Goal: Task Accomplishment & Management: Use online tool/utility

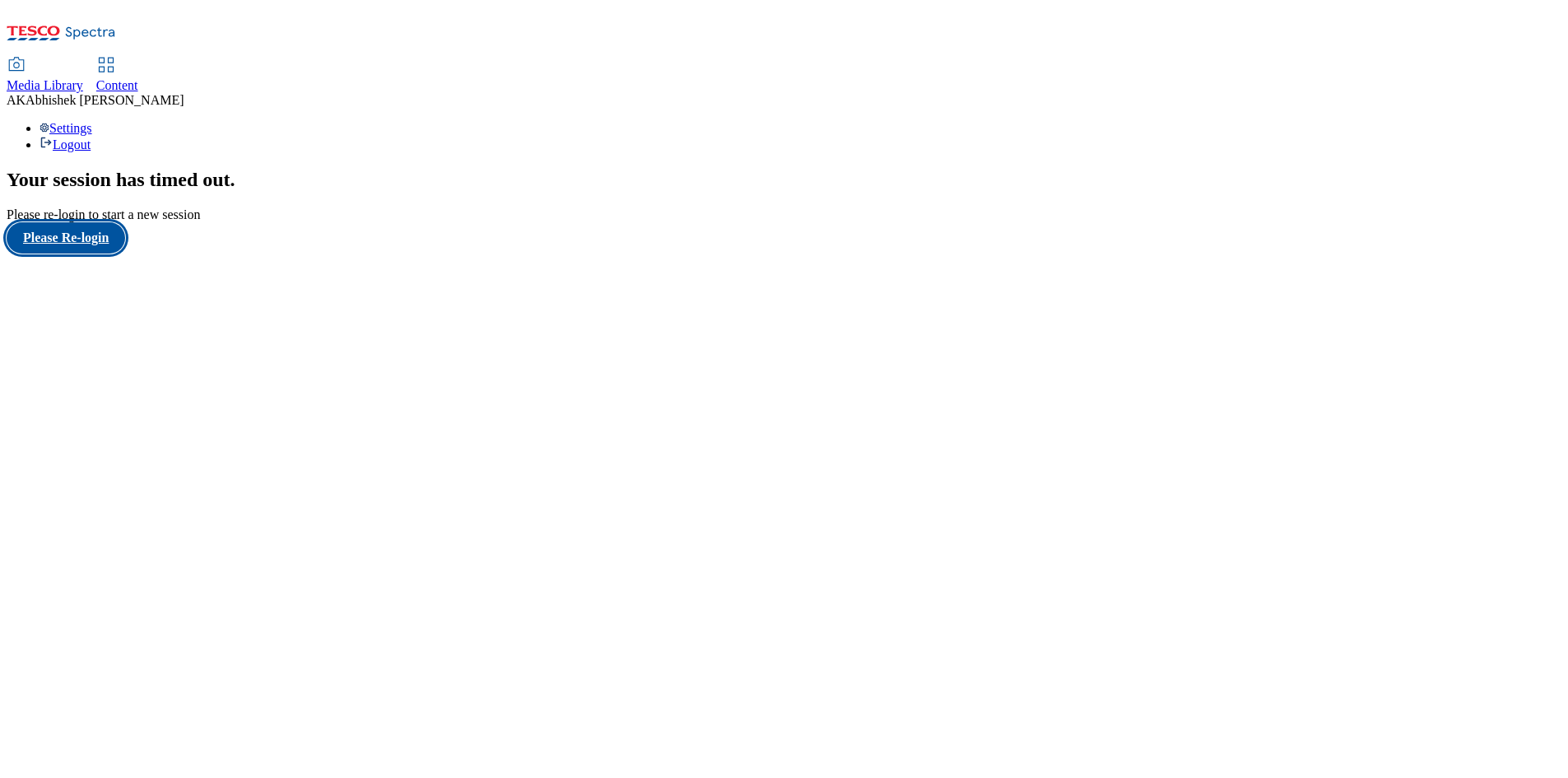
click at [125, 254] on button "Please Re-login" at bounding box center [66, 237] width 119 height 31
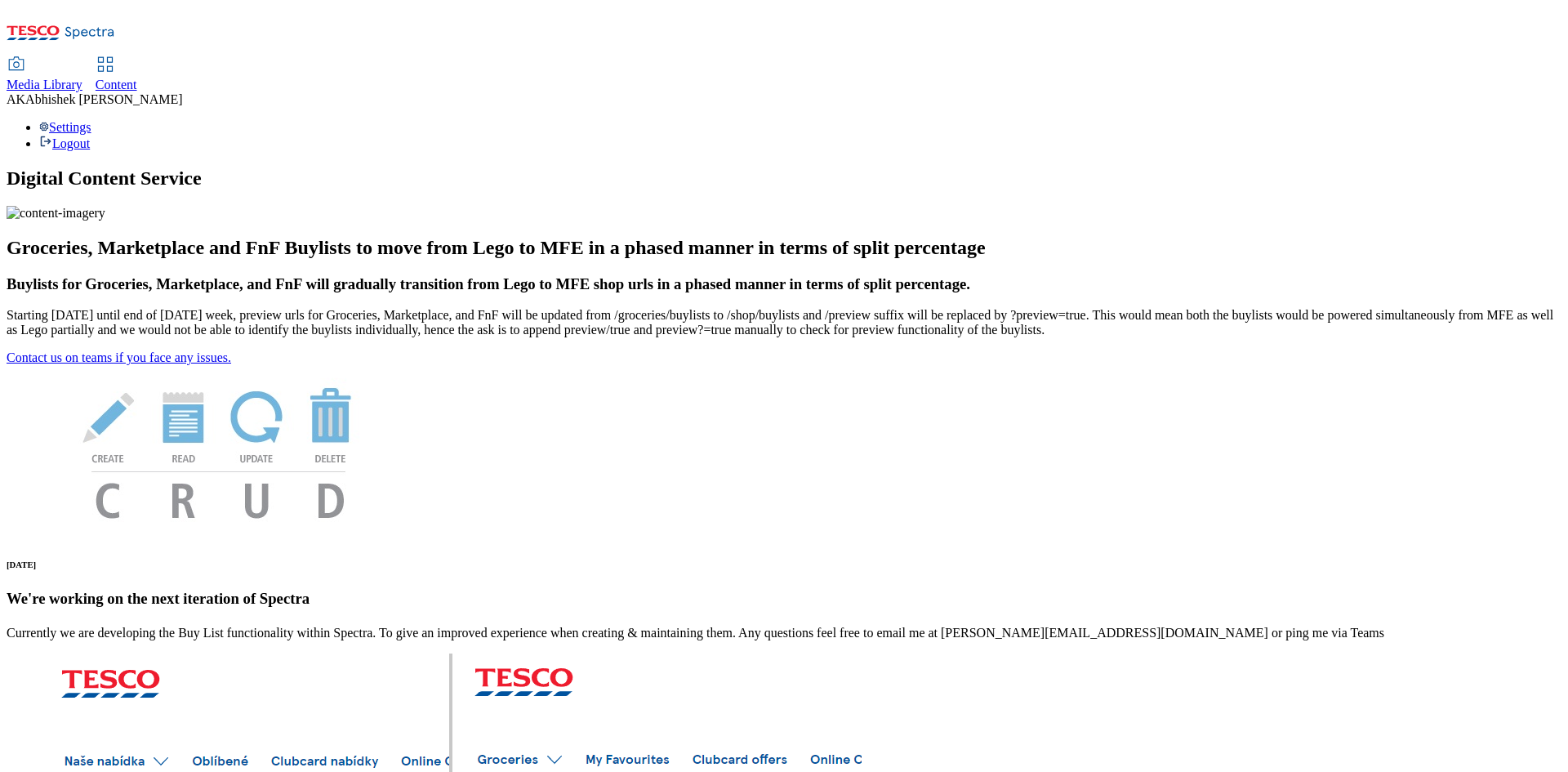
click at [137, 77] on span "Content" at bounding box center [116, 84] width 42 height 14
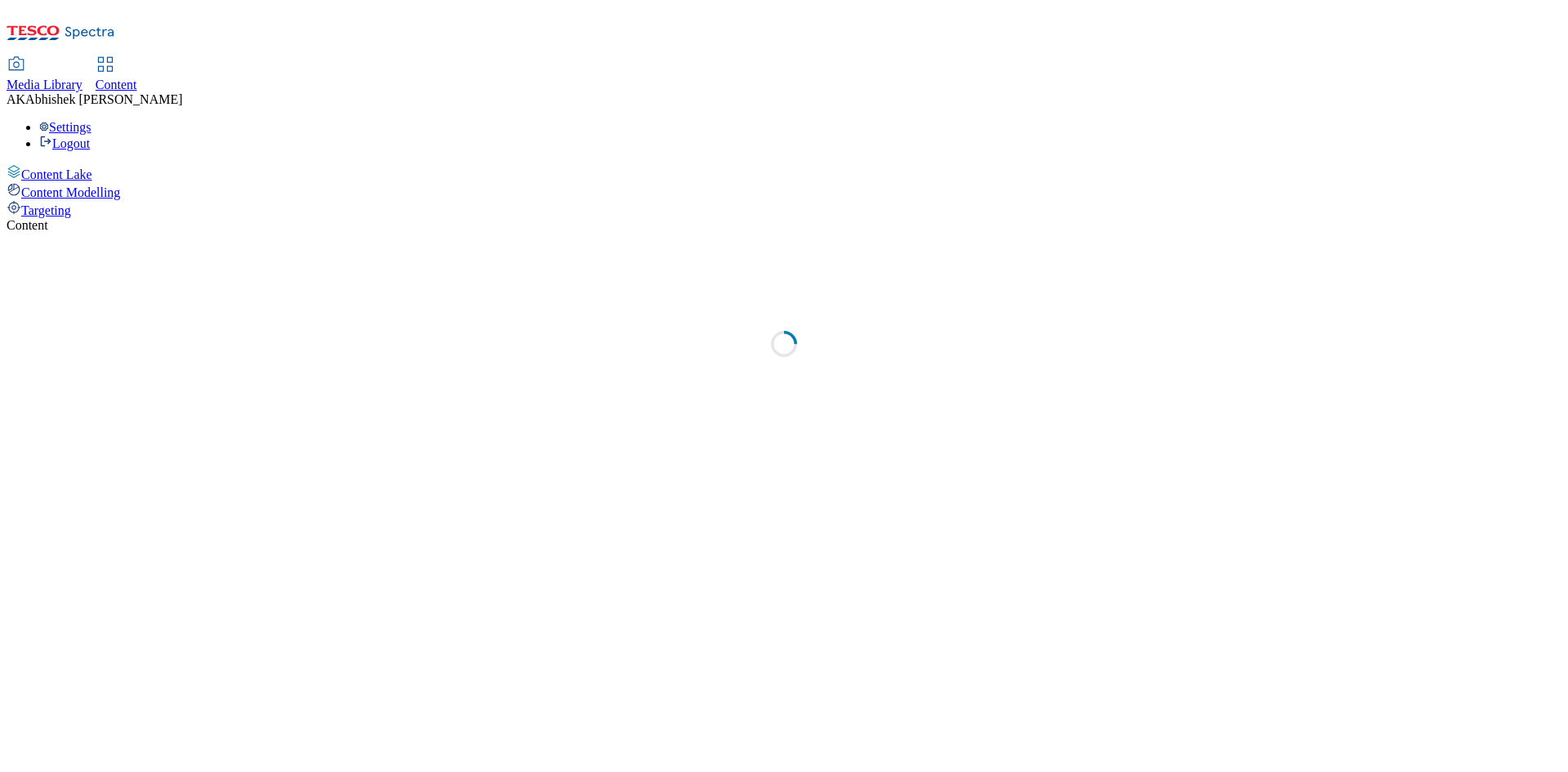
select select "ghs-[GEOGRAPHIC_DATA]"
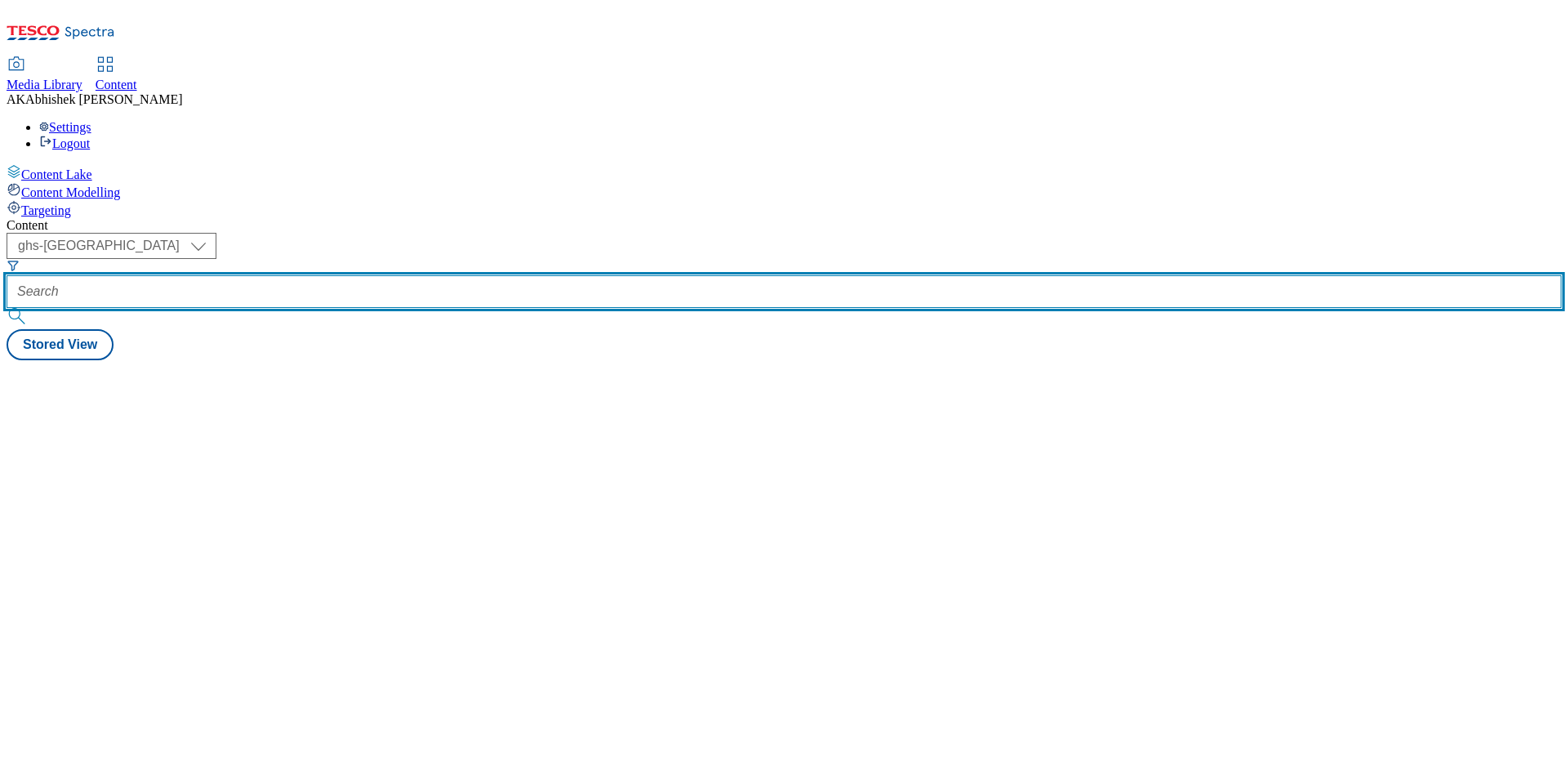
click at [408, 275] on input "text" at bounding box center [784, 291] width 1555 height 33
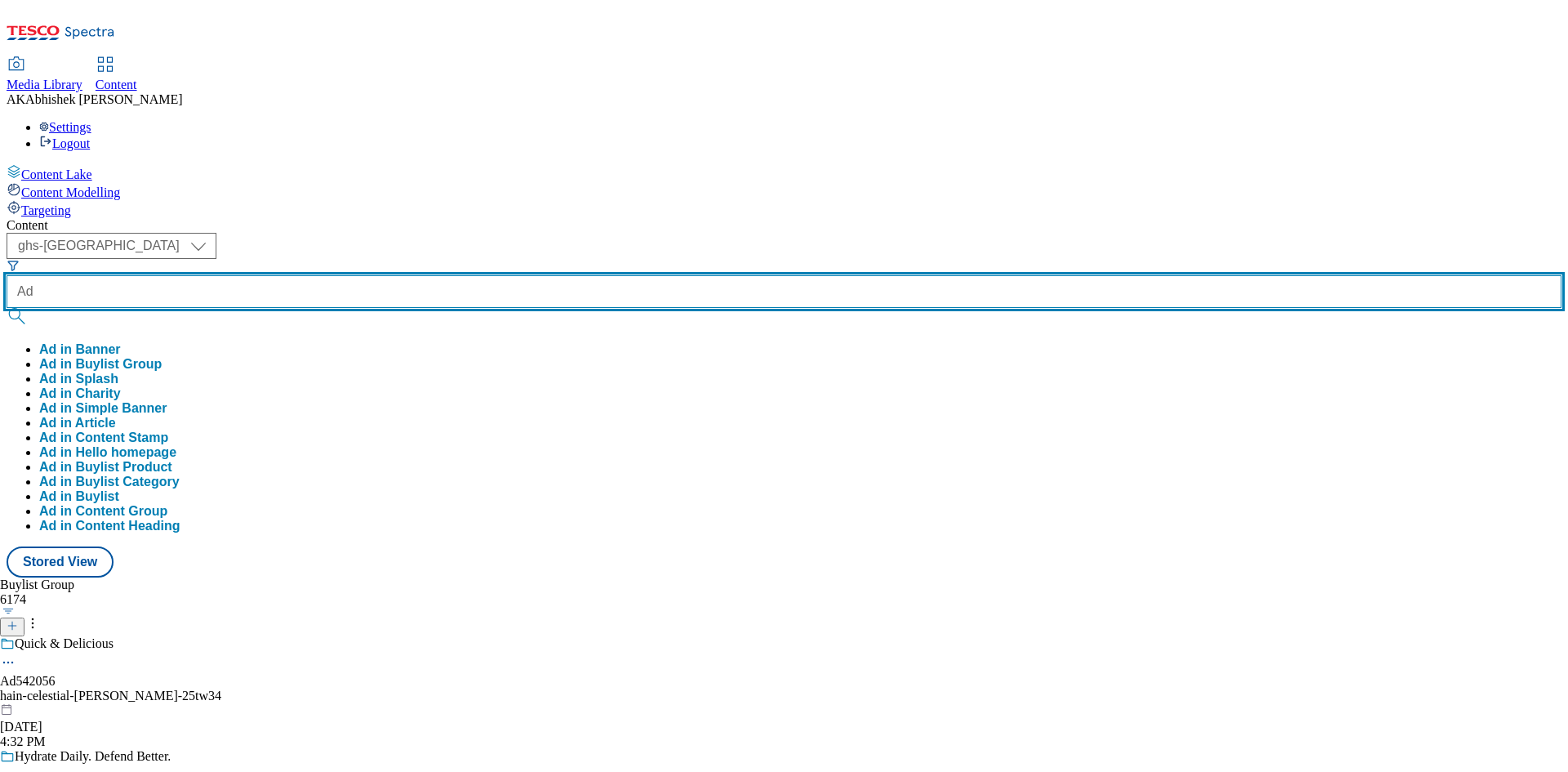
paste input "542154"
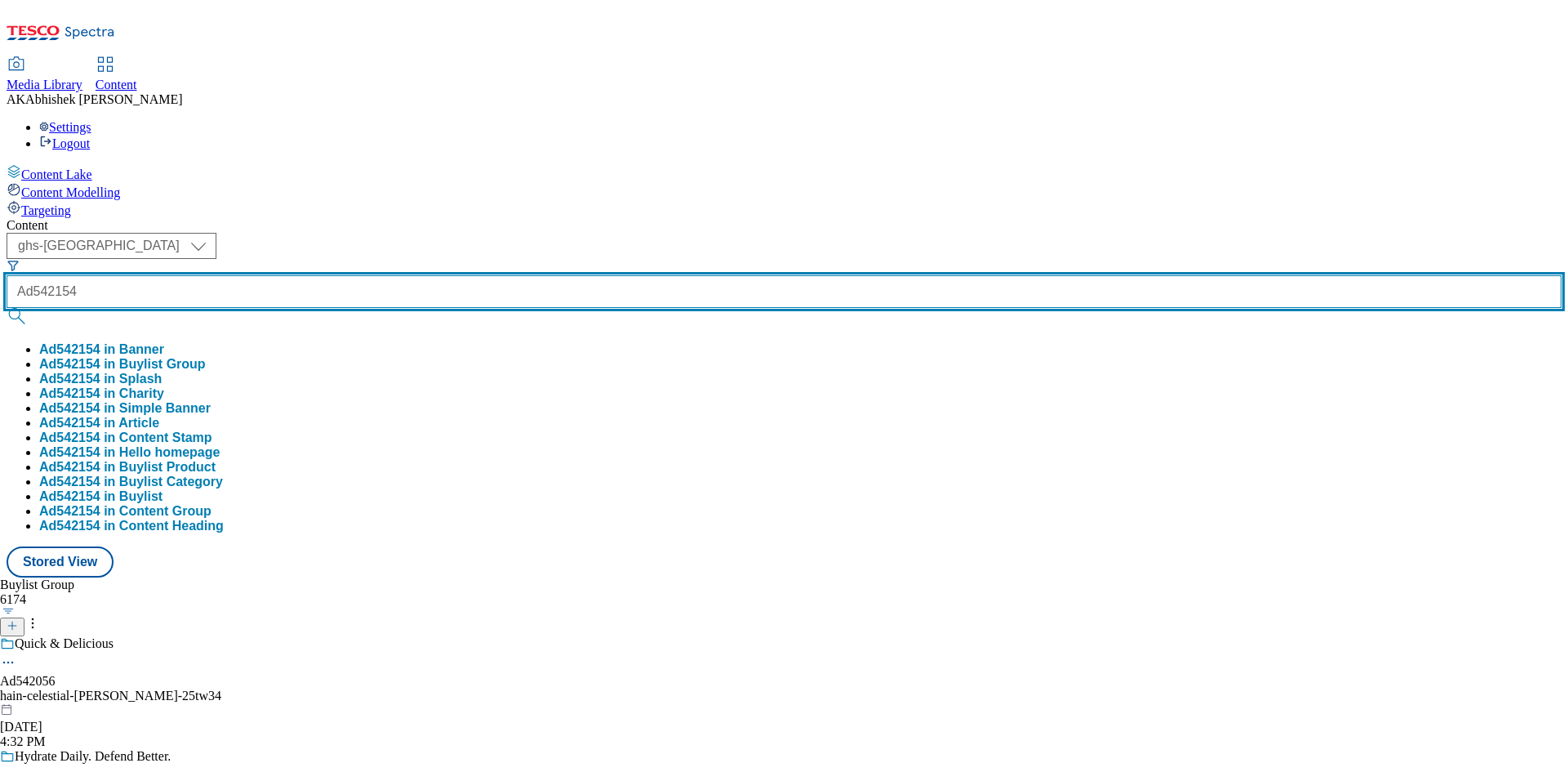
type input "Ad542154"
click at [7, 308] on button "submit" at bounding box center [18, 316] width 23 height 17
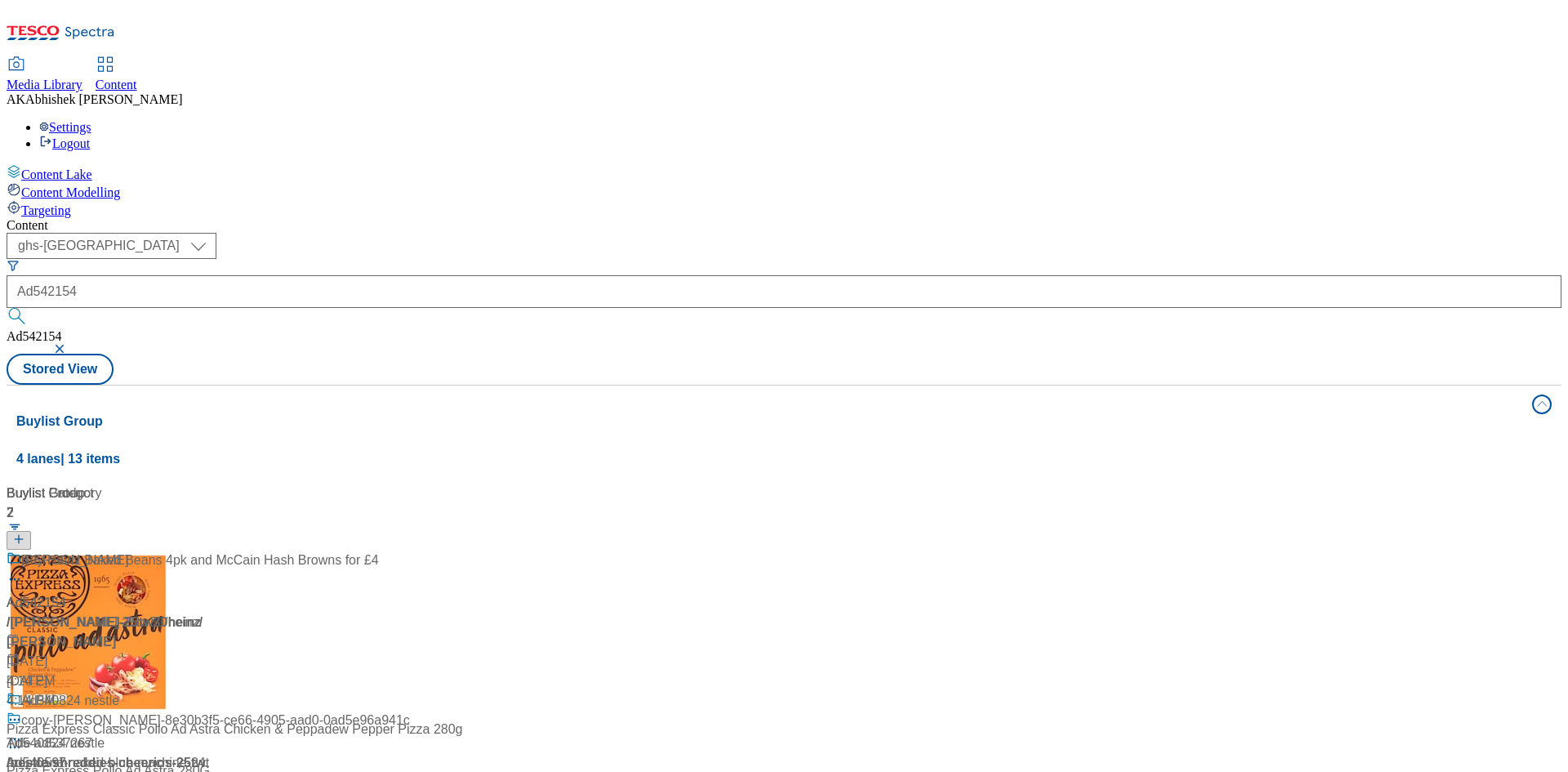
click at [721, 232] on div "( optional ) ghs-roi ghs-[GEOGRAPHIC_DATA] ghs-uk Ad542154 Ad542154 Stored View" at bounding box center [784, 308] width 1555 height 152
click at [211, 551] on div at bounding box center [108, 572] width 204 height 43
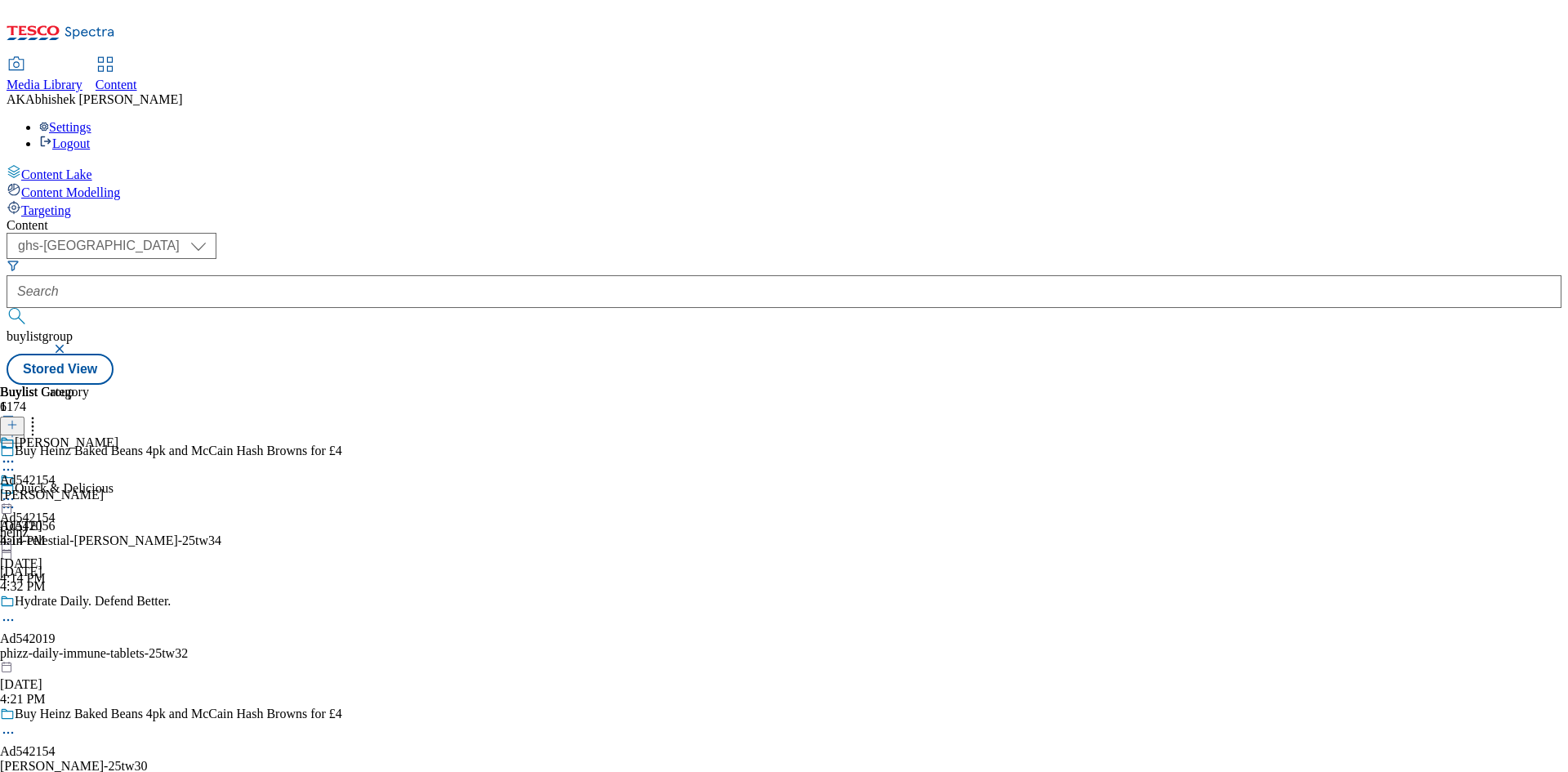
click at [17, 724] on icon at bounding box center [8, 733] width 17 height 17
click at [69, 762] on span "Edit" at bounding box center [60, 767] width 19 height 12
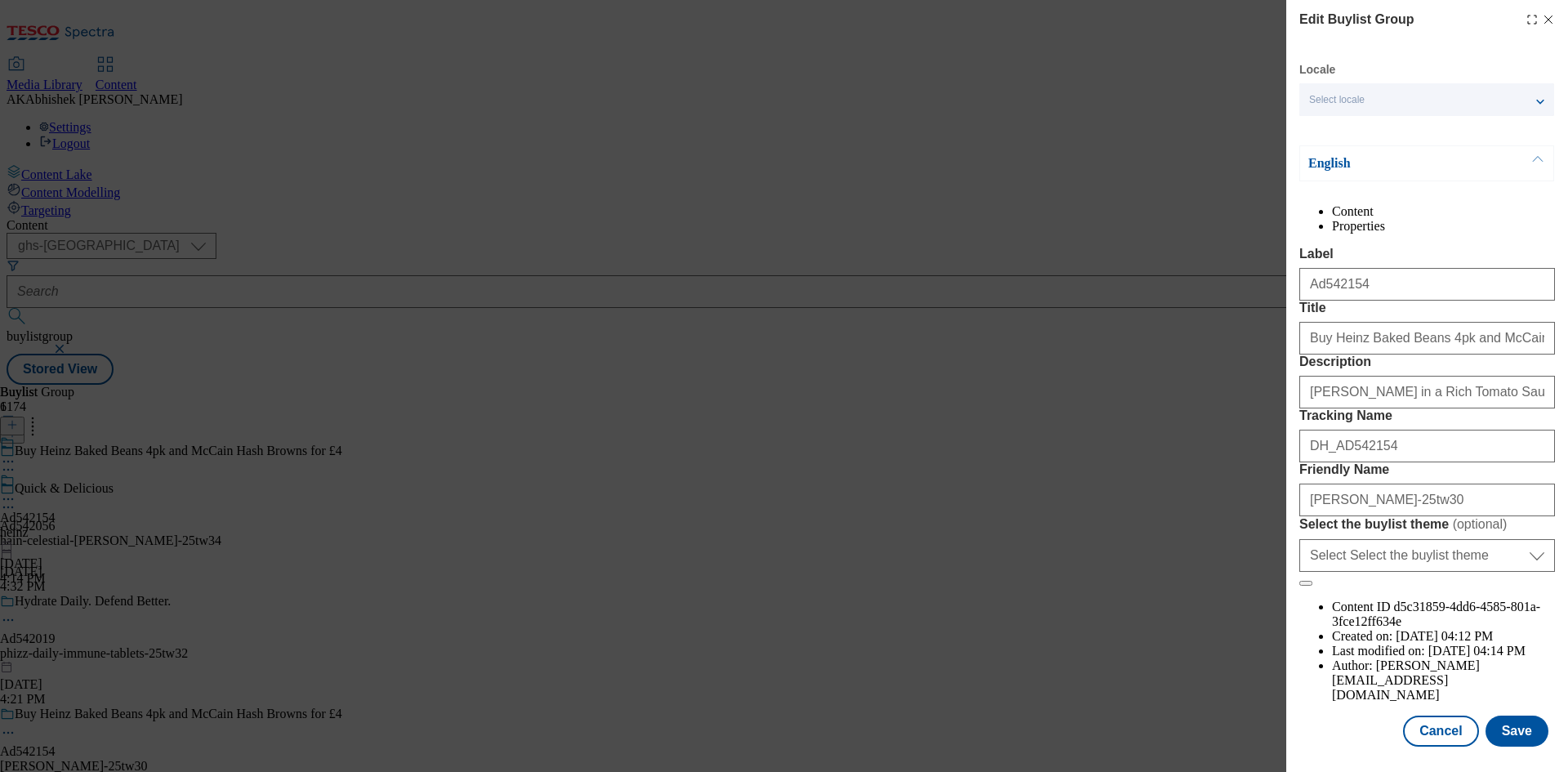
scroll to position [23, 0]
click at [1447, 355] on input "Buy Heinz Baked Beans 4pk and McCain Hash Browns for £4" at bounding box center [1427, 338] width 256 height 33
click at [1520, 735] on button "Save" at bounding box center [1517, 730] width 63 height 31
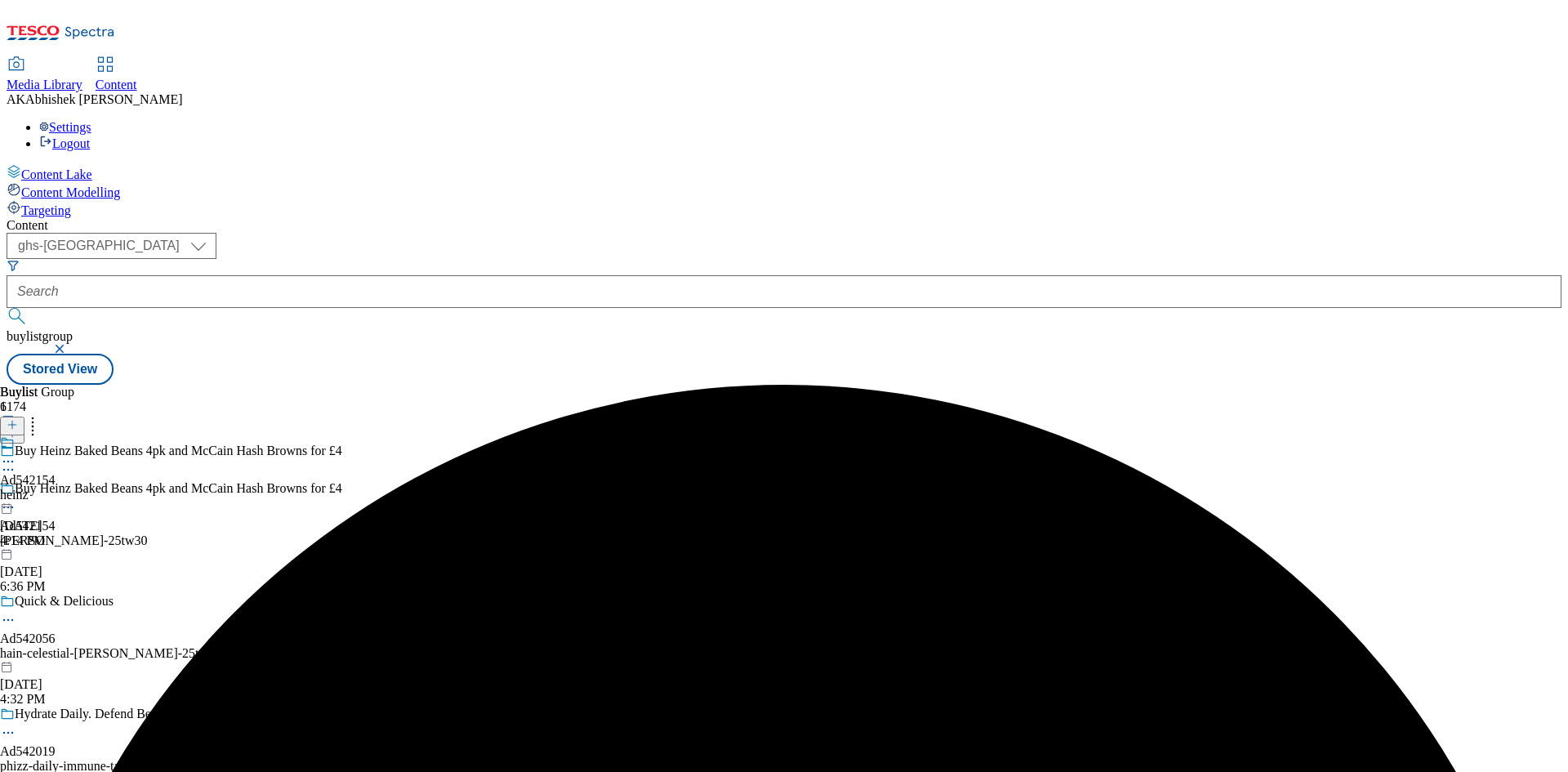
click at [17, 454] on icon at bounding box center [8, 462] width 17 height 17
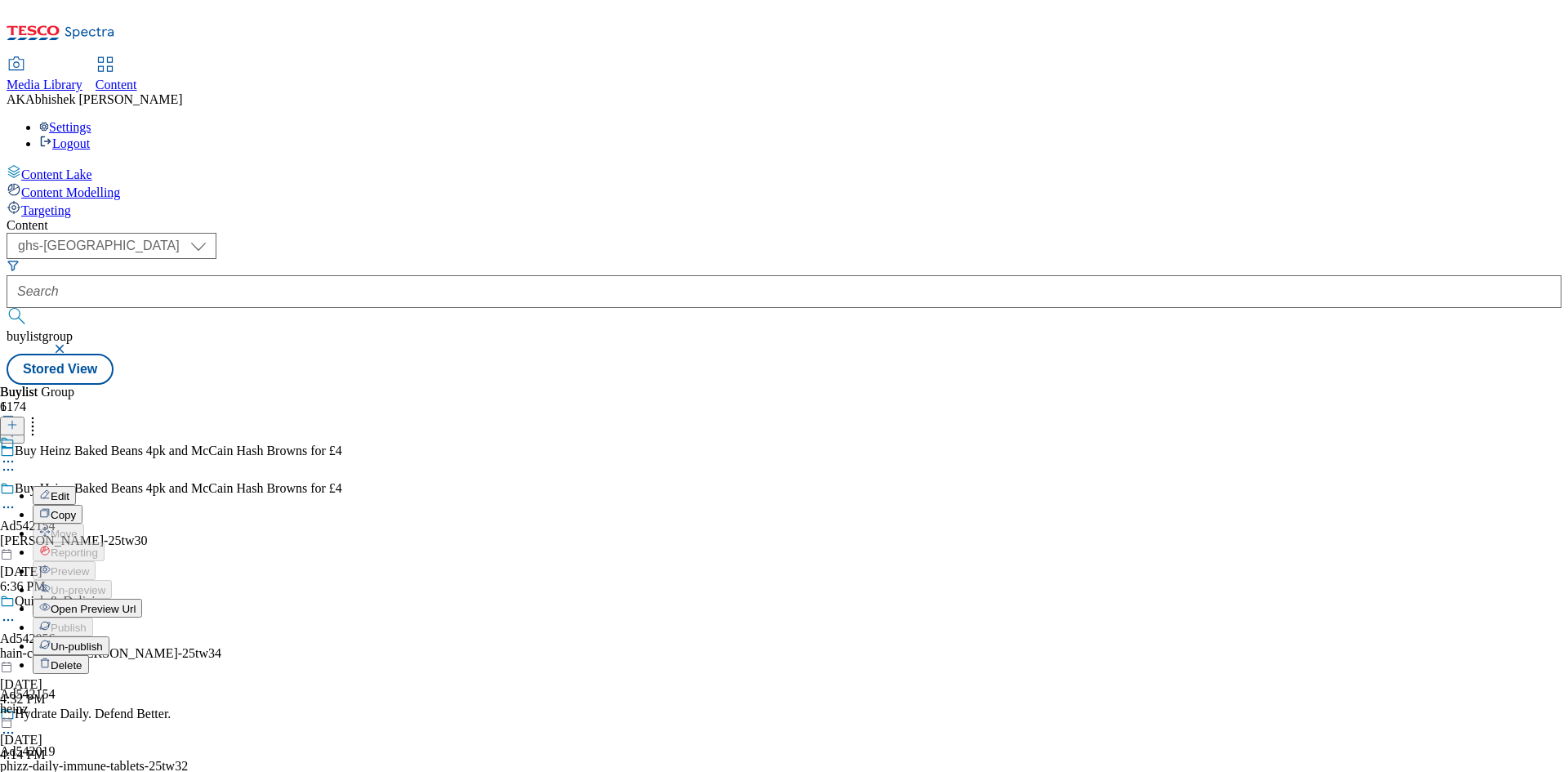
click at [69, 490] on span "Edit" at bounding box center [60, 496] width 19 height 12
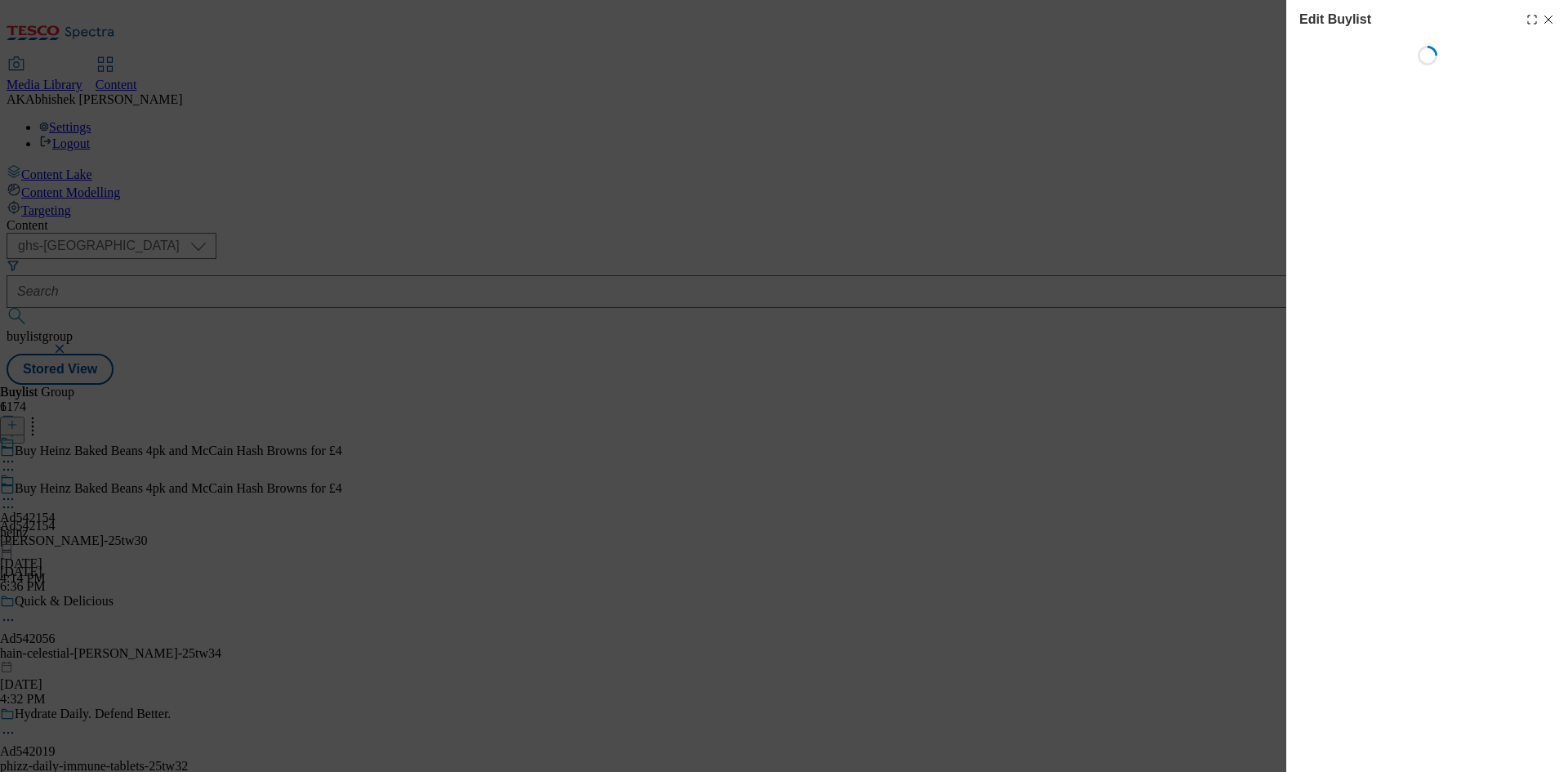
select select "tactical"
select select "supplier funded short term 1-3 weeks"
select select "dunnhumby"
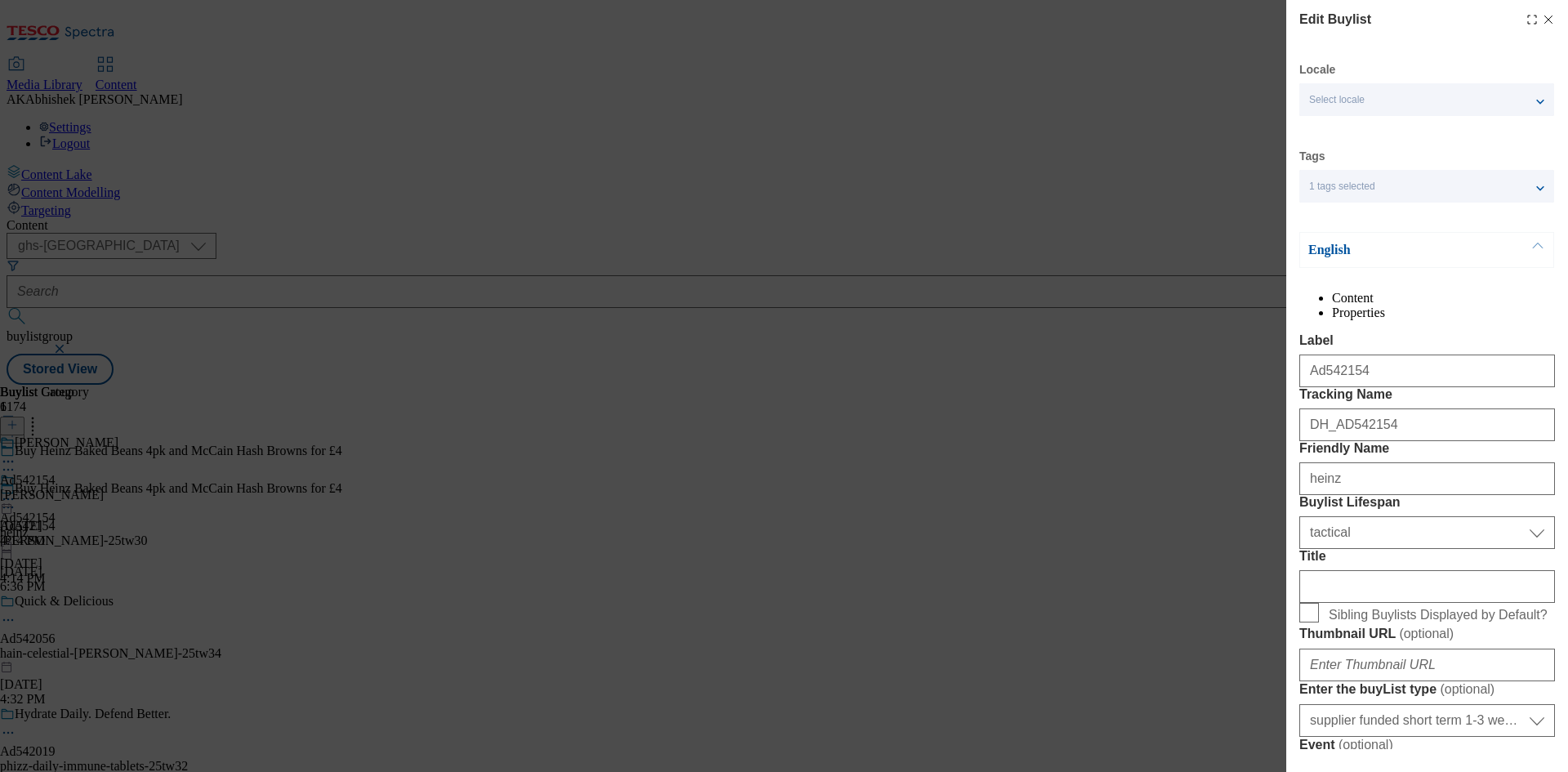
select select "Banner"
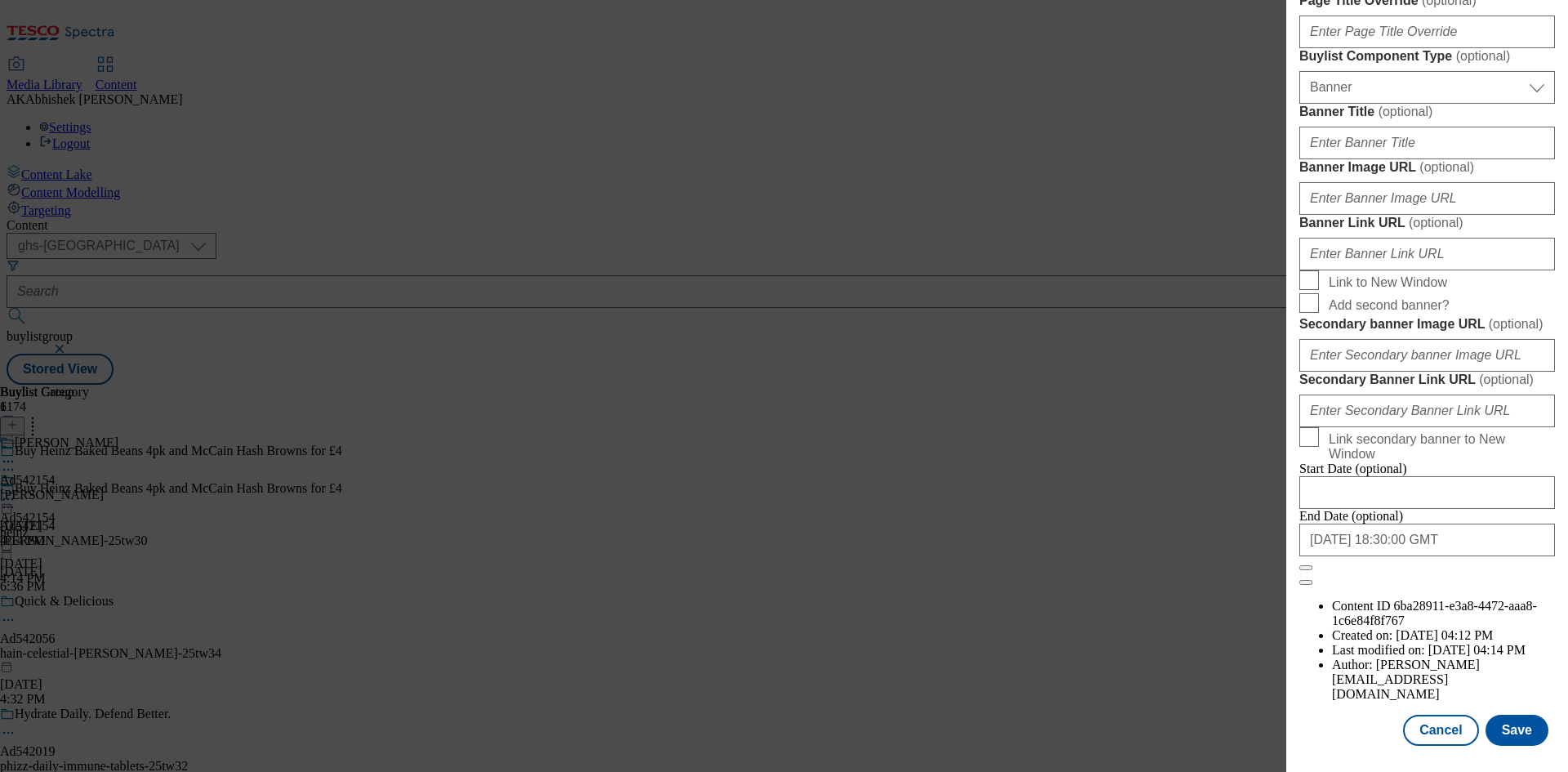
scroll to position [1691, 0]
click at [1450, 556] on input "[DATE] 18:30:00 GMT" at bounding box center [1427, 540] width 256 height 33
select select "2025"
select select "December"
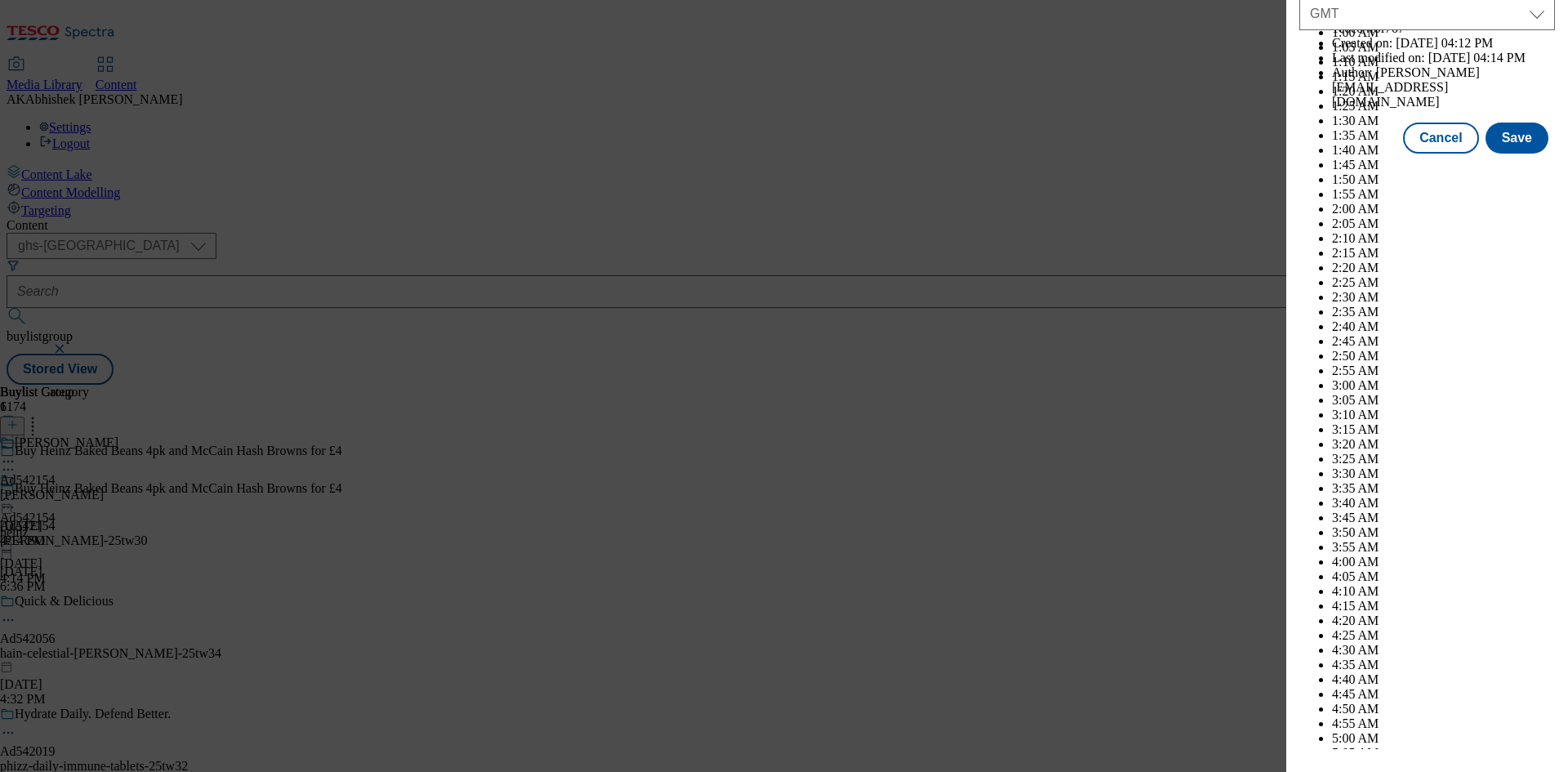
scroll to position [6702, 0]
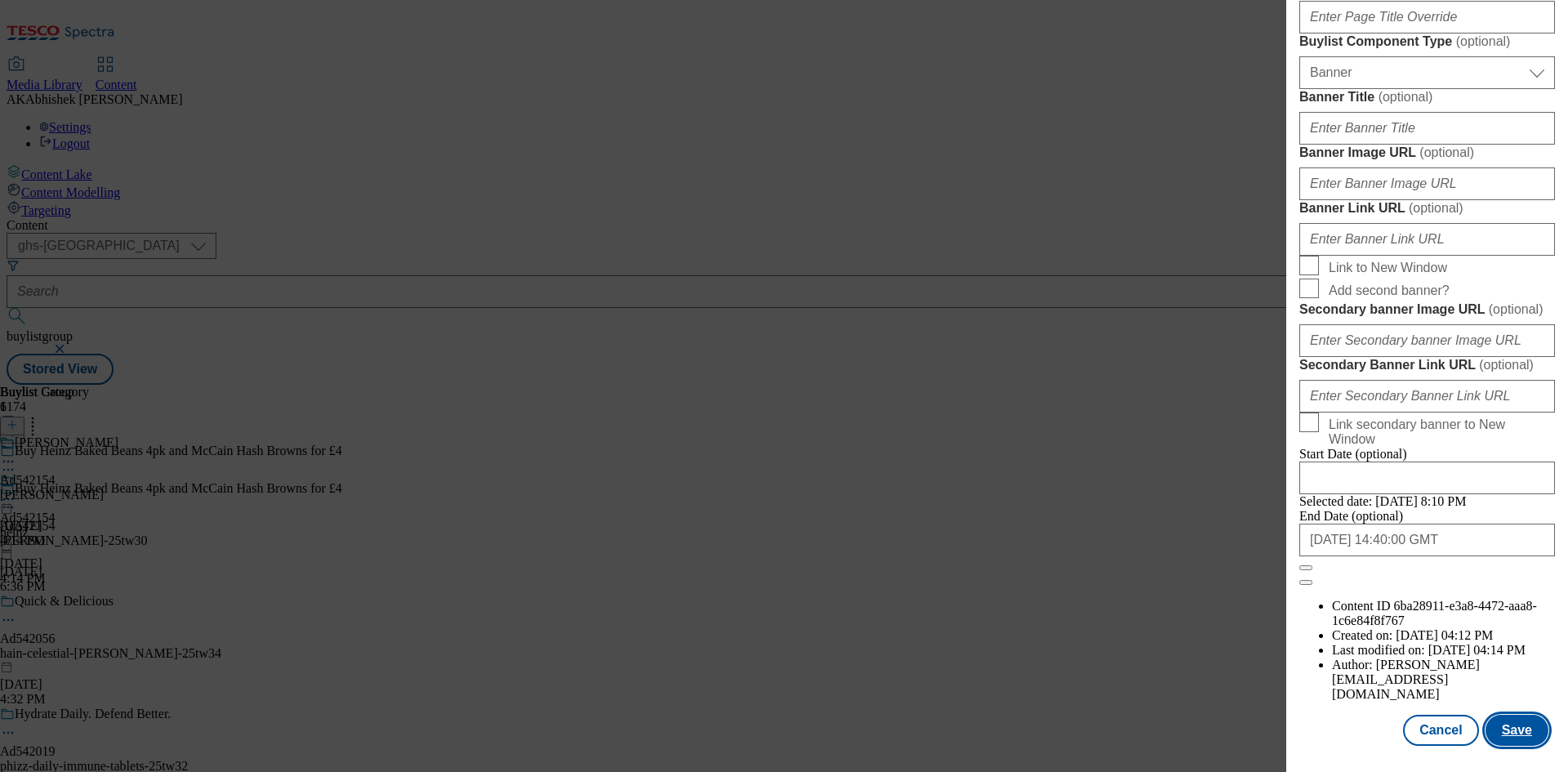
click at [1522, 738] on button "Save" at bounding box center [1517, 730] width 63 height 31
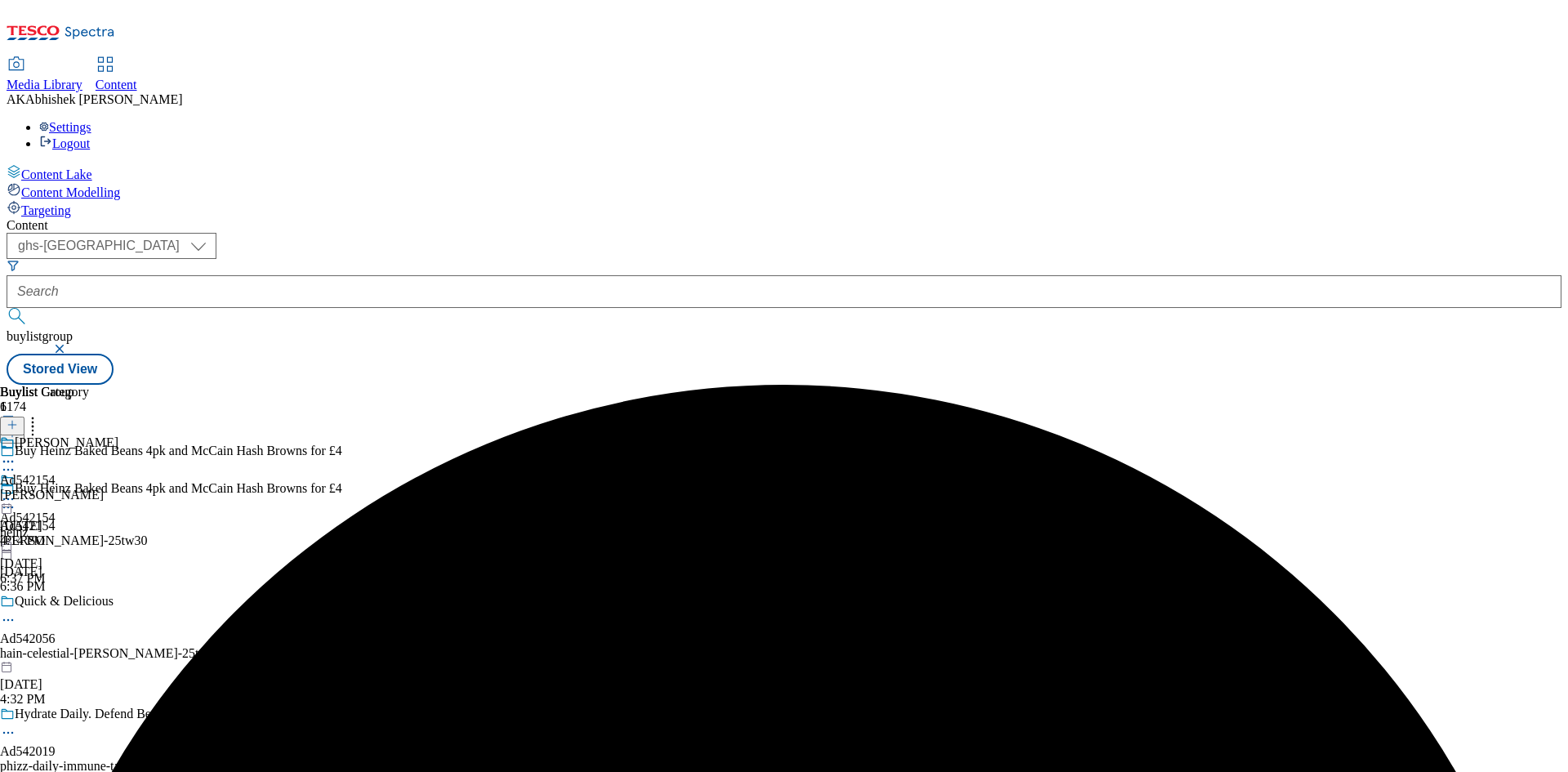
click at [56, 526] on div "heinz" at bounding box center [28, 533] width 56 height 15
click at [17, 454] on icon at bounding box center [8, 462] width 17 height 17
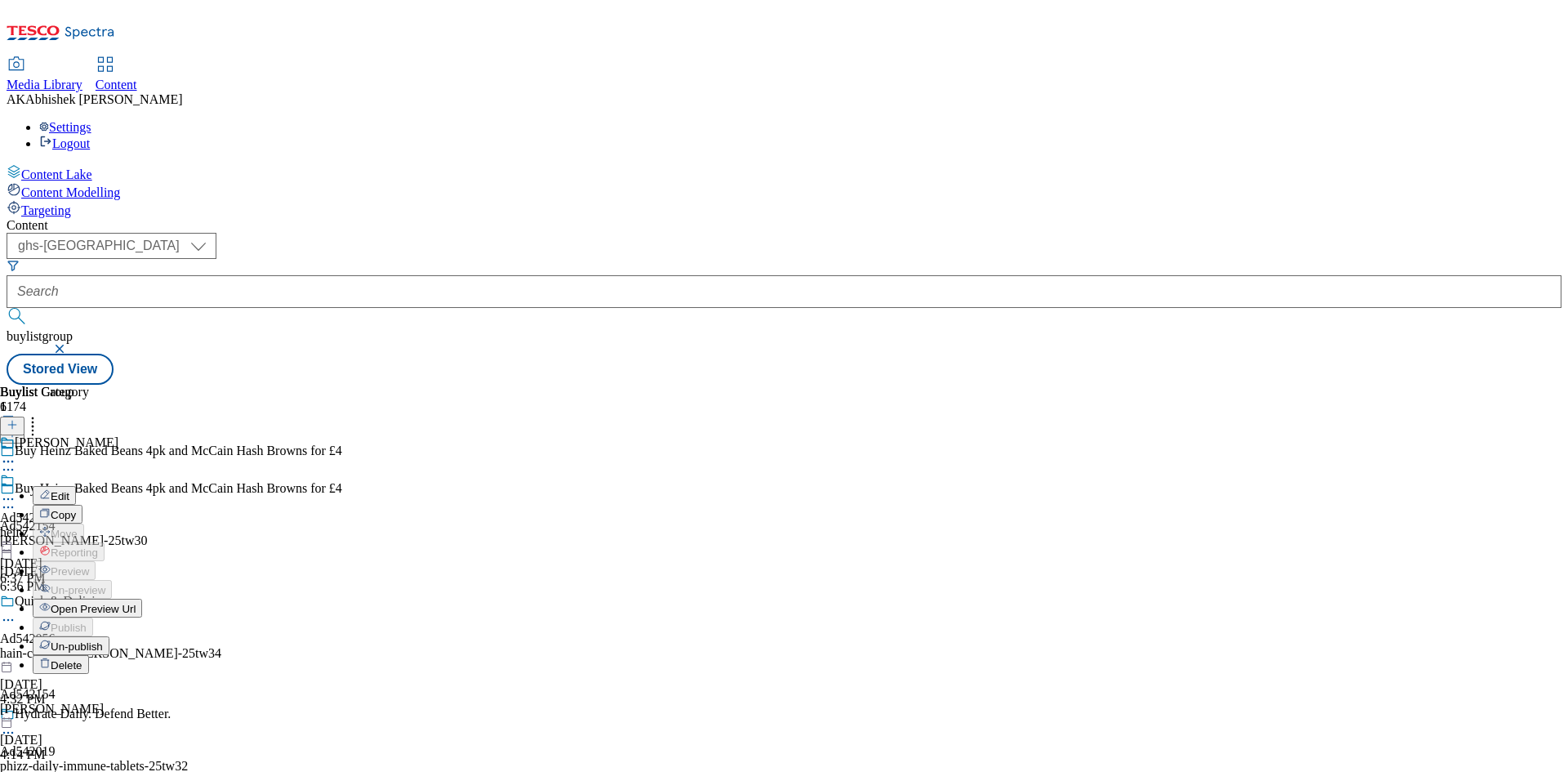
click at [69, 490] on span "Edit" at bounding box center [60, 496] width 19 height 12
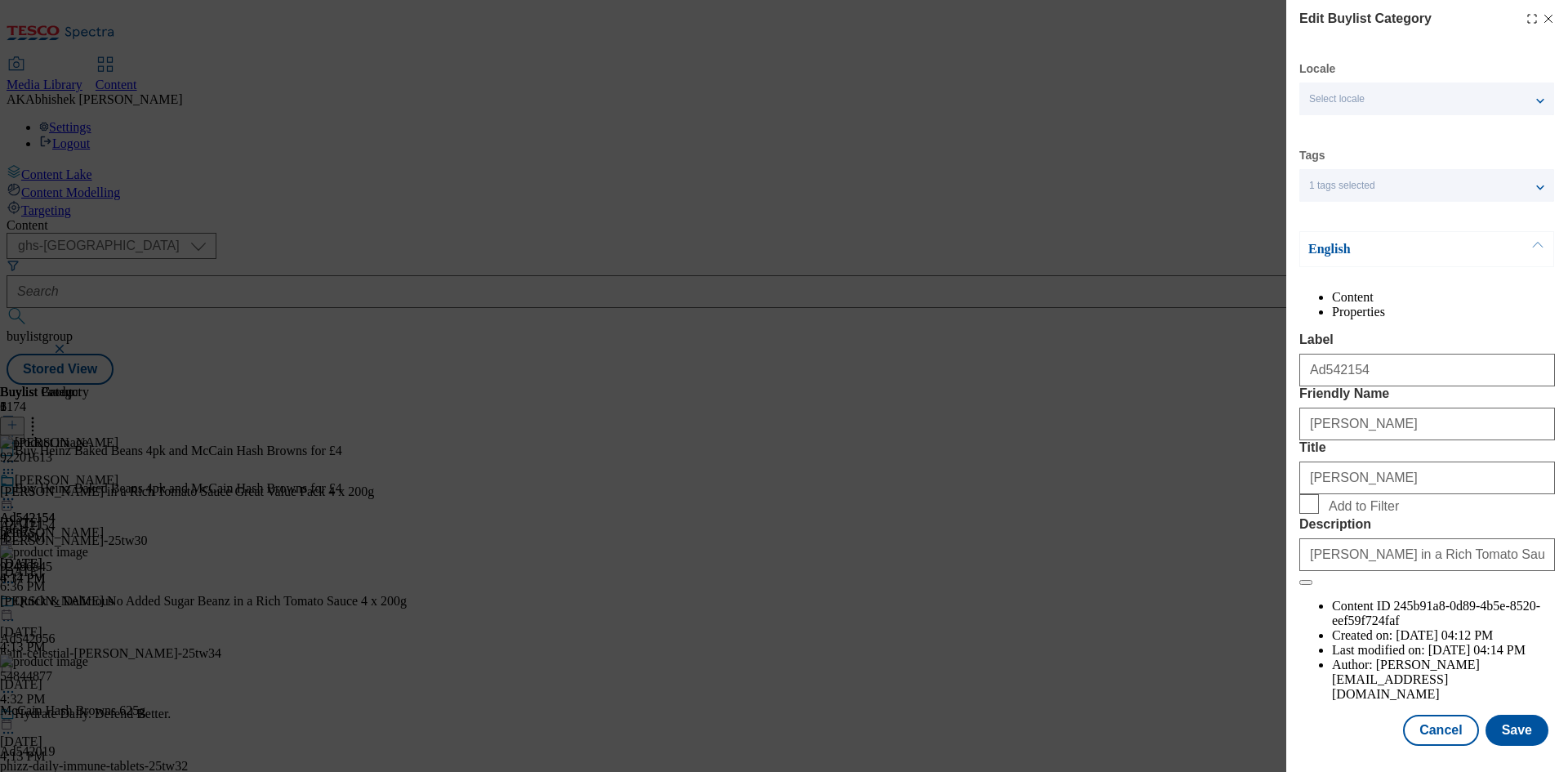
scroll to position [32, 0]
click at [1503, 723] on button "Save" at bounding box center [1517, 730] width 63 height 31
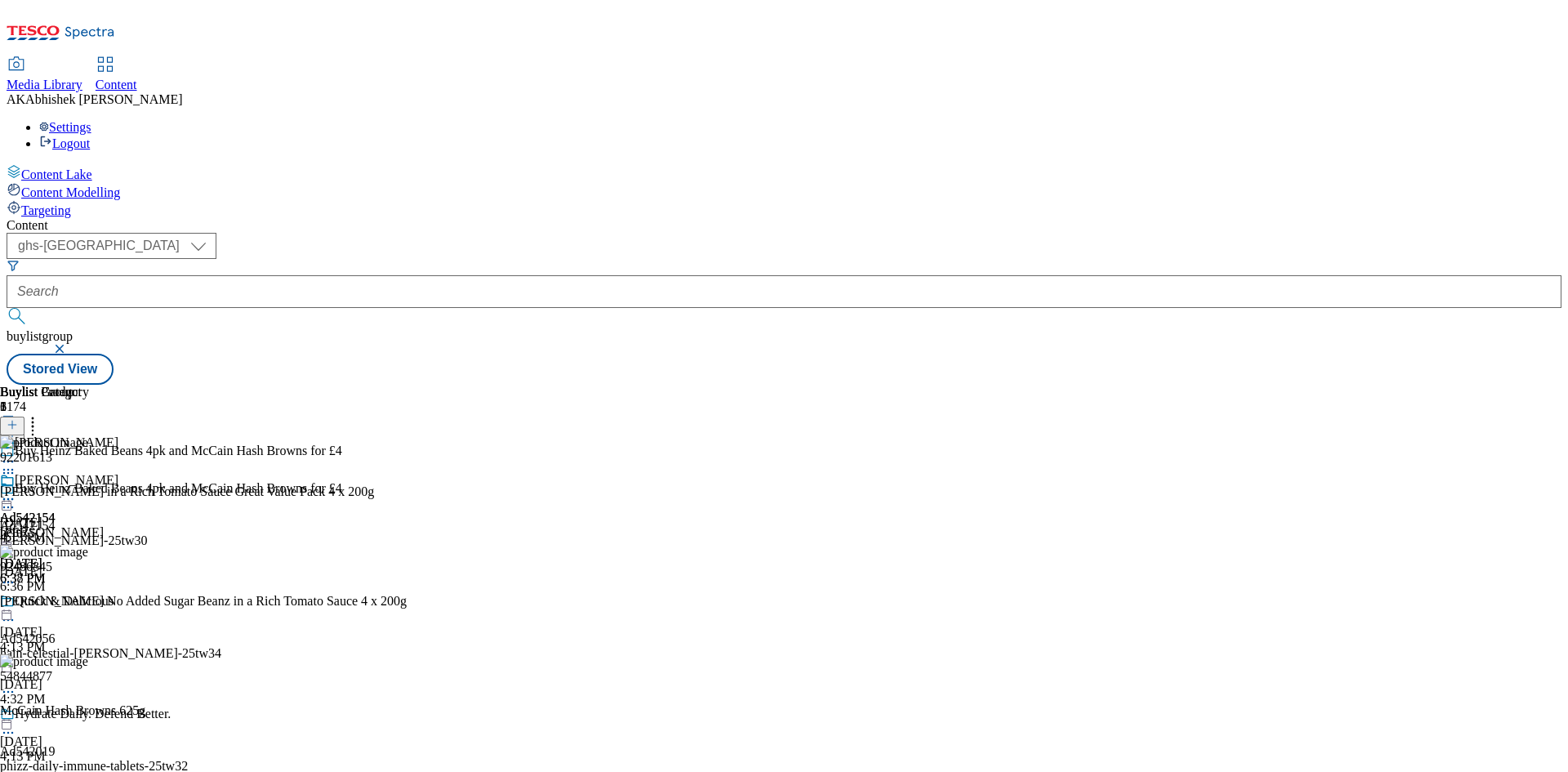
scroll to position [4, 0]
click at [17, 491] on icon at bounding box center [8, 499] width 17 height 17
click at [119, 491] on div "[PERSON_NAME] Edit Copy Move Reporting Preview Un-preview Publish Un-publish De…" at bounding box center [59, 627] width 119 height 308
click at [6, 498] on circle at bounding box center [5, 499] width 3 height 3
click at [89, 603] on span "Preview" at bounding box center [69, 609] width 38 height 12
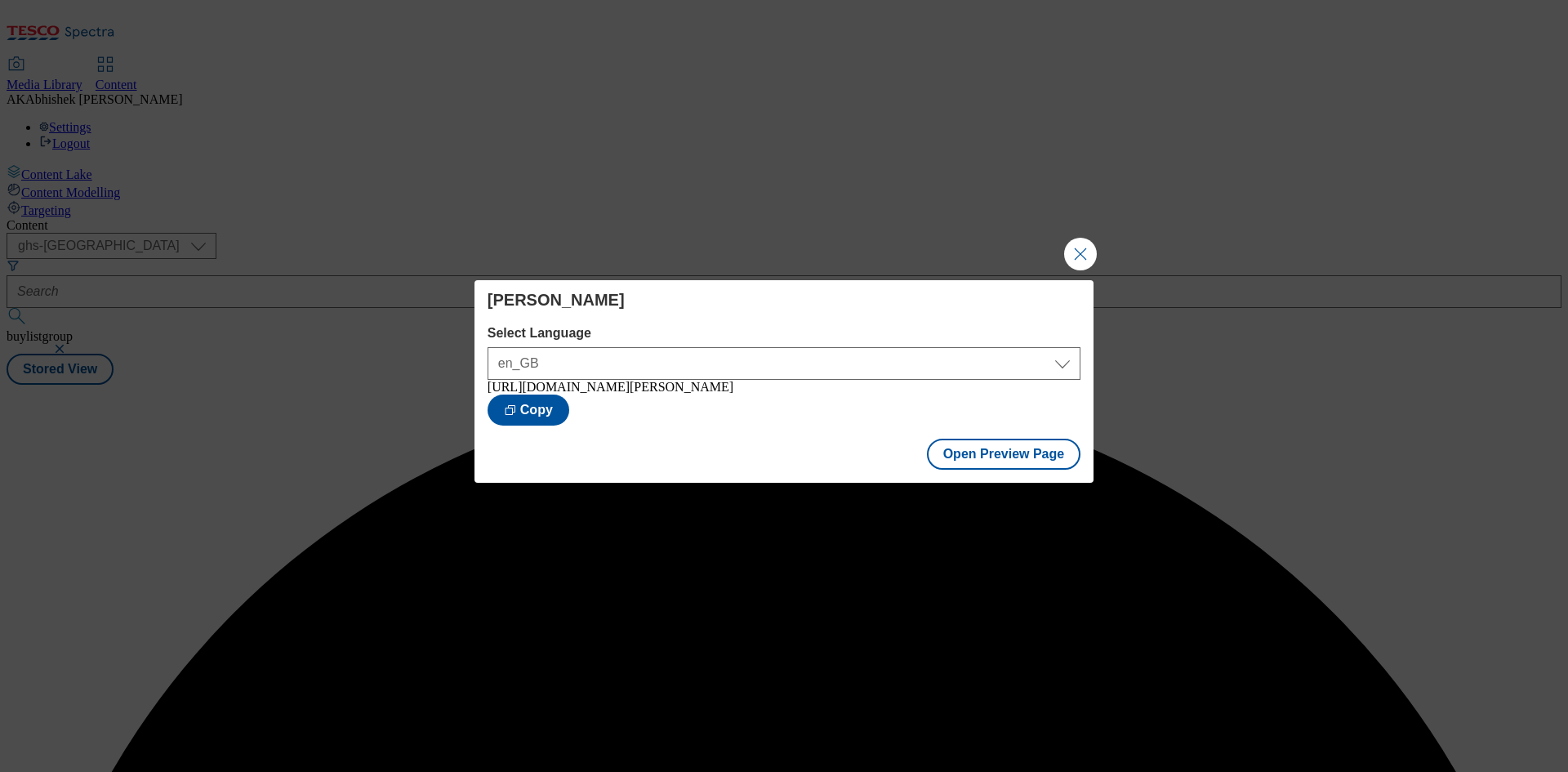
scroll to position [0, 0]
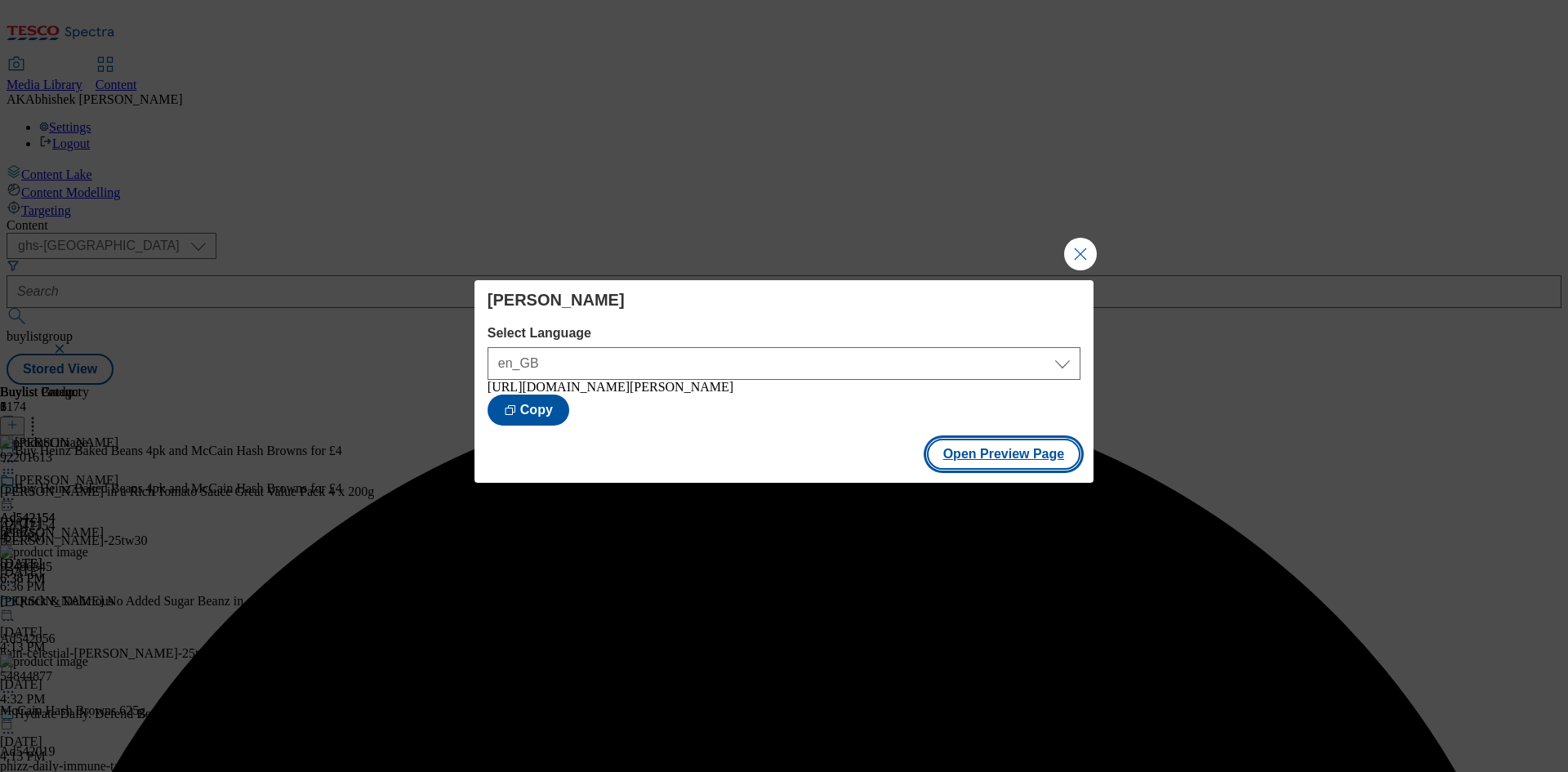
click at [987, 468] on button "Open Preview Page" at bounding box center [1003, 454] width 154 height 31
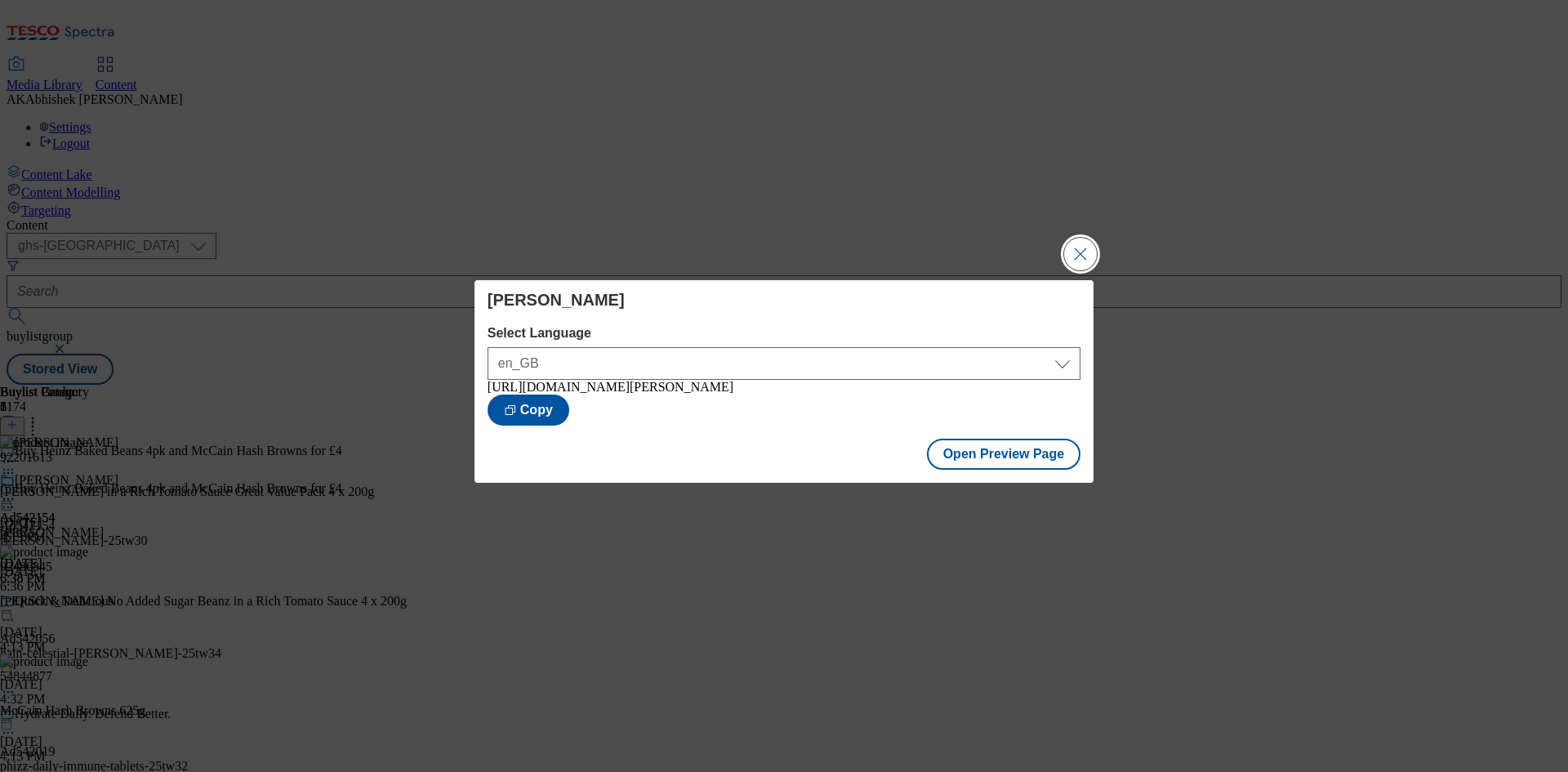
click at [1076, 246] on button "Close Modal" at bounding box center [1080, 254] width 33 height 33
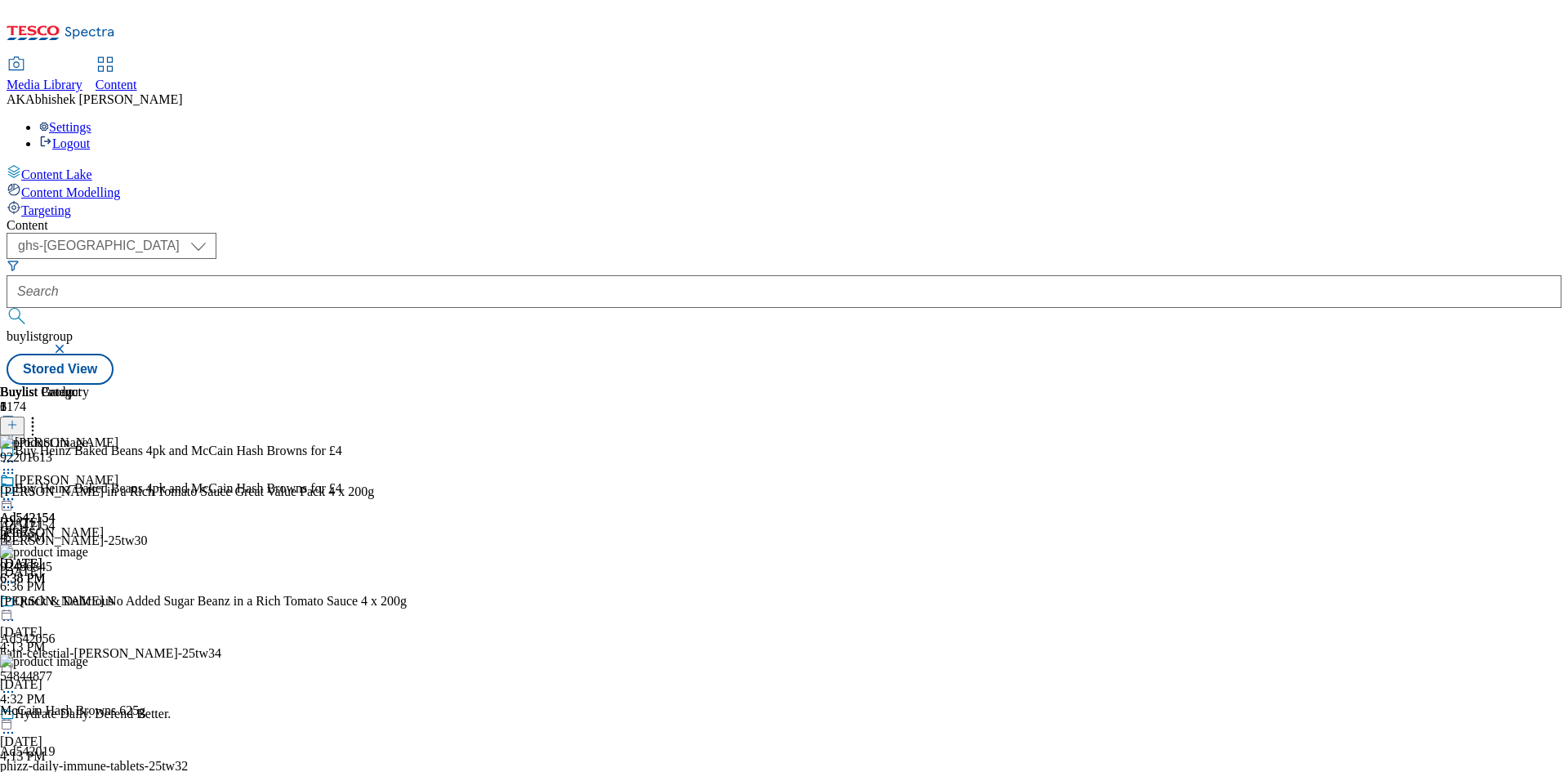
click at [17, 491] on icon at bounding box center [8, 499] width 17 height 17
click at [87, 659] on span "Publish" at bounding box center [68, 665] width 36 height 12
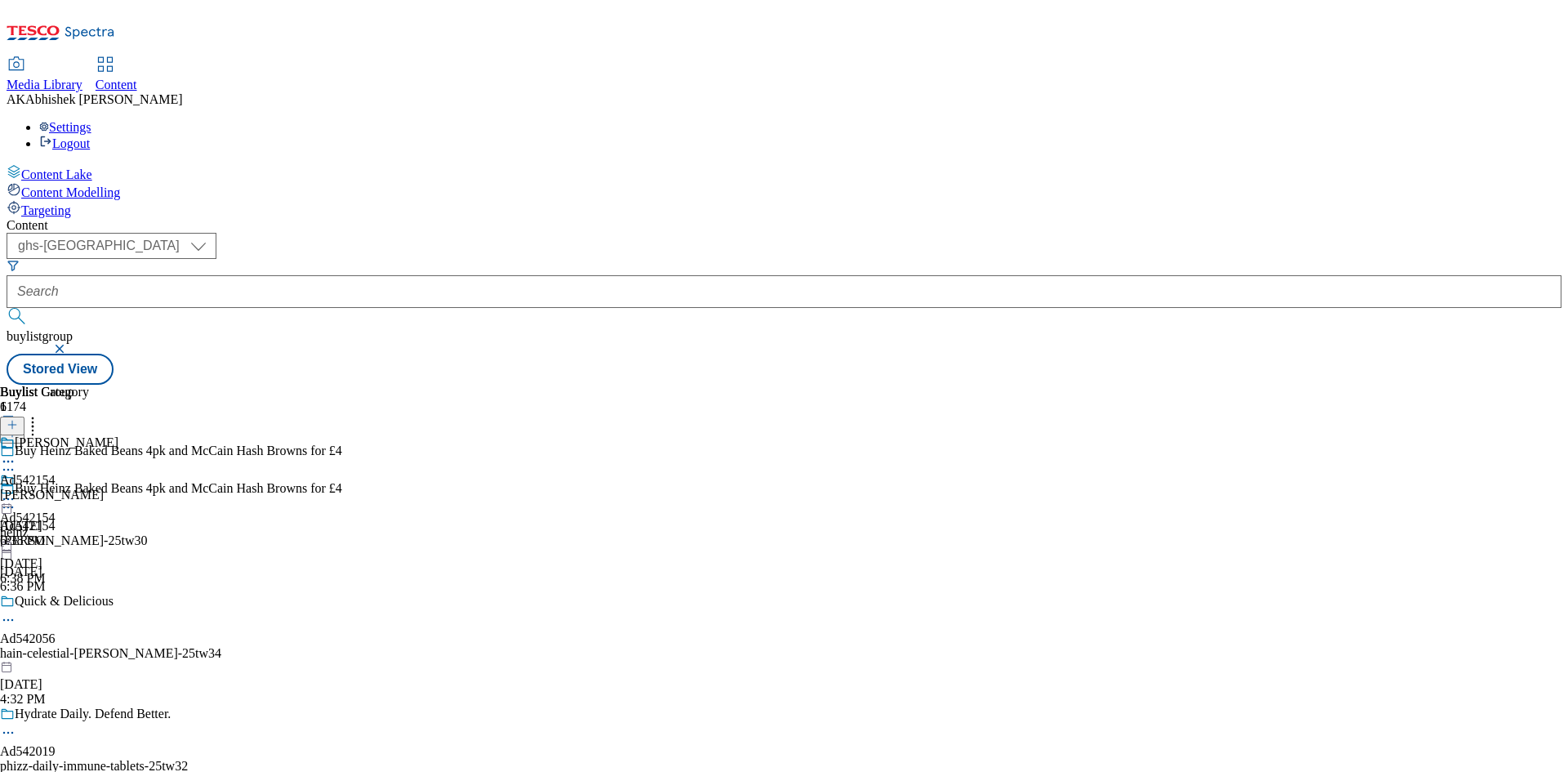
drag, startPoint x: 446, startPoint y: 95, endPoint x: 441, endPoint y: 102, distance: 8.6
click at [441, 218] on div "Content ( optional ) ghs-roi ghs-[GEOGRAPHIC_DATA] ghs-uk buylistgroup Stored V…" at bounding box center [784, 302] width 1555 height 167
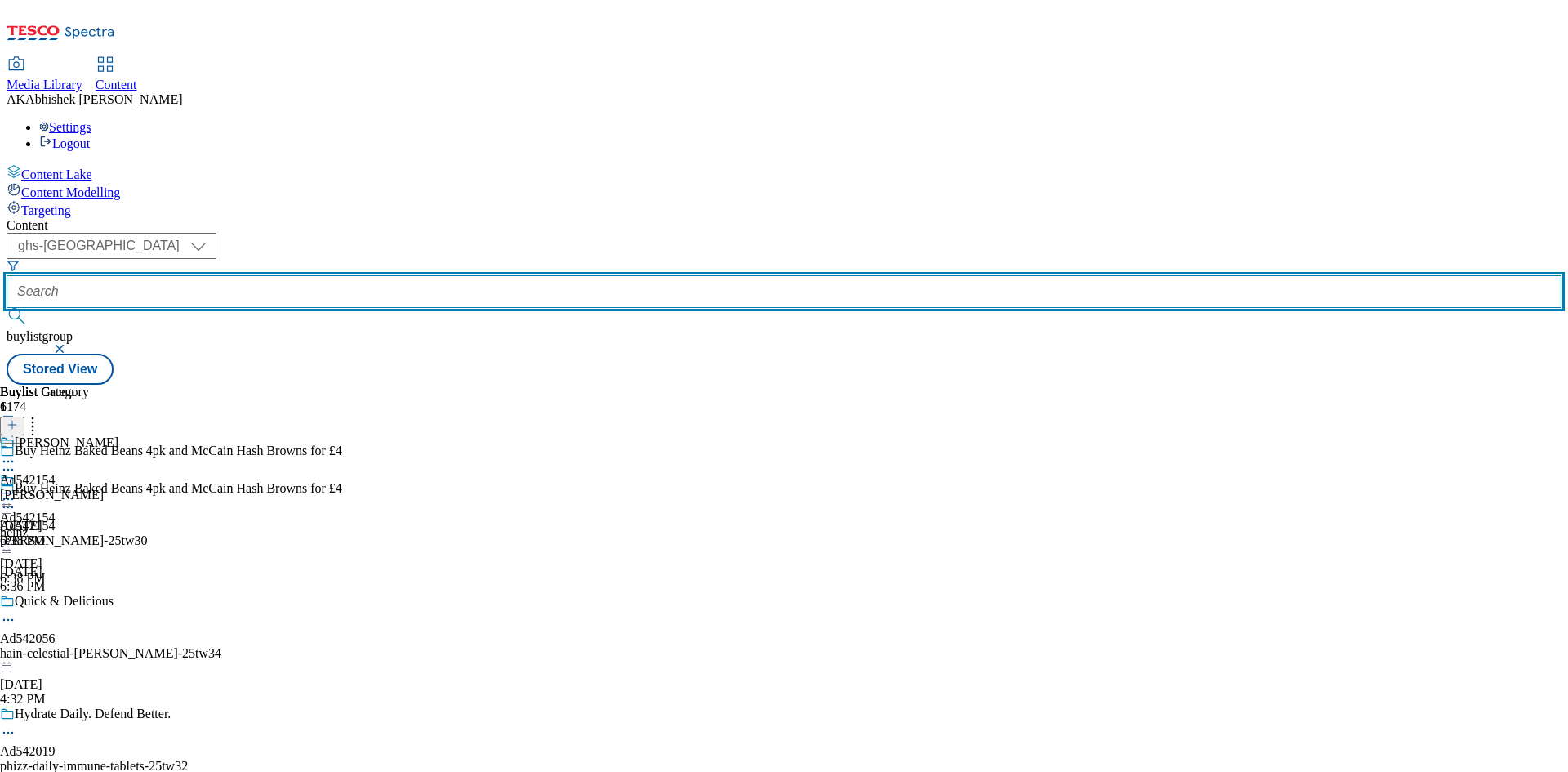
click at [413, 275] on input "text" at bounding box center [784, 291] width 1555 height 33
click at [7, 308] on button "submit" at bounding box center [18, 316] width 23 height 17
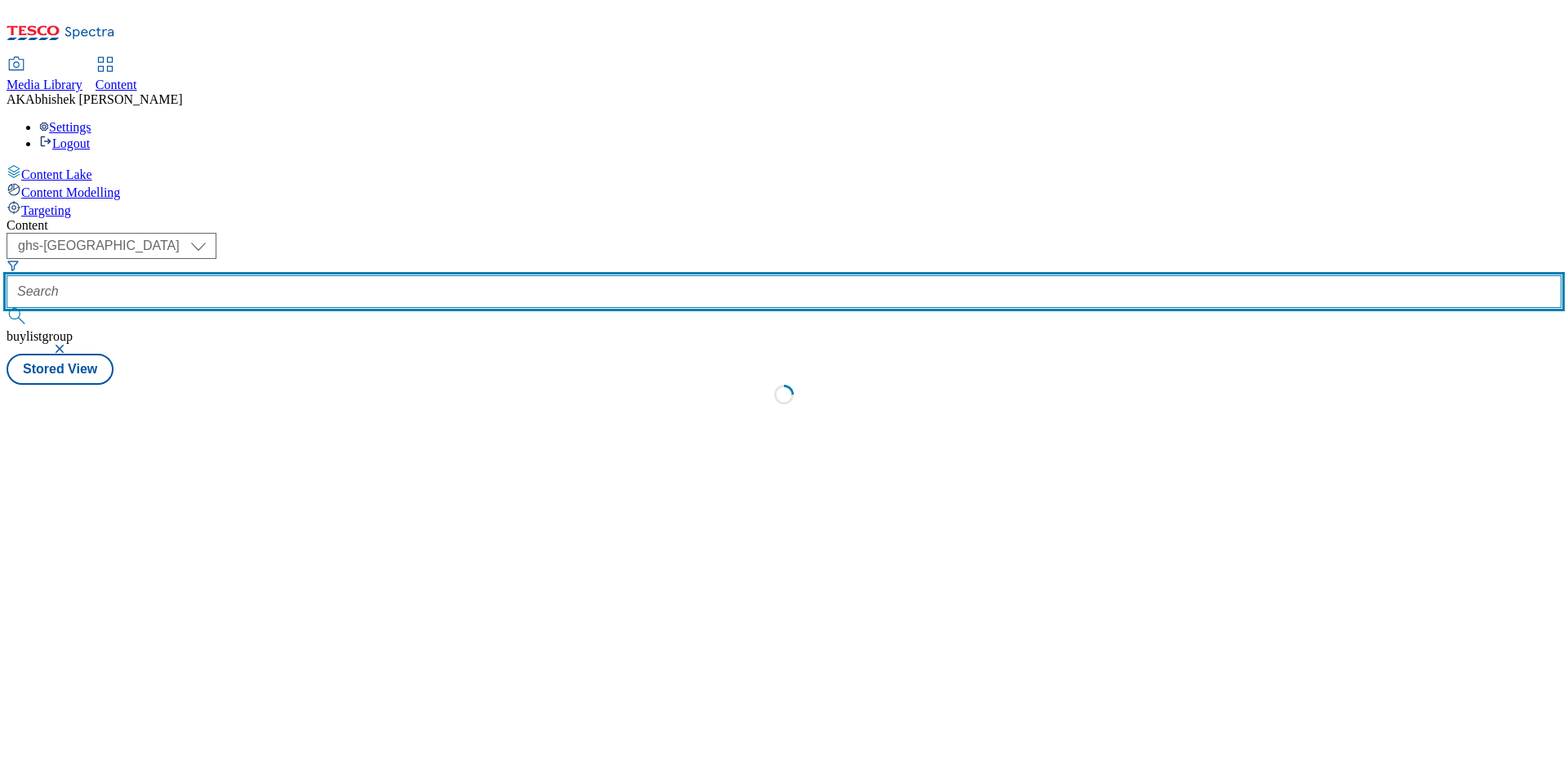
click at [7, 308] on button "submit" at bounding box center [18, 316] width 23 height 17
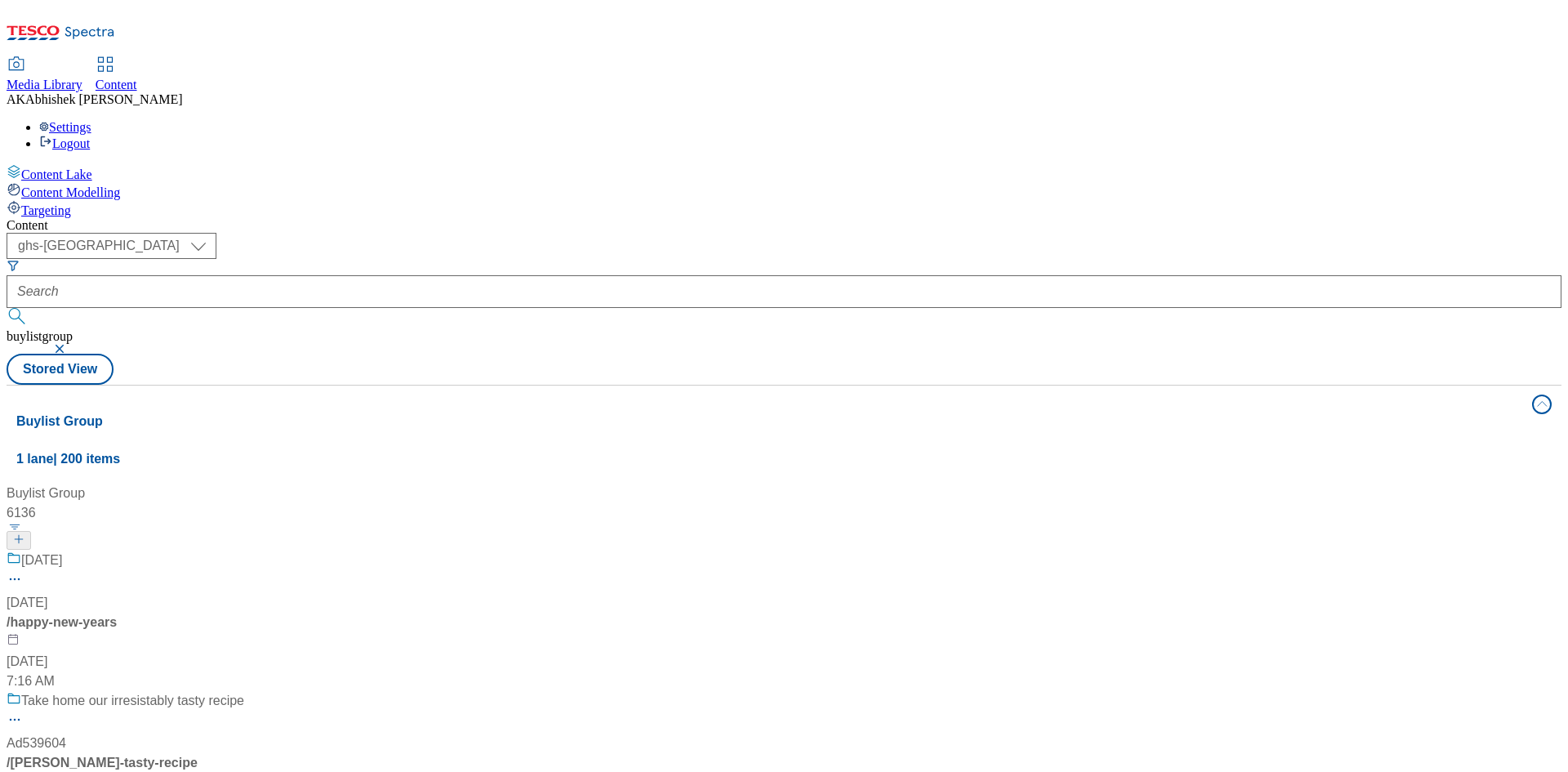
click at [69, 344] on button "button" at bounding box center [62, 348] width 17 height 10
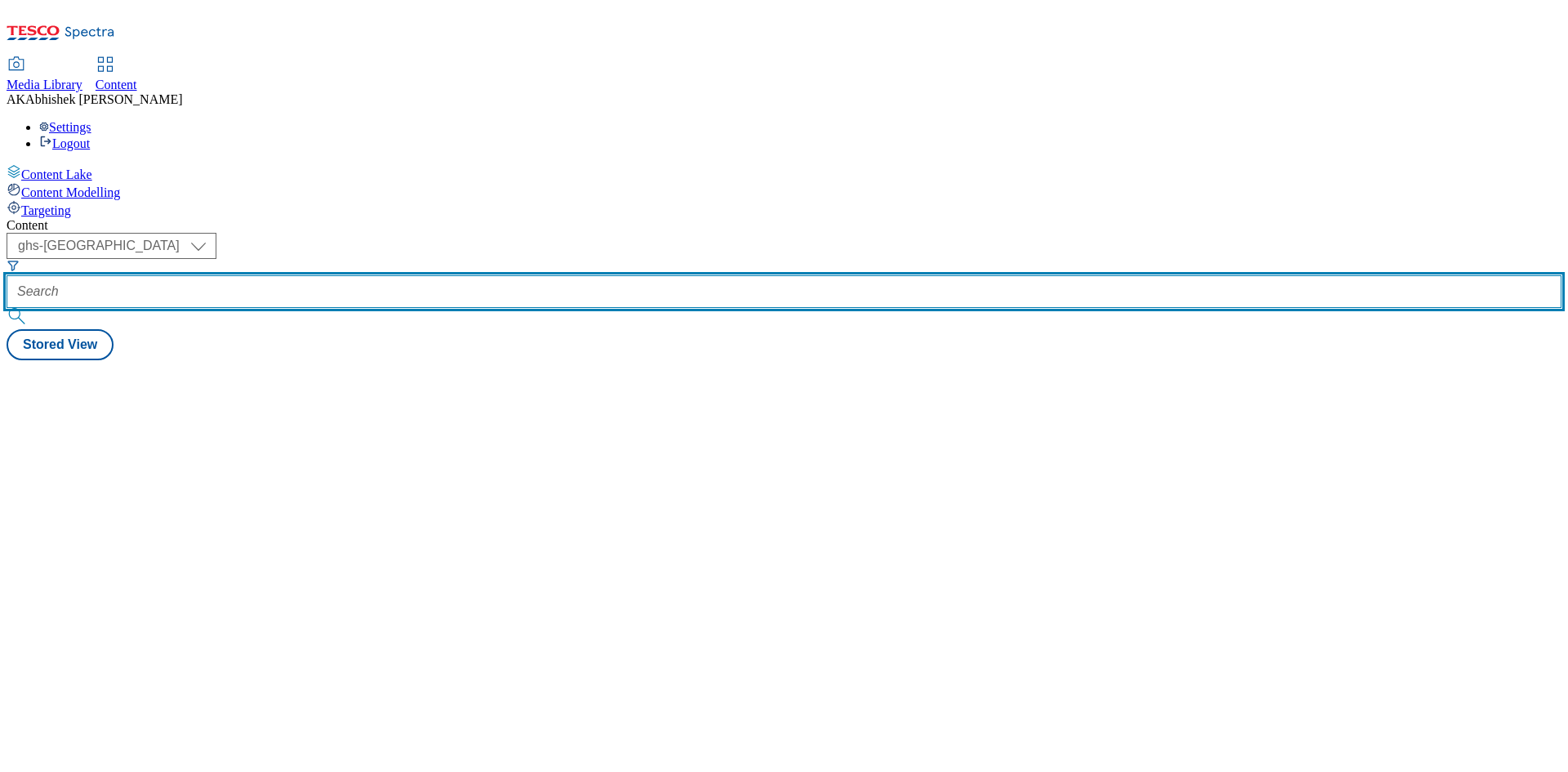
click at [385, 275] on input "text" at bounding box center [784, 291] width 1555 height 33
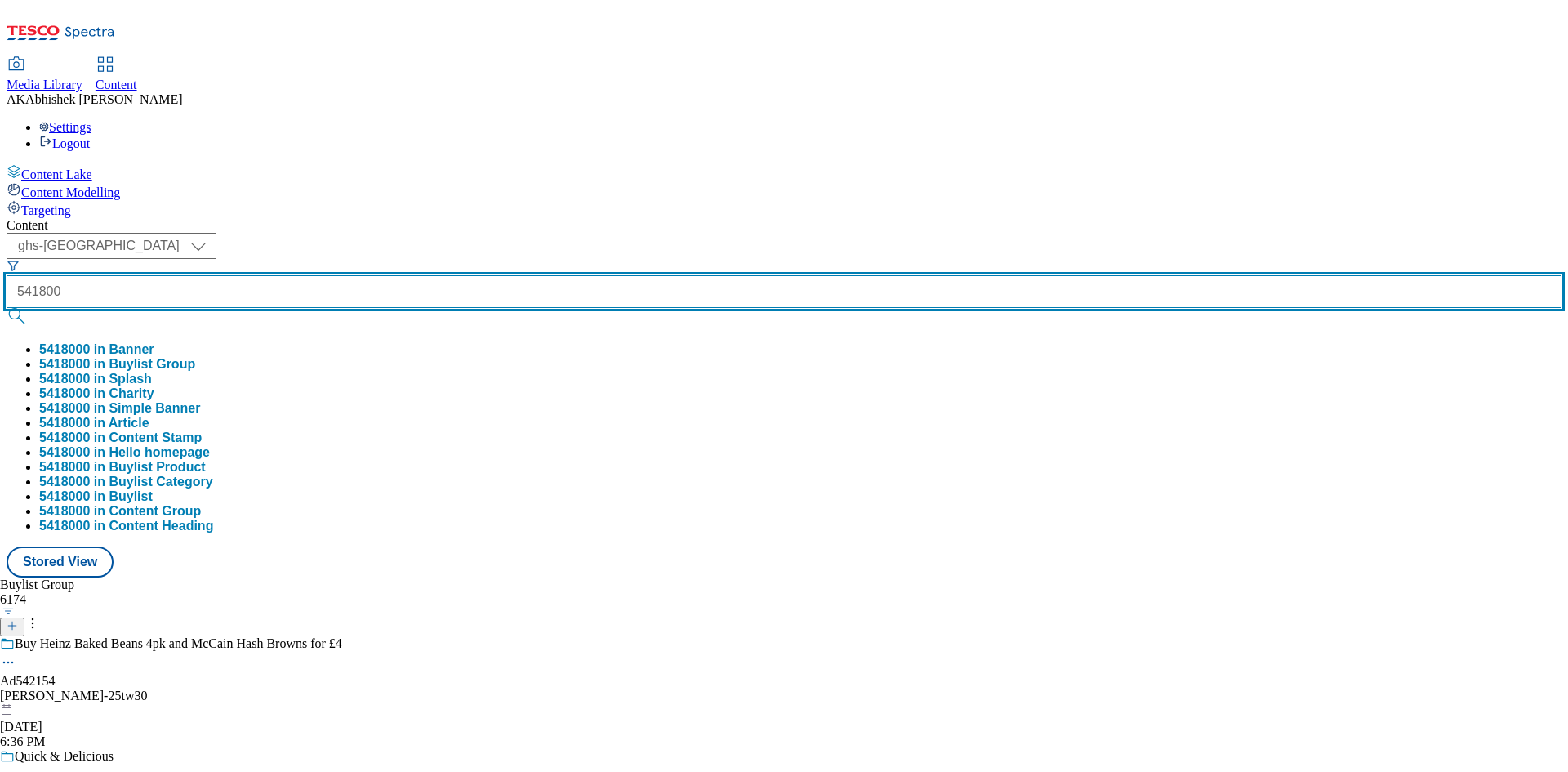
type input "541800"
click at [7, 308] on button "submit" at bounding box center [18, 316] width 23 height 17
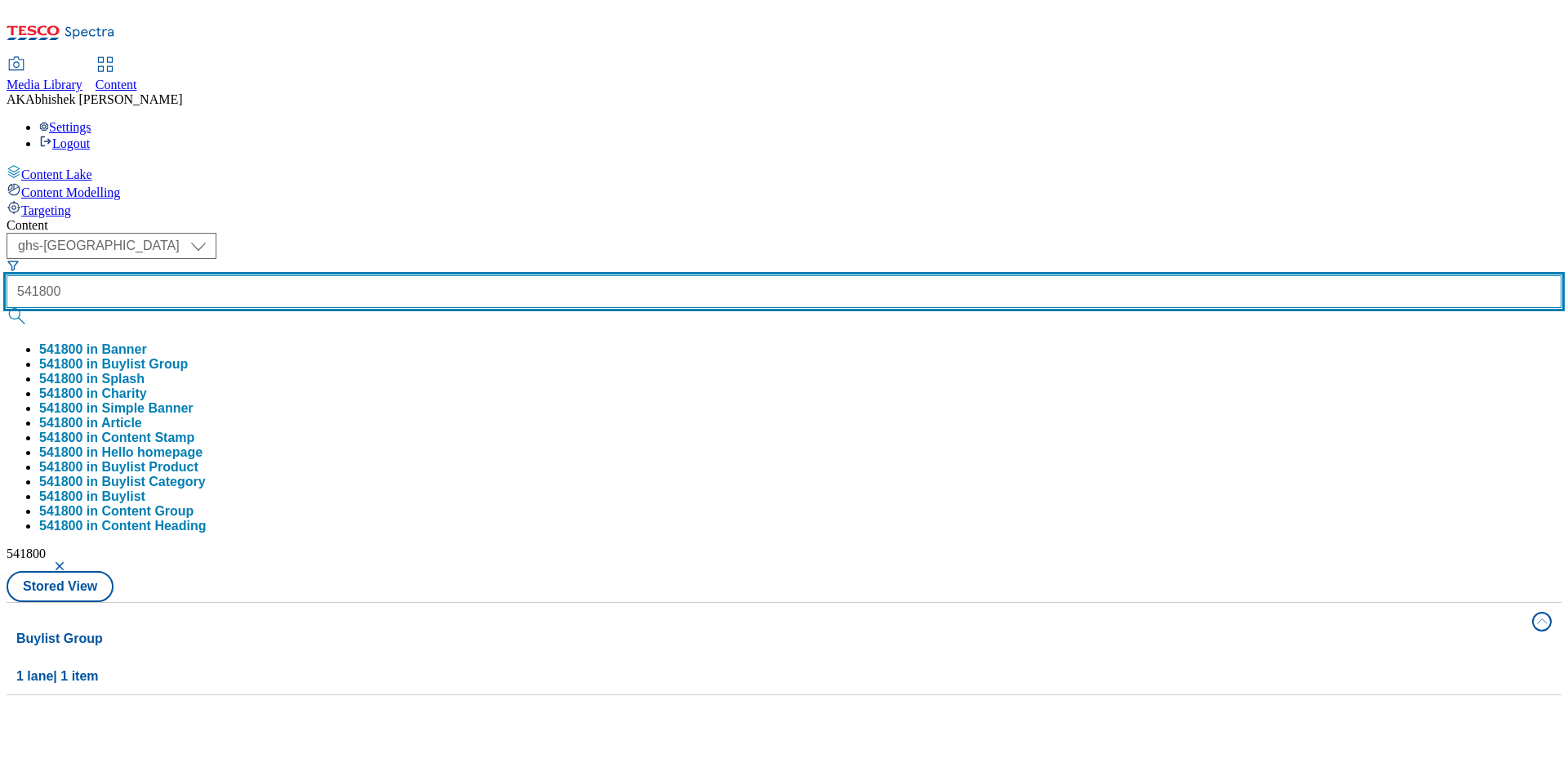
click at [7, 308] on button "submit" at bounding box center [18, 316] width 23 height 17
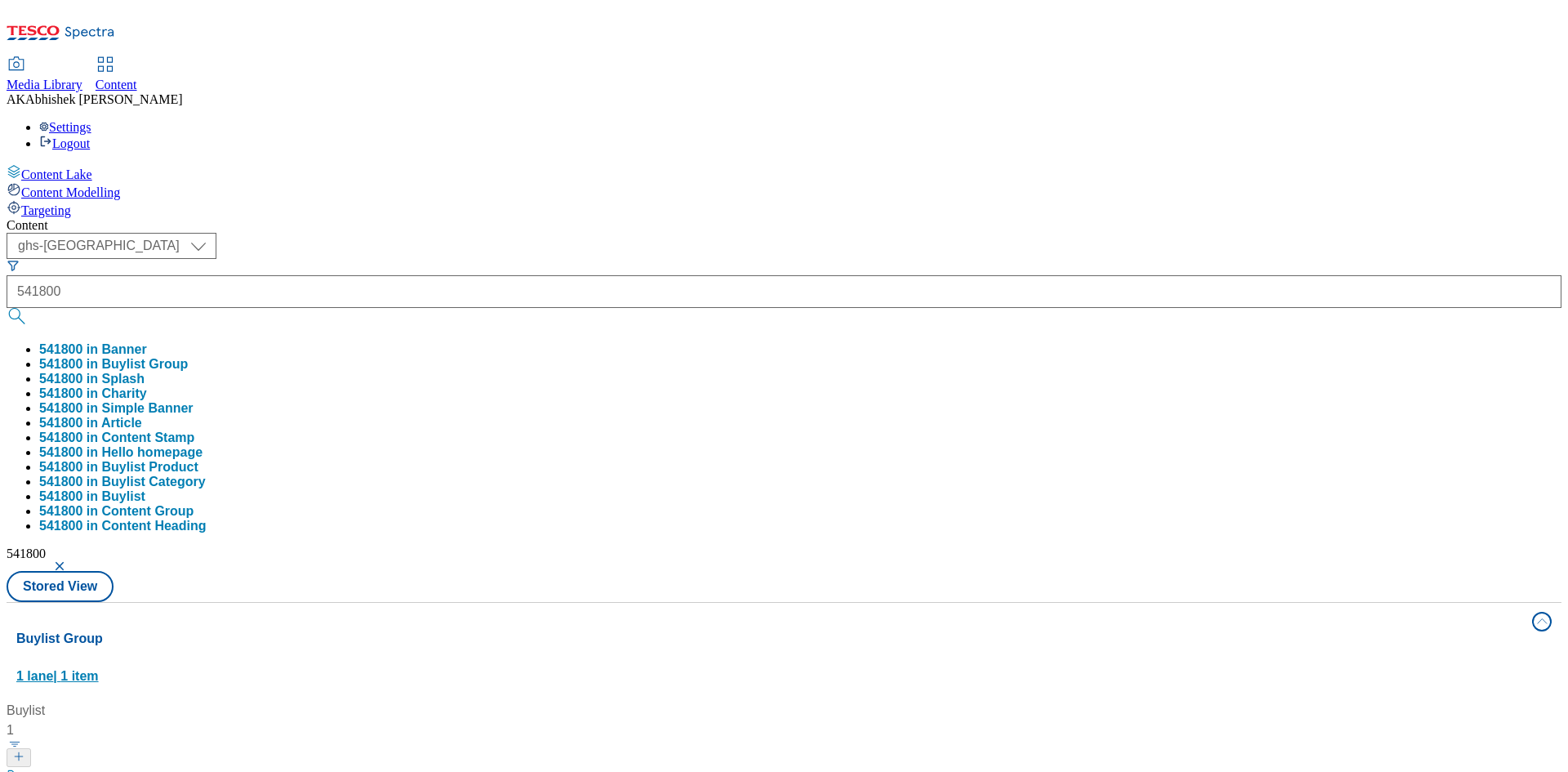
click at [751, 629] on div "Buylist Group 1 lane | 1 item" at bounding box center [770, 657] width 1506 height 56
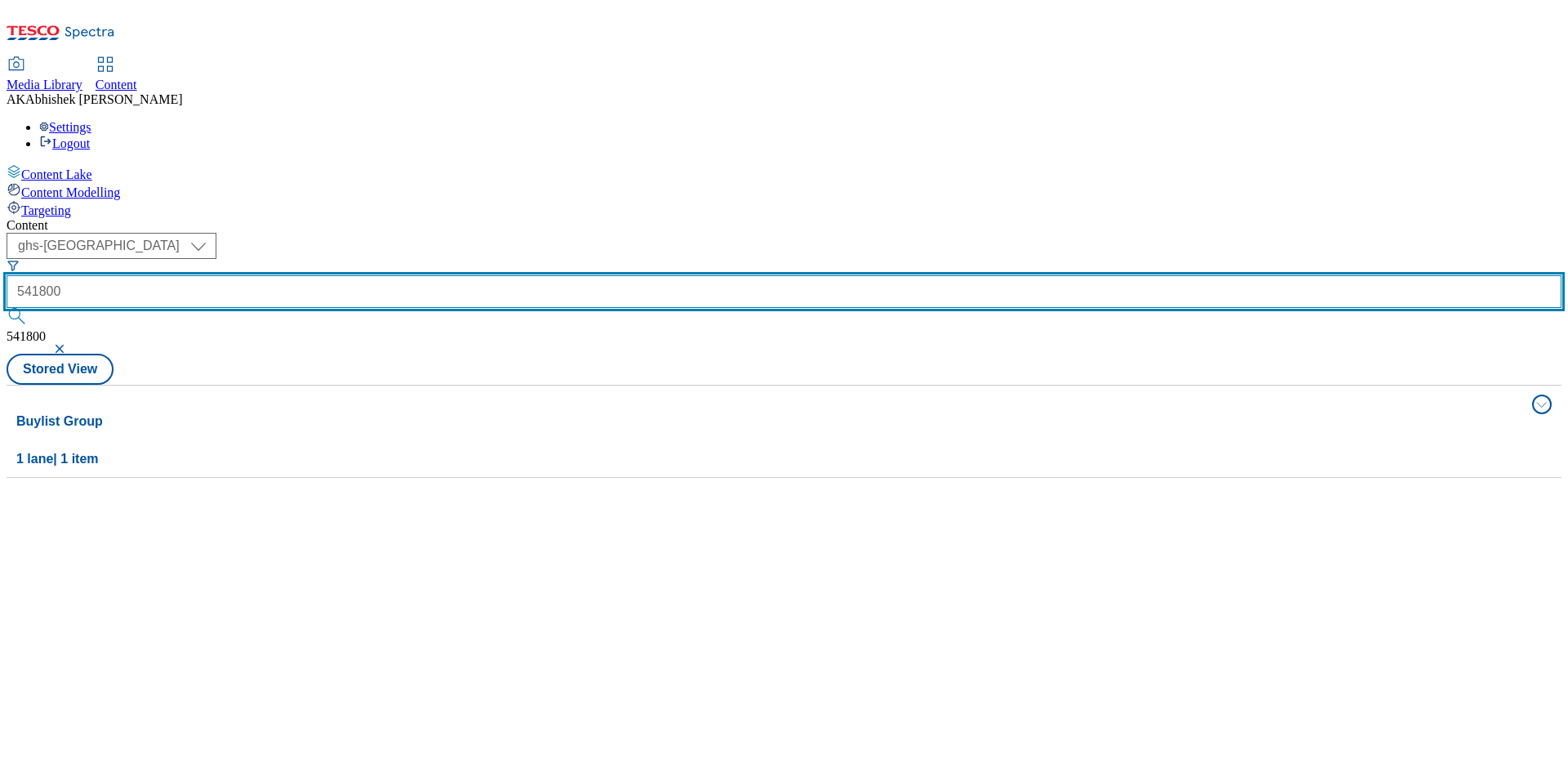
click at [406, 275] on div "541800" at bounding box center [784, 302] width 1555 height 54
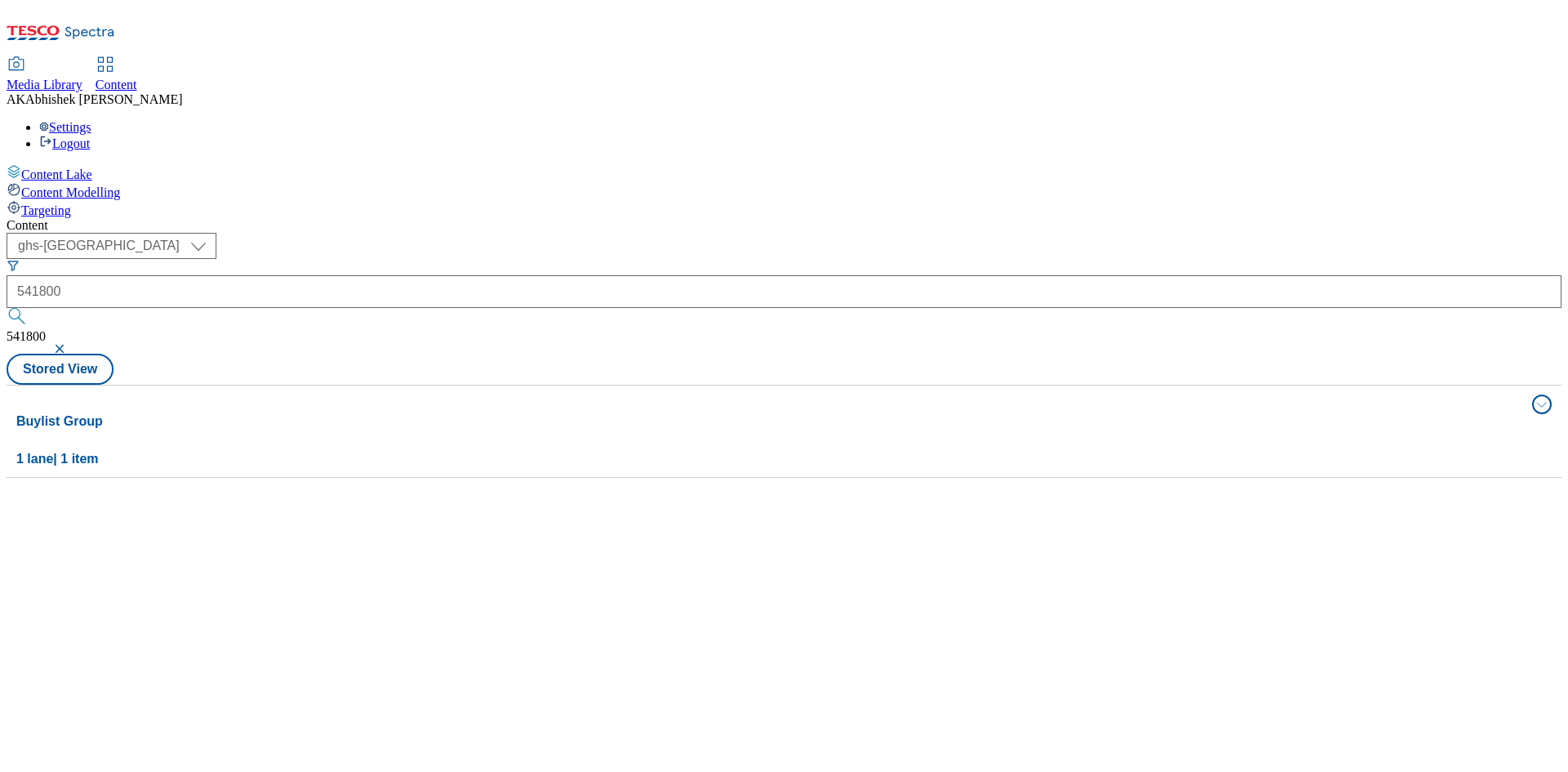
click at [622, 218] on div "Content ( optional ) ghs-roi ghs-uk ghs-uk 541800 541800 Stored View Buylist Gr…" at bounding box center [784, 348] width 1555 height 260
click at [69, 344] on button "button" at bounding box center [62, 348] width 17 height 10
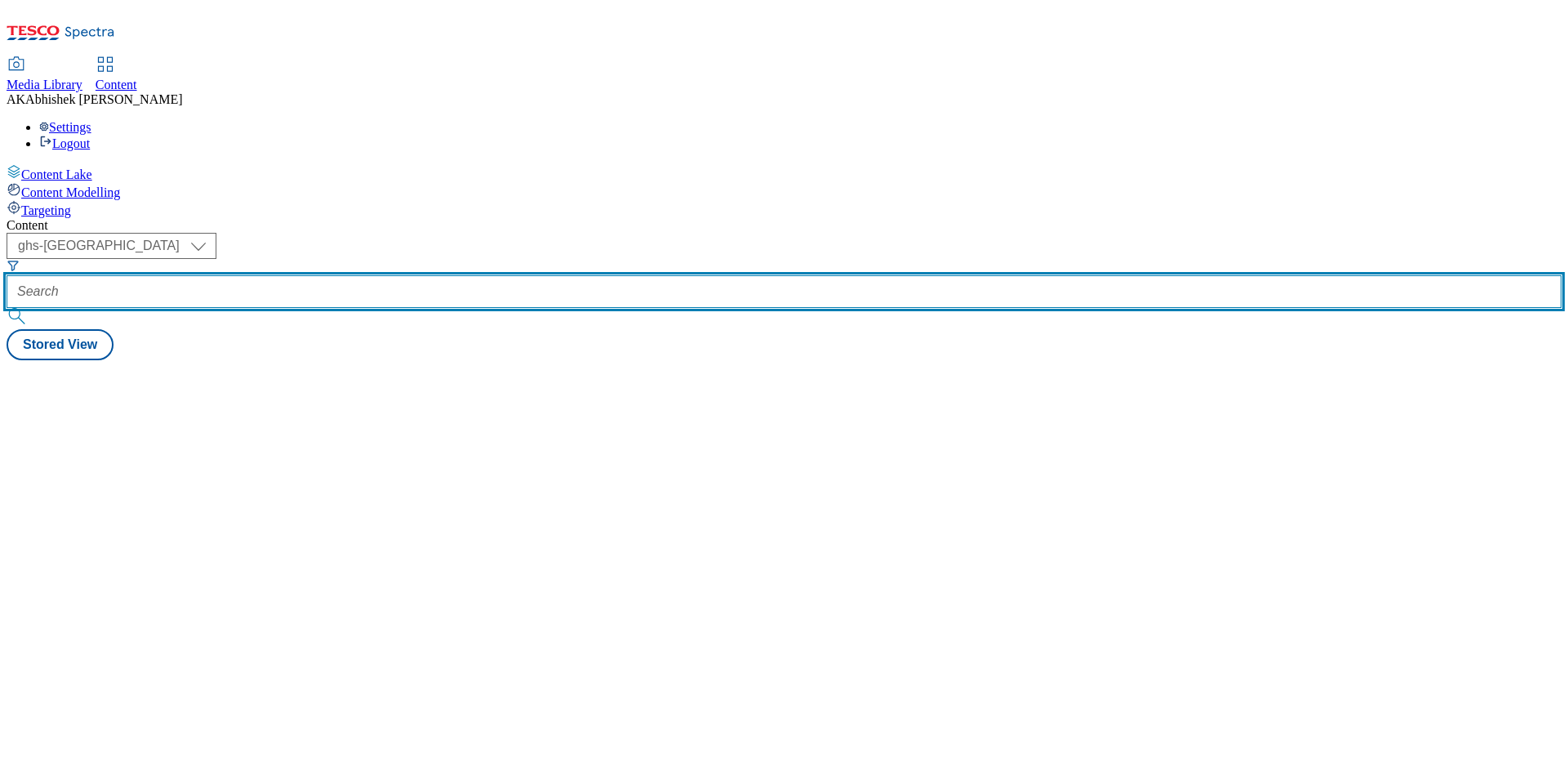
click at [392, 275] on input "text" at bounding box center [784, 291] width 1555 height 33
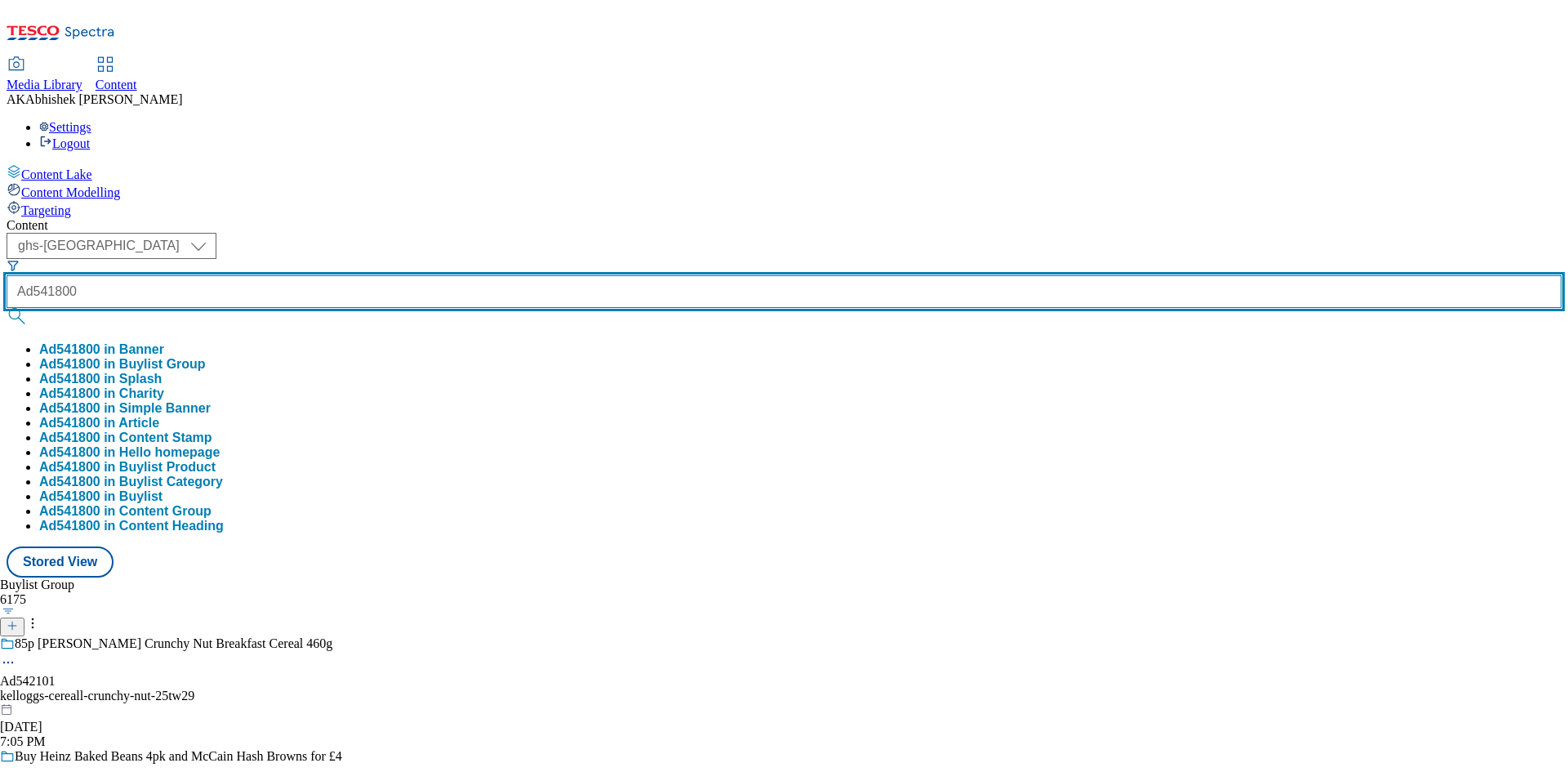
type input "Ad541800"
click at [7, 308] on button "submit" at bounding box center [18, 316] width 23 height 17
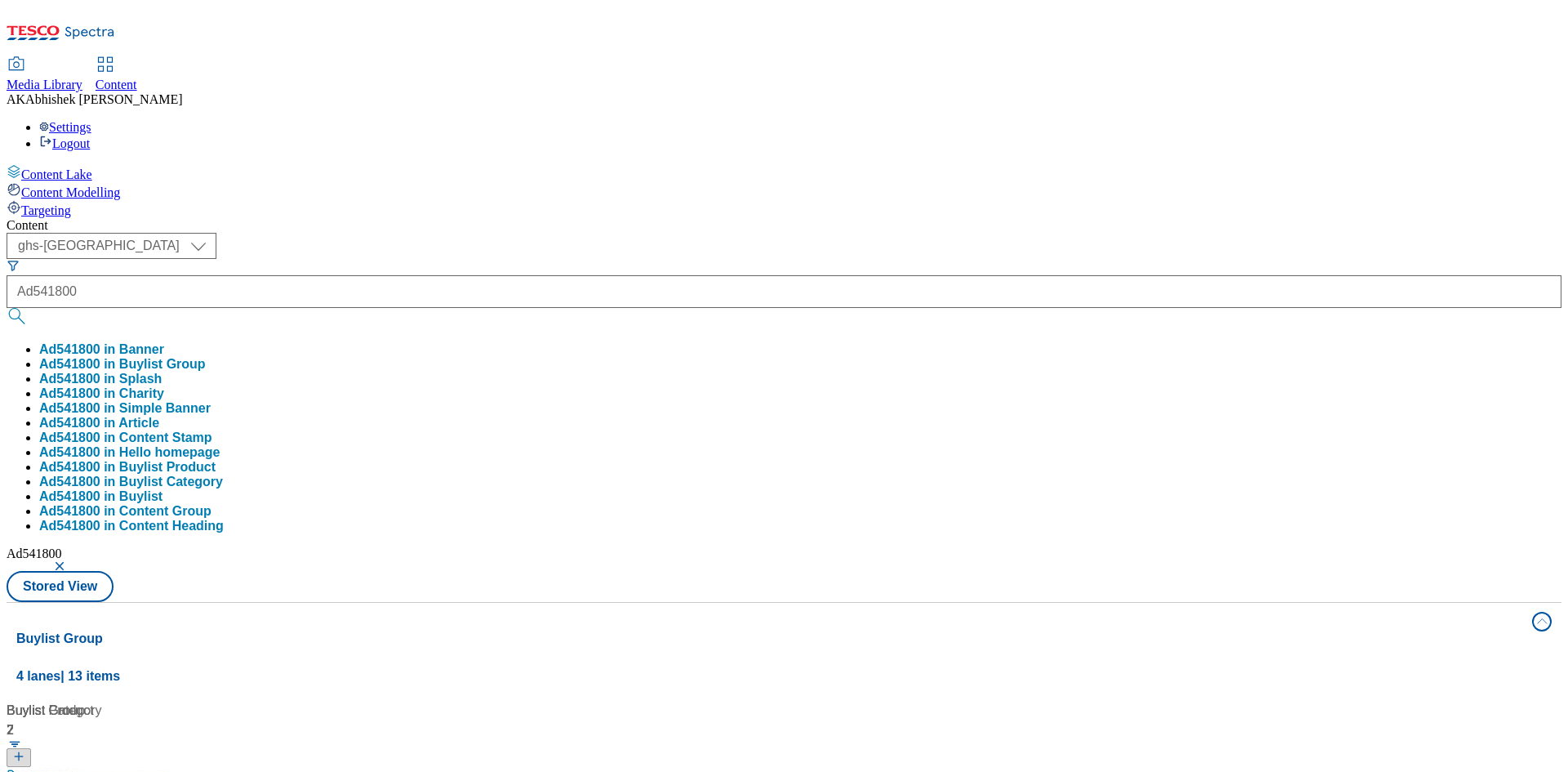
click at [802, 218] on div "Content ( optional ) ghs-roi ghs-uk ghs-uk Ad541800 Ad541800 in Banner Ad541800…" at bounding box center [784, 766] width 1555 height 1096
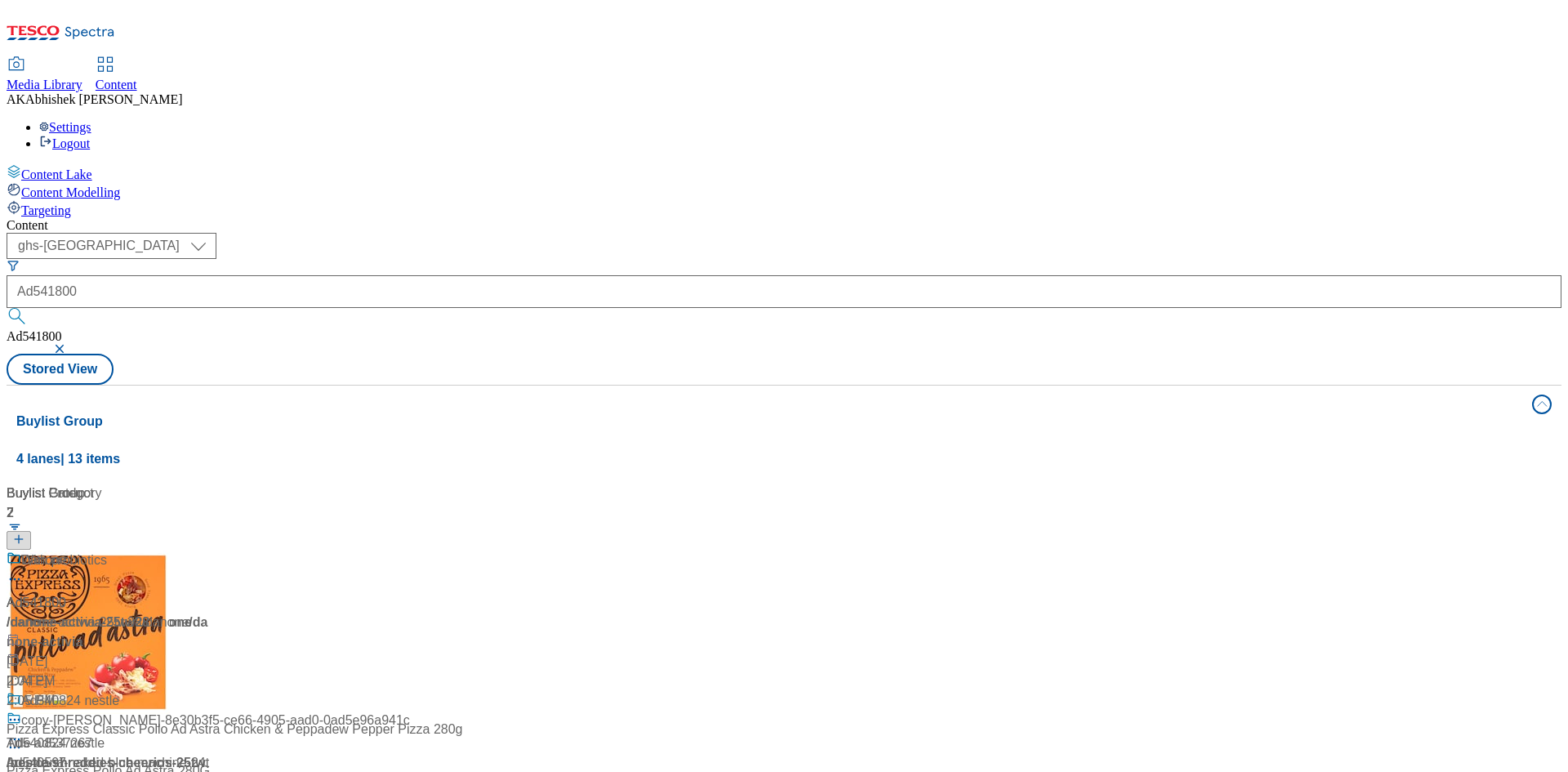
click at [211, 551] on div "Ad541800 / danone-activia-25tw28 / danone [DATE] 2:39 PM" at bounding box center [108, 621] width 204 height 141
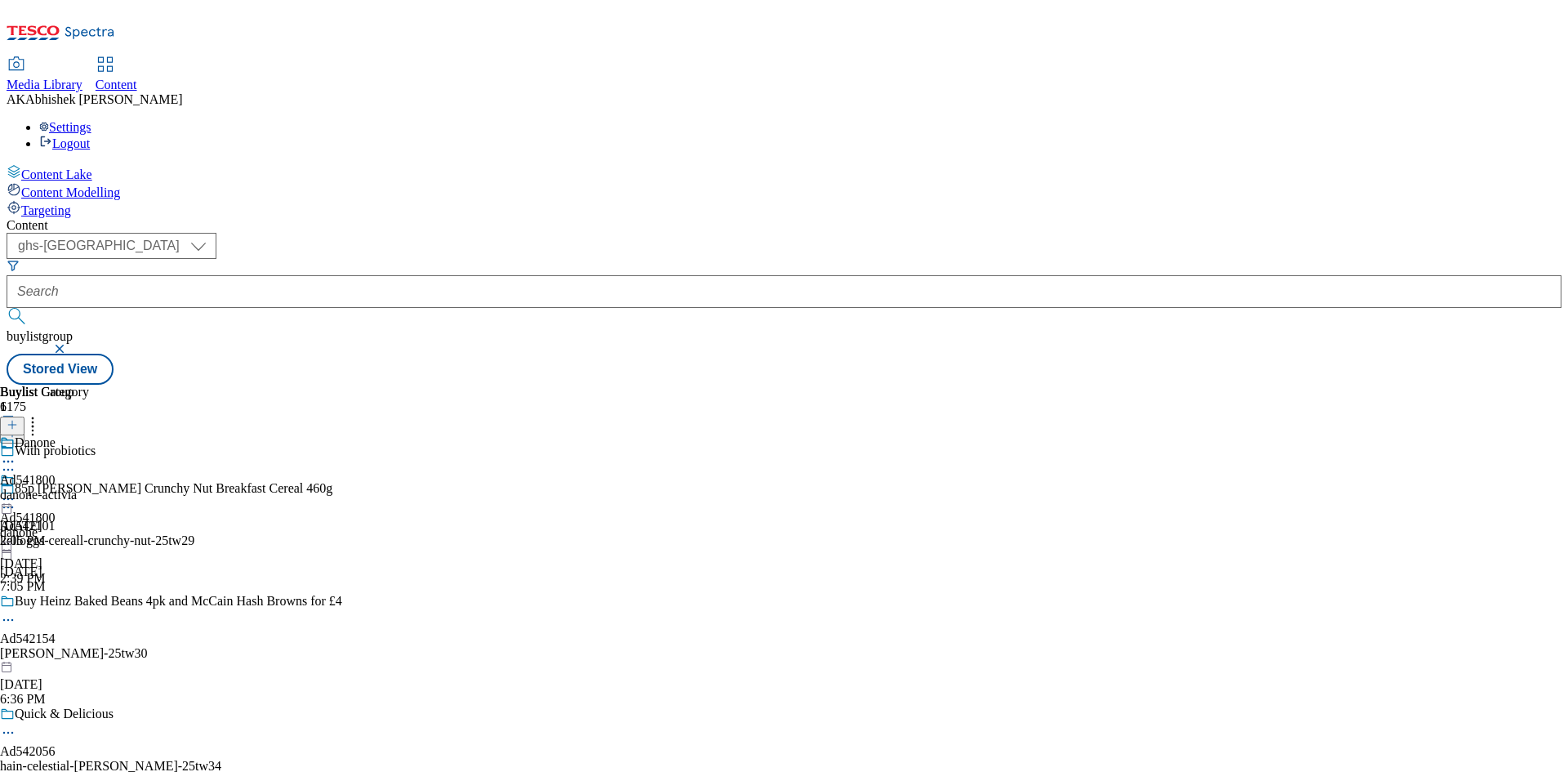
click at [10, 469] on circle at bounding box center [8, 470] width 3 height 3
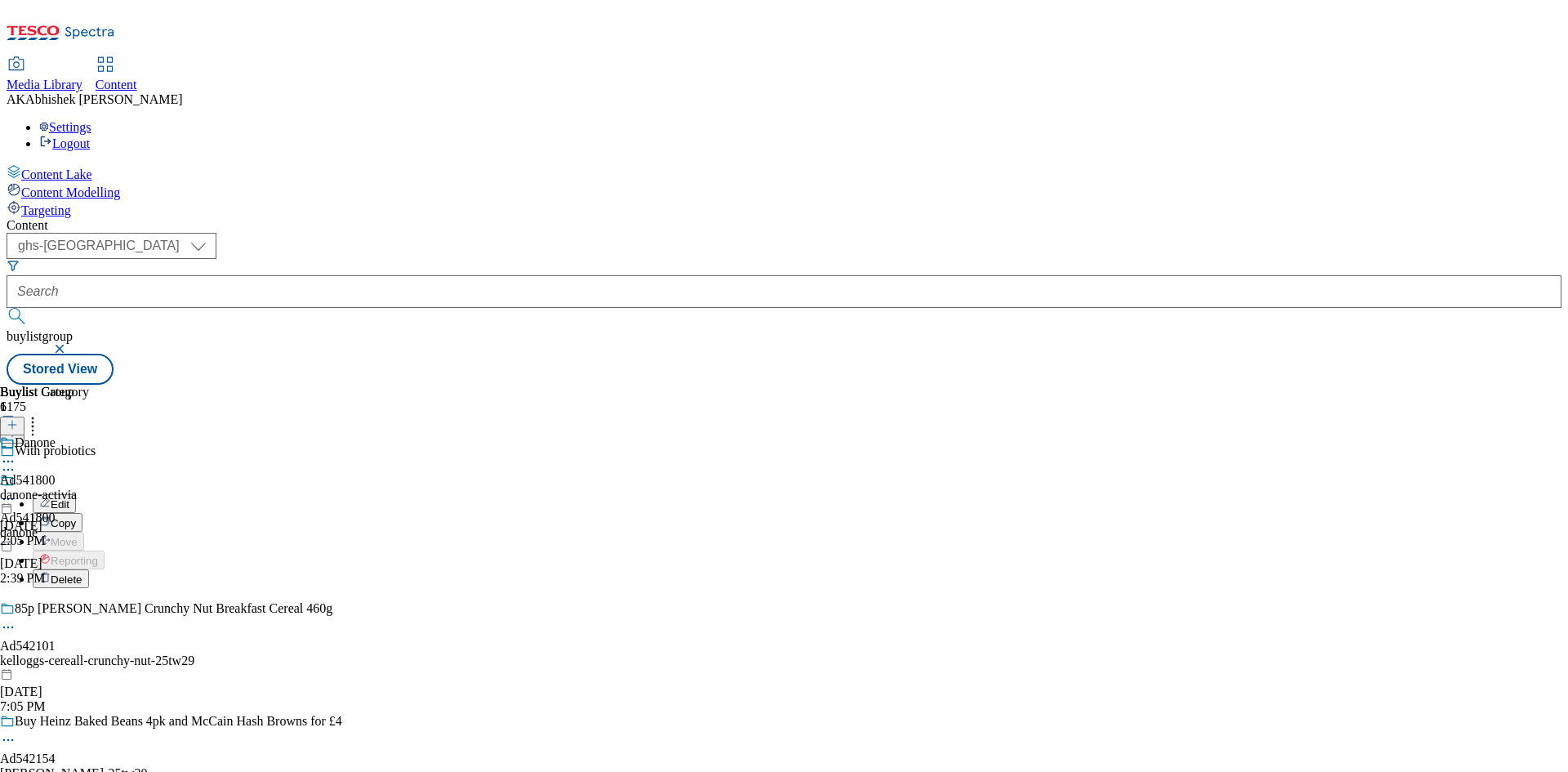
click at [76, 517] on span "Copy" at bounding box center [63, 523] width 25 height 12
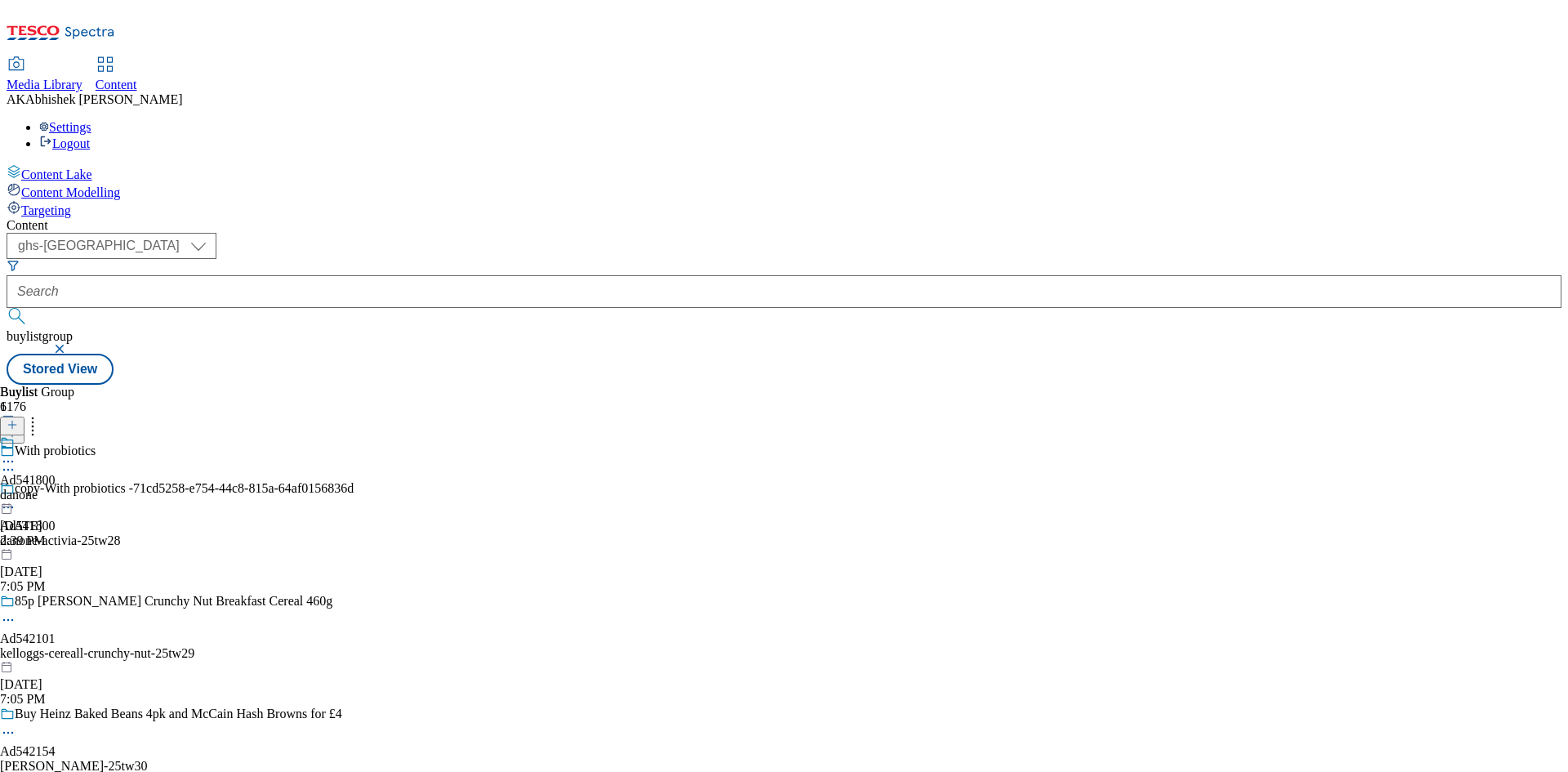
click at [354, 481] on div "copy-With probiotics -71cd5258-e754-44c8-815a-64af0156836d Ad541800 danone-acti…" at bounding box center [176, 537] width 354 height 113
click at [354, 533] on div "danone-activia-25tw28" at bounding box center [176, 540] width 354 height 15
click at [56, 543] on div "Ad541800 danone [DATE] 7:05 PM" at bounding box center [28, 491] width 56 height 113
click at [17, 499] on icon at bounding box center [8, 508] width 17 height 17
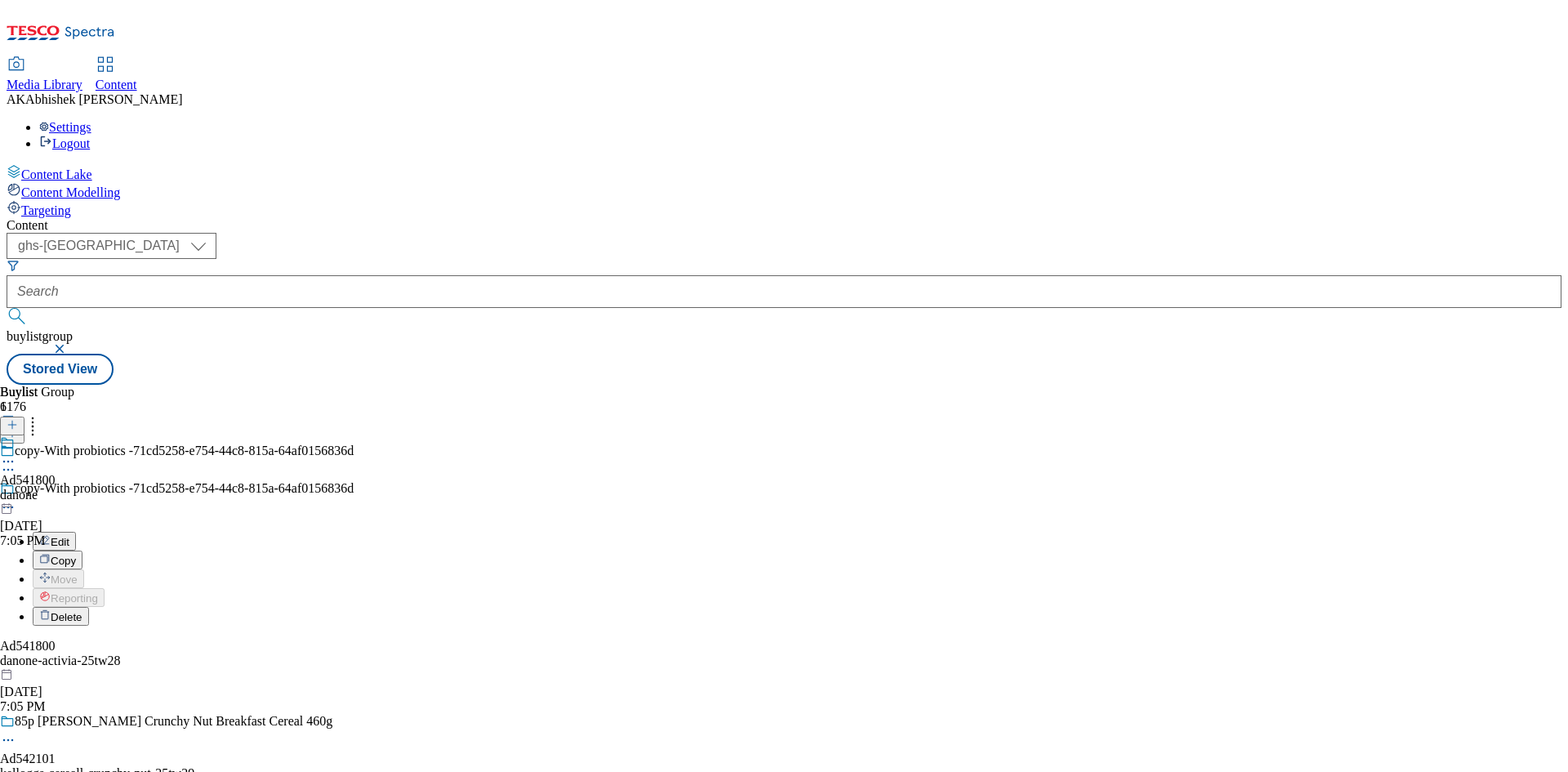
click at [76, 532] on button "Edit" at bounding box center [54, 541] width 43 height 19
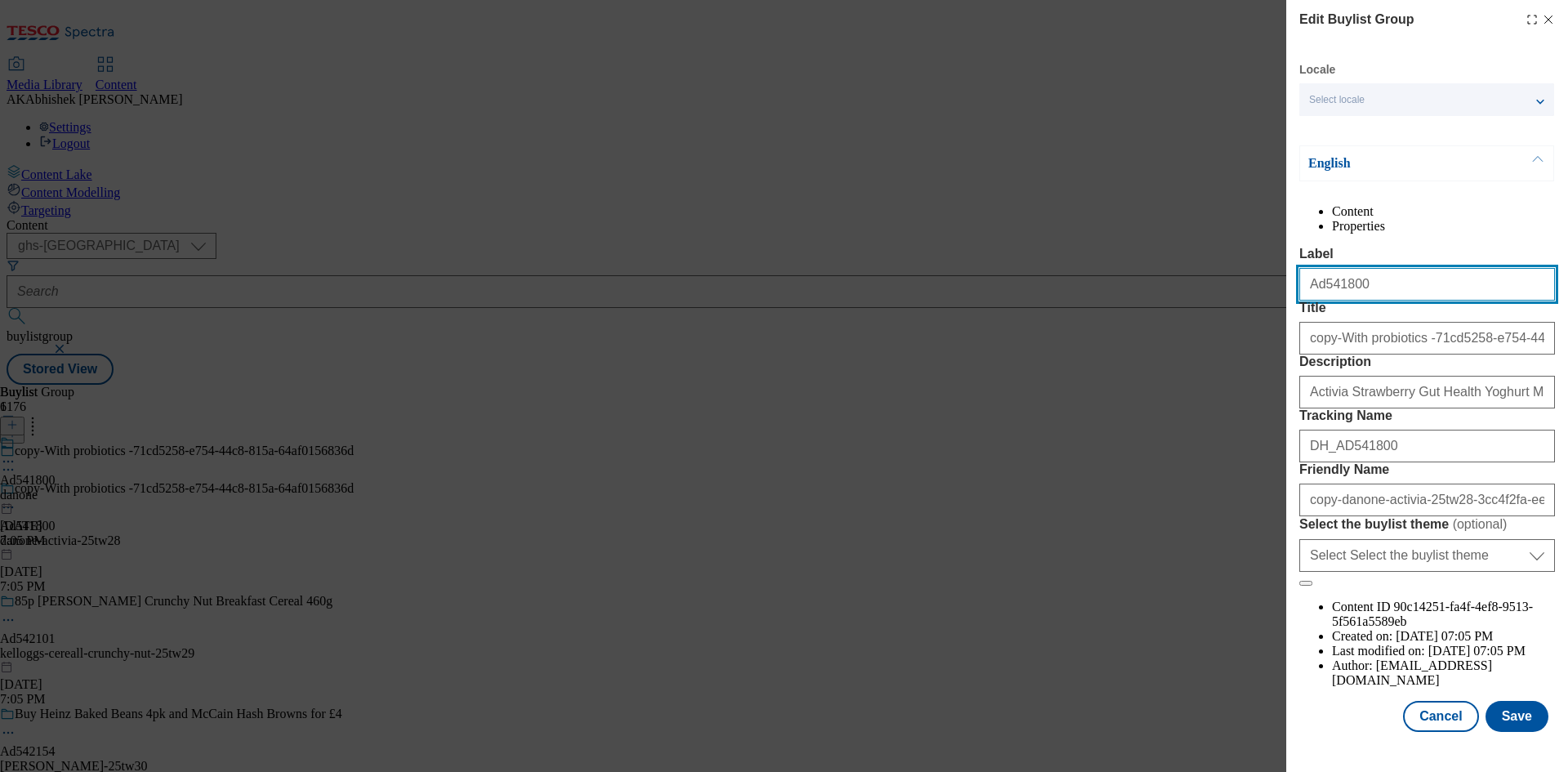
drag, startPoint x: 1319, startPoint y: 318, endPoint x: 1379, endPoint y: 316, distance: 60.0
click at [1379, 301] on input "Ad541800" at bounding box center [1427, 284] width 256 height 33
paste input "1"
type input "Ad541801"
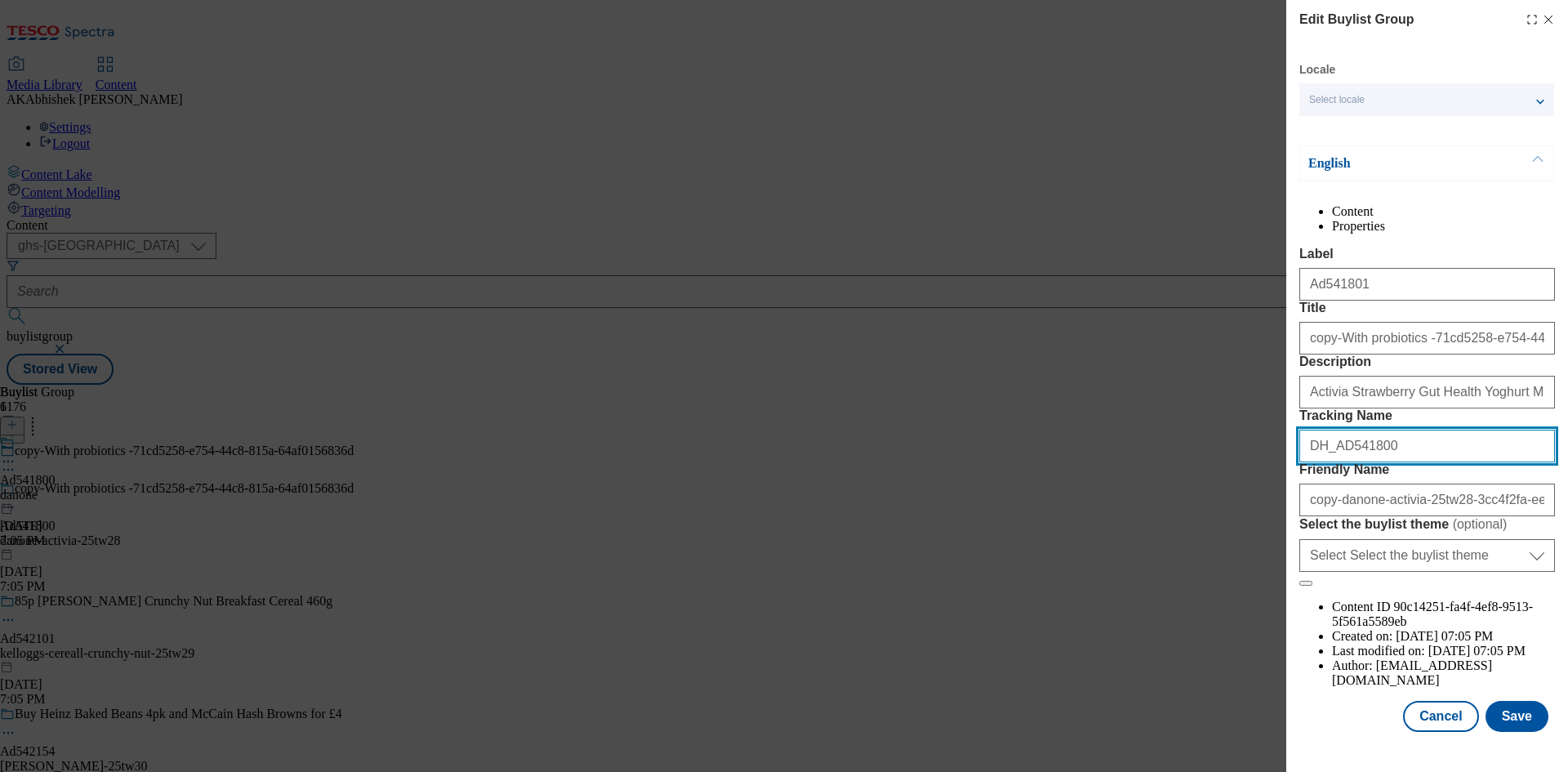
drag, startPoint x: 1340, startPoint y: 564, endPoint x: 1410, endPoint y: 565, distance: 70.0
click at [1410, 462] on input "DH_AD541800" at bounding box center [1427, 445] width 256 height 33
paste input "1"
type input "DH_AD541801"
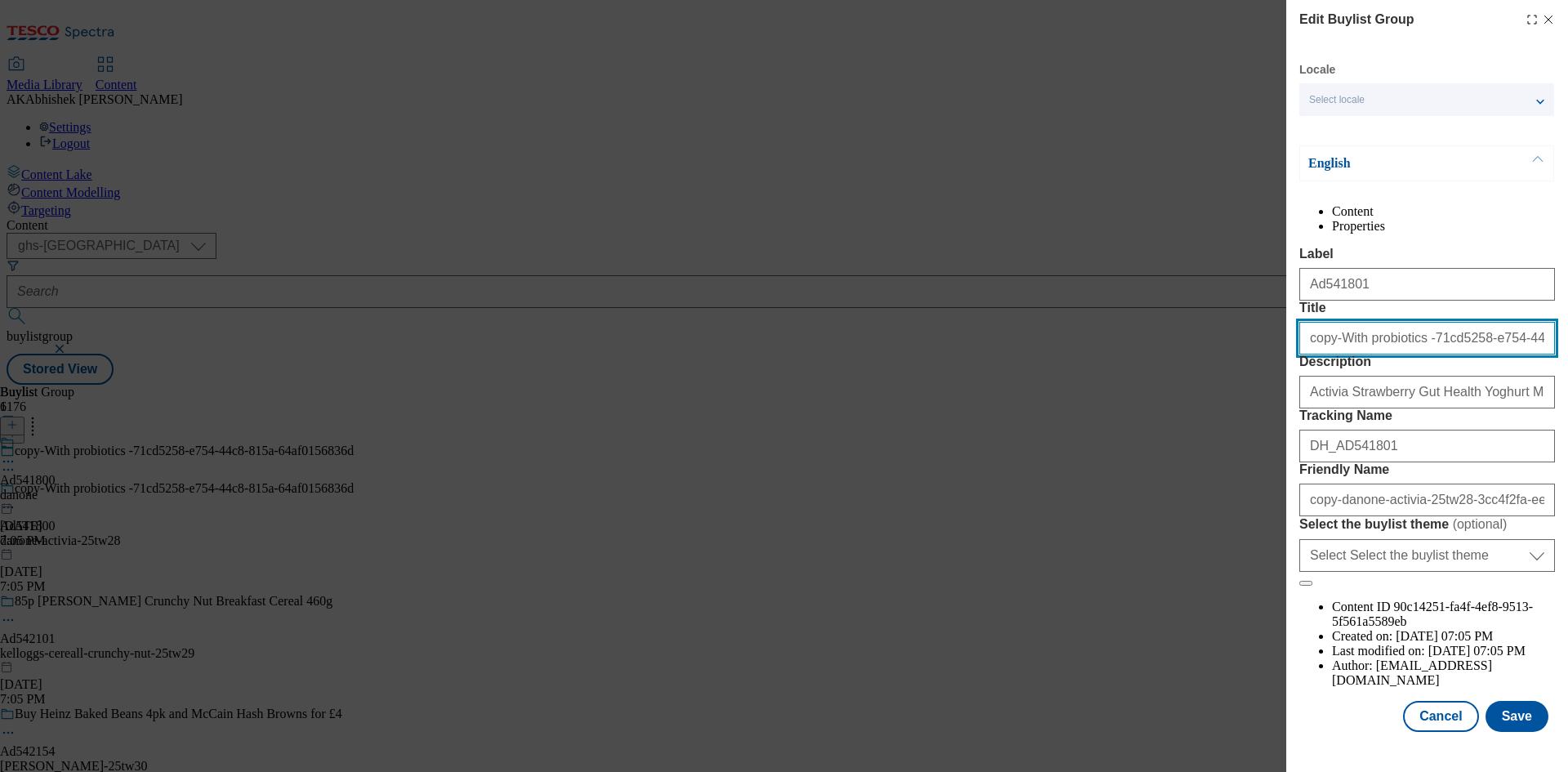
click at [1334, 355] on input "copy-With probiotics -71cd5258-e754-44c8-815a-64af0156836d" at bounding box center [1427, 338] width 256 height 33
type input "With probiotics"
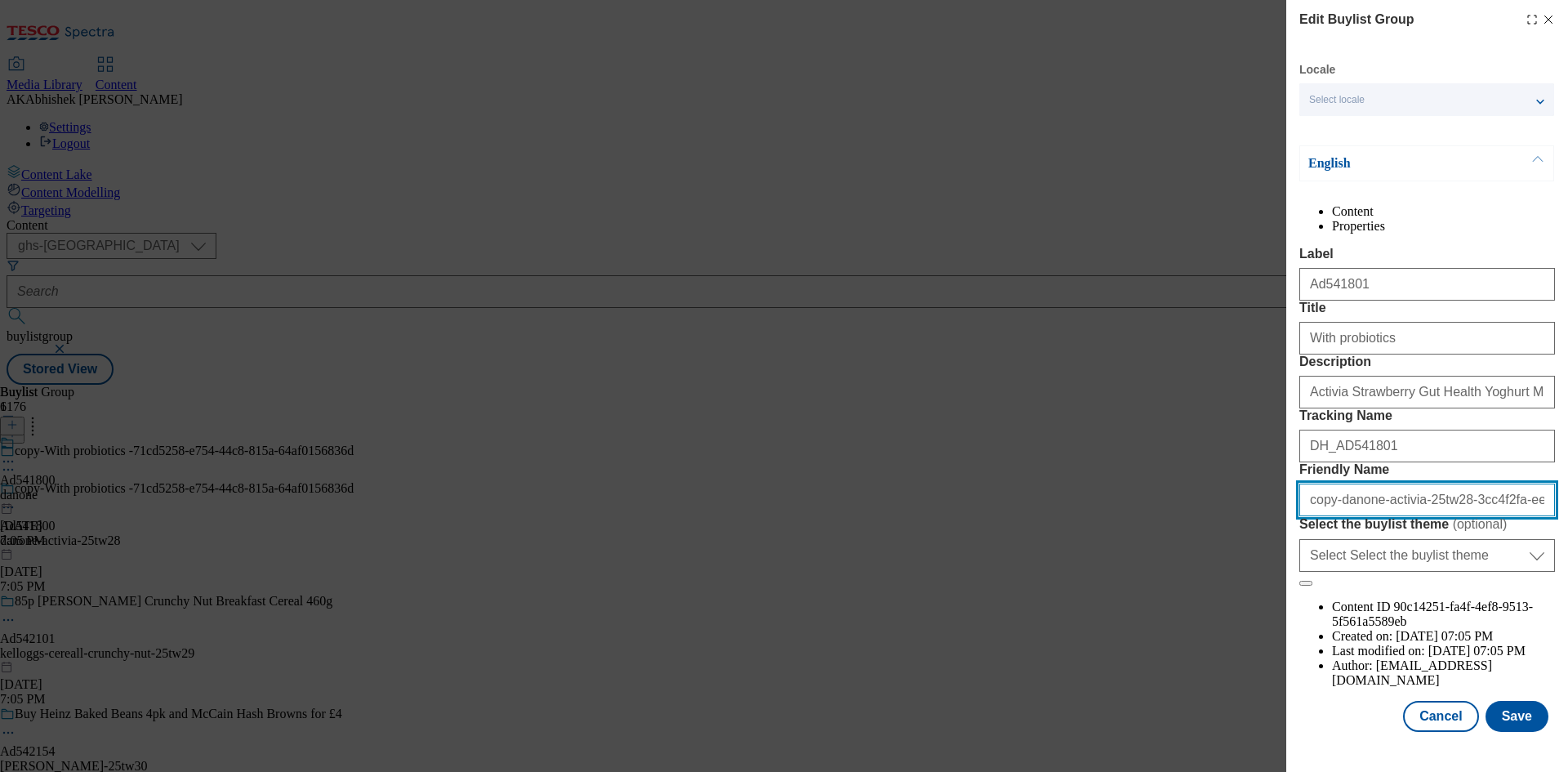
click at [1337, 516] on input "copy-danone-activia-25tw28-3cc4f2fa-ee20-4fe9-b72d-2fbd15121c6f" at bounding box center [1427, 499] width 256 height 33
click at [1402, 516] on input "danone-activia-25tw28-3cc4f2fa-ee20-4fe9-b72d-2fbd15121c6f" at bounding box center [1427, 499] width 256 height 33
type input "danone-activia-25tw31"
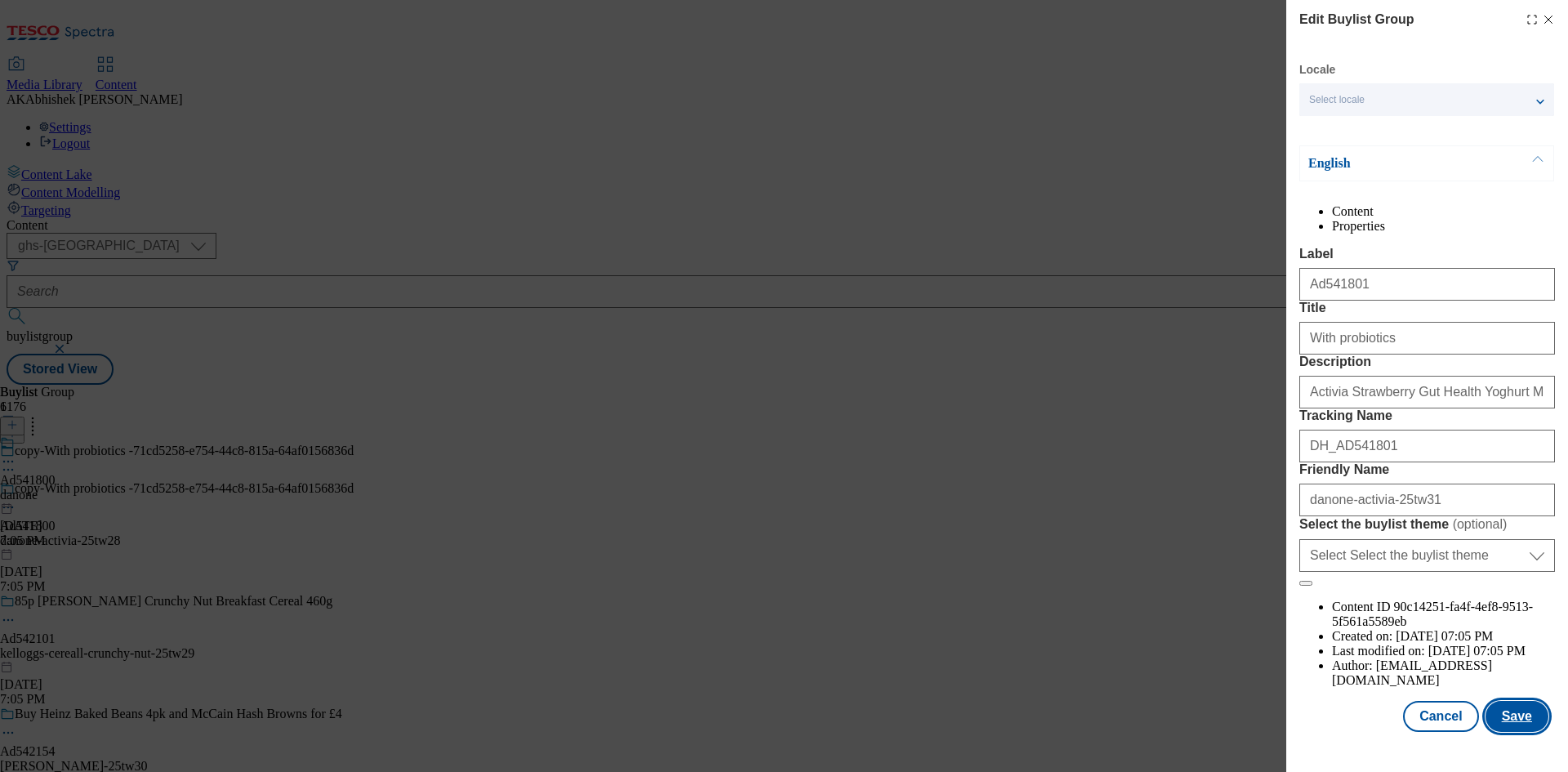
click at [1501, 732] on button "Save" at bounding box center [1517, 716] width 63 height 31
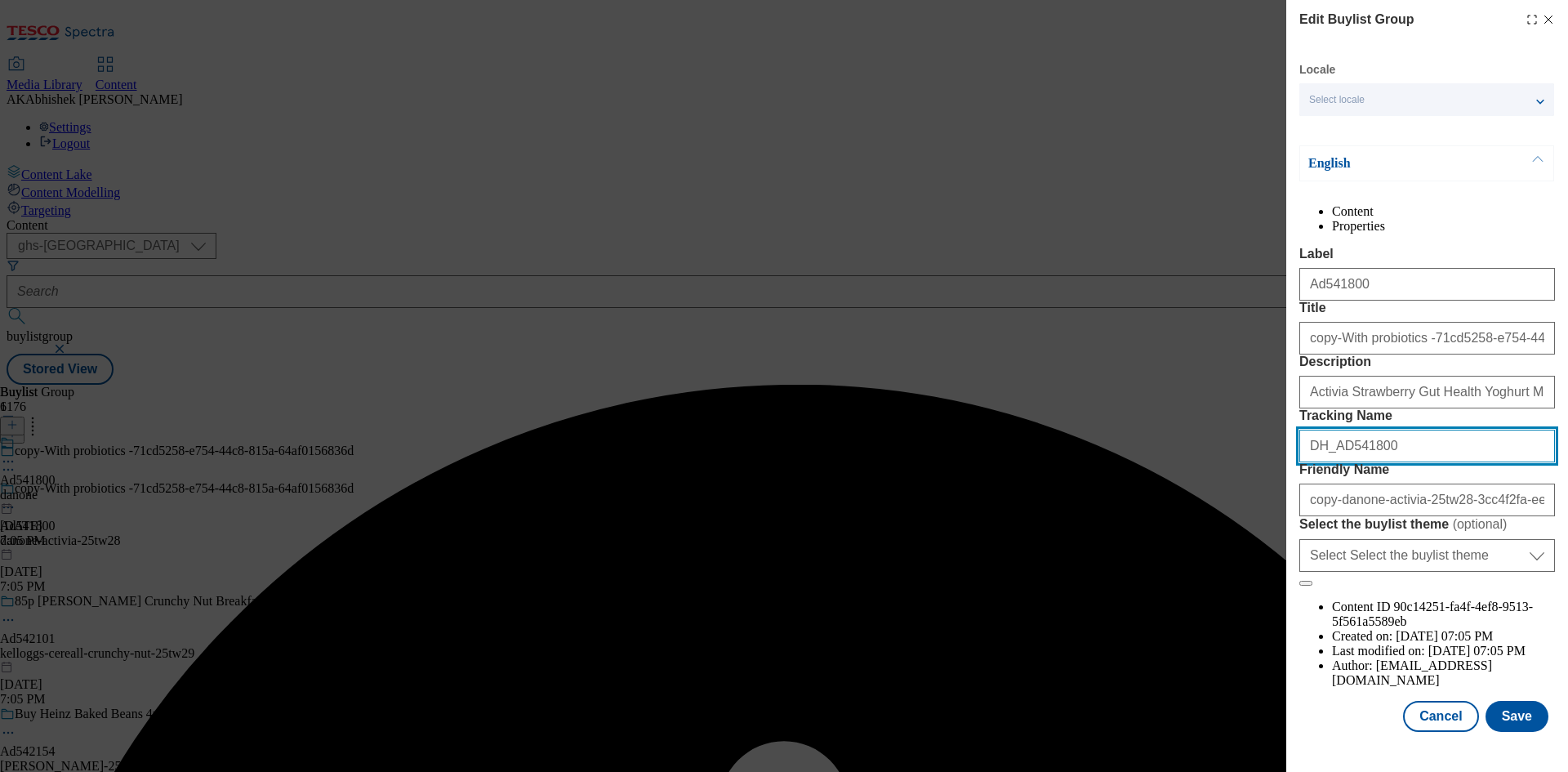
click at [1408, 462] on input "DH_AD541800" at bounding box center [1427, 445] width 256 height 33
type input "DH_AD541801"
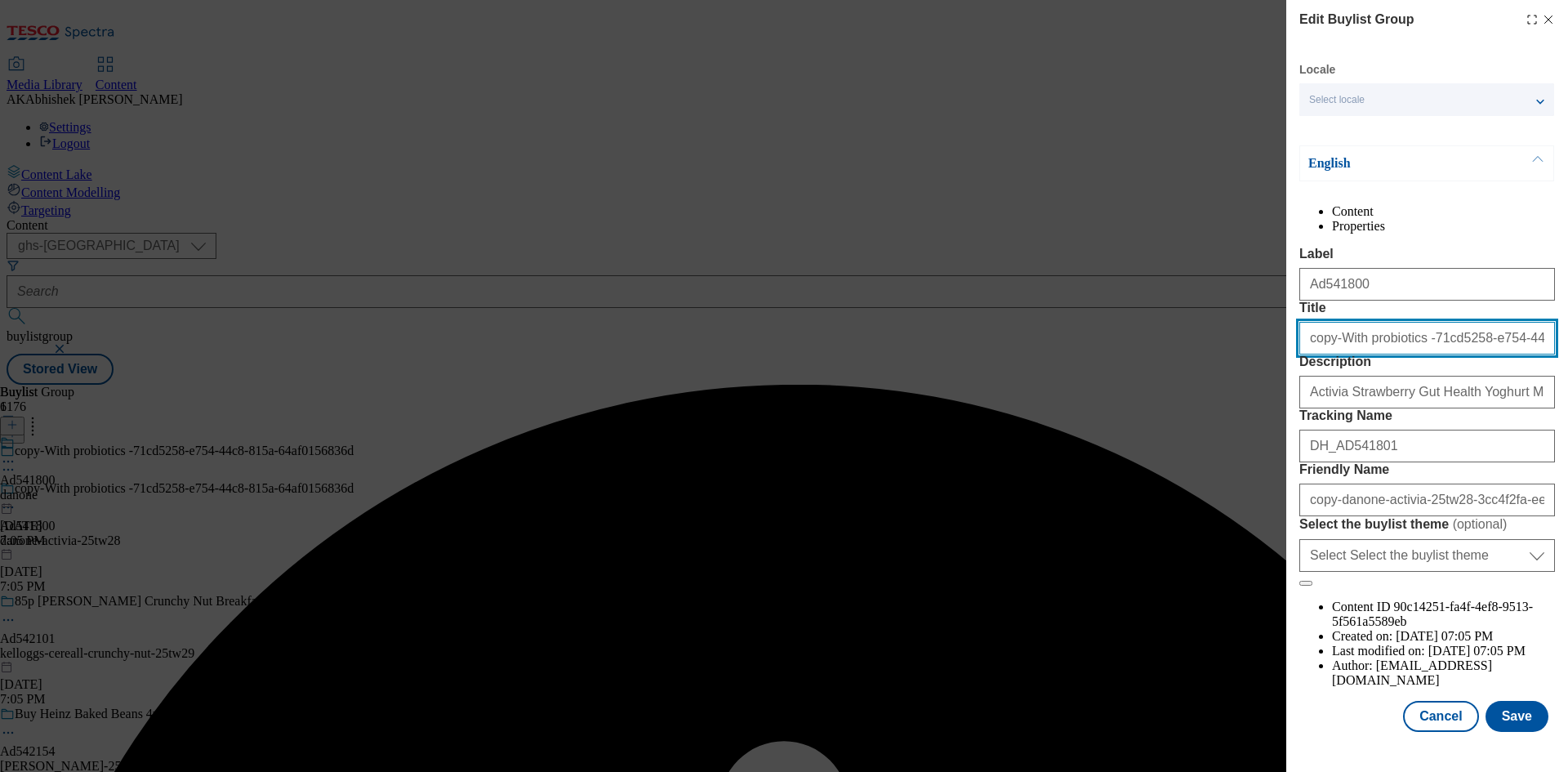
click at [1337, 355] on input "copy-With probiotics -71cd5258-e754-44c8-815a-64af0156836d" at bounding box center [1427, 338] width 256 height 33
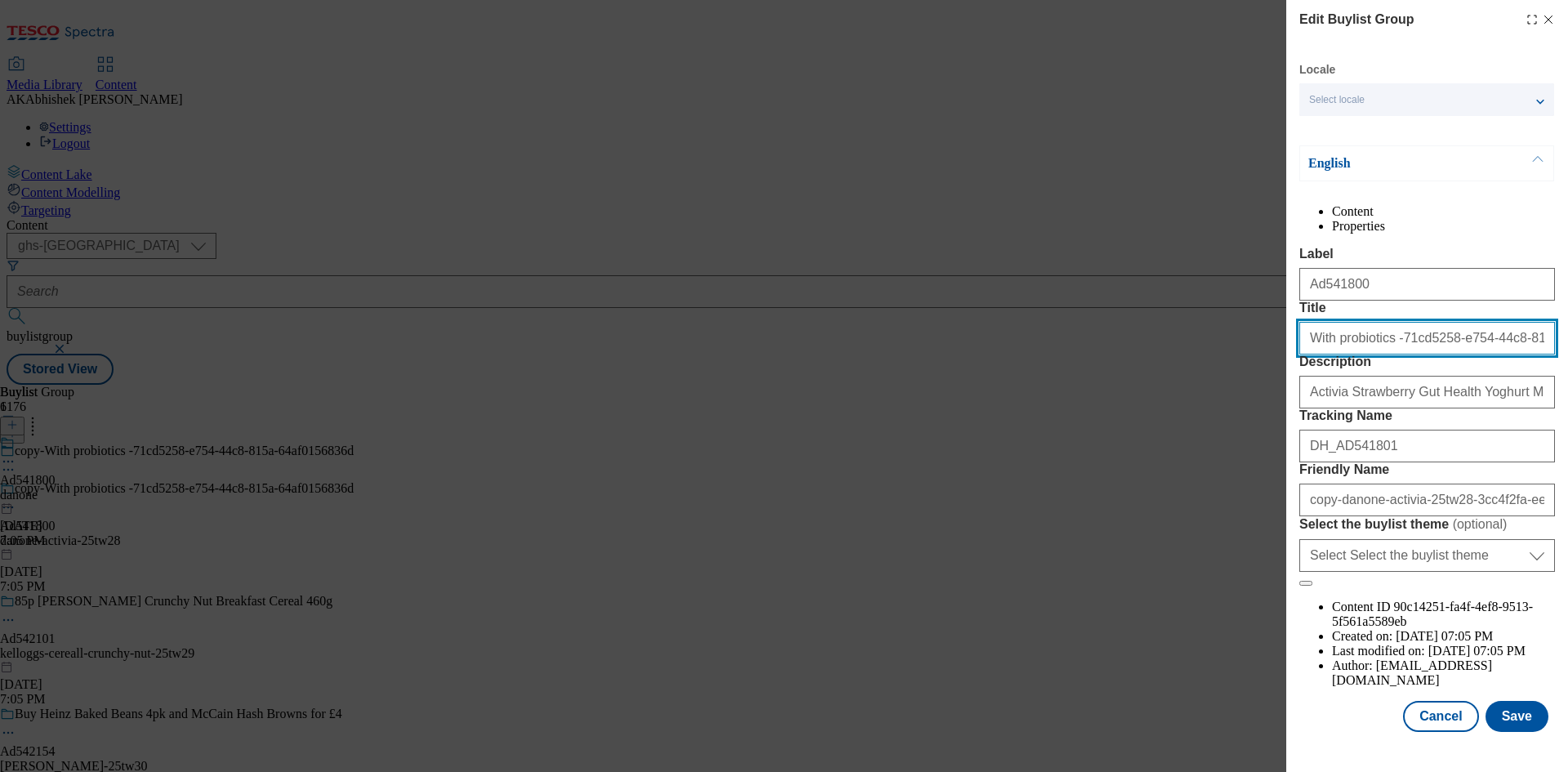
click at [1375, 355] on input "With probiotics -71cd5258-e754-44c8-815a-64af0156836d" at bounding box center [1427, 338] width 256 height 33
type input "With probiotics"
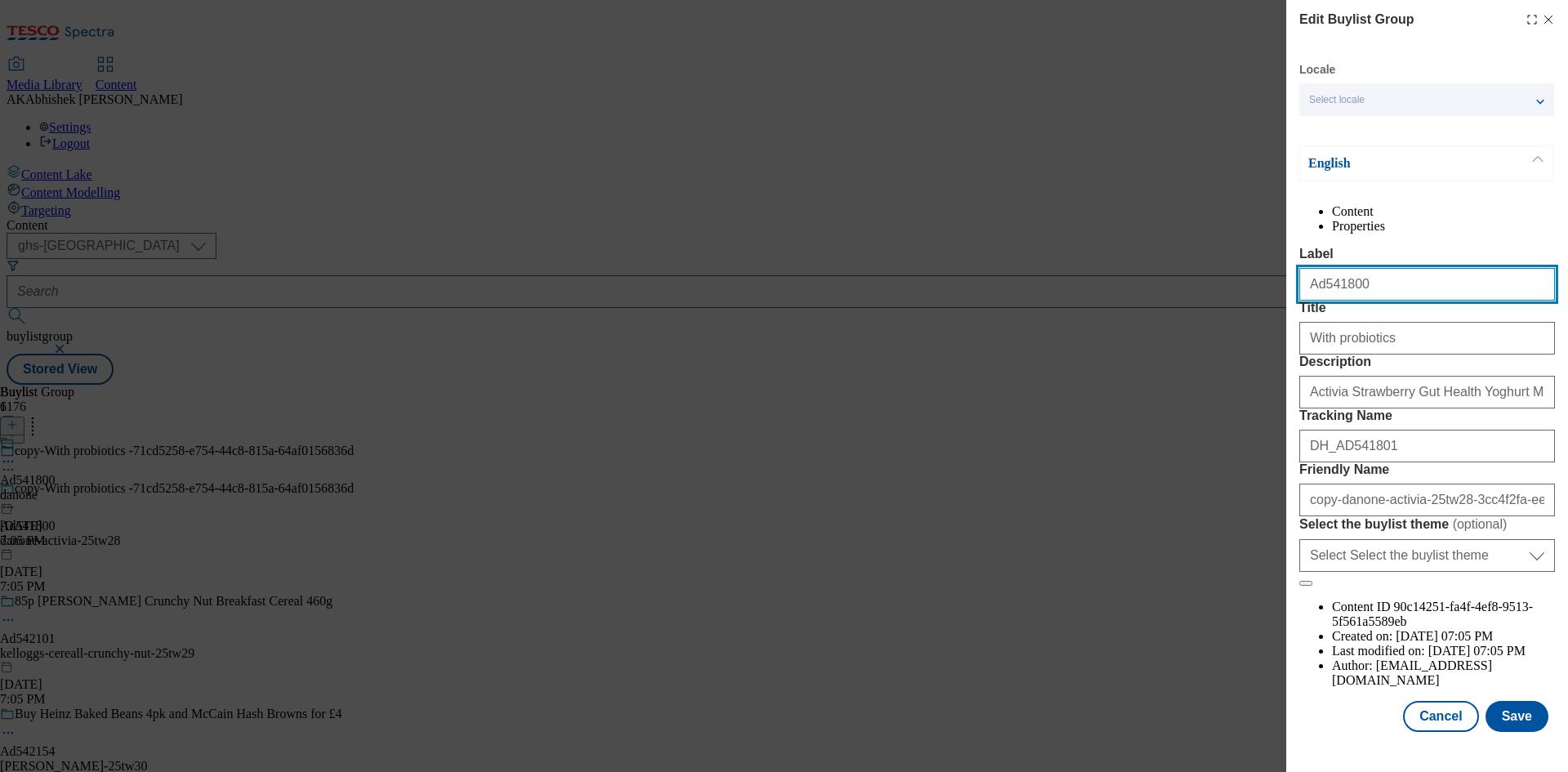
click at [1363, 301] on input "Ad541800" at bounding box center [1427, 284] width 256 height 33
type input "Ad541801"
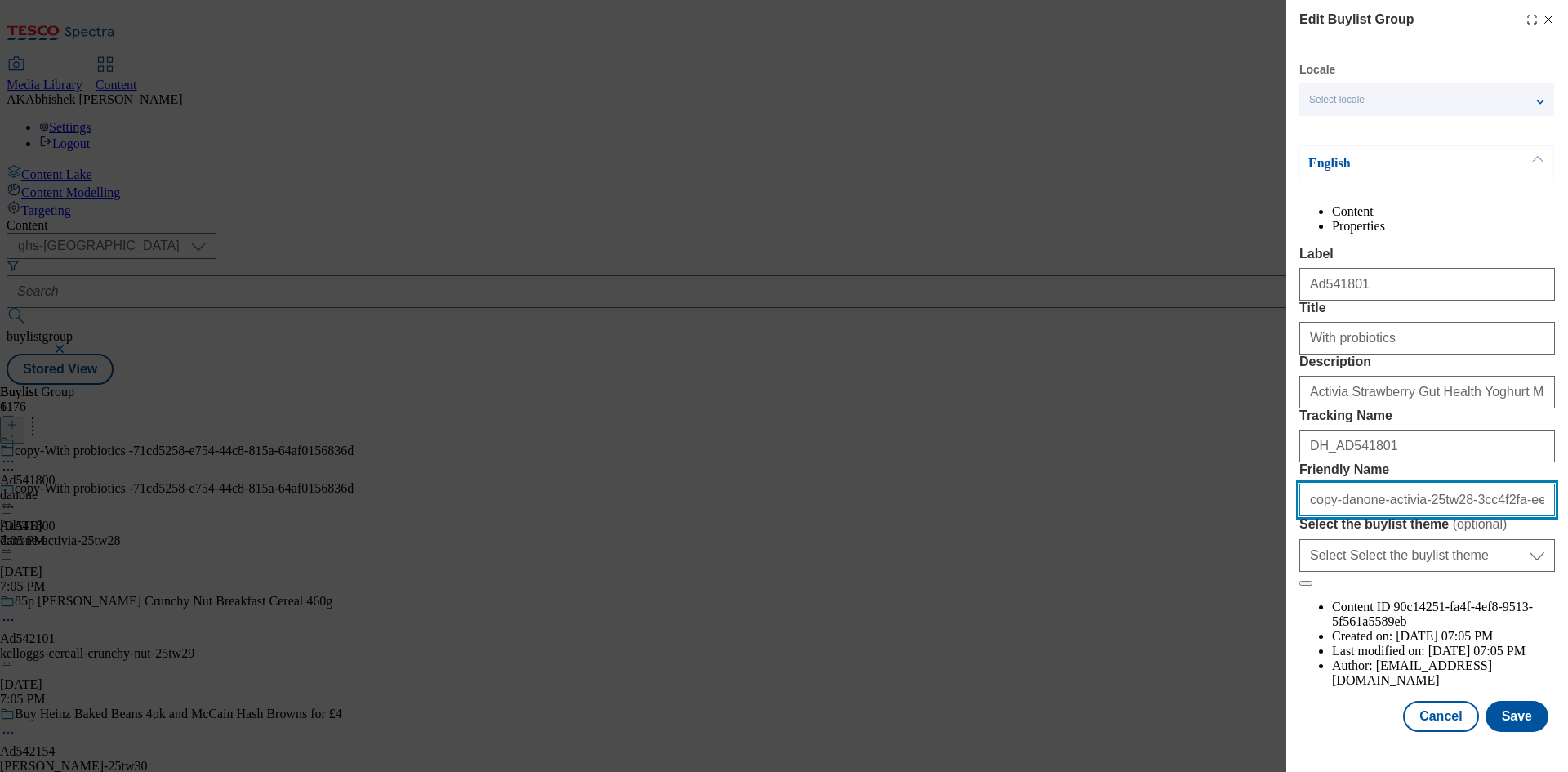
drag, startPoint x: 1337, startPoint y: 589, endPoint x: 1410, endPoint y: 627, distance: 82.3
click at [1337, 516] on input "copy-danone-activia-25tw28-3cc4f2fa-ee20-4fe9-b72d-2fbd15121c6f" at bounding box center [1427, 499] width 256 height 33
click at [1402, 516] on input "danone-activia-25tw28-3cc4f2fa-ee20-4fe9-b72d-2fbd15121c6f" at bounding box center [1427, 499] width 256 height 33
type input "danone-activia-25tw31"
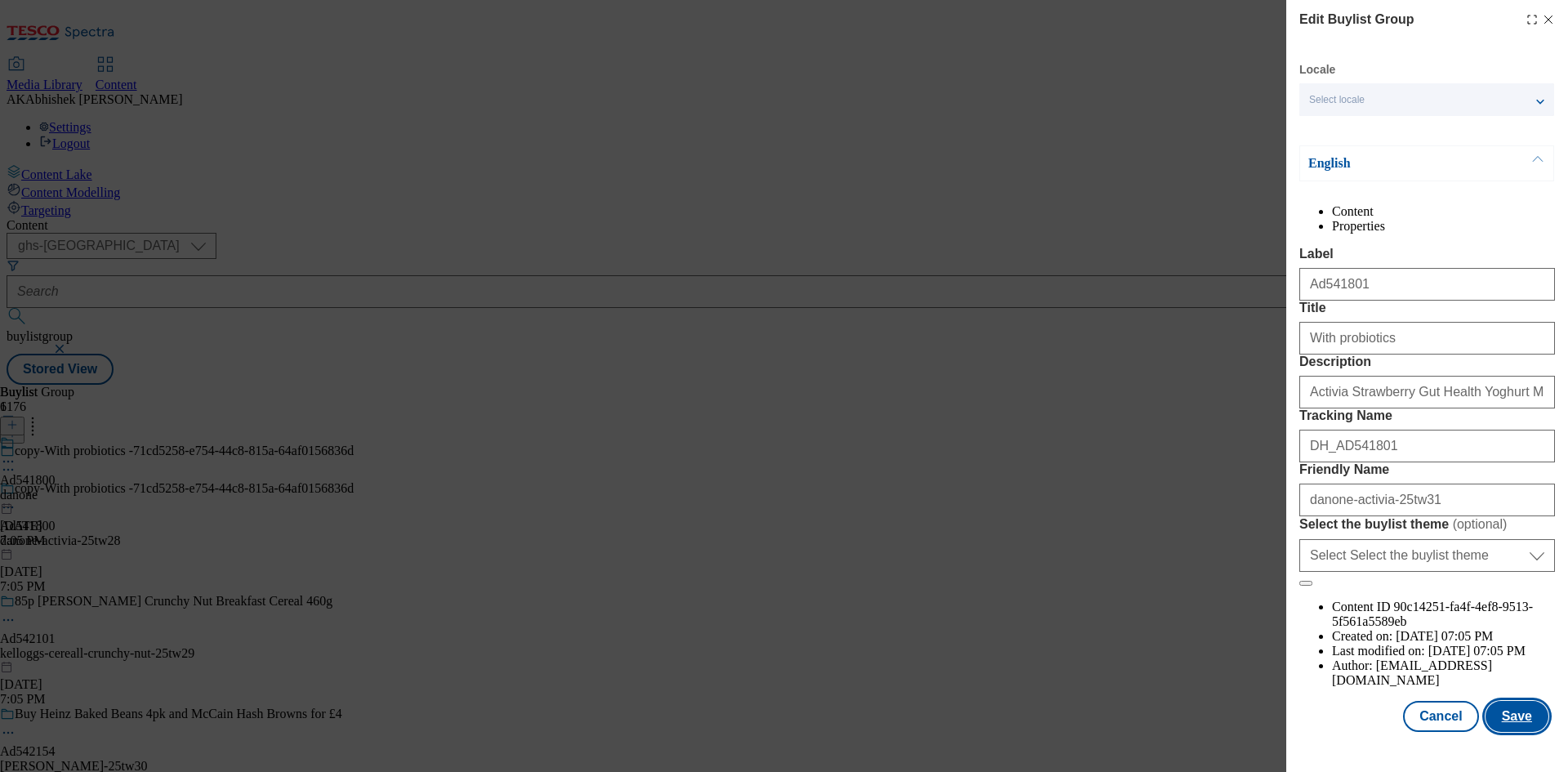
click at [1497, 729] on button "Save" at bounding box center [1517, 716] width 63 height 31
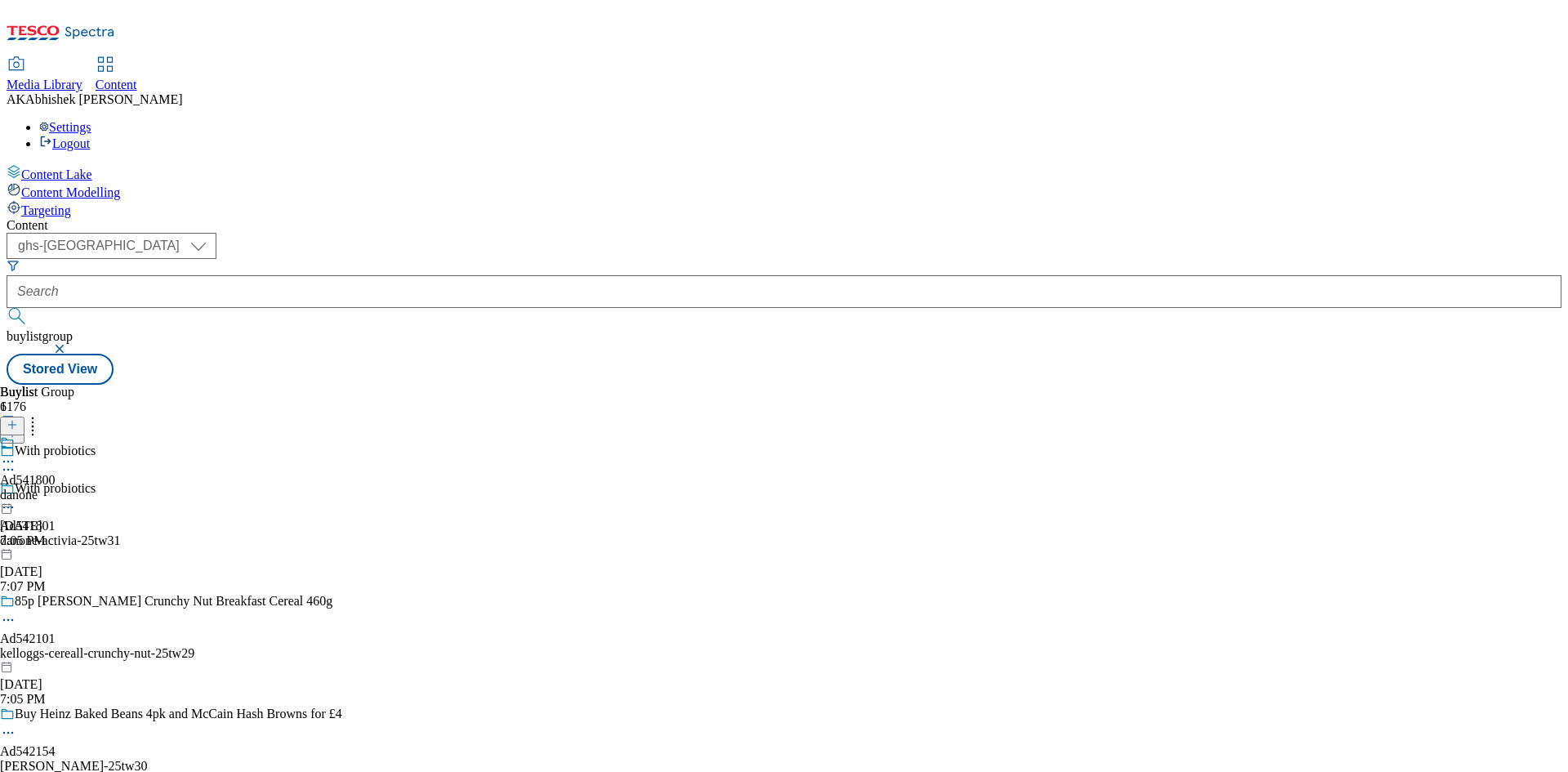
click at [17, 454] on icon at bounding box center [8, 462] width 17 height 17
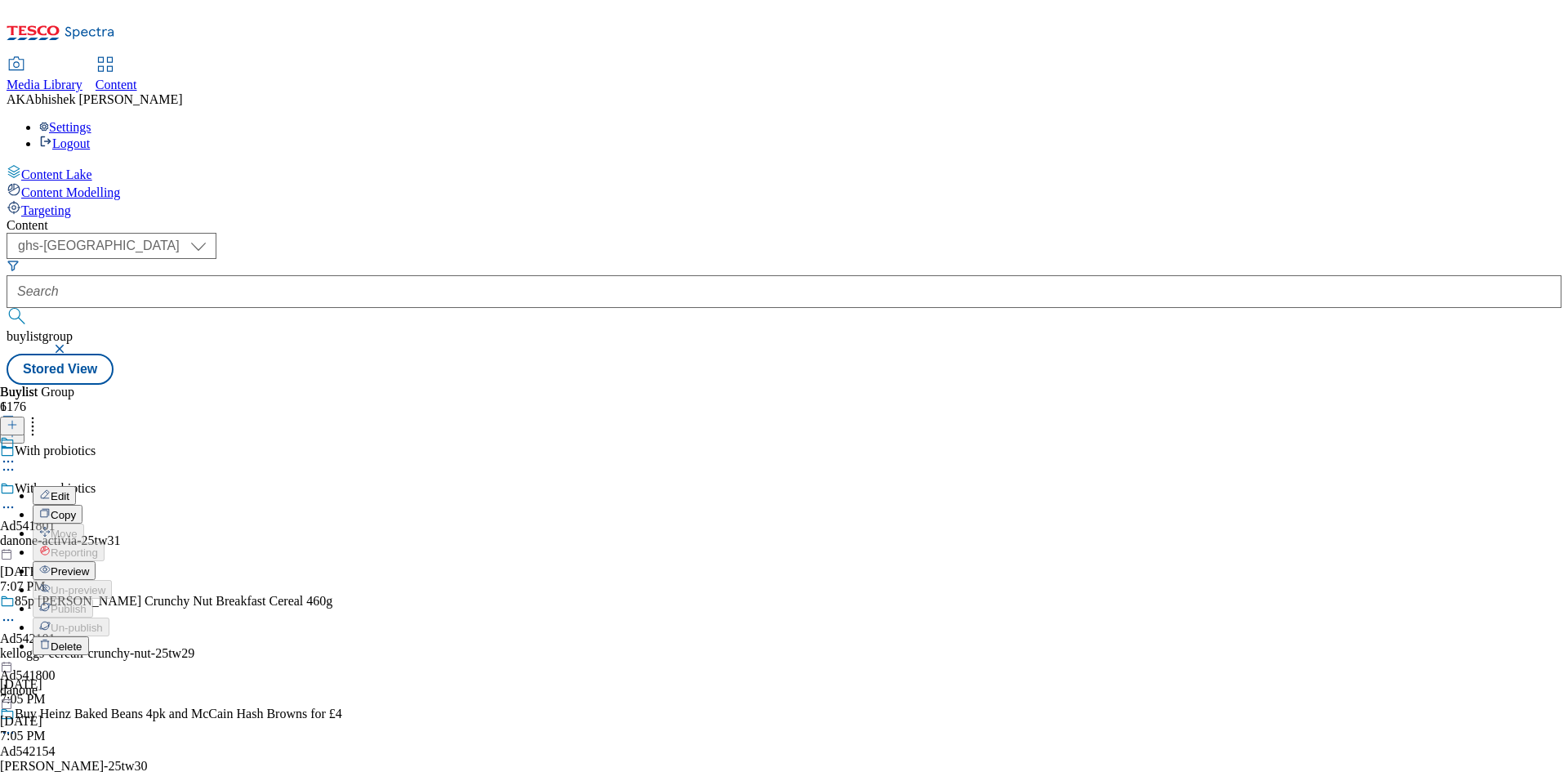
click at [76, 486] on button "Edit" at bounding box center [54, 496] width 43 height 19
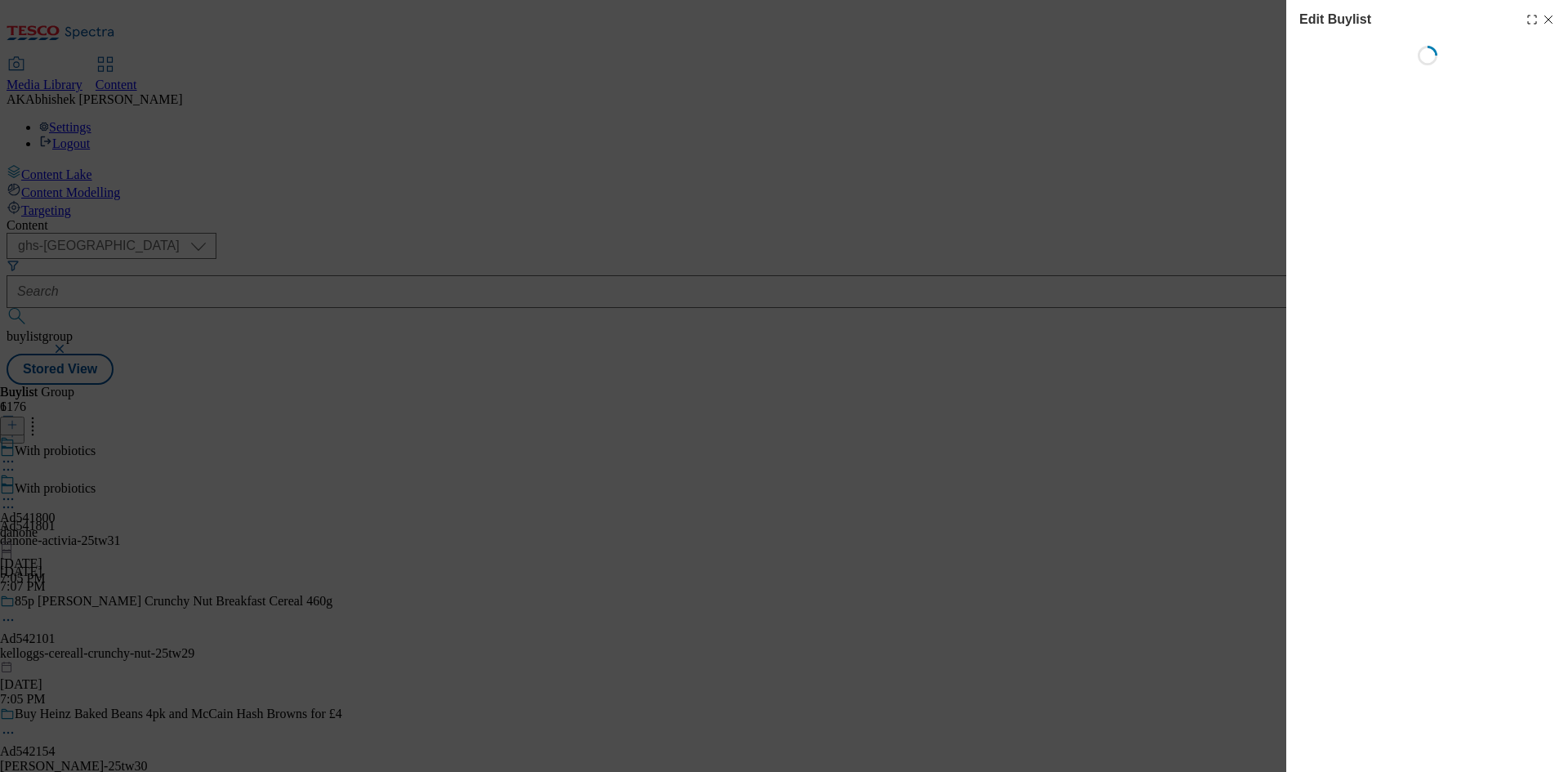
select select "tactical"
select select "supplier funded short term 1-3 weeks"
select select "dunnhumby"
select select "Banner"
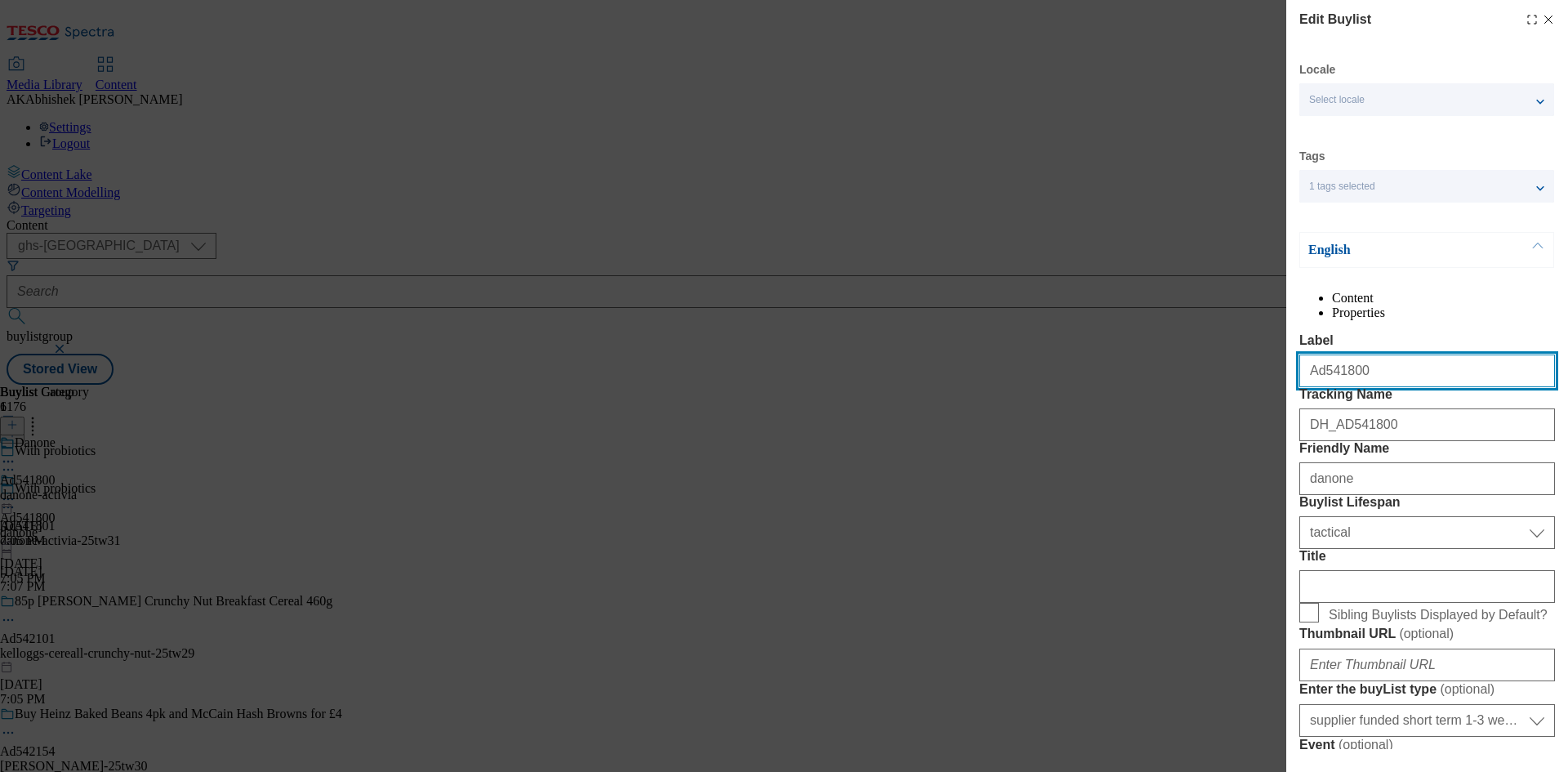
click at [1365, 387] on input "Ad541800" at bounding box center [1427, 371] width 256 height 33
type input "Ad541801"
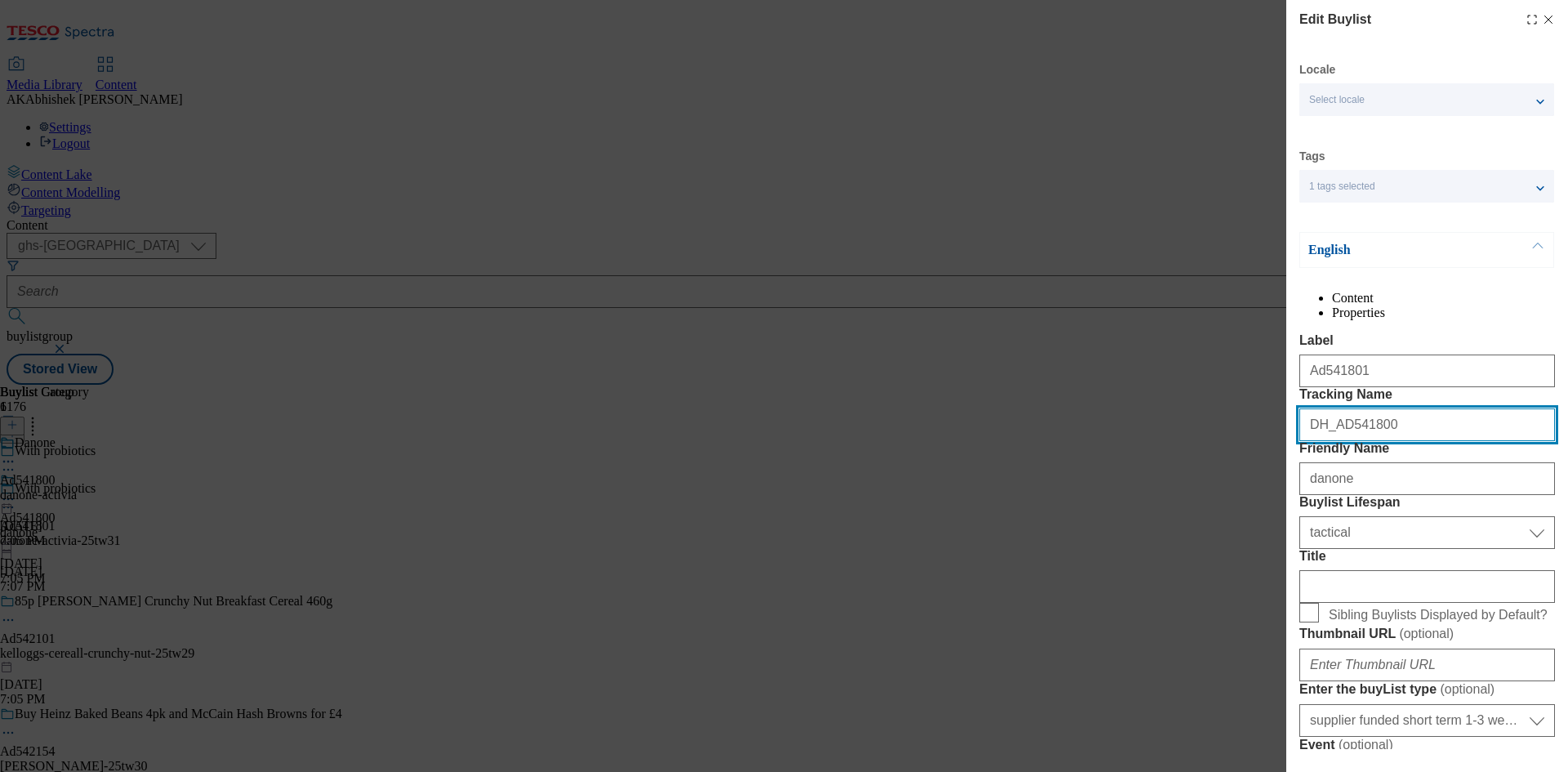
click at [1402, 442] on input "DH_AD541800" at bounding box center [1427, 425] width 256 height 33
type input "DH_AD541801"
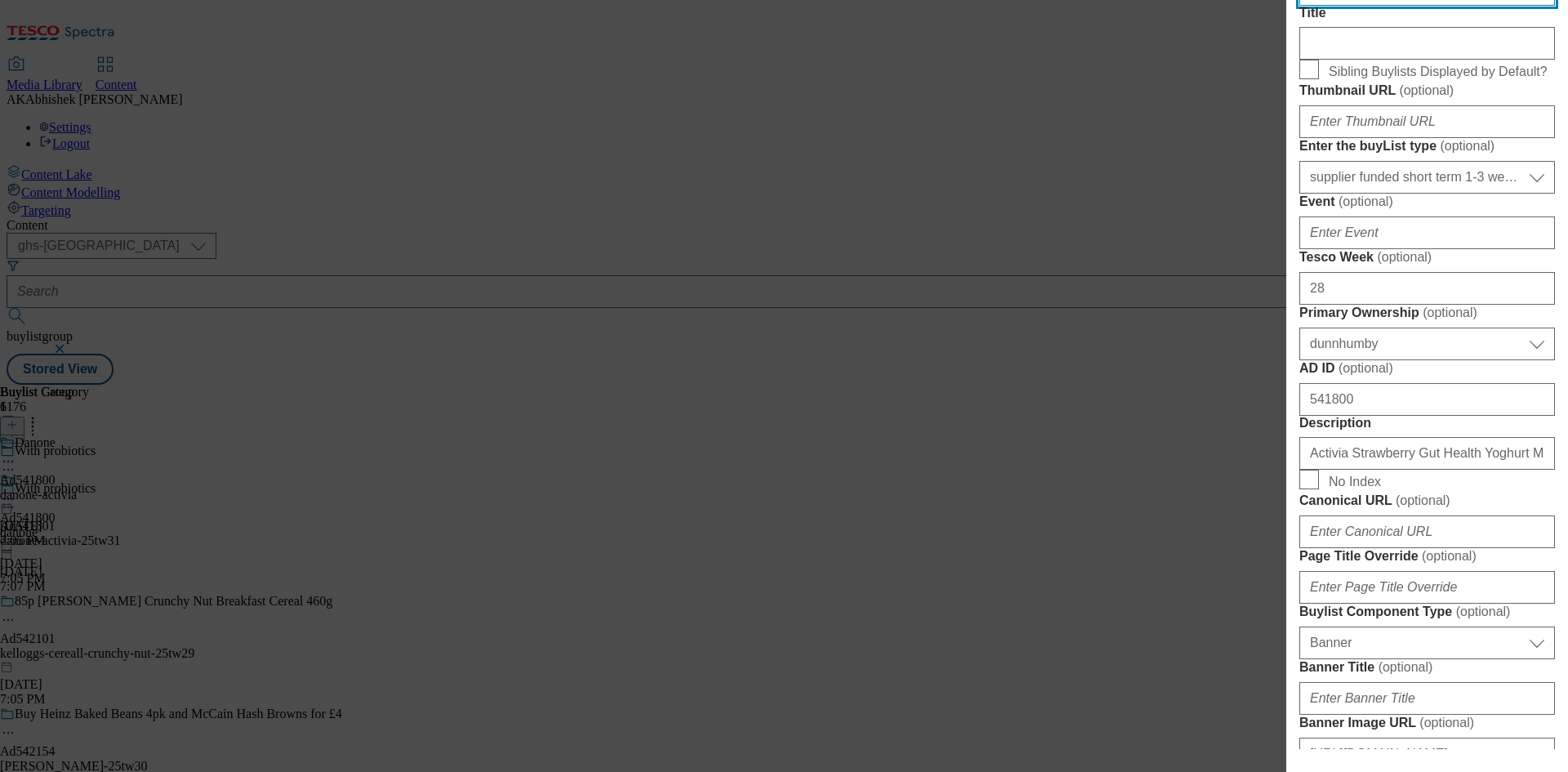
scroll to position [572, 0]
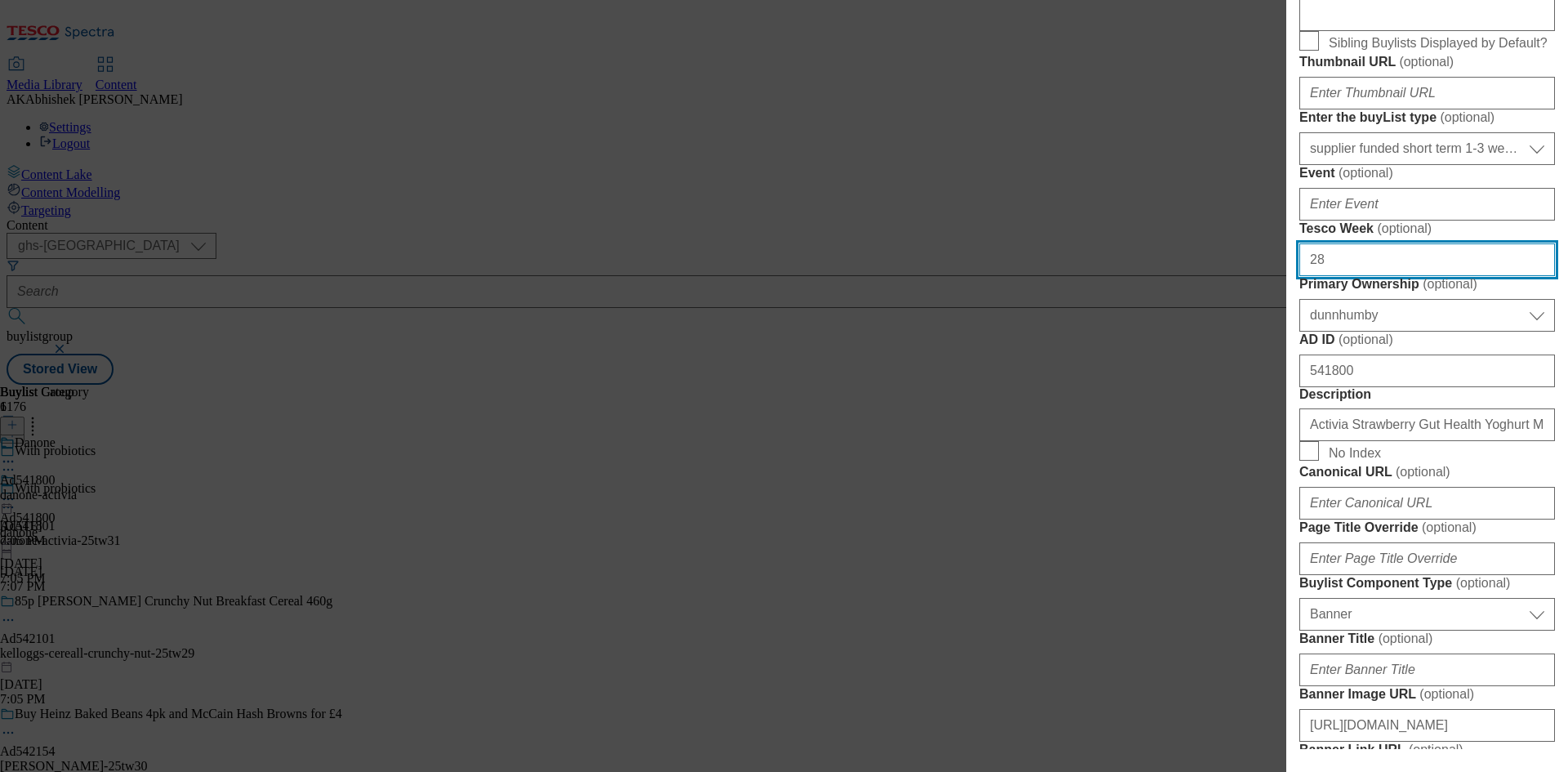
drag, startPoint x: 1386, startPoint y: 542, endPoint x: 1168, endPoint y: 520, distance: 219.1
click at [1161, 523] on div "Edit Buylist Locale Select locale English Welsh Tags 1 tags selected fnf market…" at bounding box center [784, 386] width 1568 height 772
type input "30"
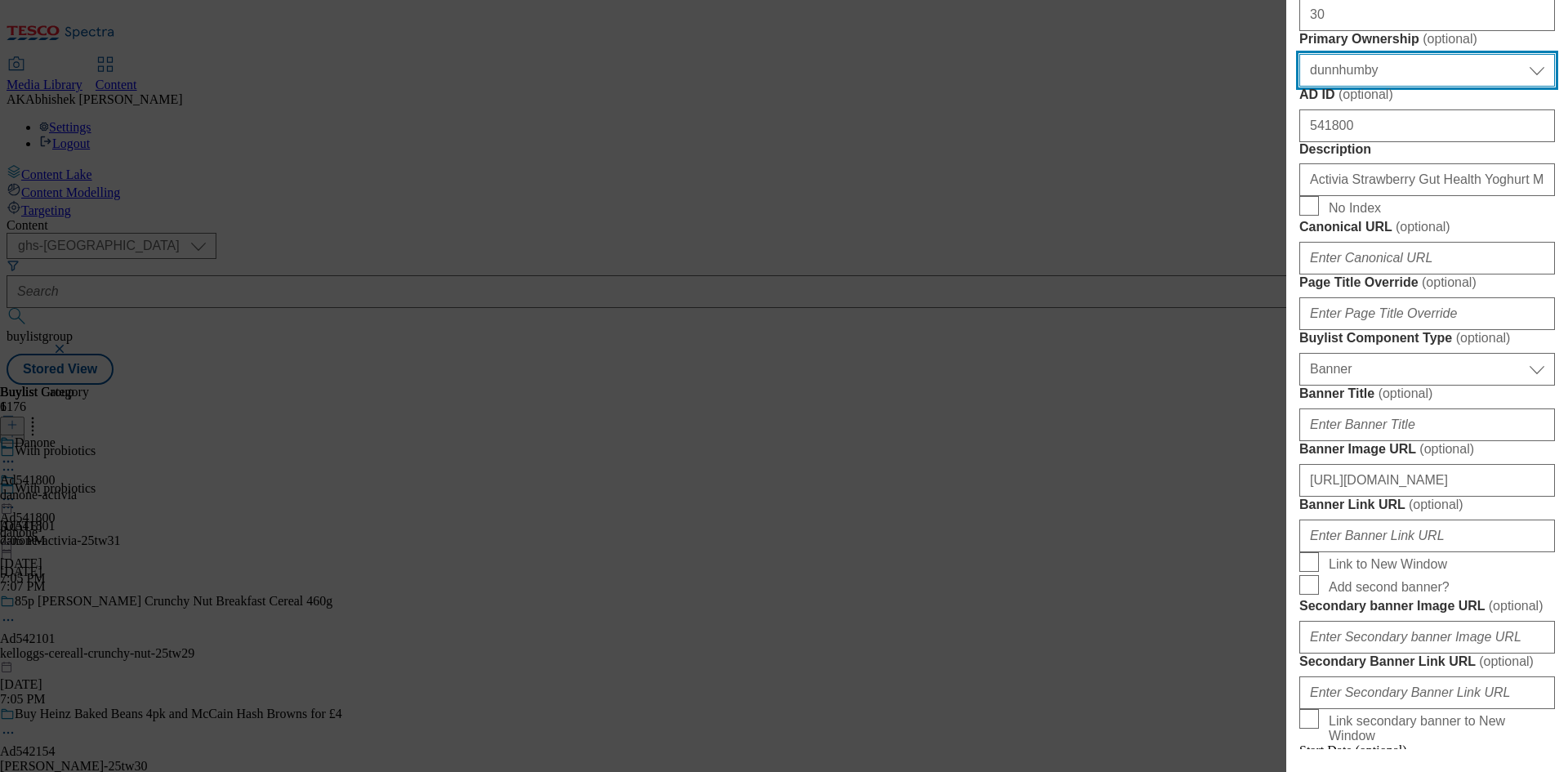
scroll to position [899, 0]
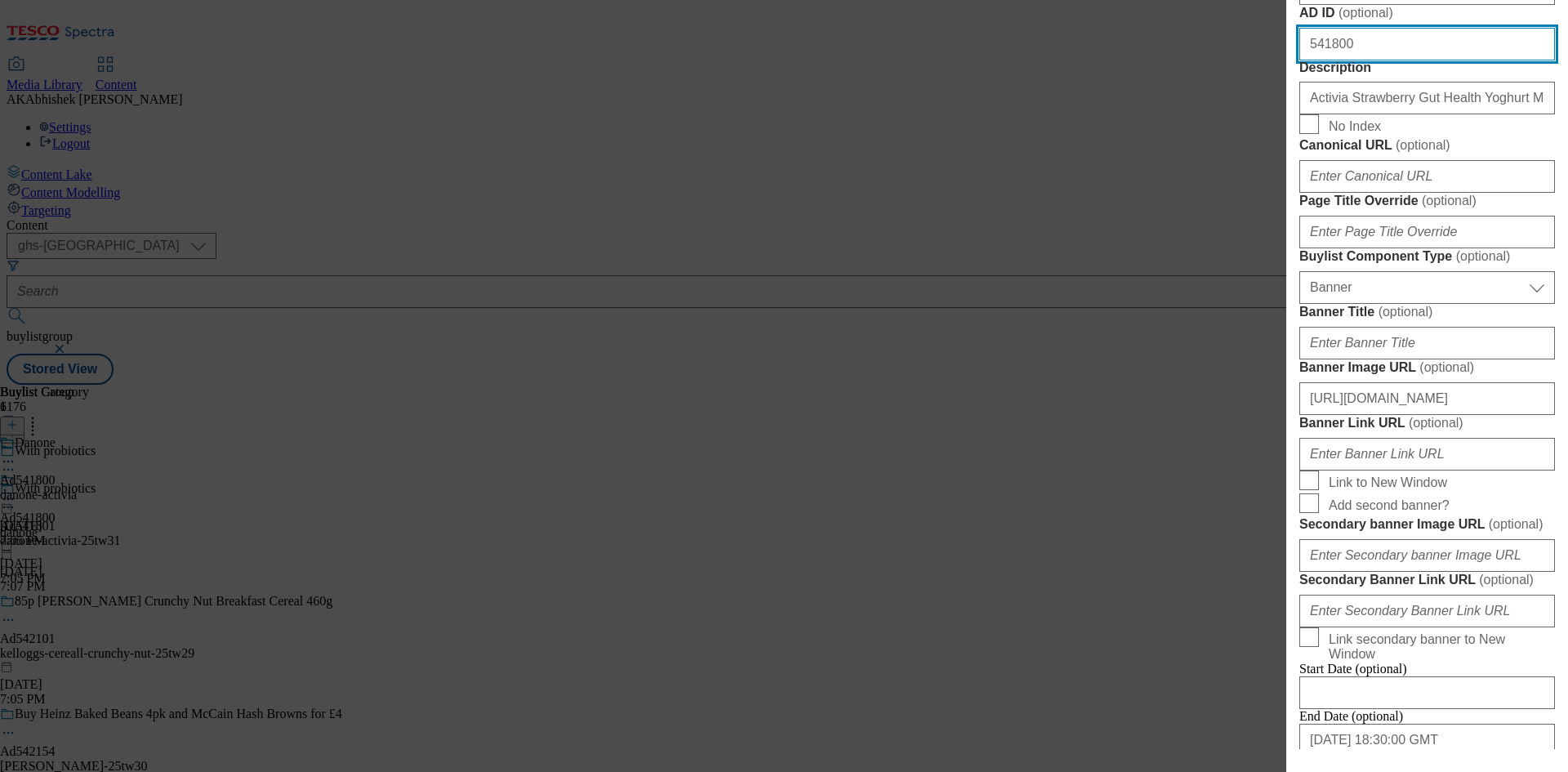
click at [1373, 61] on input "541800" at bounding box center [1427, 44] width 256 height 33
type input "541801"
click at [1299, 771] on button "Modal" at bounding box center [1306, 782] width 13 height 5
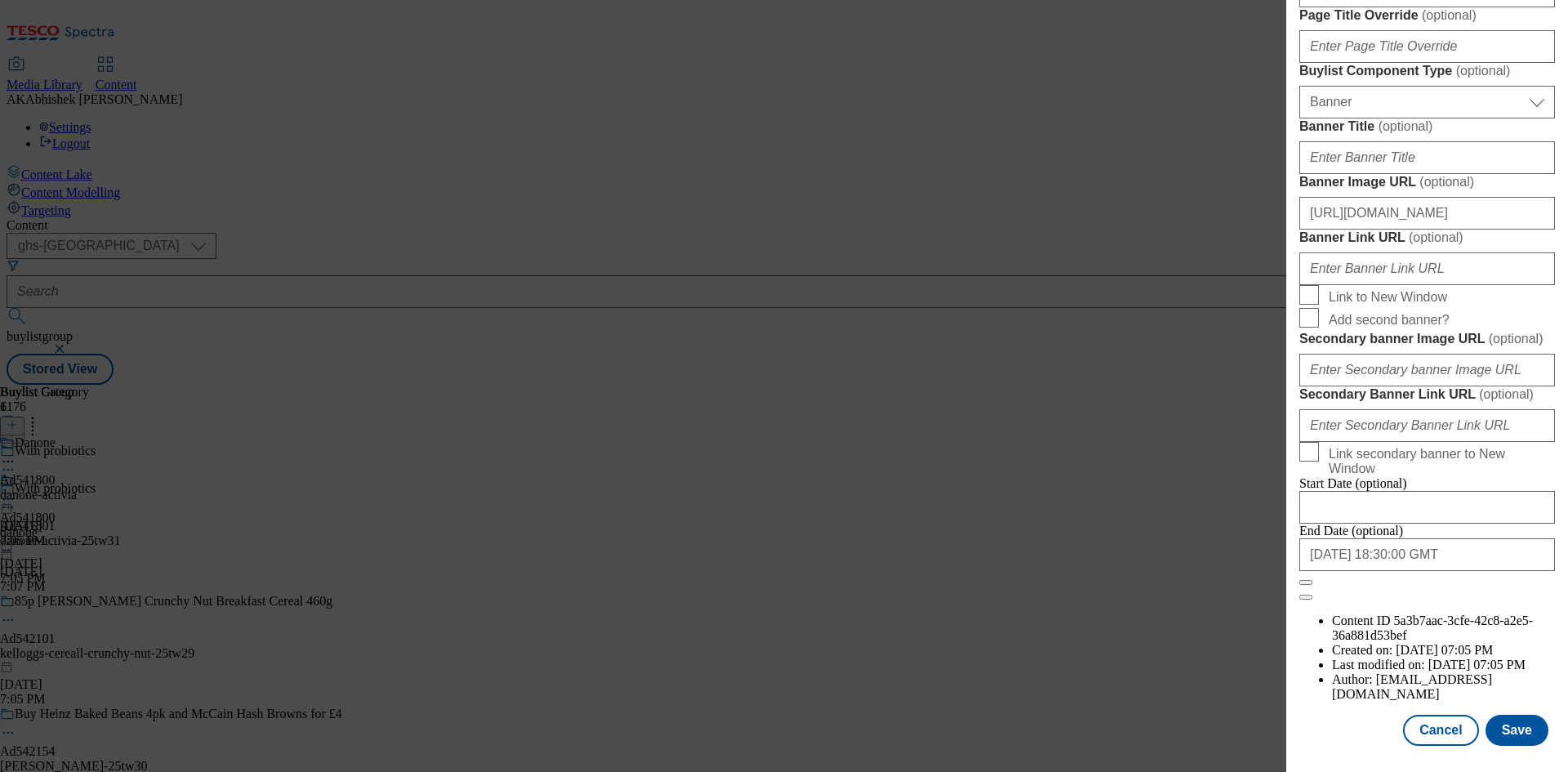
scroll to position [1691, 0]
click at [1484, 571] on input "[DATE] 18:30:00 GMT" at bounding box center [1427, 554] width 256 height 33
select select "2025"
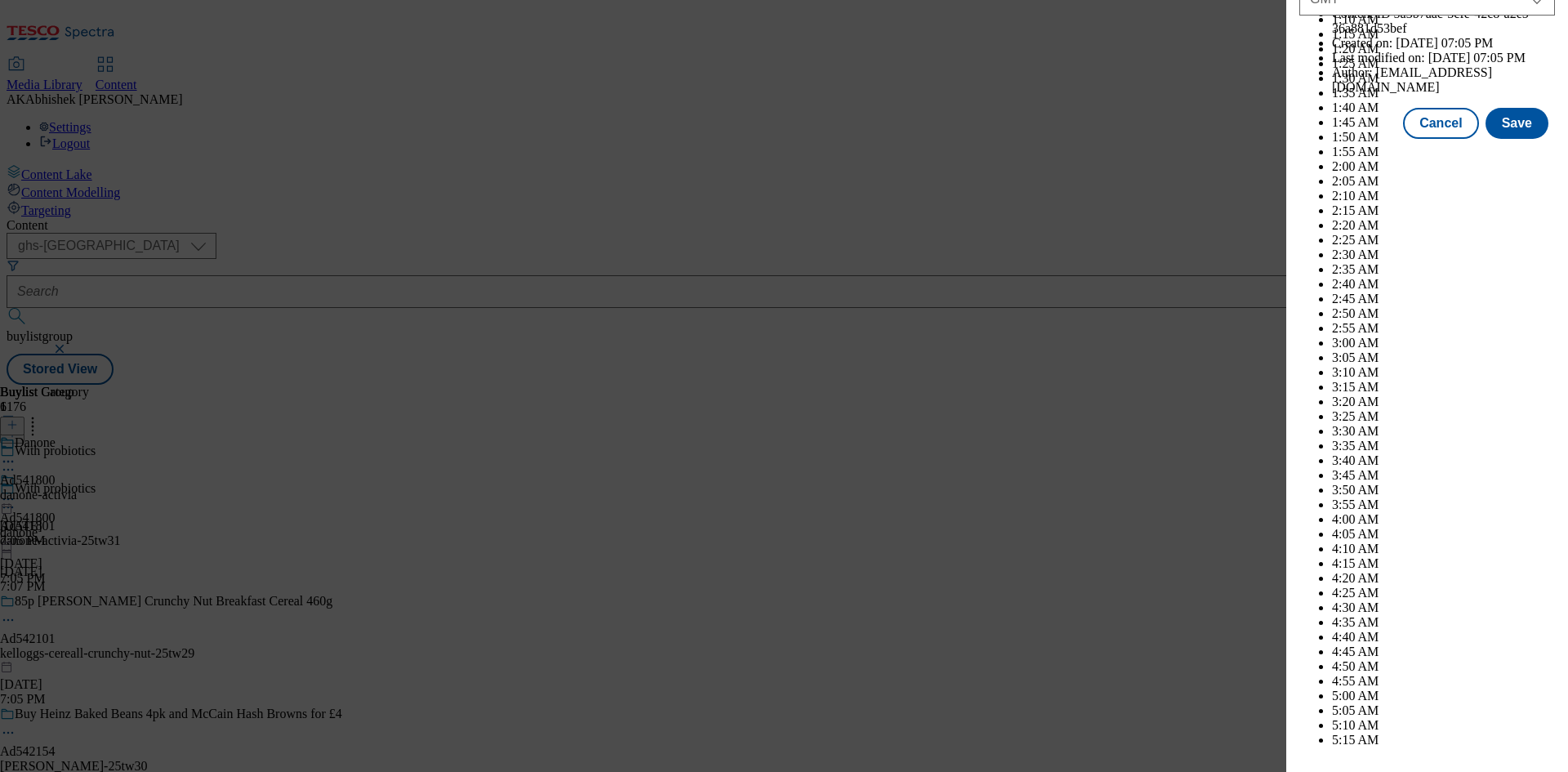
scroll to position [6702, 0]
select select "December"
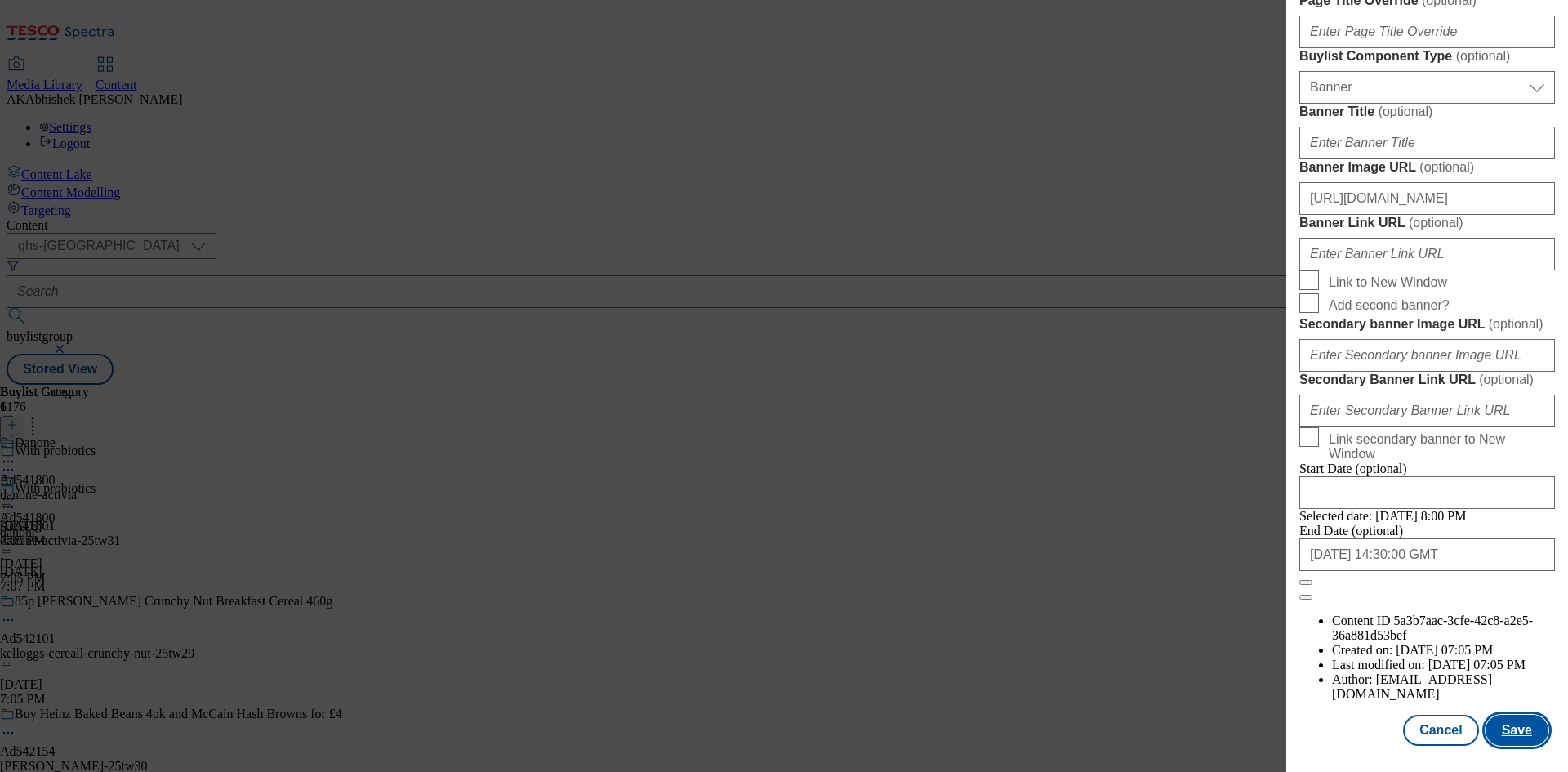
click at [1501, 730] on button "Save" at bounding box center [1517, 730] width 63 height 31
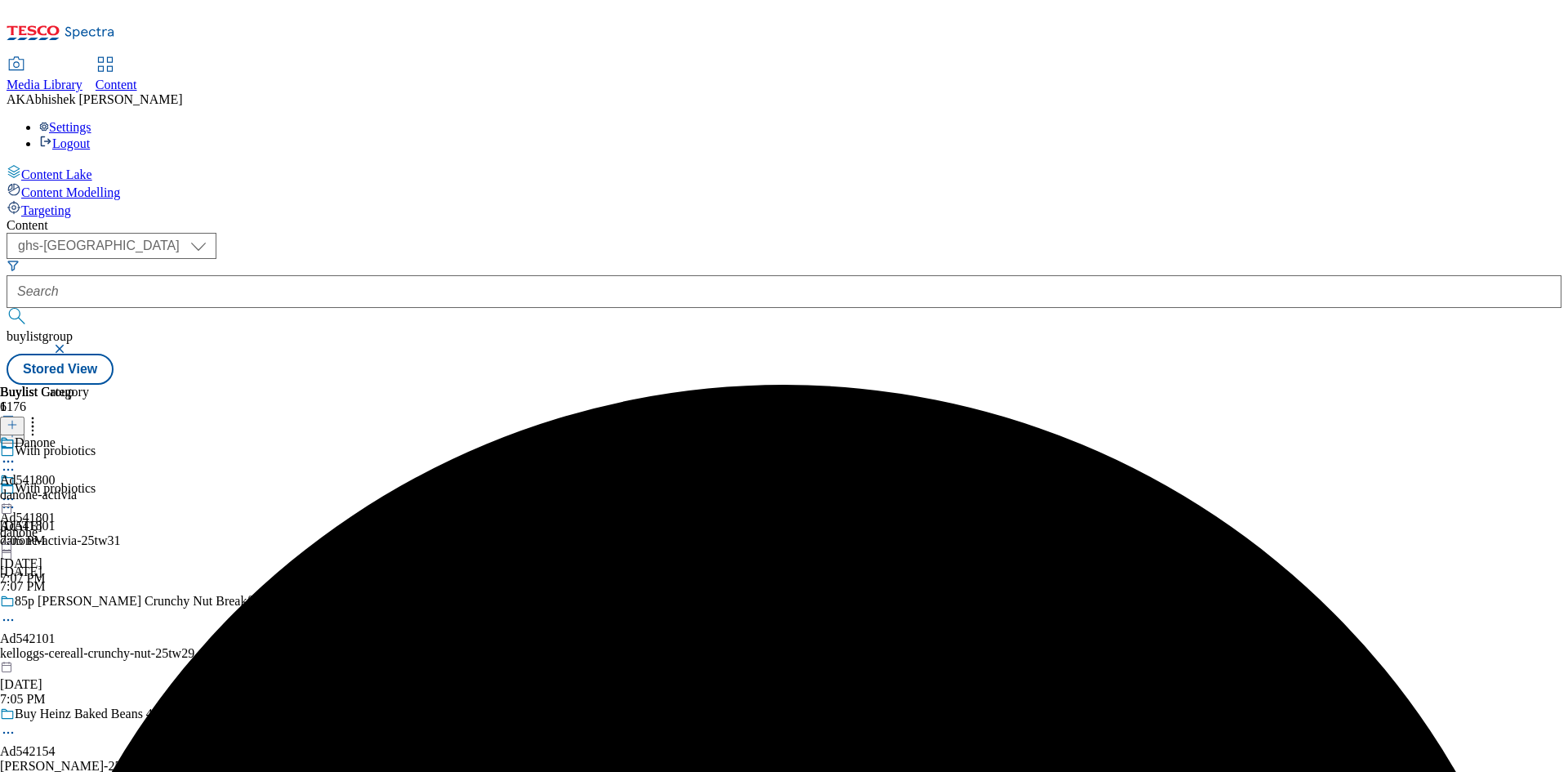
click at [17, 454] on icon at bounding box center [8, 462] width 17 height 17
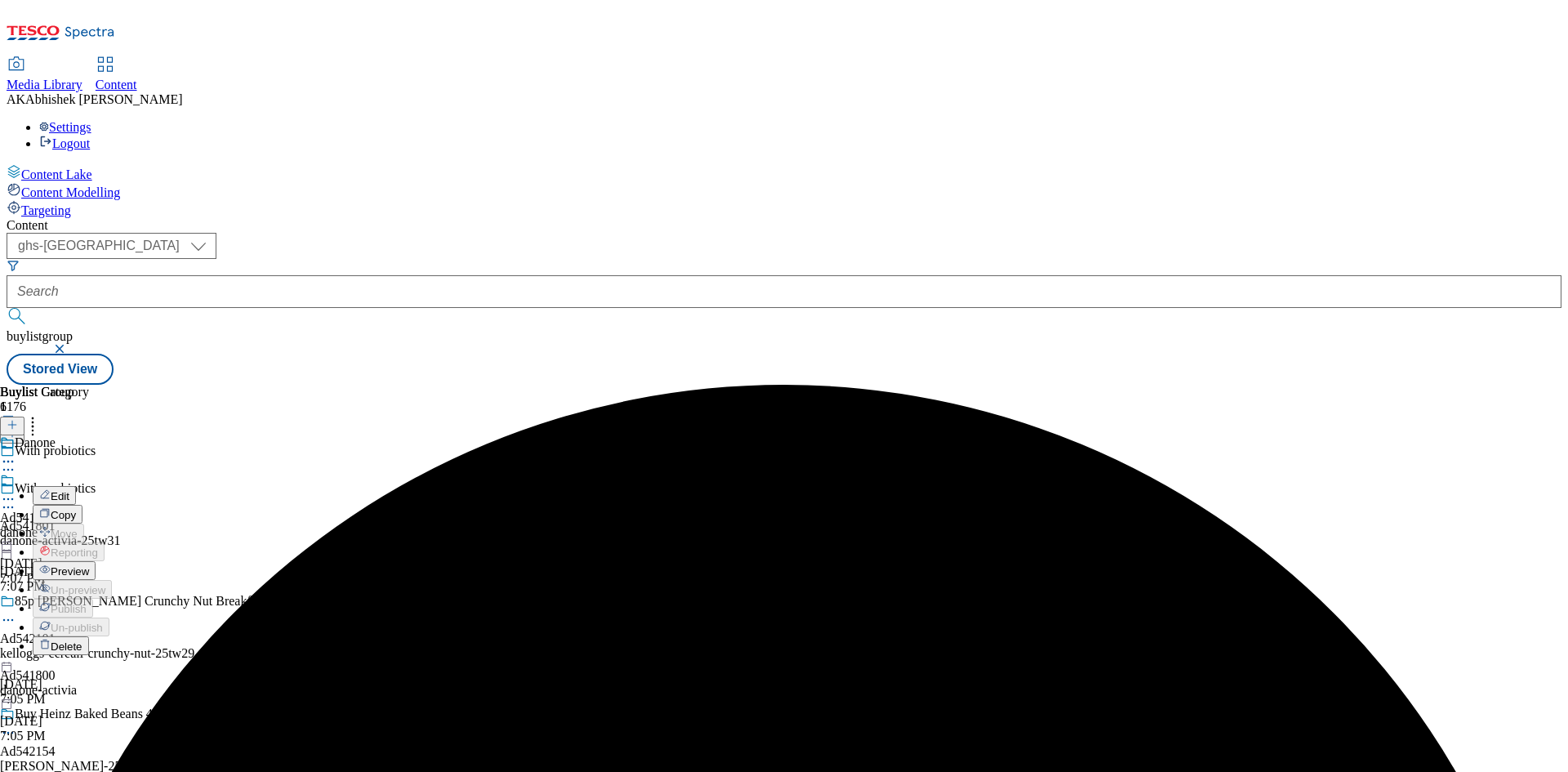
click at [69, 490] on span "Edit" at bounding box center [60, 496] width 19 height 12
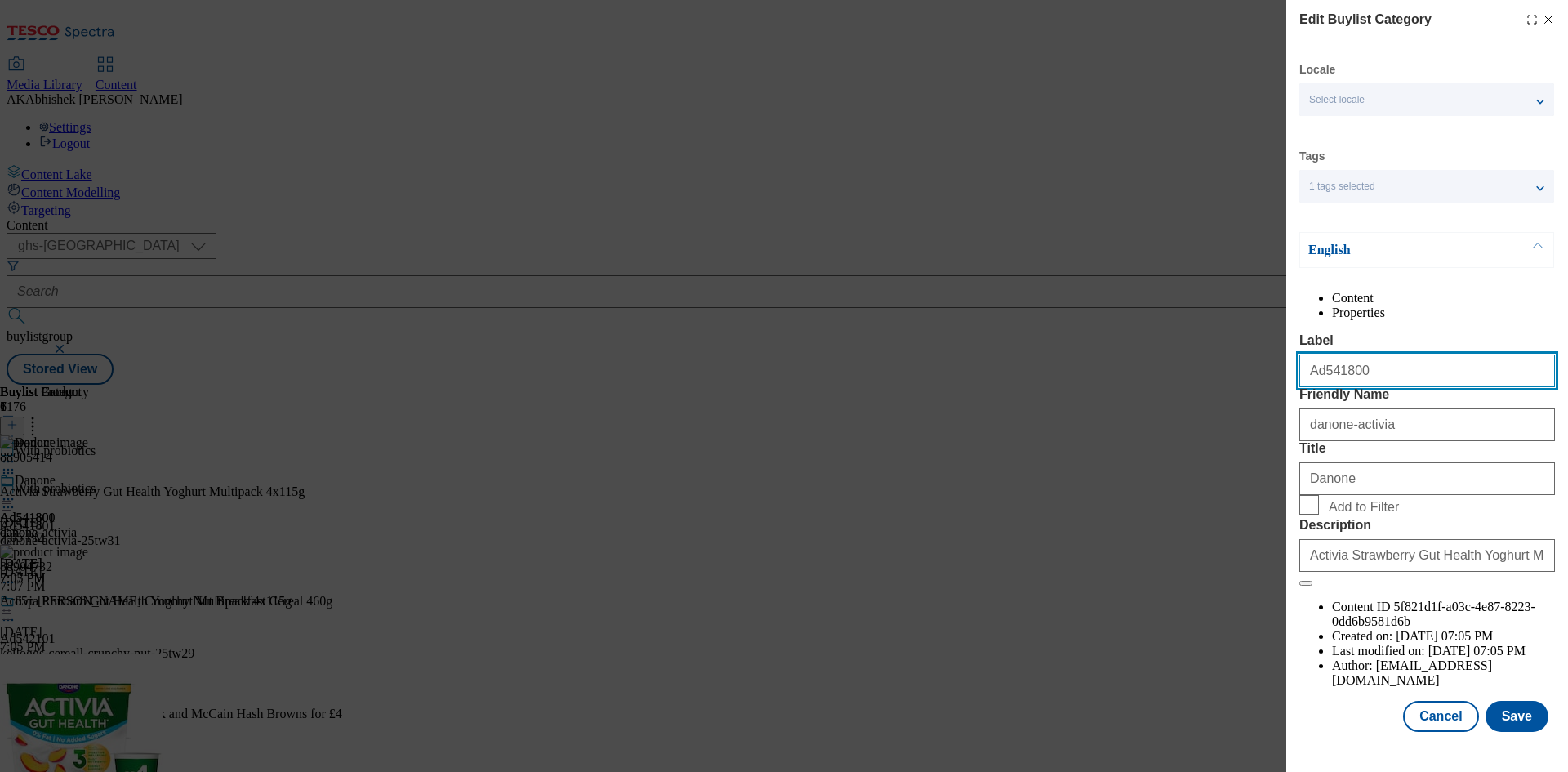
click at [1361, 387] on input "Ad541800" at bounding box center [1427, 371] width 256 height 33
type input "Ad541801"
click at [1504, 731] on button "Save" at bounding box center [1517, 716] width 63 height 31
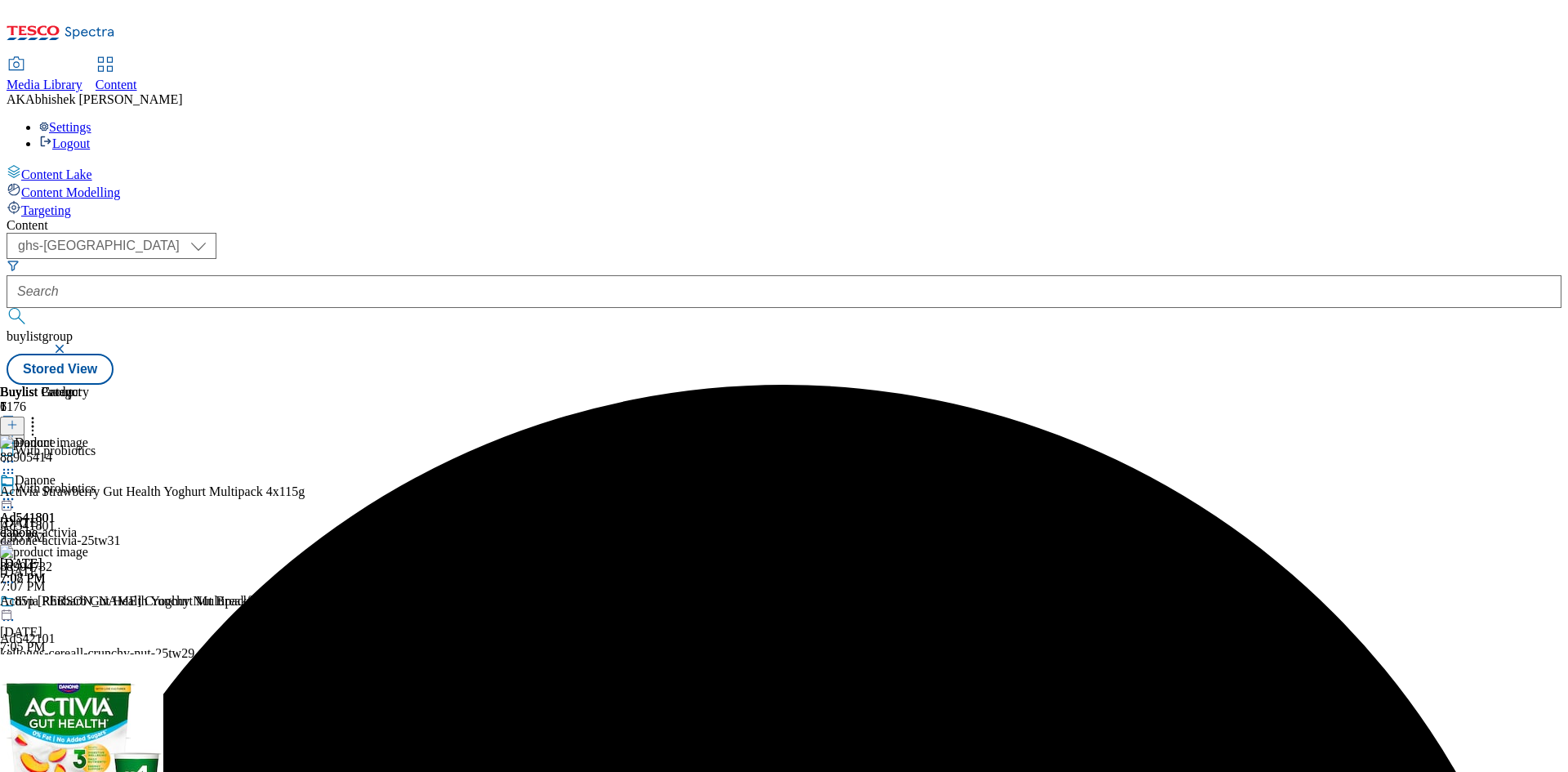
click at [17, 491] on icon at bounding box center [8, 499] width 17 height 17
click at [89, 603] on span "Preview" at bounding box center [69, 609] width 38 height 12
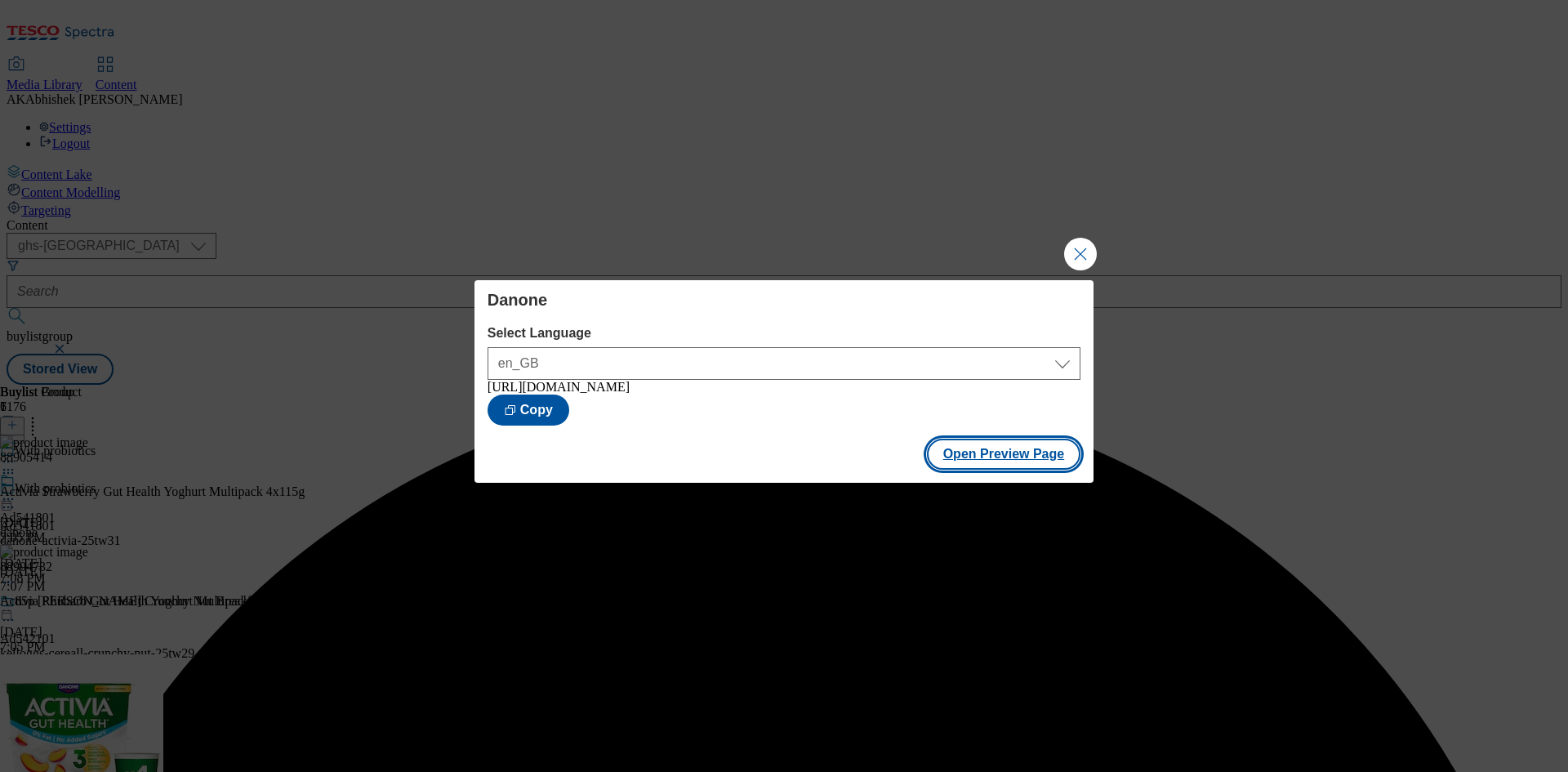
click at [982, 470] on button "Open Preview Page" at bounding box center [1003, 454] width 154 height 31
click at [1081, 256] on button "Close Modal" at bounding box center [1080, 254] width 33 height 33
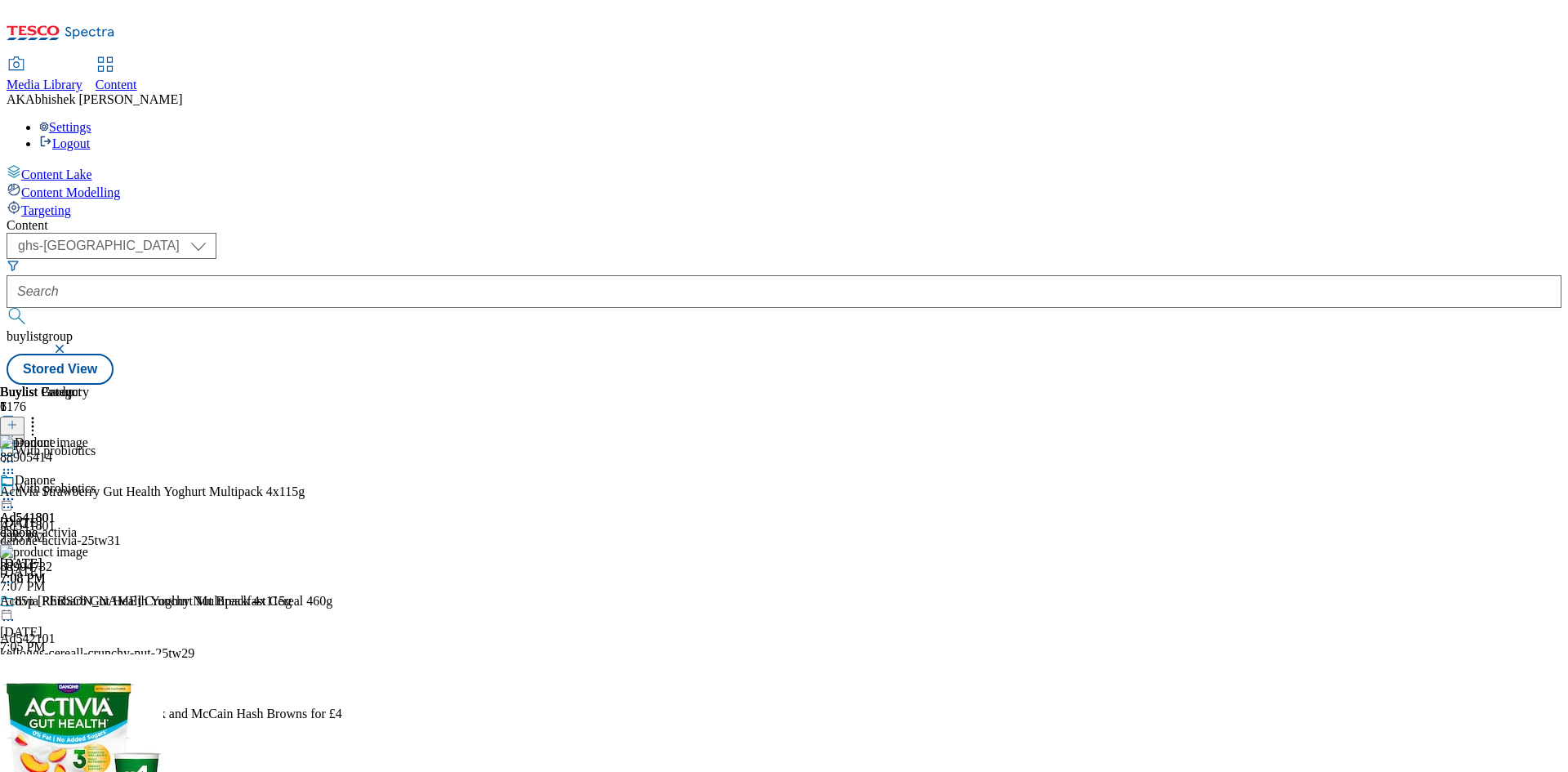
scroll to position [246, 0]
click at [17, 491] on icon at bounding box center [8, 499] width 17 height 17
click at [87, 659] on span "Publish" at bounding box center [68, 665] width 36 height 12
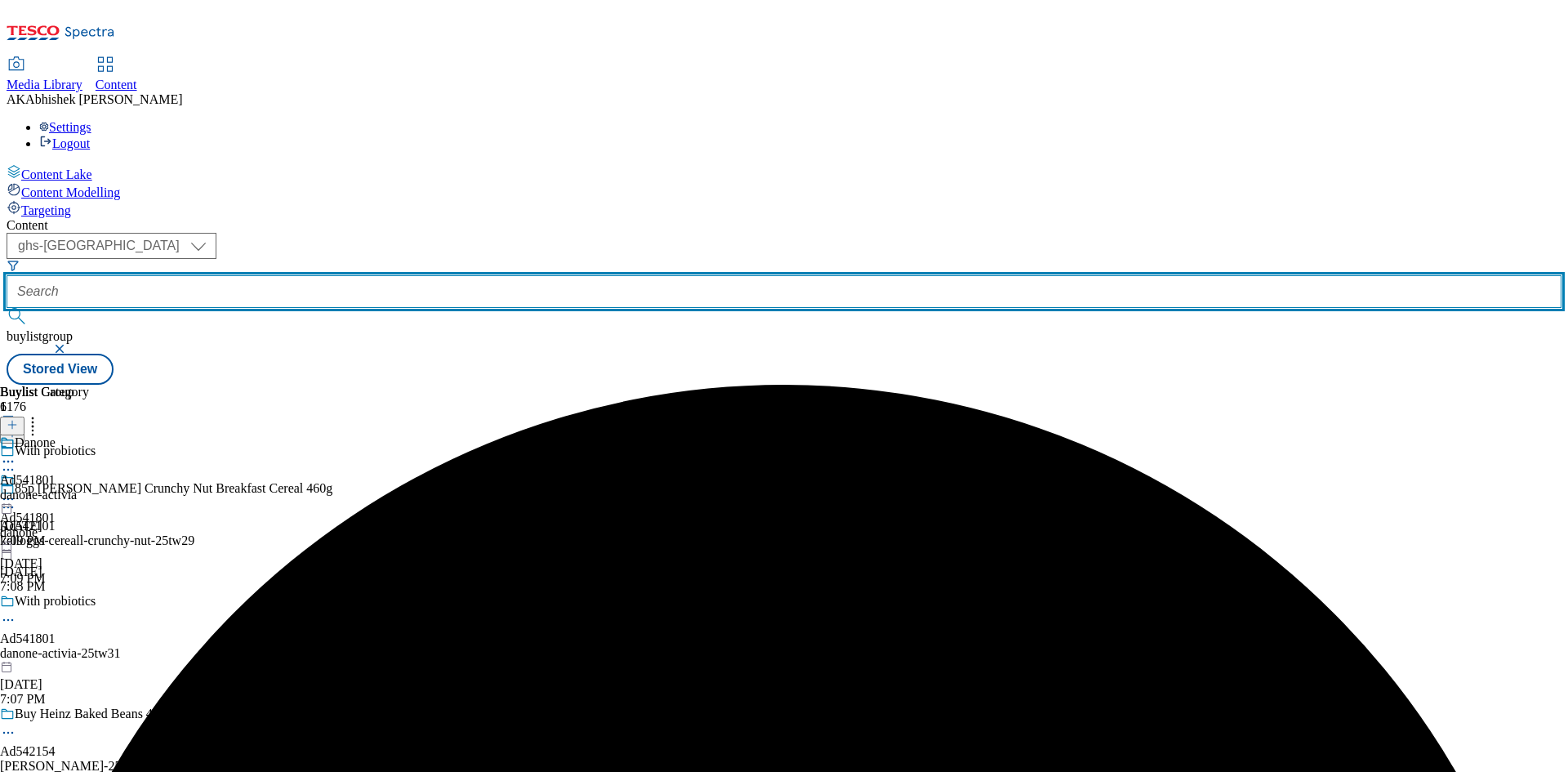
click at [392, 275] on input "text" at bounding box center [784, 291] width 1555 height 33
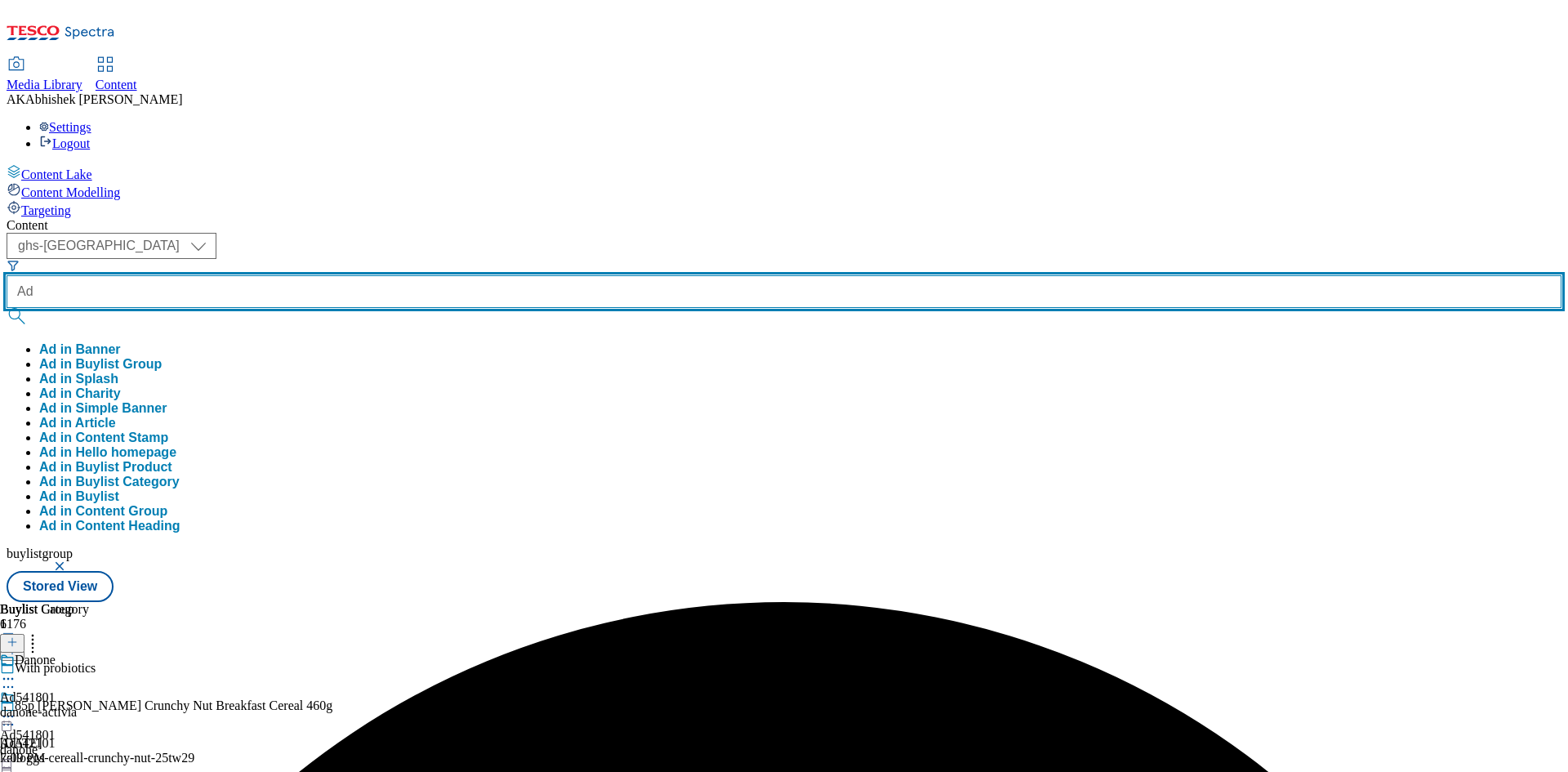
paste input "542101"
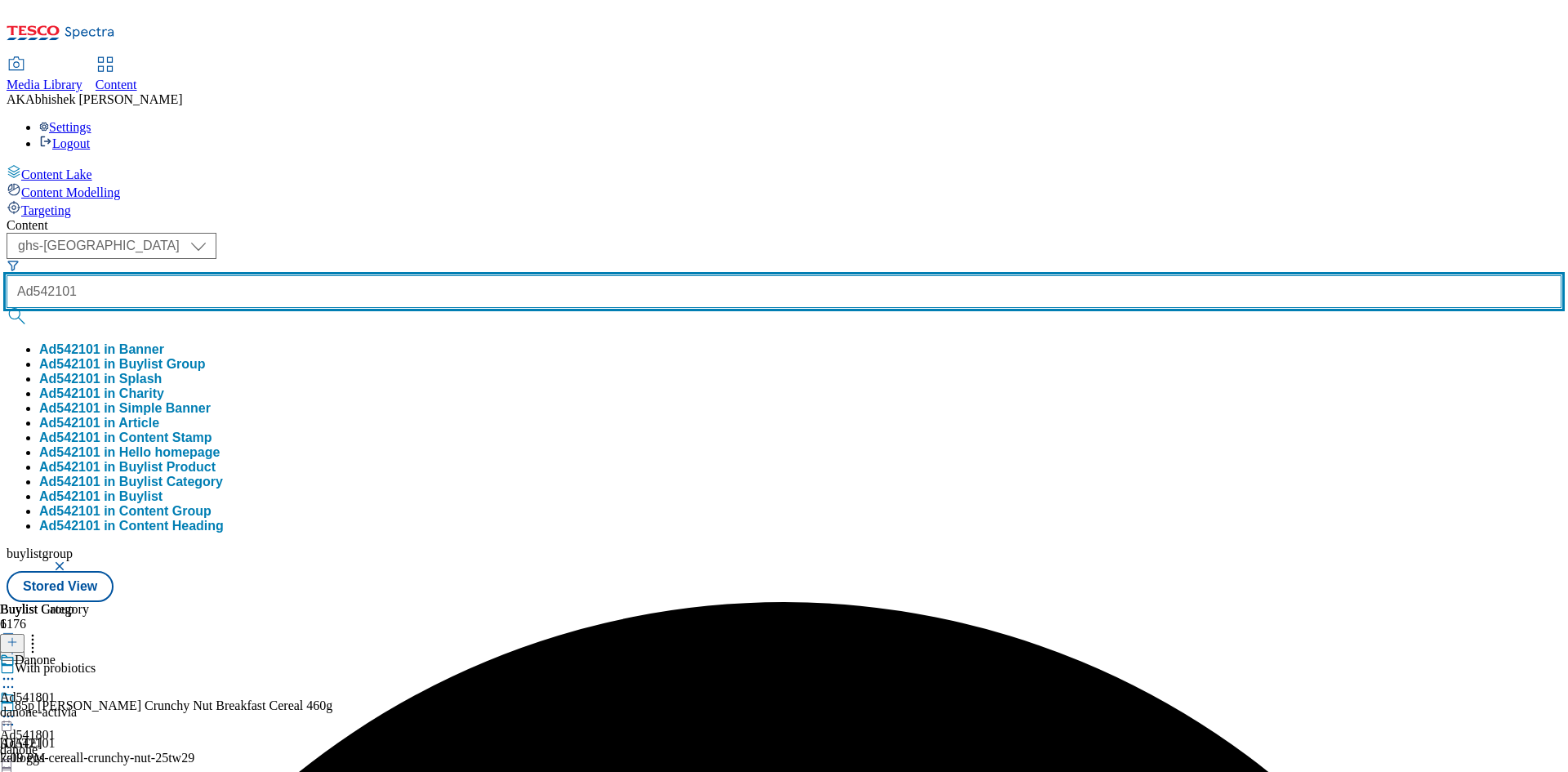
type input "Ad542101"
click at [7, 308] on button "submit" at bounding box center [18, 316] width 23 height 17
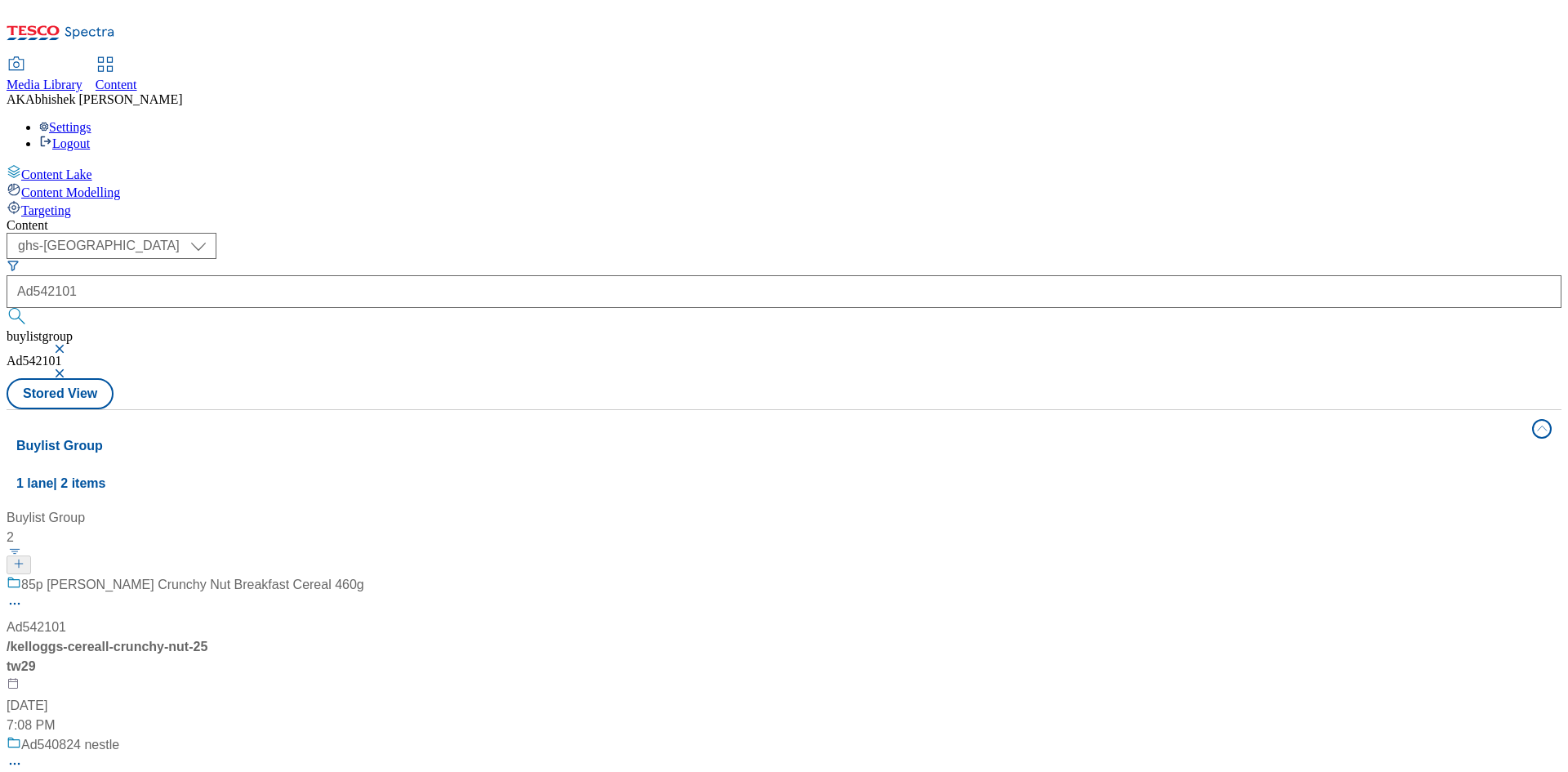
click at [364, 575] on div "85p [PERSON_NAME] Crunchy Nut Breakfast Cereal 460g" at bounding box center [185, 597] width 357 height 43
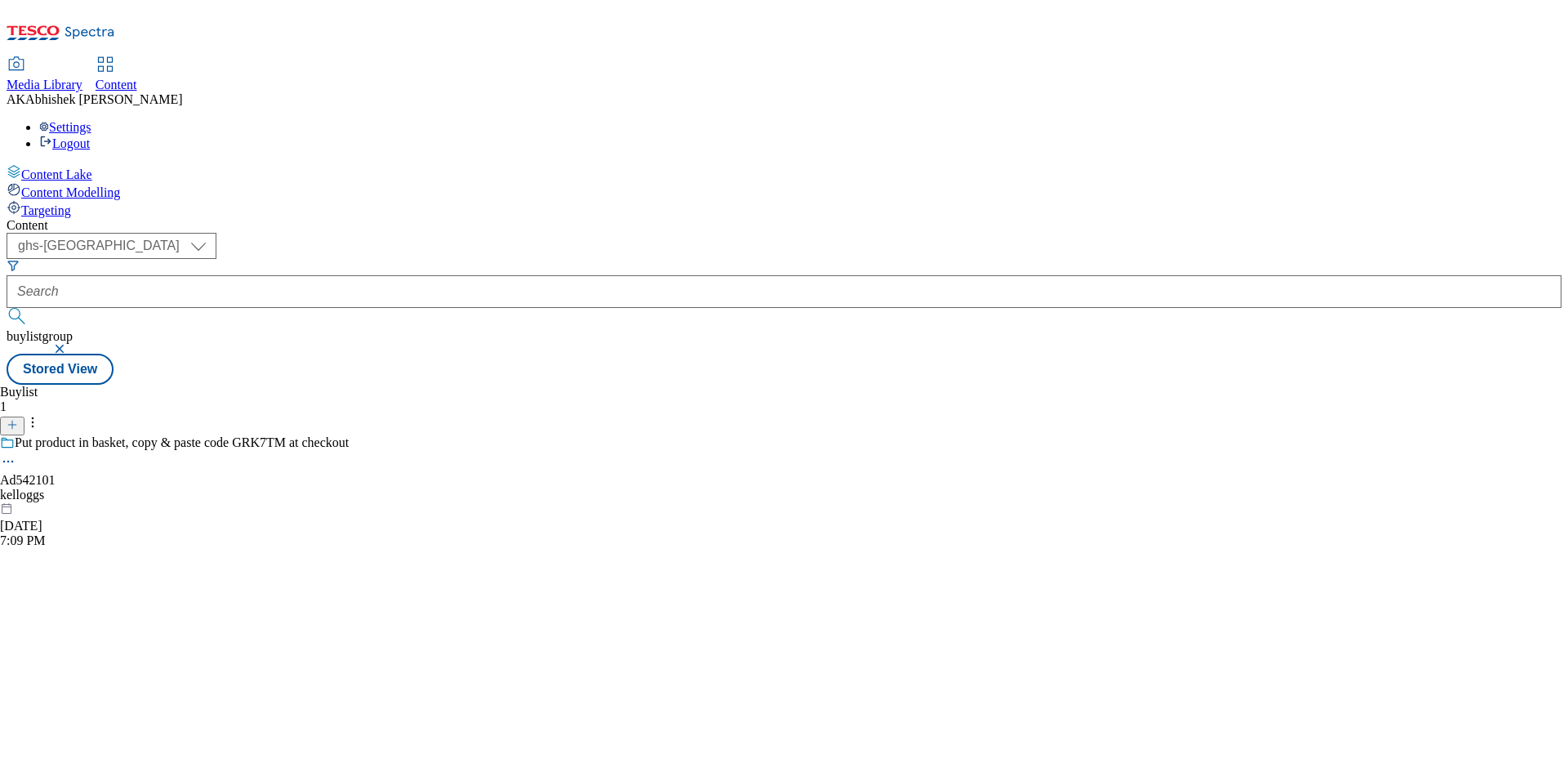
click at [17, 454] on icon at bounding box center [8, 462] width 17 height 17
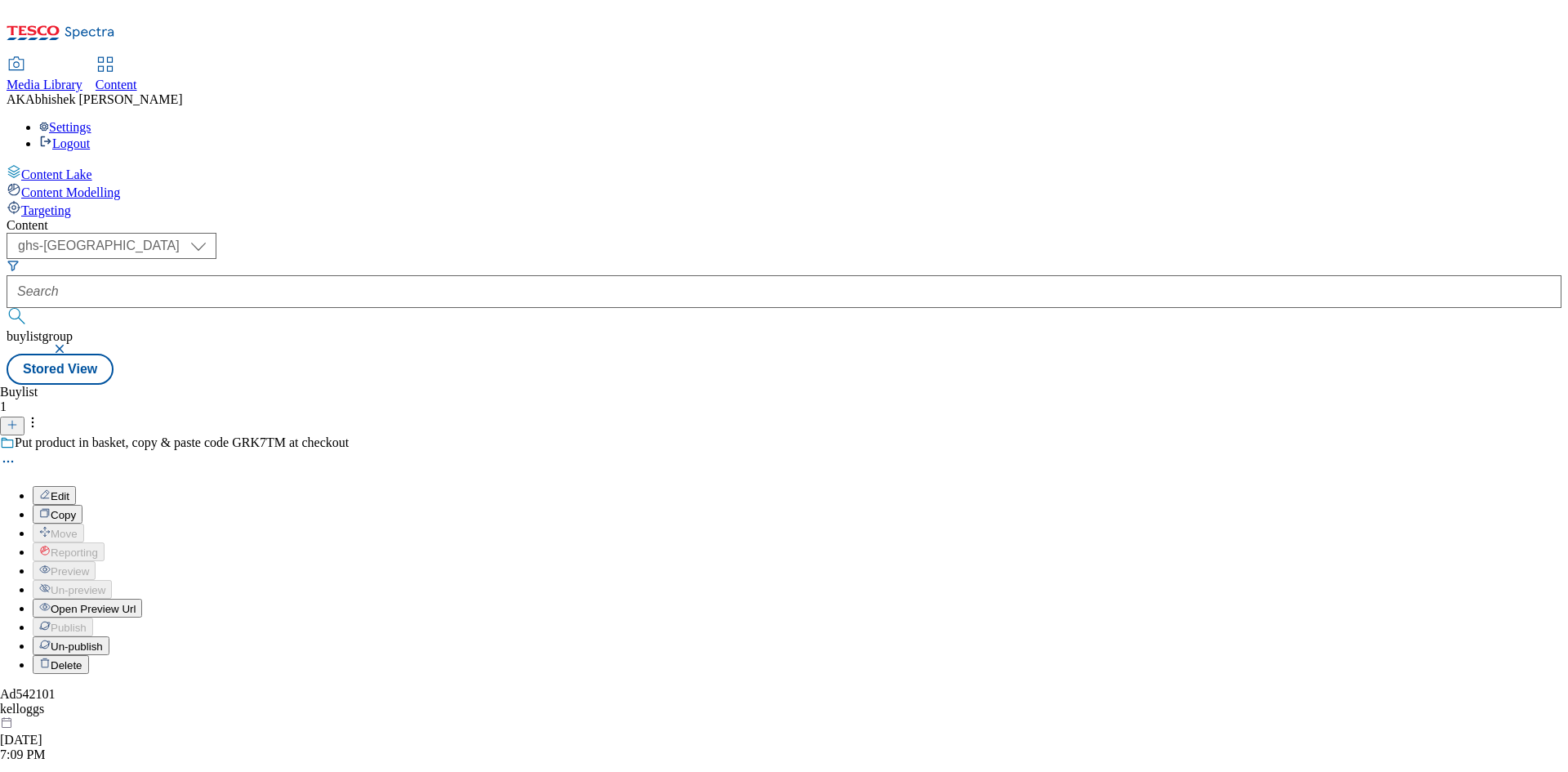
click at [76, 486] on button "Edit" at bounding box center [54, 496] width 43 height 19
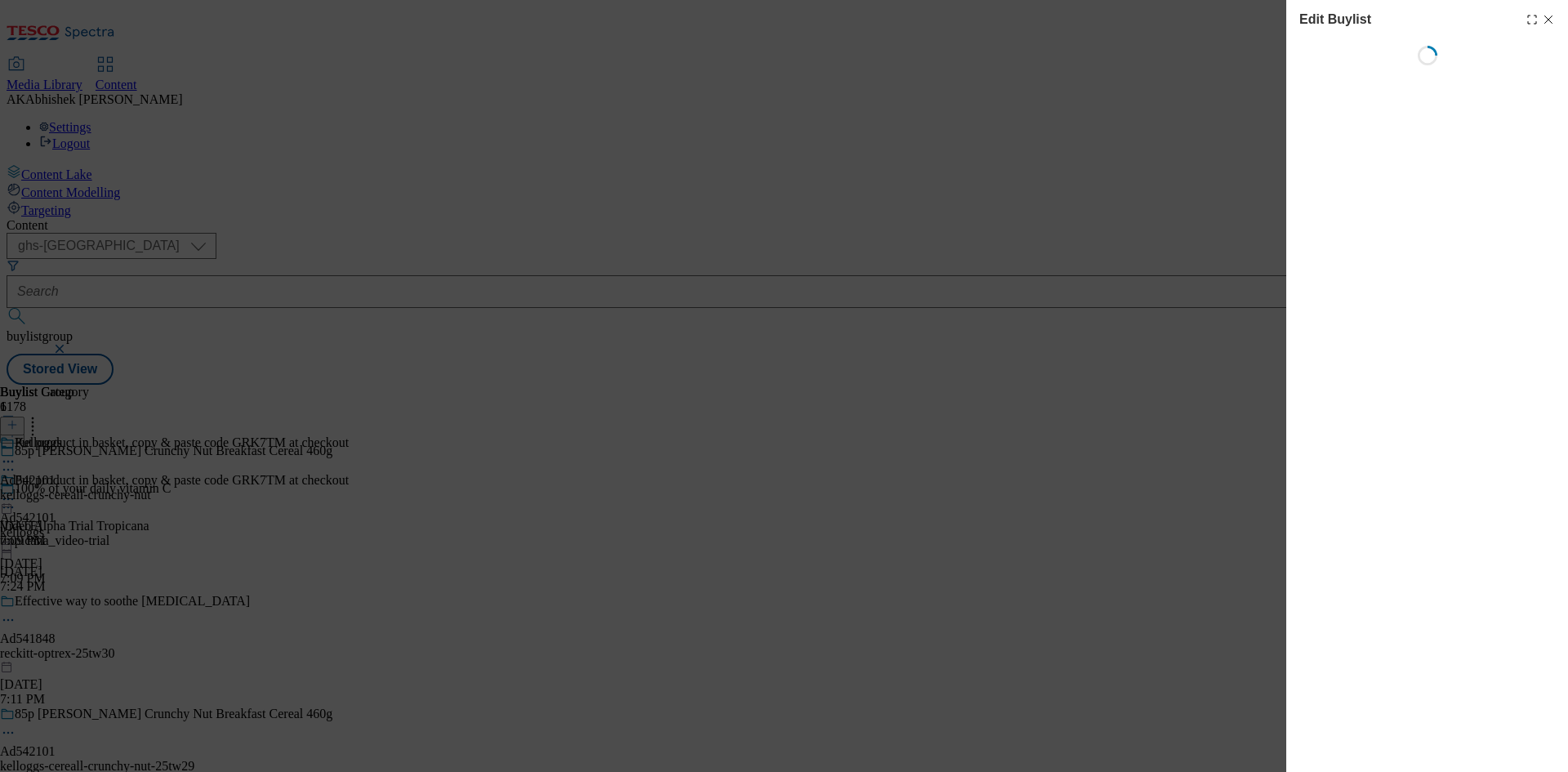
select select "tactical"
select select "supplier funded short term 1-3 weeks"
select select "dunnhumby"
select select "Banner"
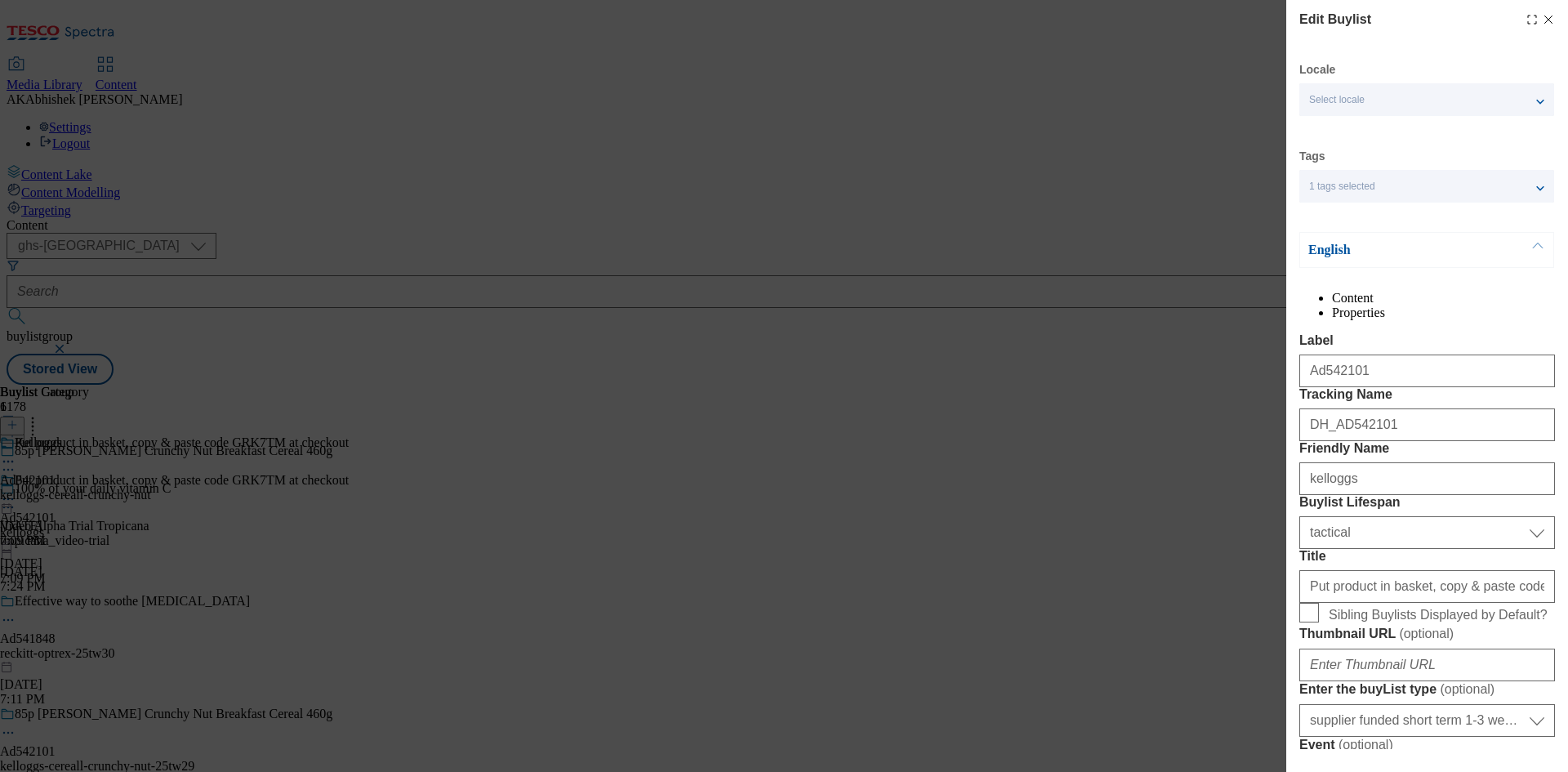
drag, startPoint x: 1534, startPoint y: 19, endPoint x: 1528, endPoint y: 28, distance: 10.8
click at [1542, 19] on icon "Modal" at bounding box center [1548, 20] width 13 height 13
select select "tactical"
select select "supplier funded short term 1-3 weeks"
select select "dunnhumby"
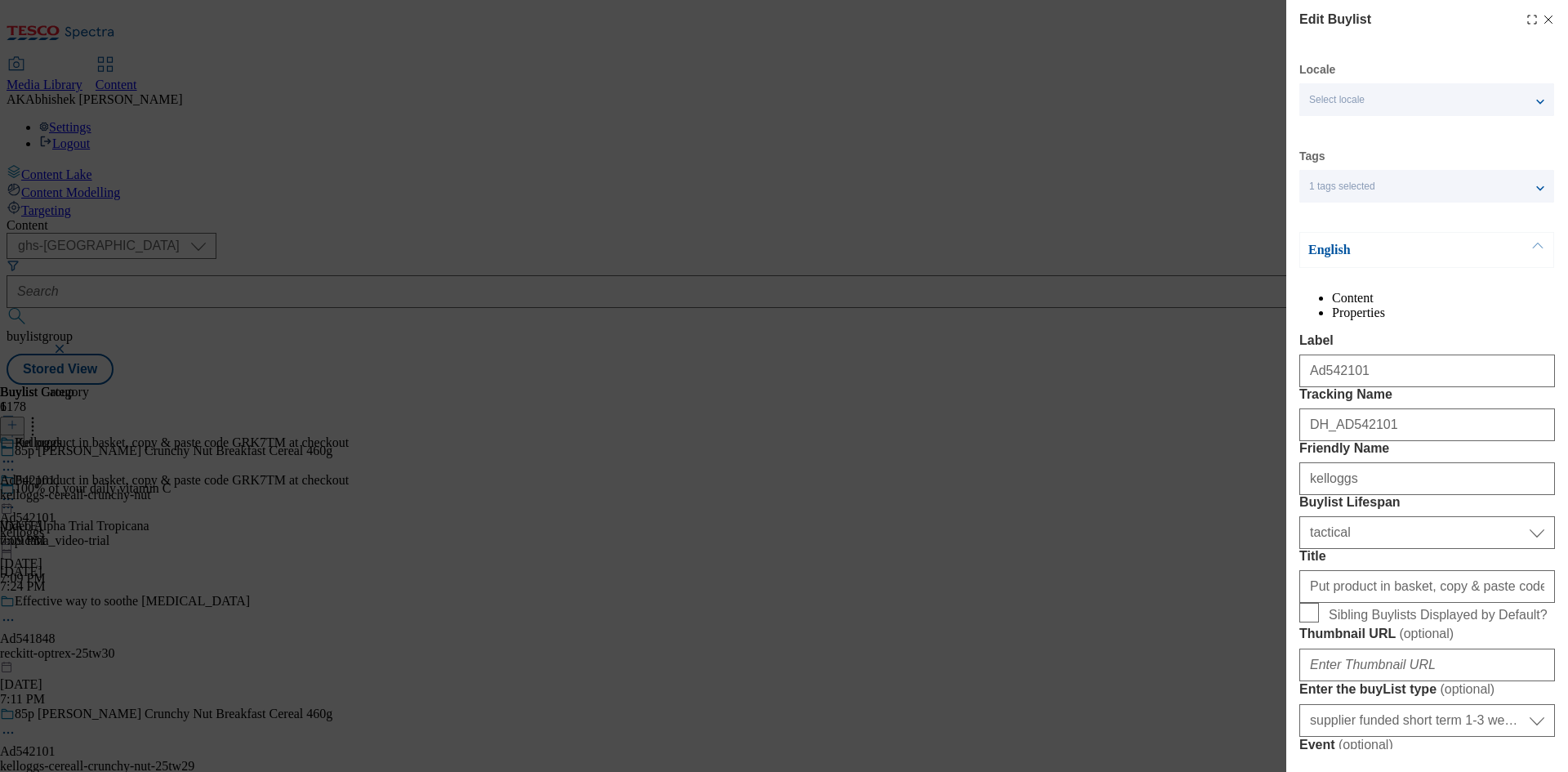
select select "Banner"
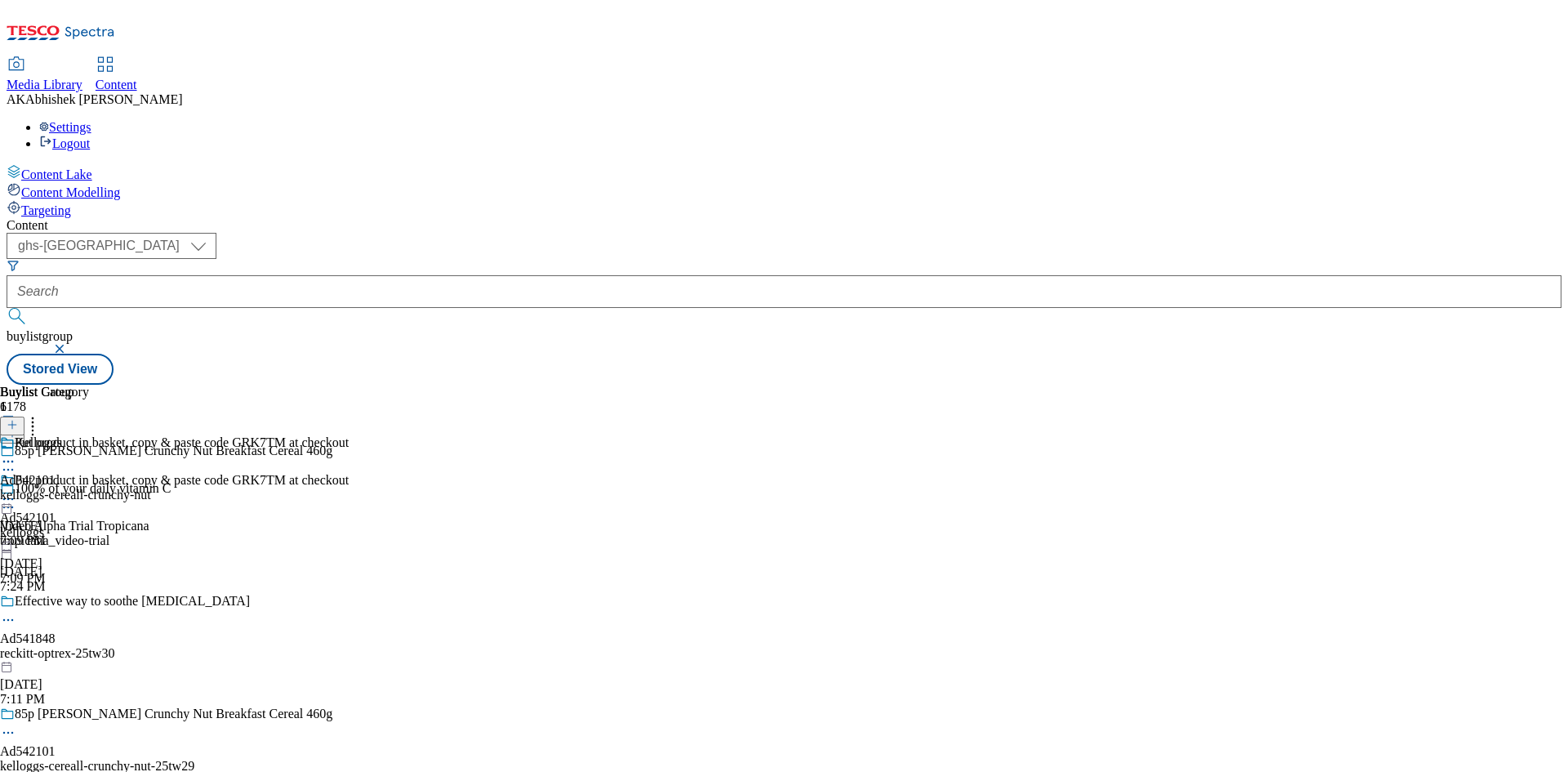
click at [17, 724] on icon at bounding box center [8, 733] width 17 height 17
click at [69, 762] on span "Edit" at bounding box center [60, 767] width 19 height 12
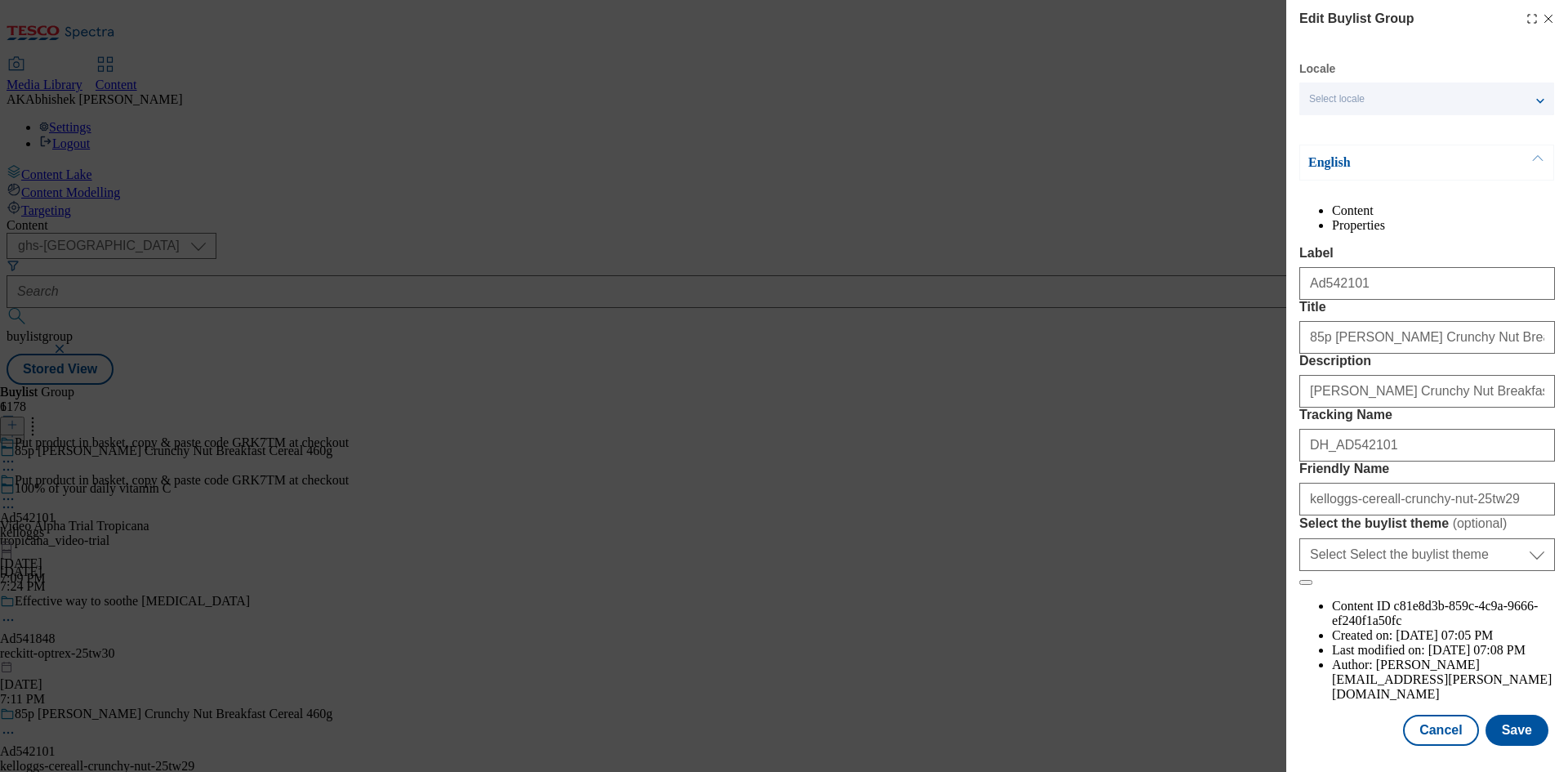
scroll to position [63, 0]
click at [1525, 725] on button "Save" at bounding box center [1517, 730] width 63 height 31
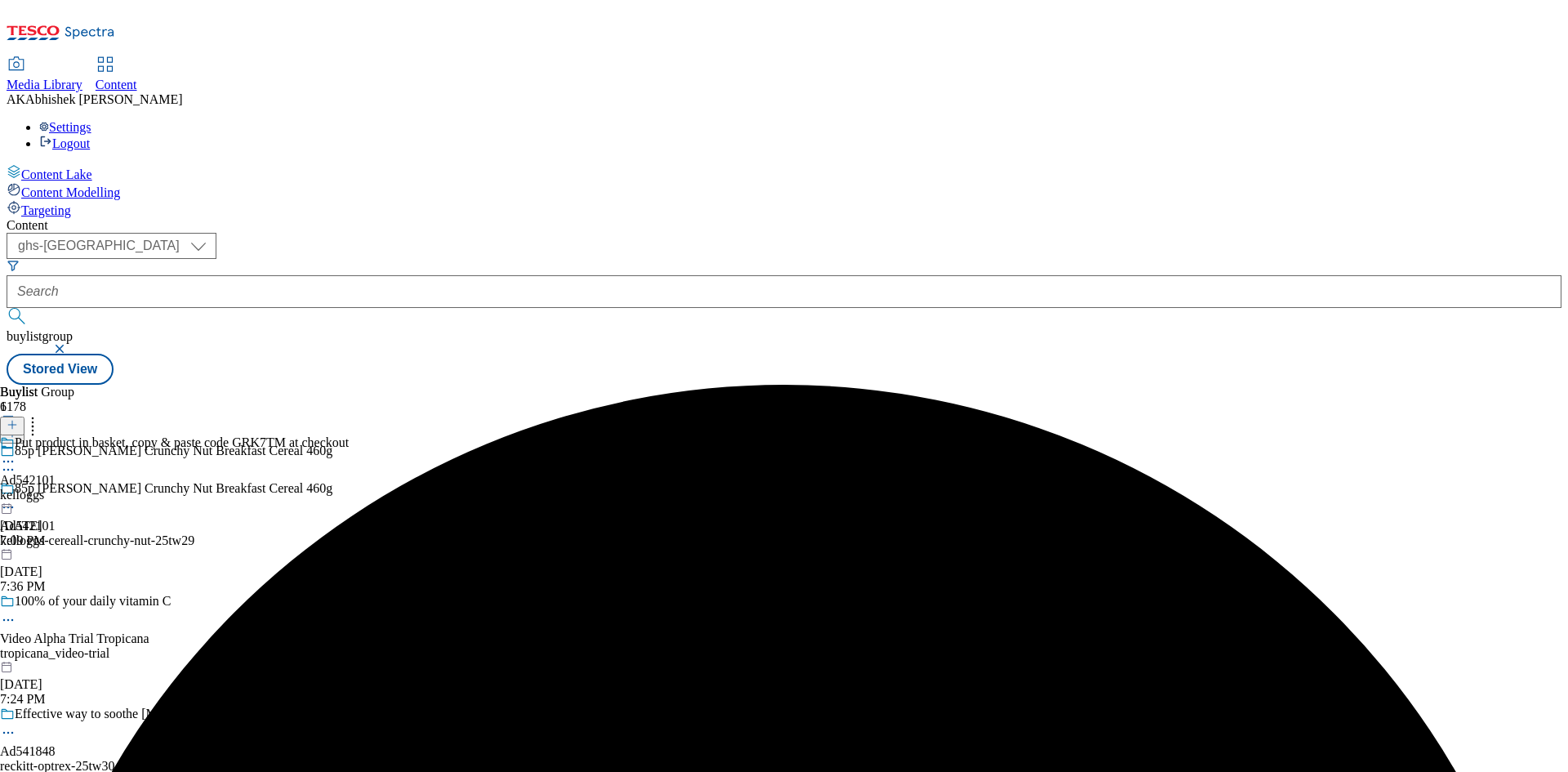
click at [17, 454] on icon at bounding box center [8, 462] width 17 height 17
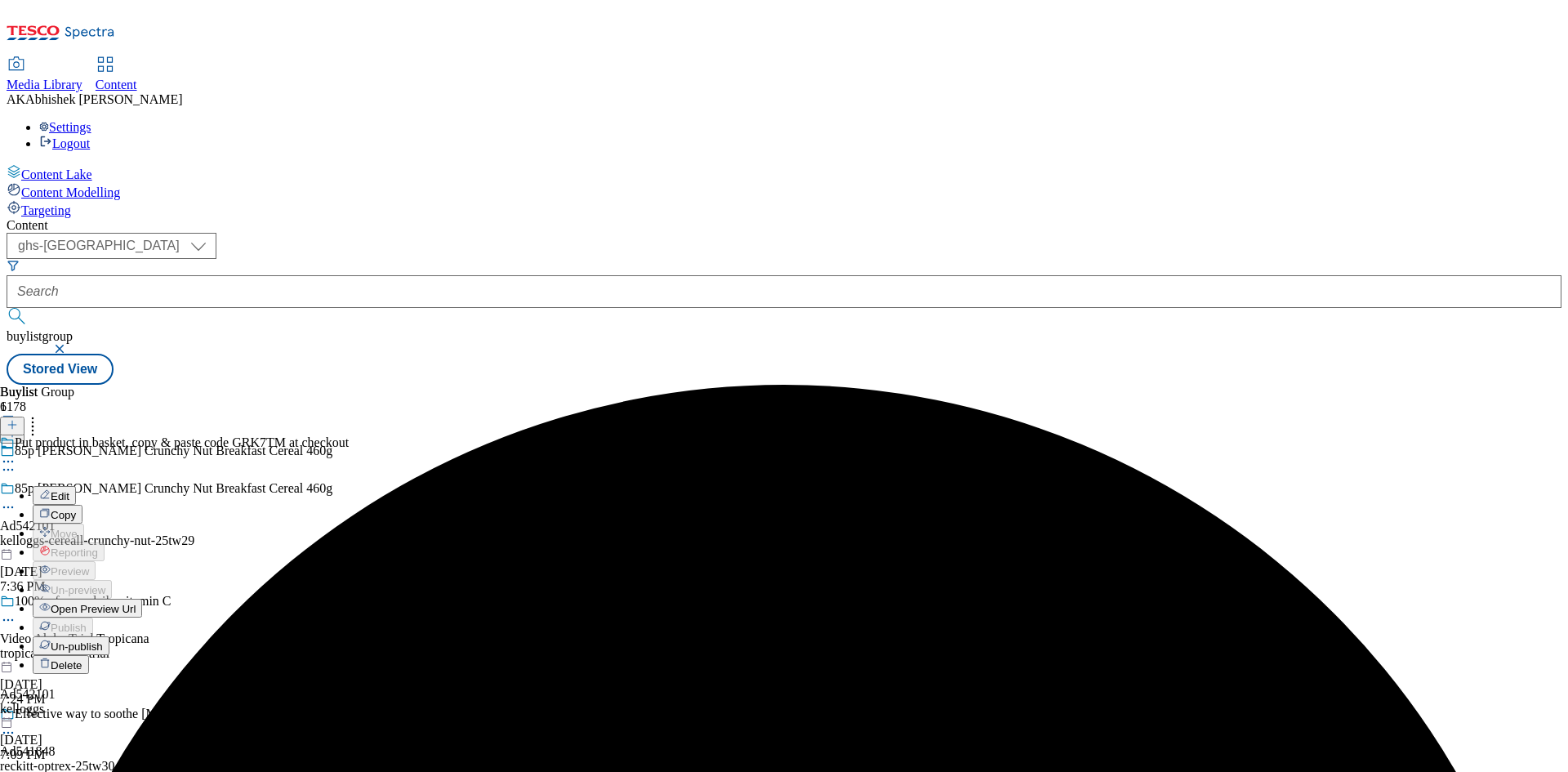
click at [69, 490] on span "Edit" at bounding box center [60, 496] width 19 height 12
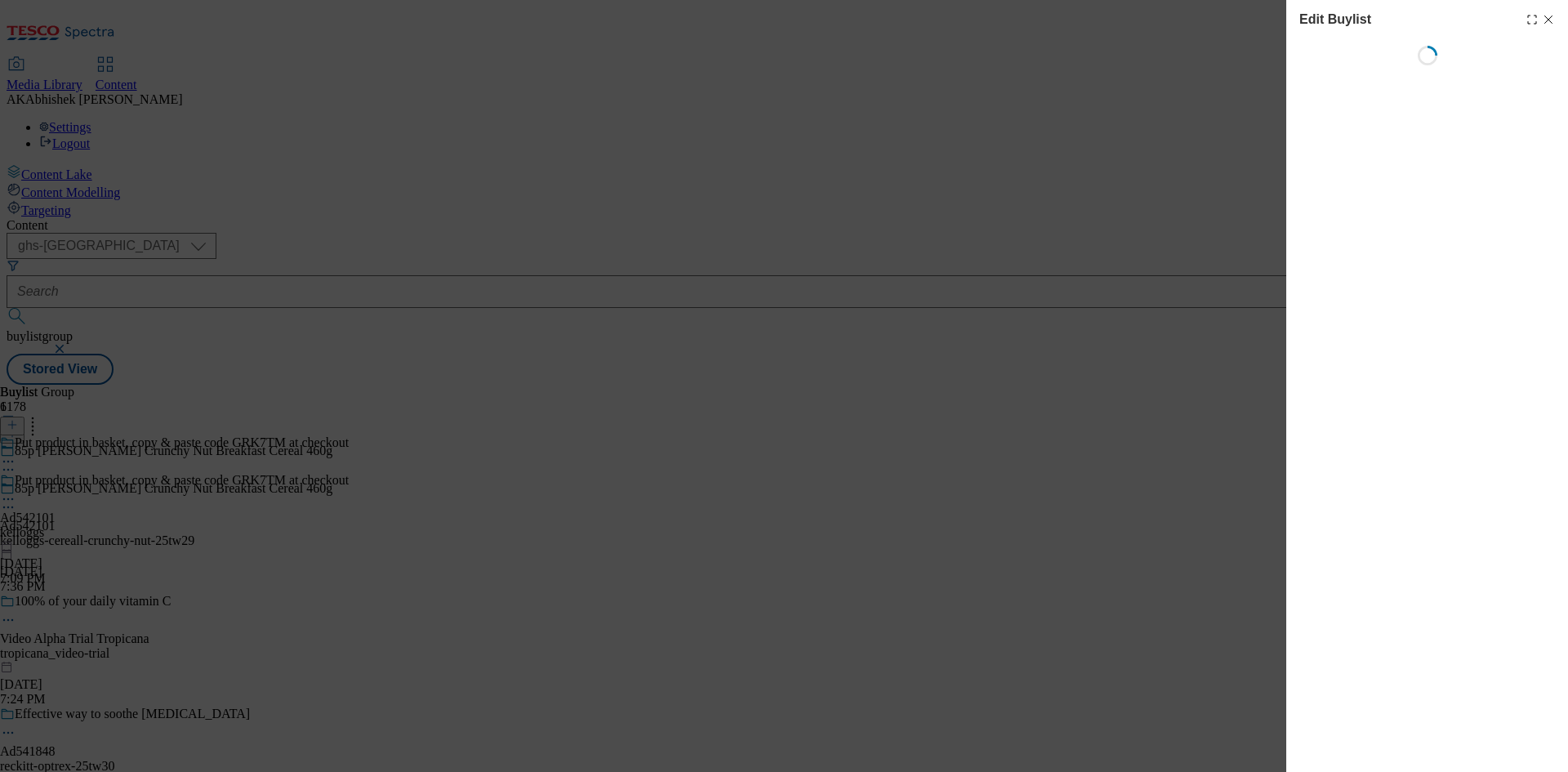
select select "tactical"
select select "supplier funded short term 1-3 weeks"
select select "dunnhumby"
select select "Banner"
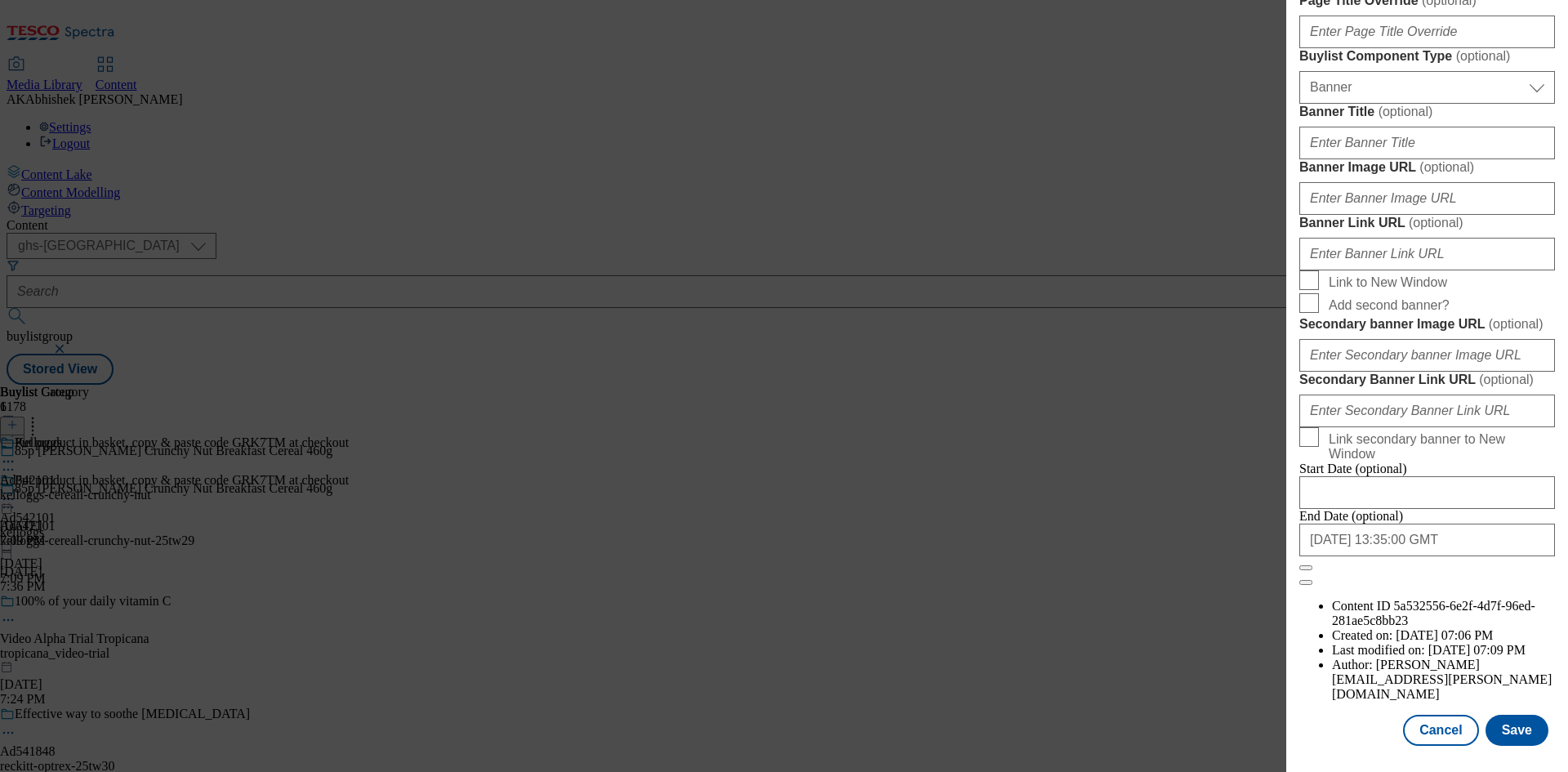
scroll to position [1691, 0]
click at [1448, 729] on button "Cancel" at bounding box center [1440, 730] width 76 height 31
select select "tactical"
select select "supplier funded short term 1-3 weeks"
select select "dunnhumby"
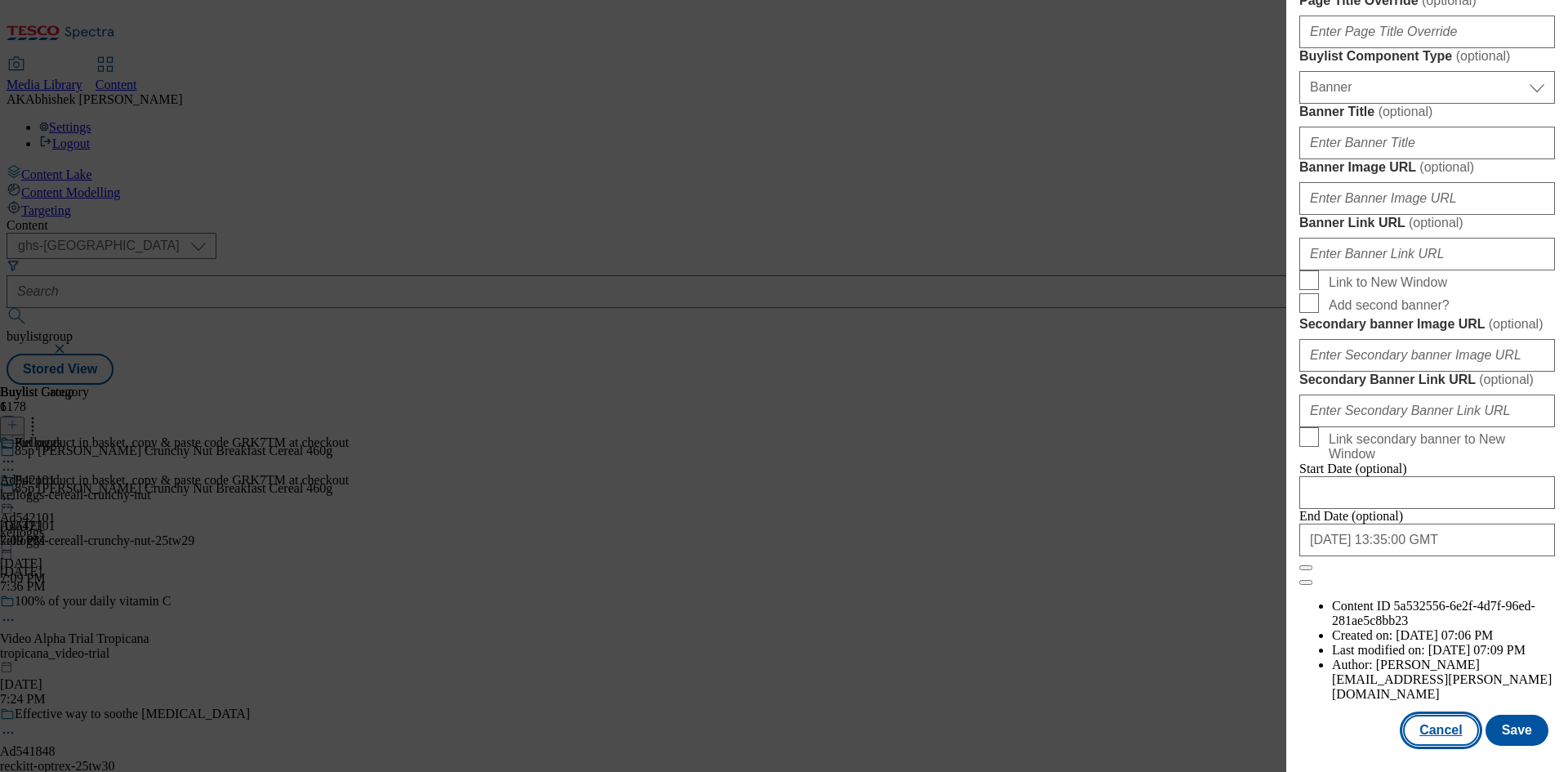
select select "Banner"
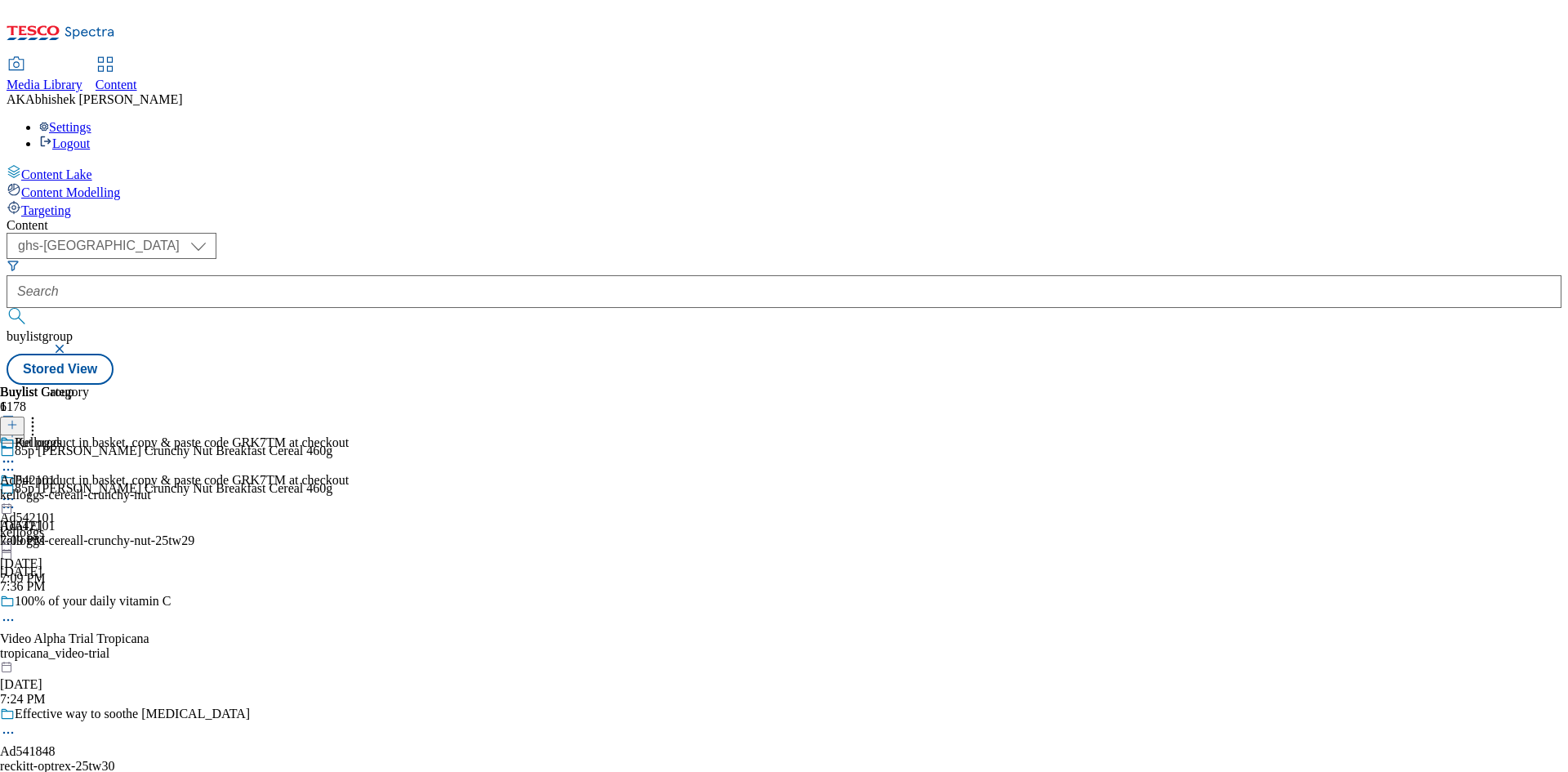
scroll to position [1325, 0]
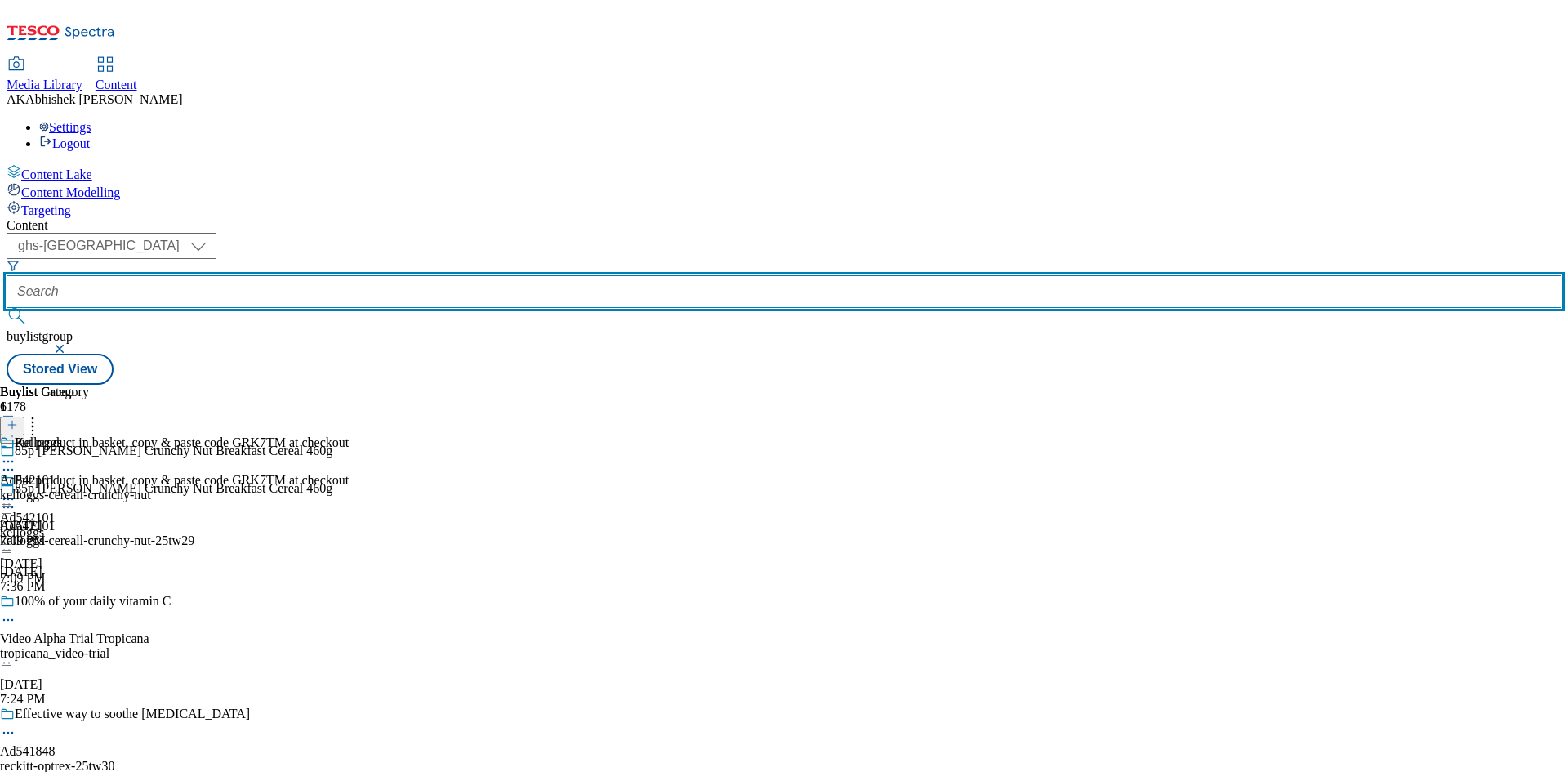
click at [428, 275] on input "text" at bounding box center [784, 291] width 1555 height 33
click at [7, 308] on button "submit" at bounding box center [18, 316] width 23 height 17
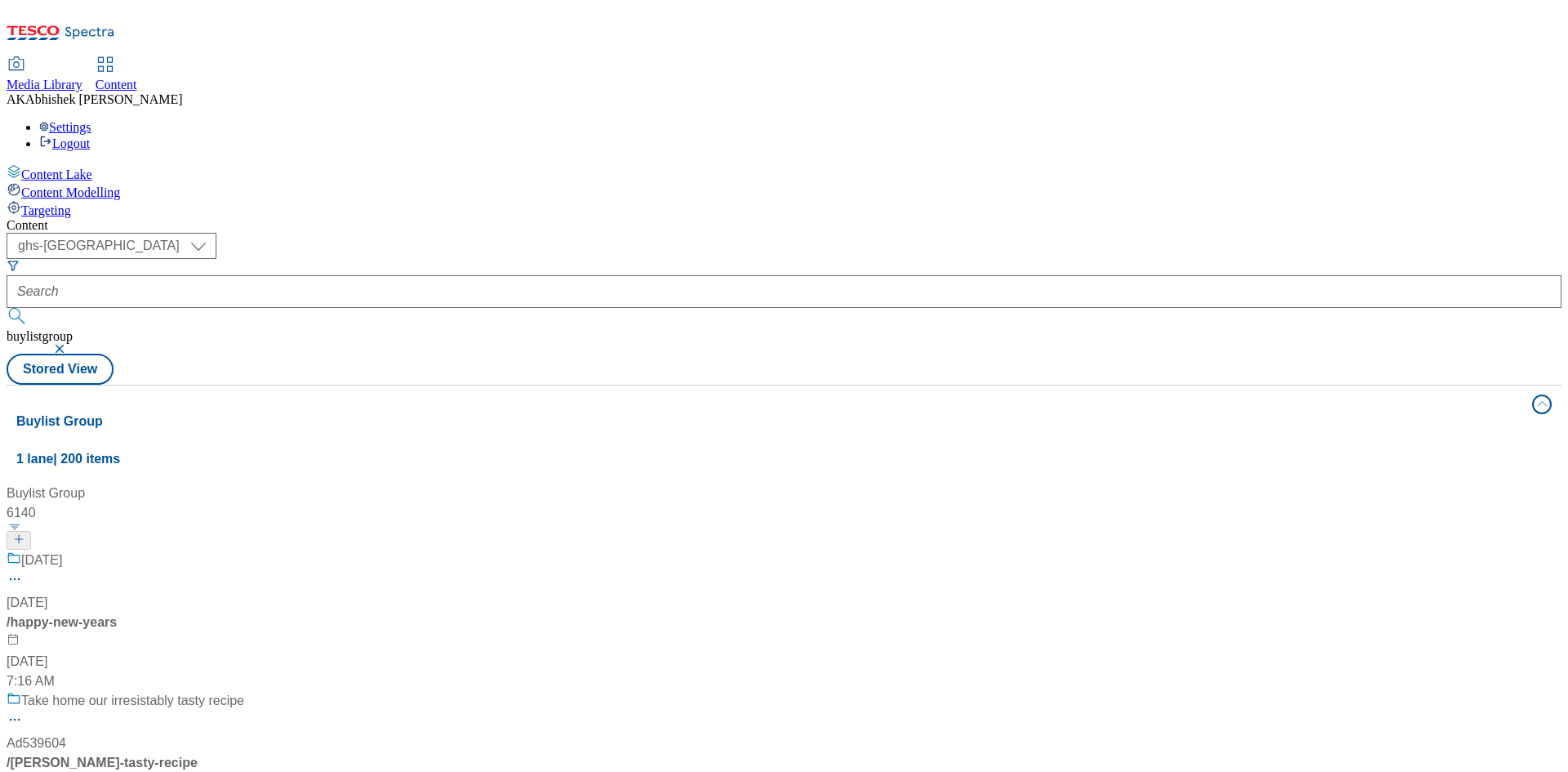
click at [69, 344] on button "button" at bounding box center [62, 348] width 17 height 10
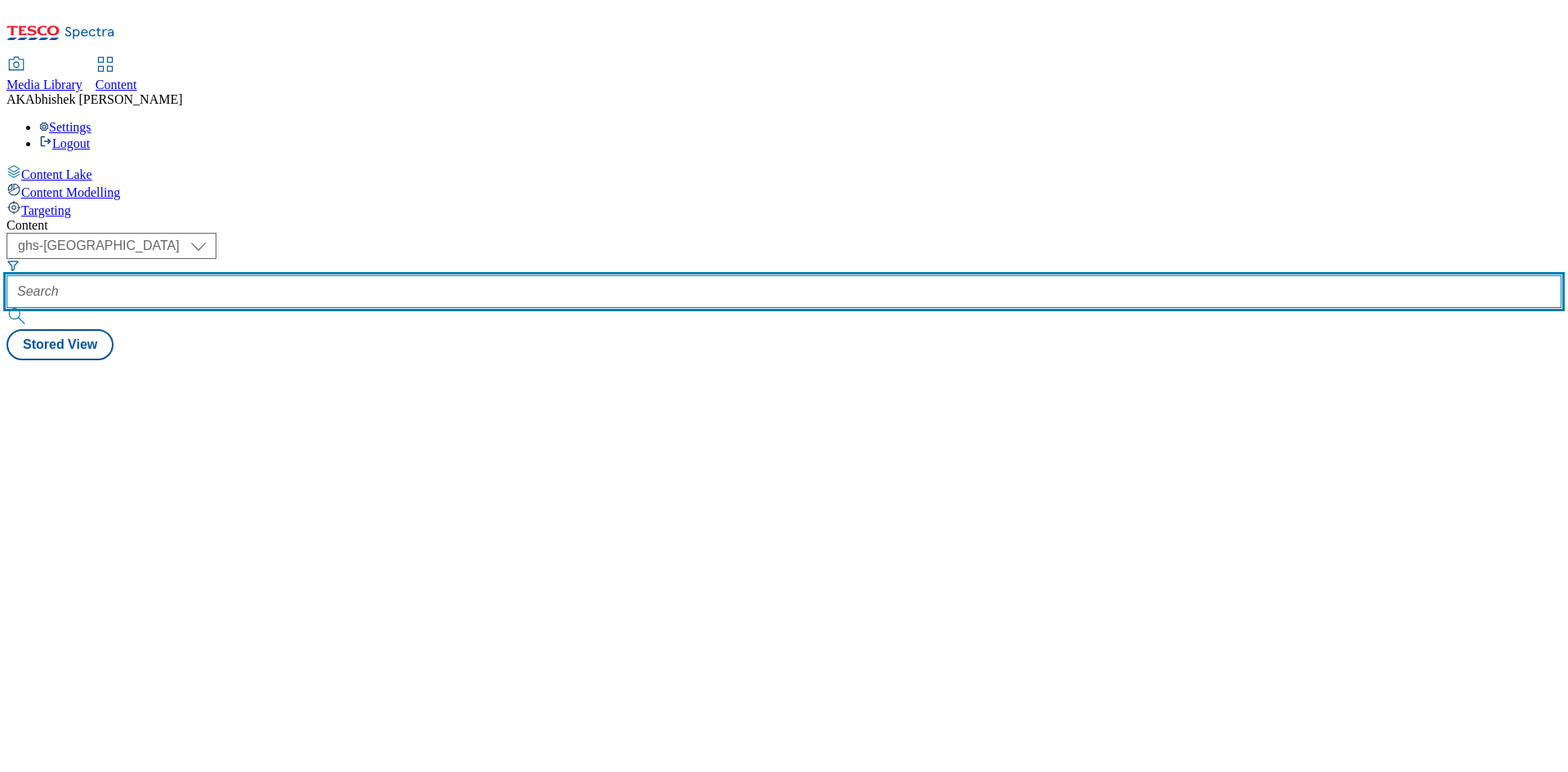
click at [408, 275] on input "text" at bounding box center [784, 291] width 1555 height 33
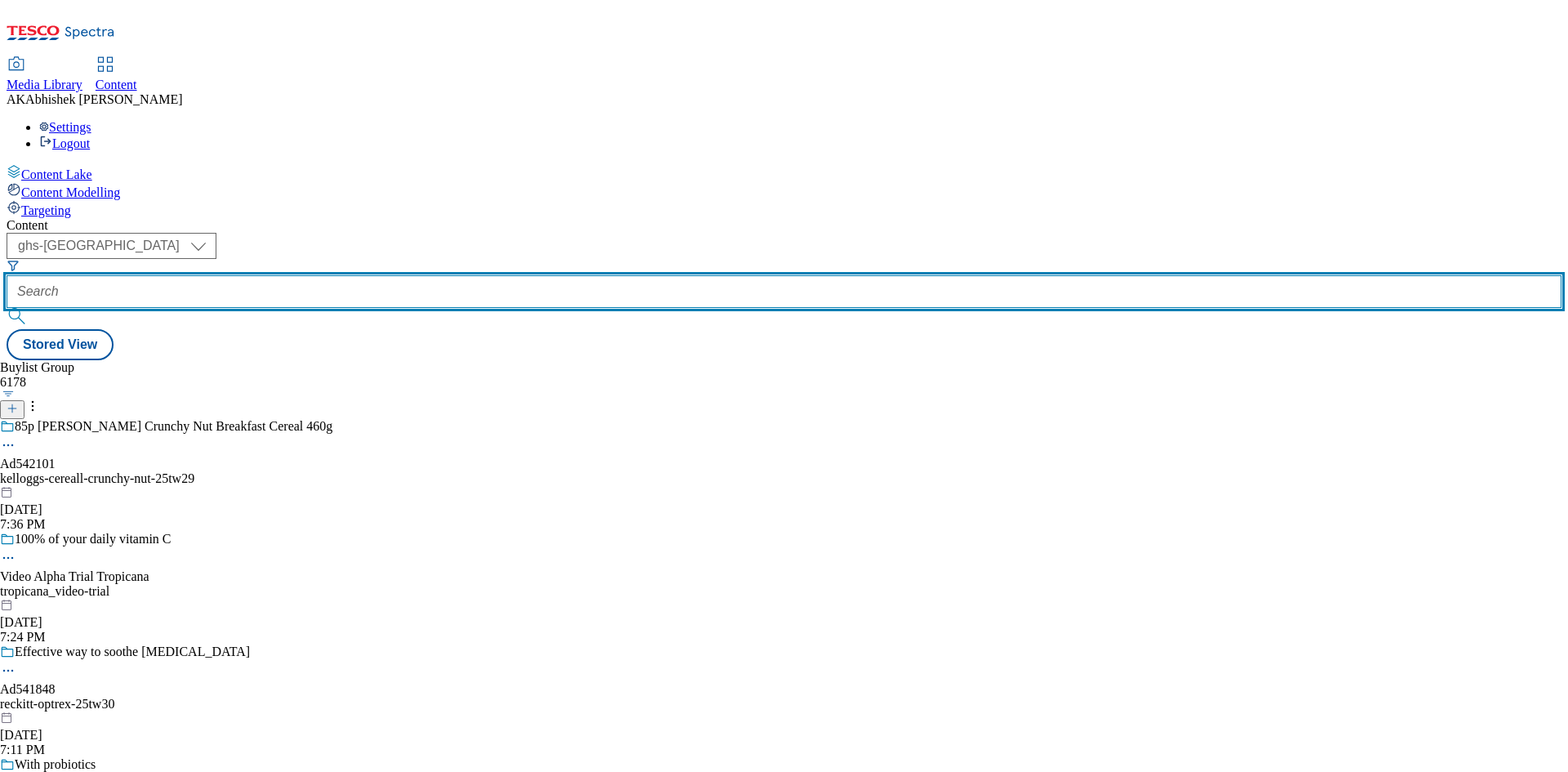
click at [402, 275] on input "text" at bounding box center [784, 291] width 1555 height 33
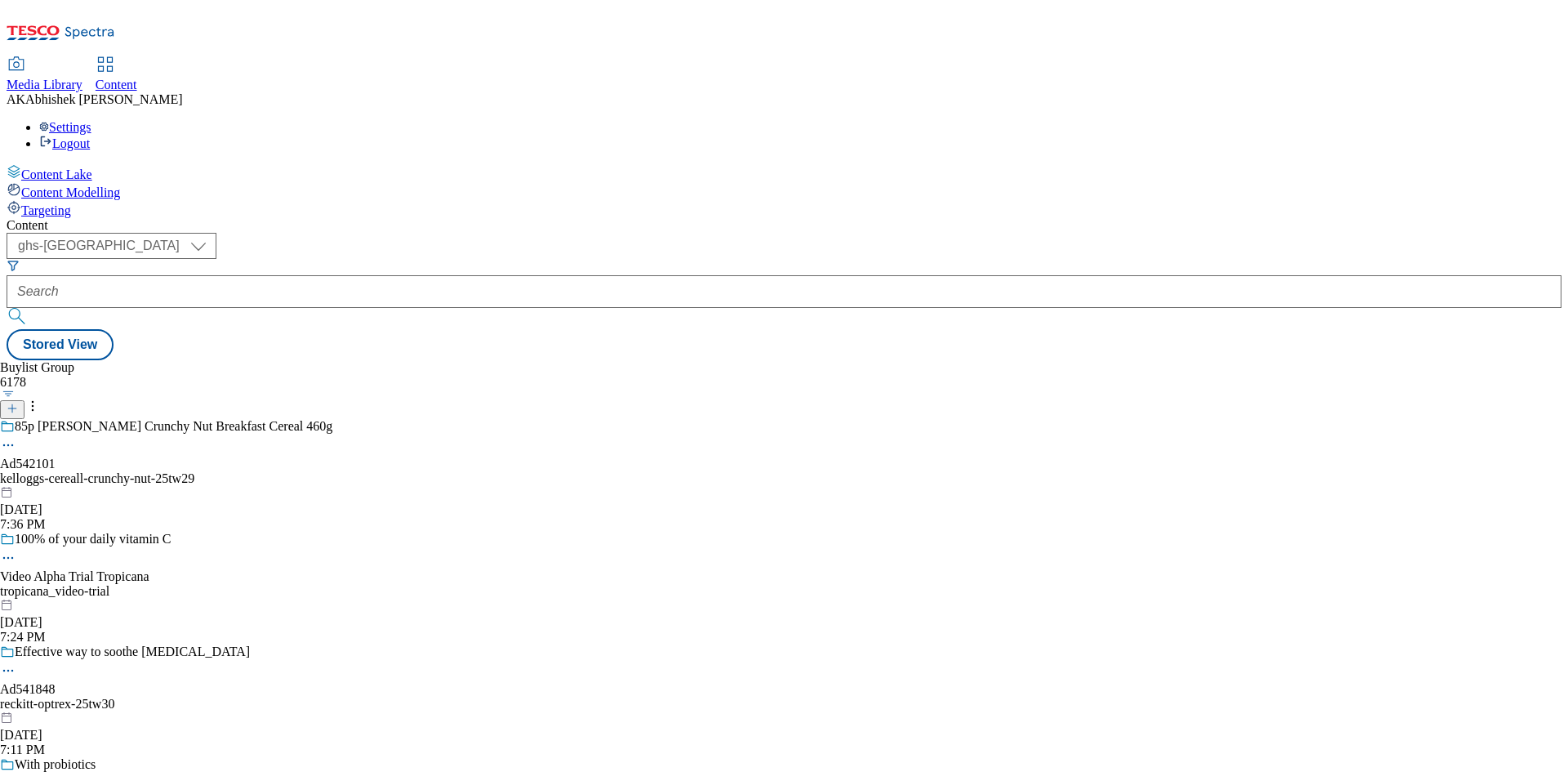
click at [17, 437] on icon at bounding box center [8, 445] width 17 height 17
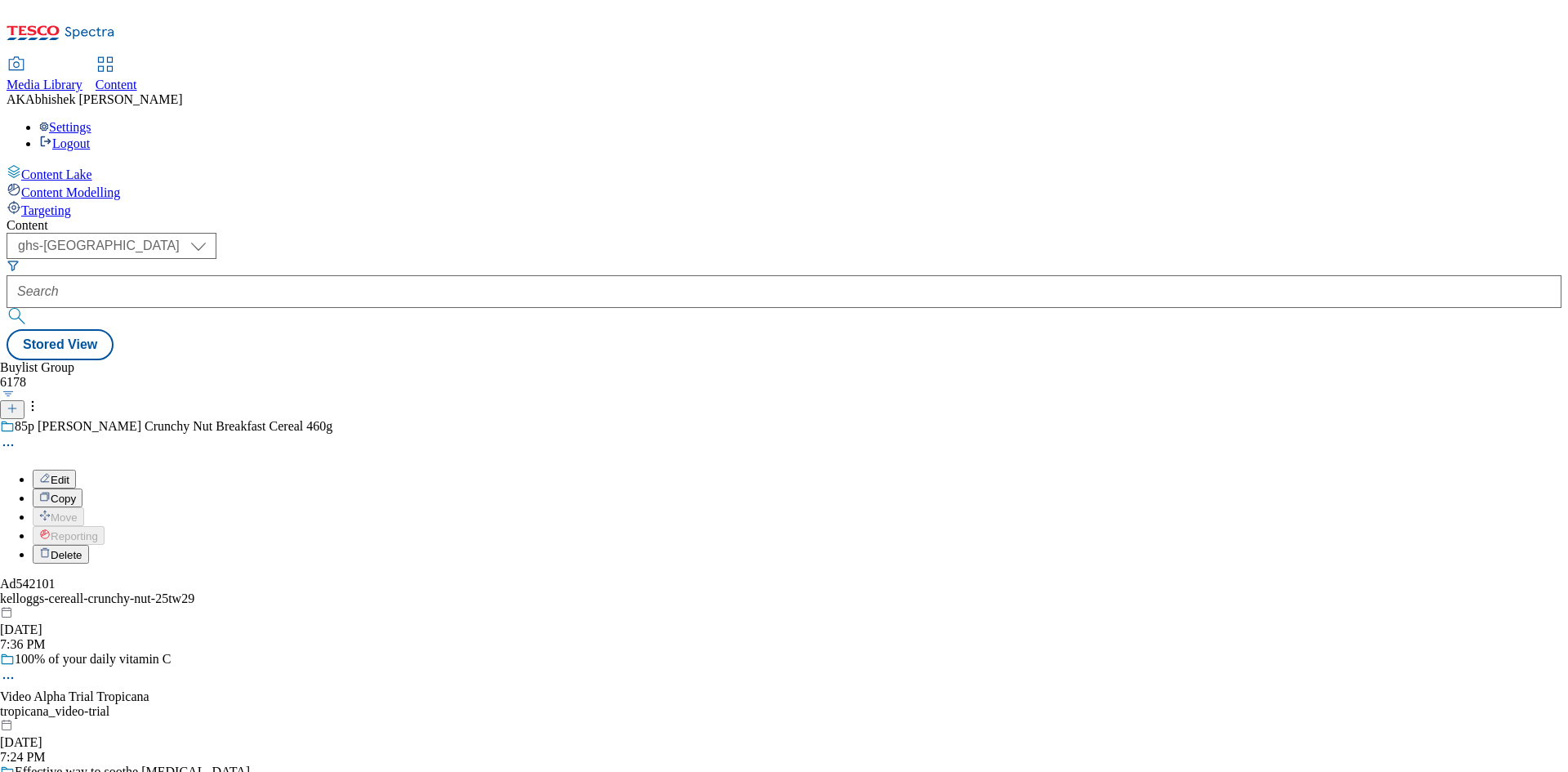
click at [76, 493] on span "Copy" at bounding box center [63, 498] width 25 height 12
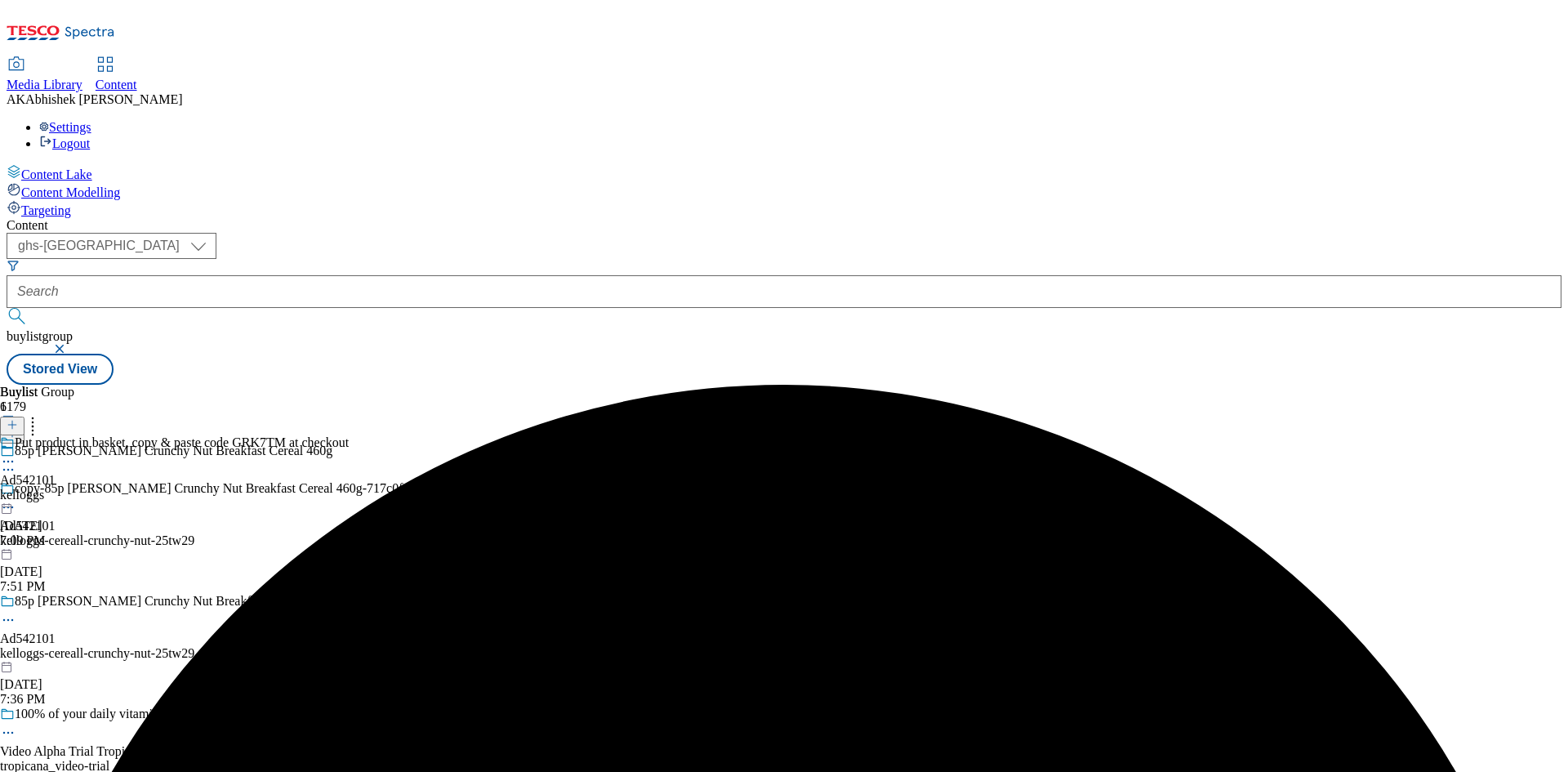
click at [17, 499] on icon at bounding box center [8, 508] width 17 height 17
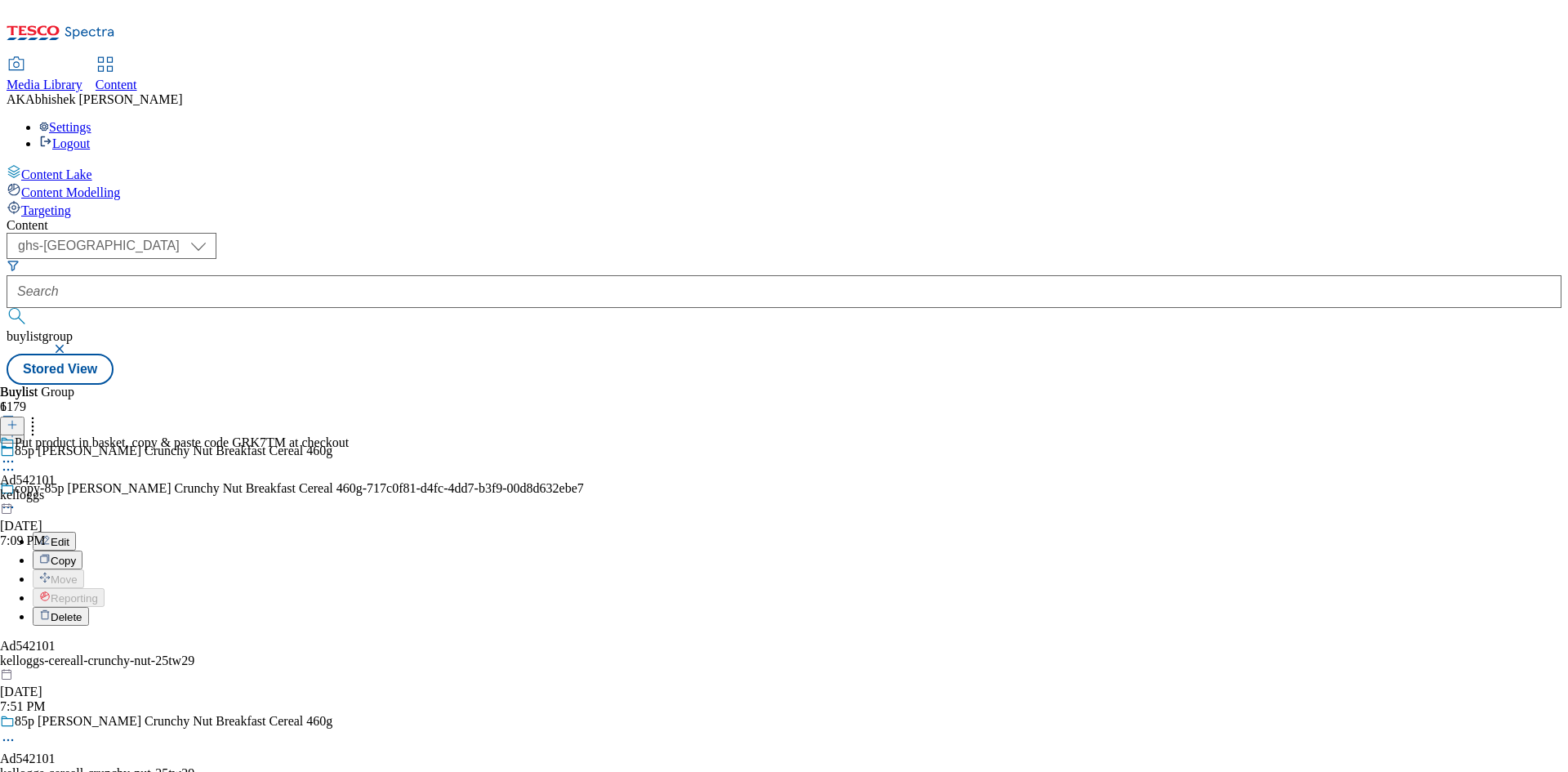
click at [69, 536] on span "Edit" at bounding box center [60, 541] width 19 height 12
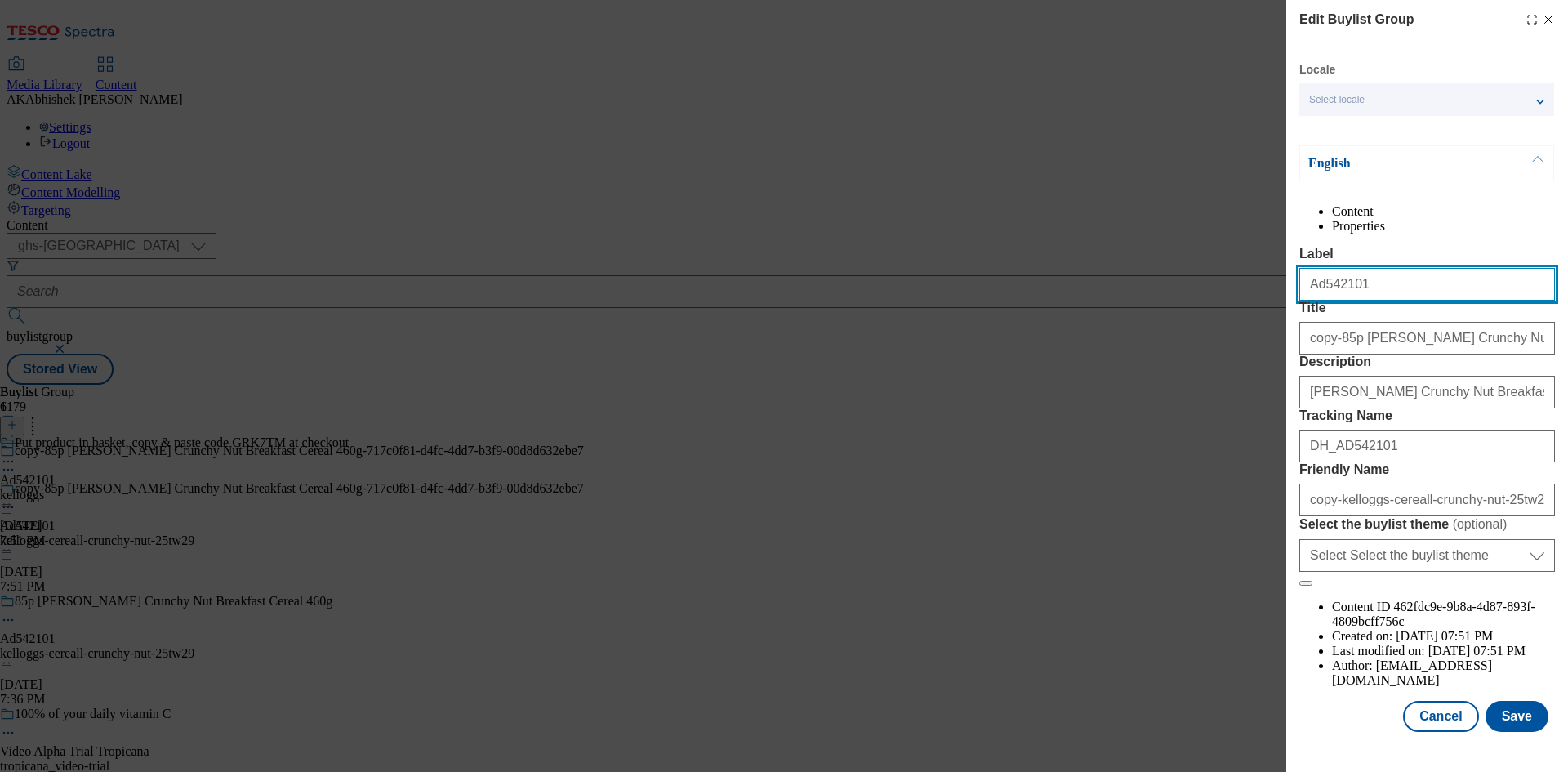
drag, startPoint x: 1320, startPoint y: 320, endPoint x: 1395, endPoint y: 319, distance: 75.0
click at [1395, 301] on input "Ad542101" at bounding box center [1427, 284] width 256 height 33
paste input "026"
type input "Ad542026"
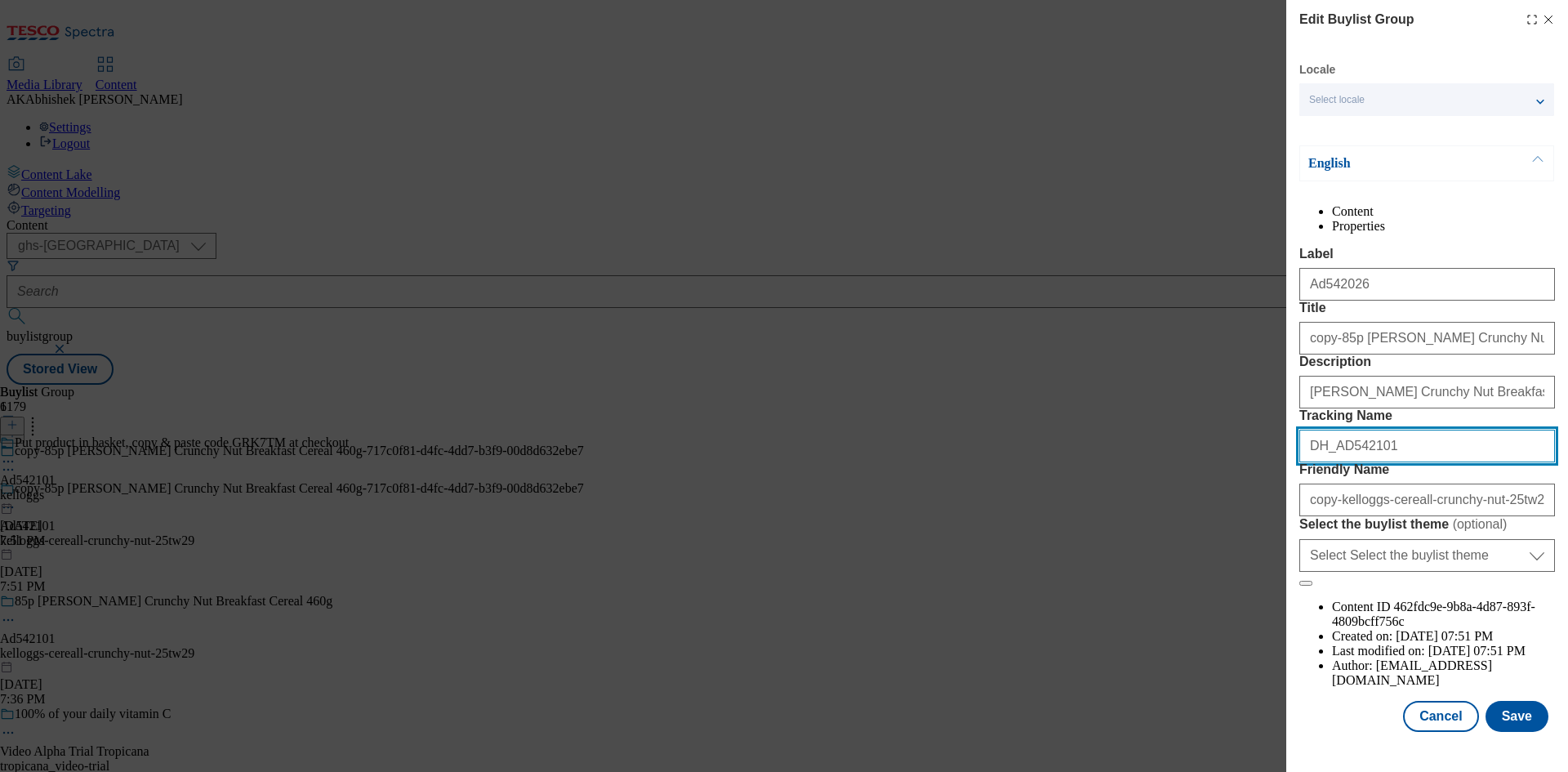
drag, startPoint x: 1337, startPoint y: 566, endPoint x: 1440, endPoint y: 572, distance: 103.2
click at [1440, 462] on input "DH_AD542101" at bounding box center [1427, 445] width 256 height 33
paste input "026"
type input "DH_AD542026"
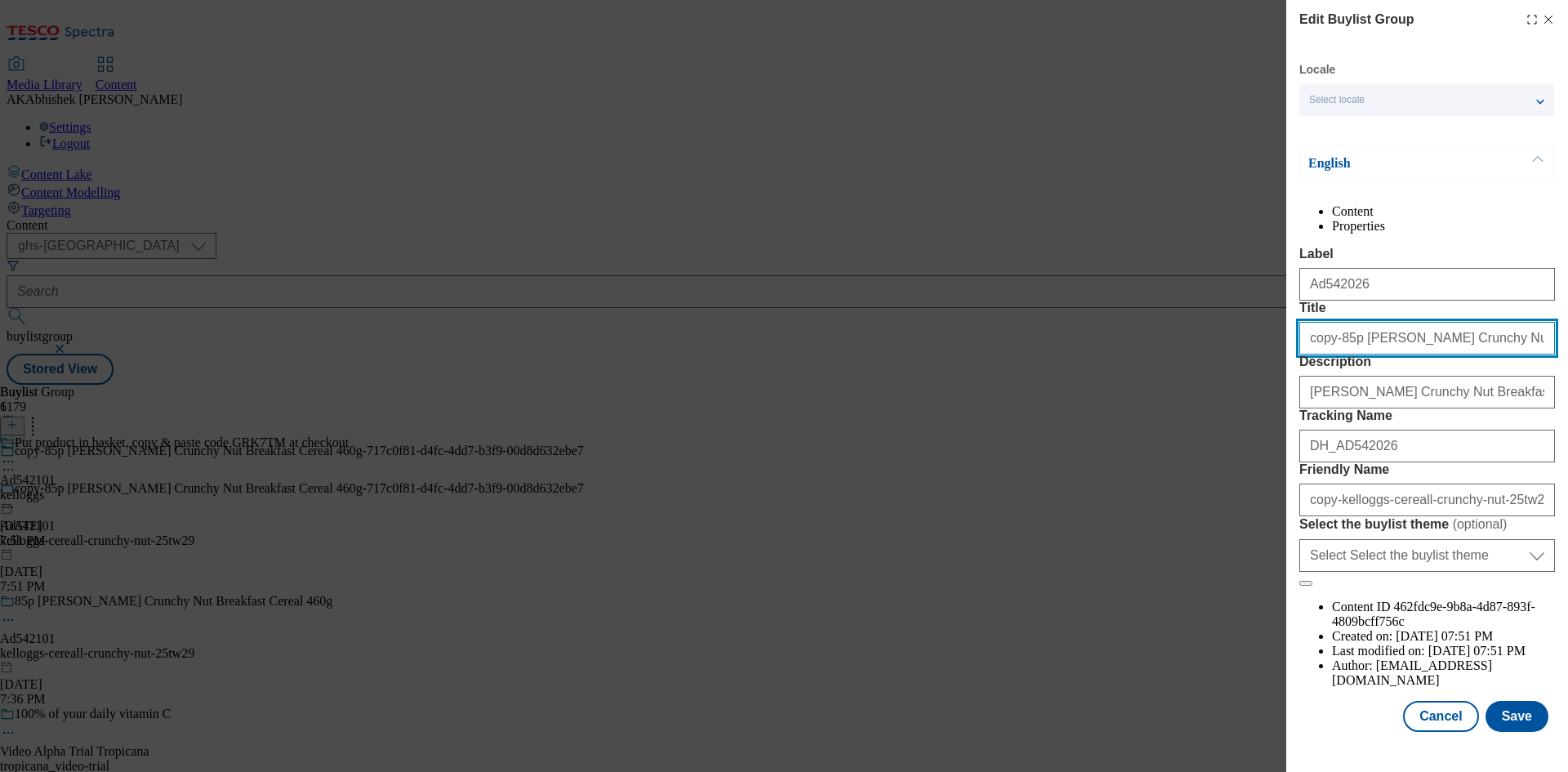
click at [1337, 355] on input "copy-85p [PERSON_NAME] Crunchy Nut Breakfast Cereal 460g-717c0f81-d4fc-4dd7-b3f…" at bounding box center [1427, 338] width 256 height 33
click at [1503, 355] on input "85p [PERSON_NAME] Crunchy Nut Breakfast Cereal 460g-717c0f81-d4fc-4dd7-b3f9-00d…" at bounding box center [1427, 338] width 256 height 33
type input "85p [PERSON_NAME] Crunchy Nut Breakfast Cereal 460g"
click at [1546, 19] on line "Modal" at bounding box center [1549, 21] width 7 height 7
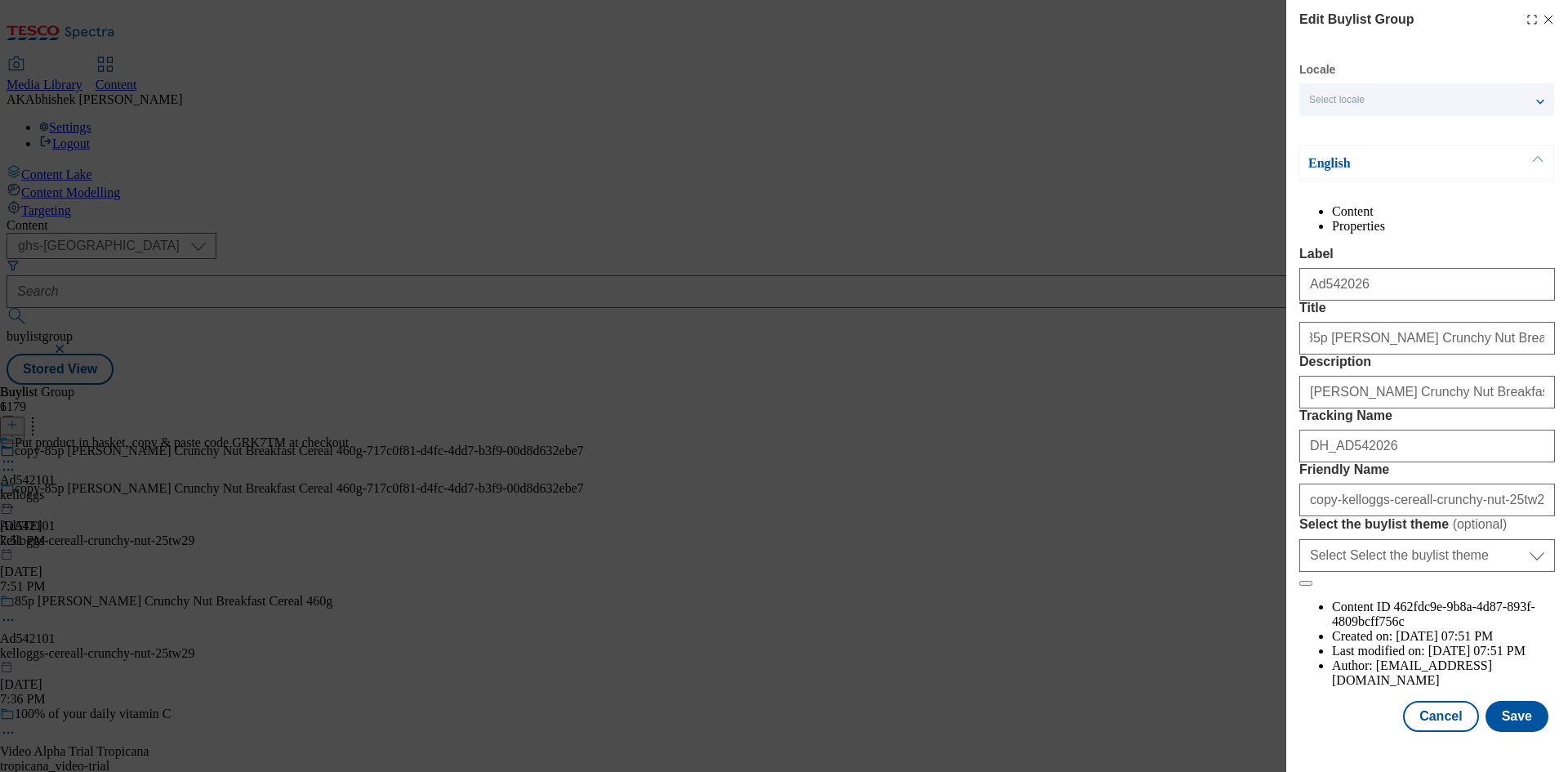
scroll to position [0, 0]
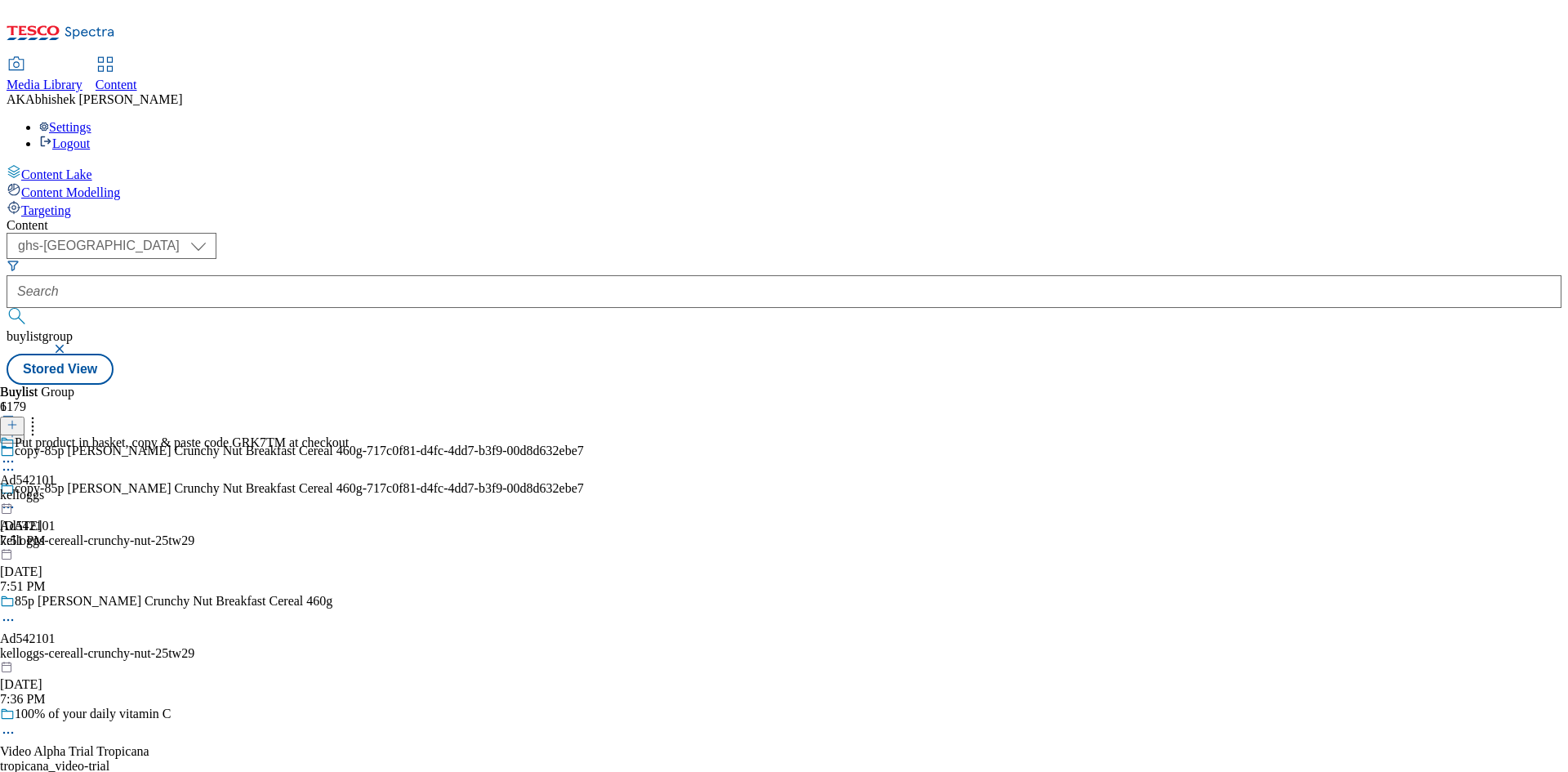
click at [17, 499] on icon at bounding box center [8, 508] width 17 height 17
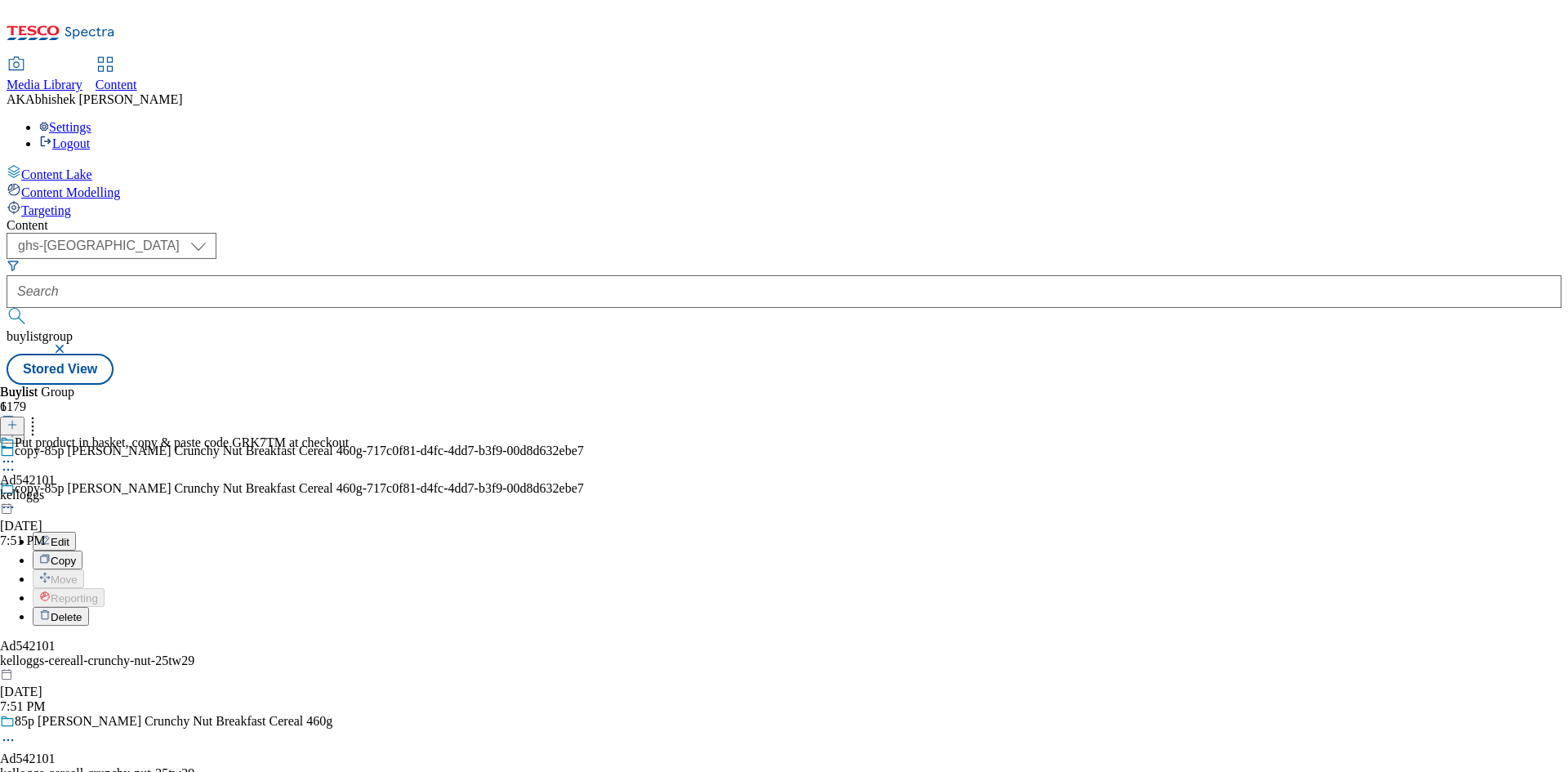
click at [82, 611] on span "Delete" at bounding box center [66, 617] width 32 height 12
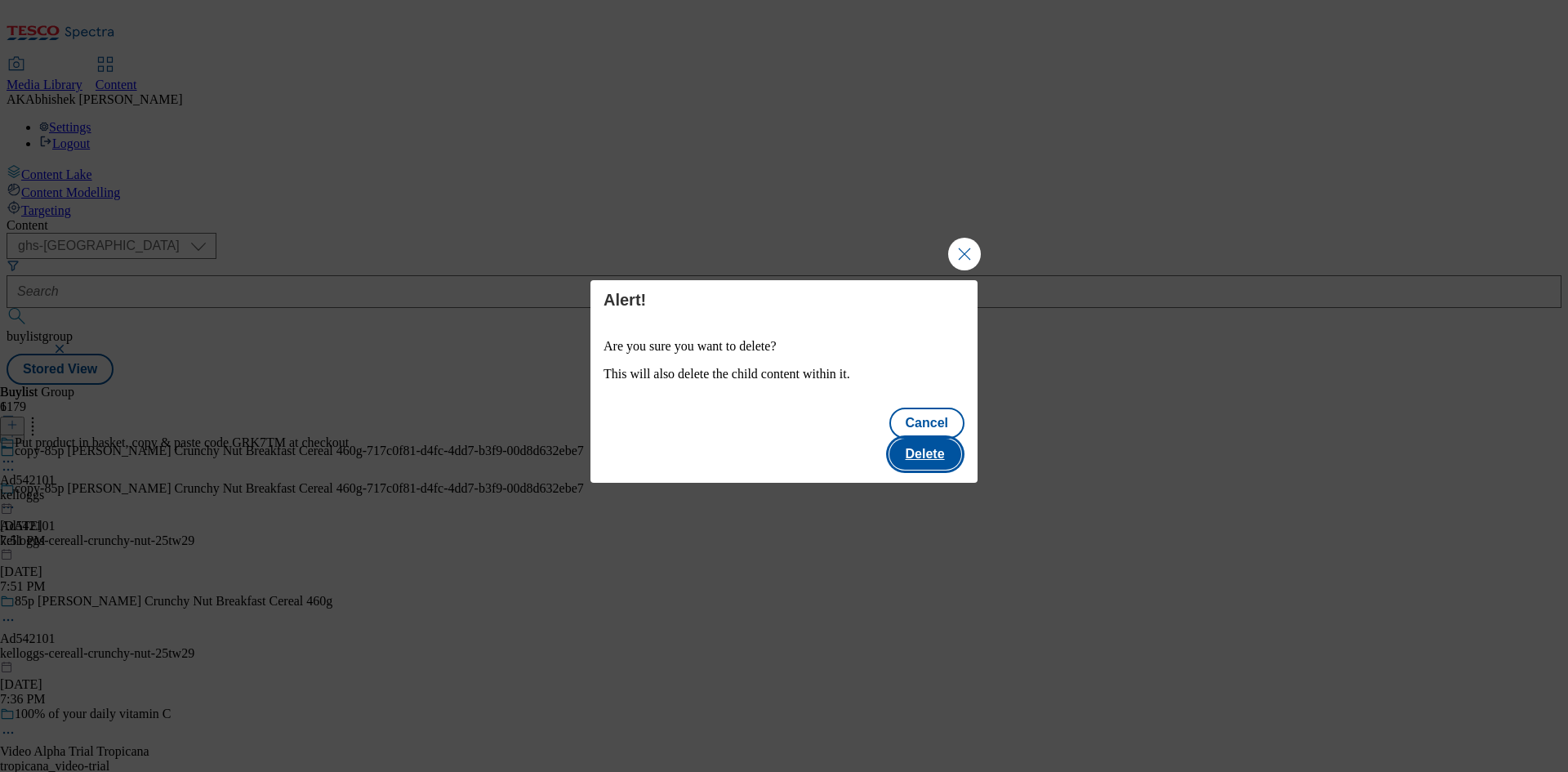
click at [939, 444] on button "Delete" at bounding box center [925, 454] width 72 height 31
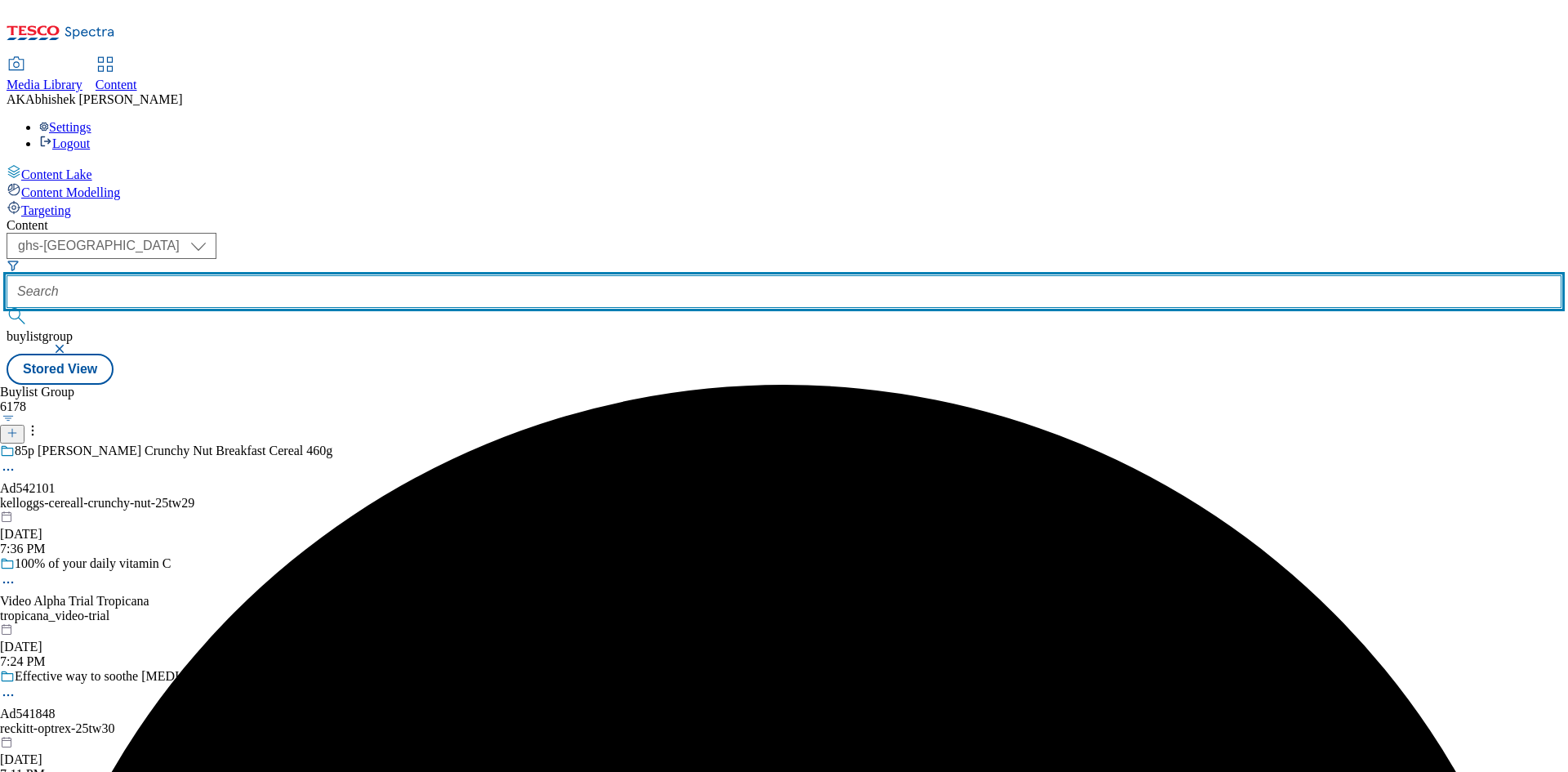
click at [363, 275] on input "text" at bounding box center [784, 291] width 1555 height 33
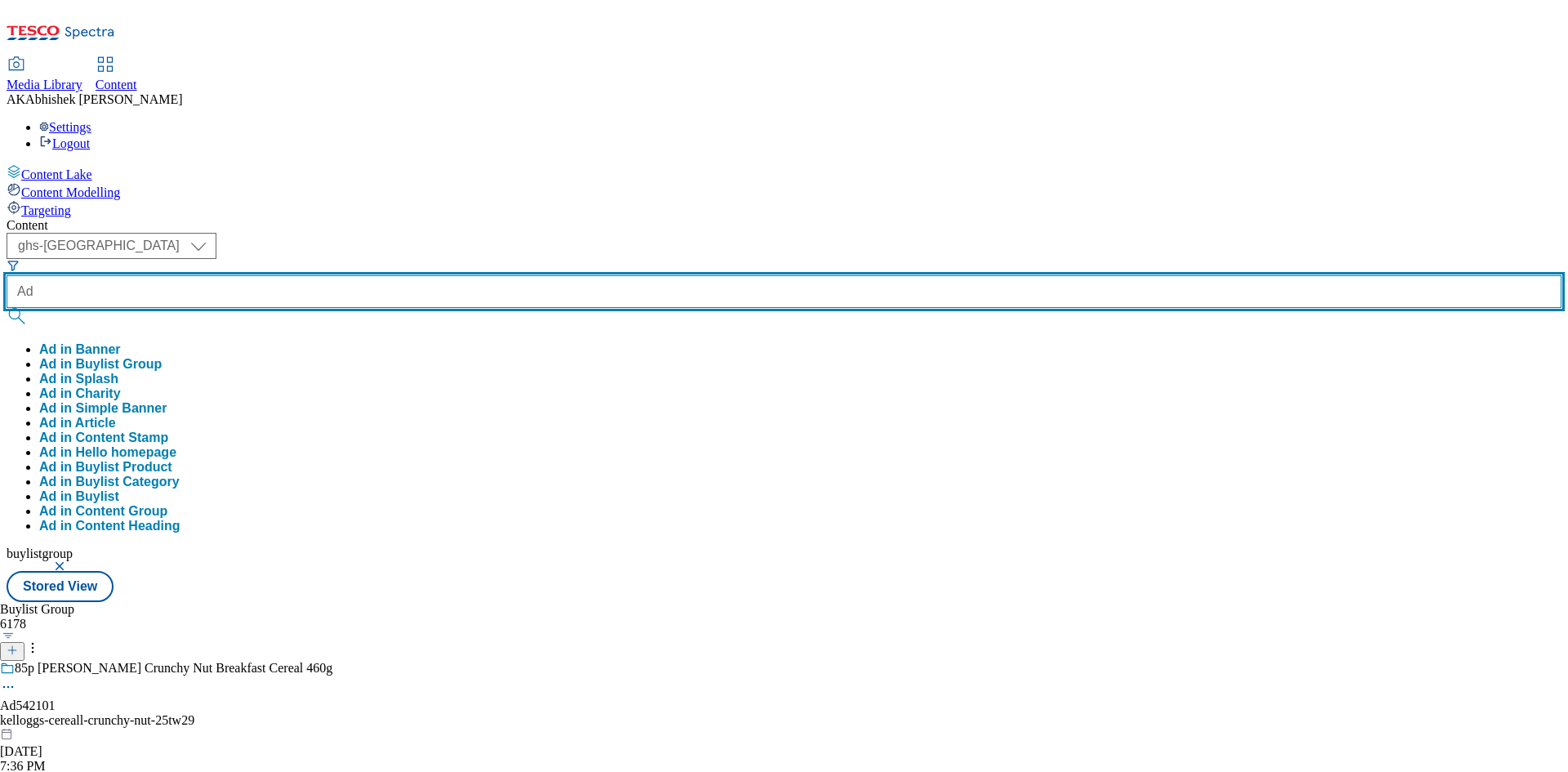
paste input "541801"
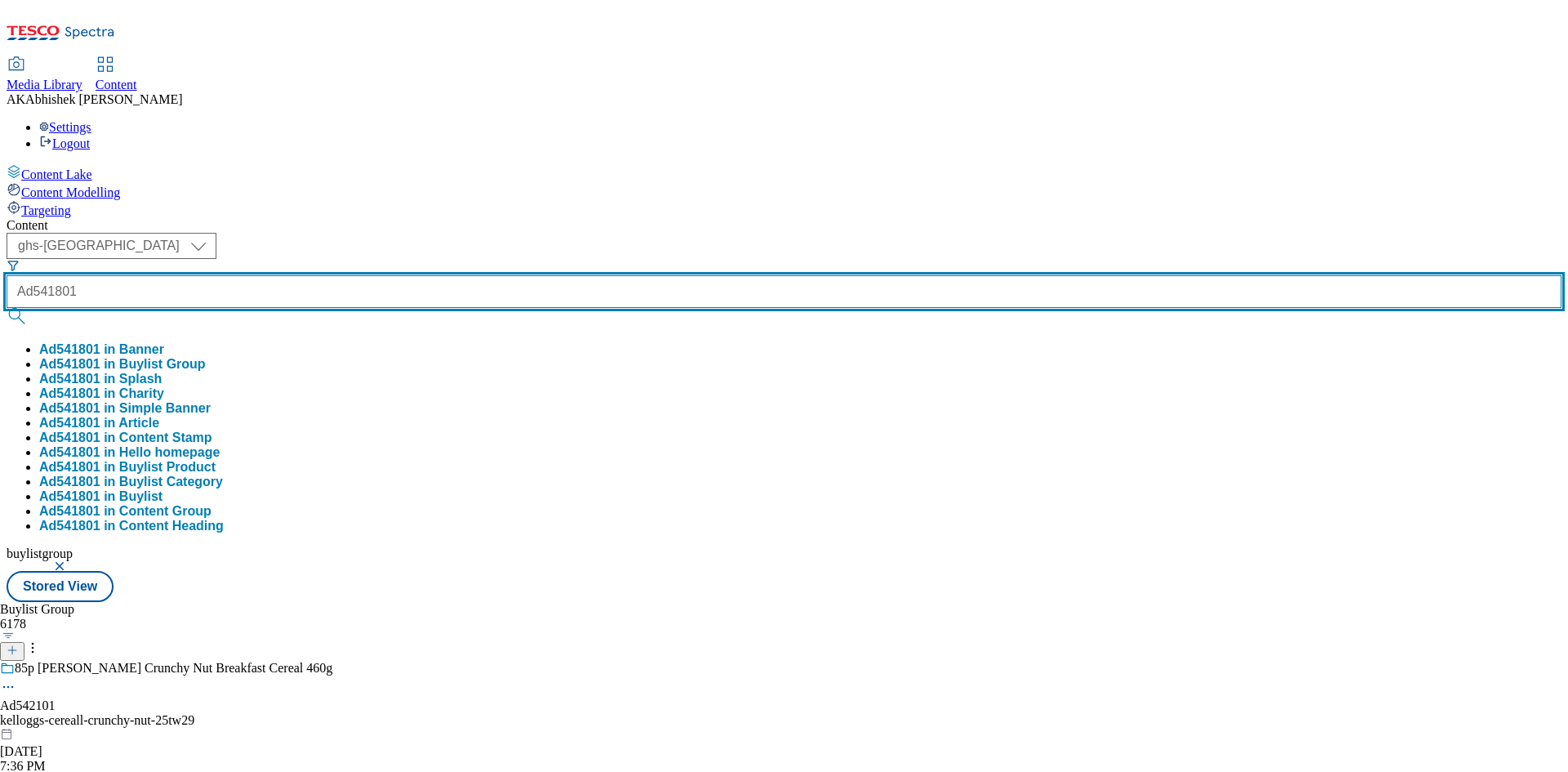
type input "Ad541801"
click at [7, 308] on button "submit" at bounding box center [18, 316] width 23 height 17
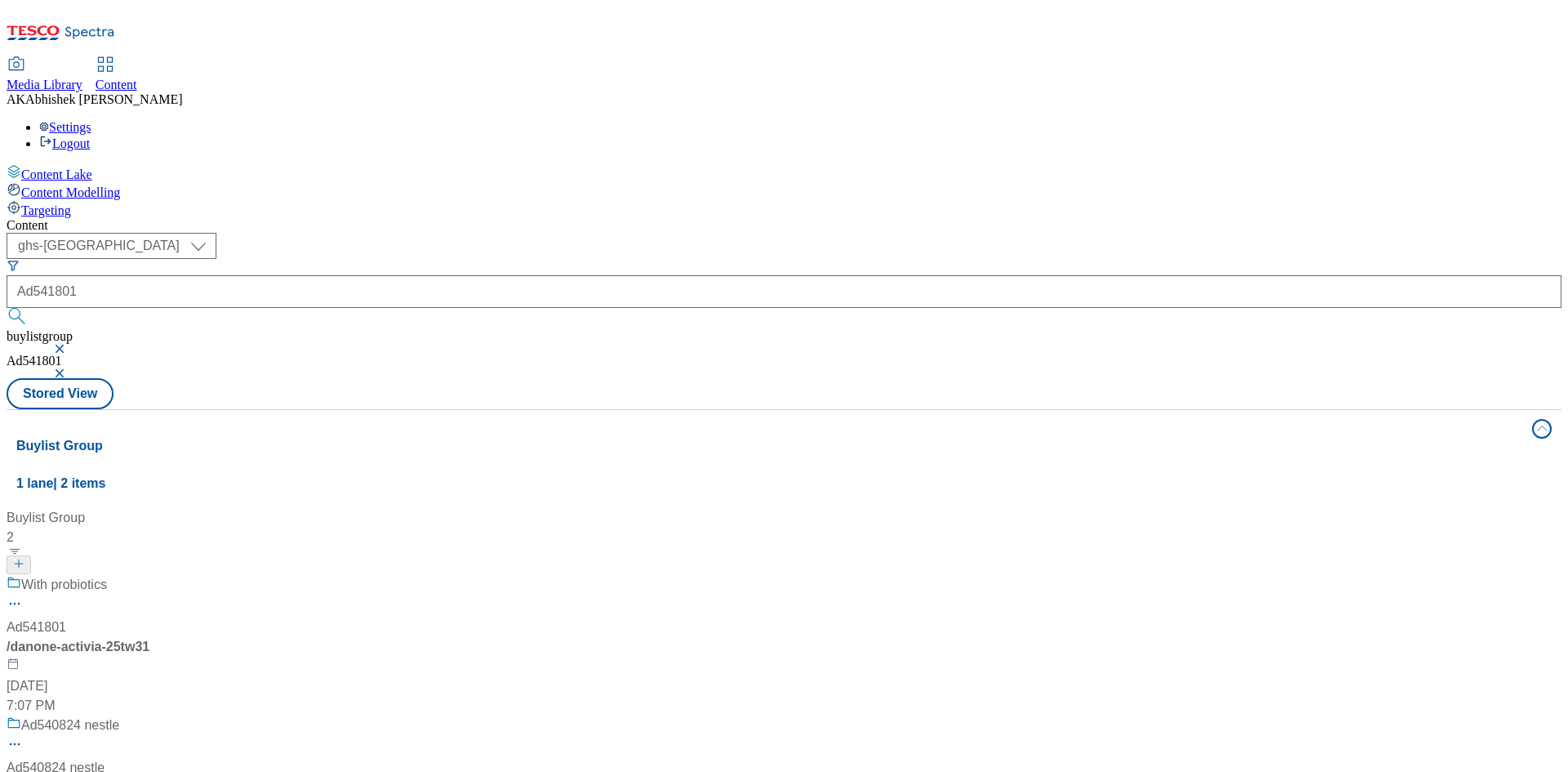
click at [211, 575] on div "With probiotics Ad541801 / danone-activia-25tw31 [DATE] 7:07 PM" at bounding box center [108, 645] width 204 height 141
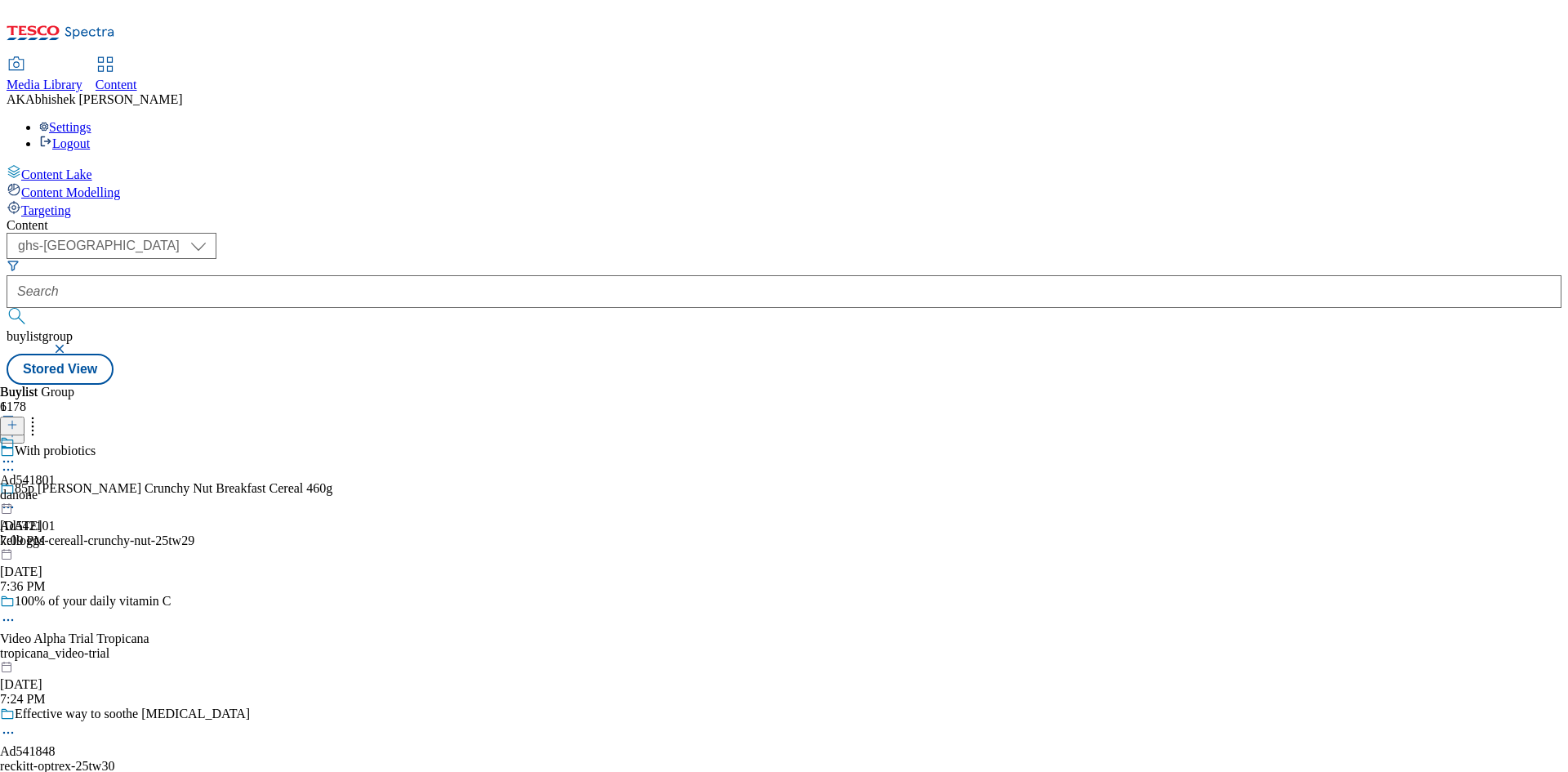
click at [17, 461] on icon at bounding box center [8, 470] width 17 height 17
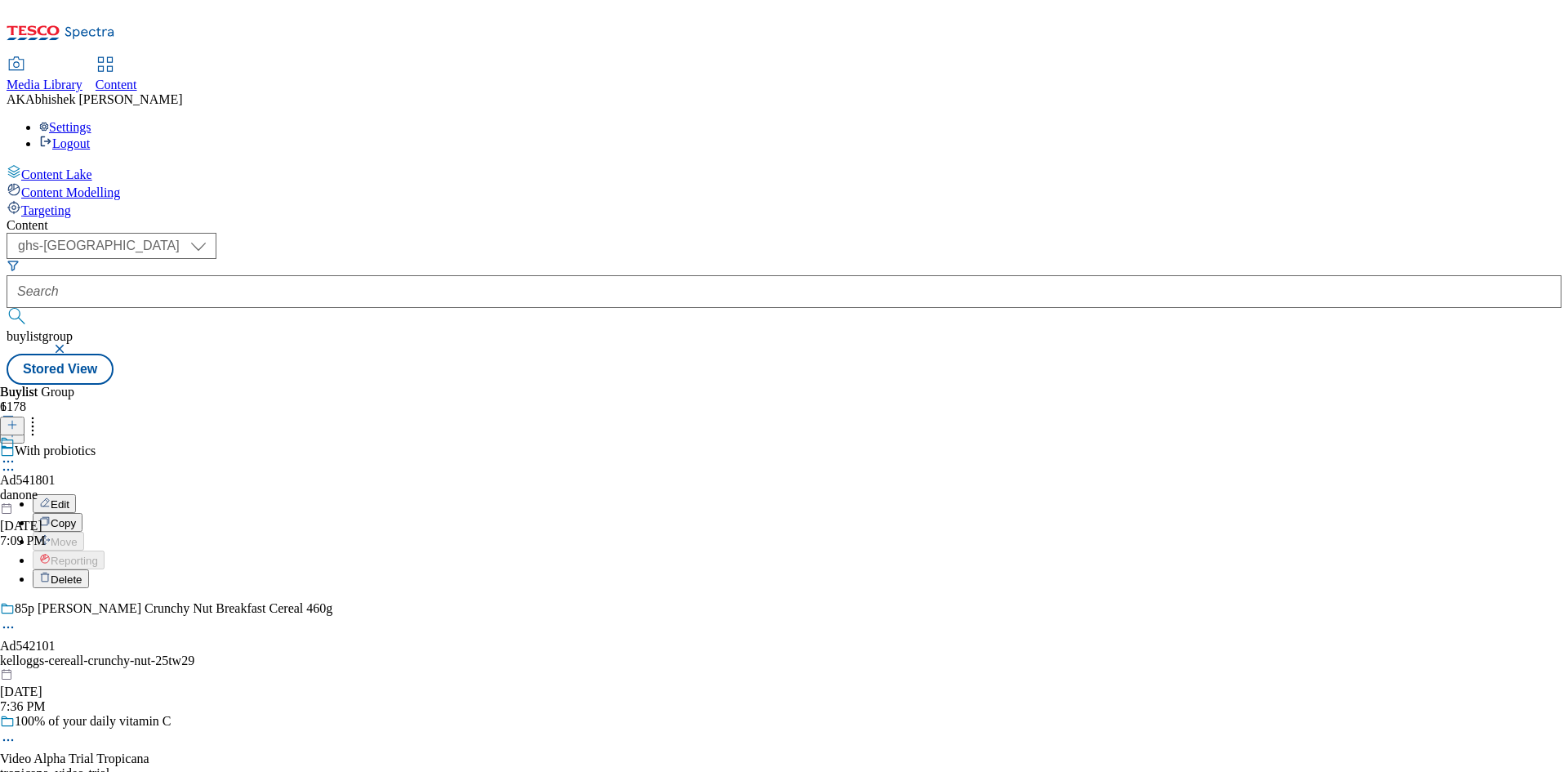
click at [76, 517] on span "Copy" at bounding box center [63, 523] width 25 height 12
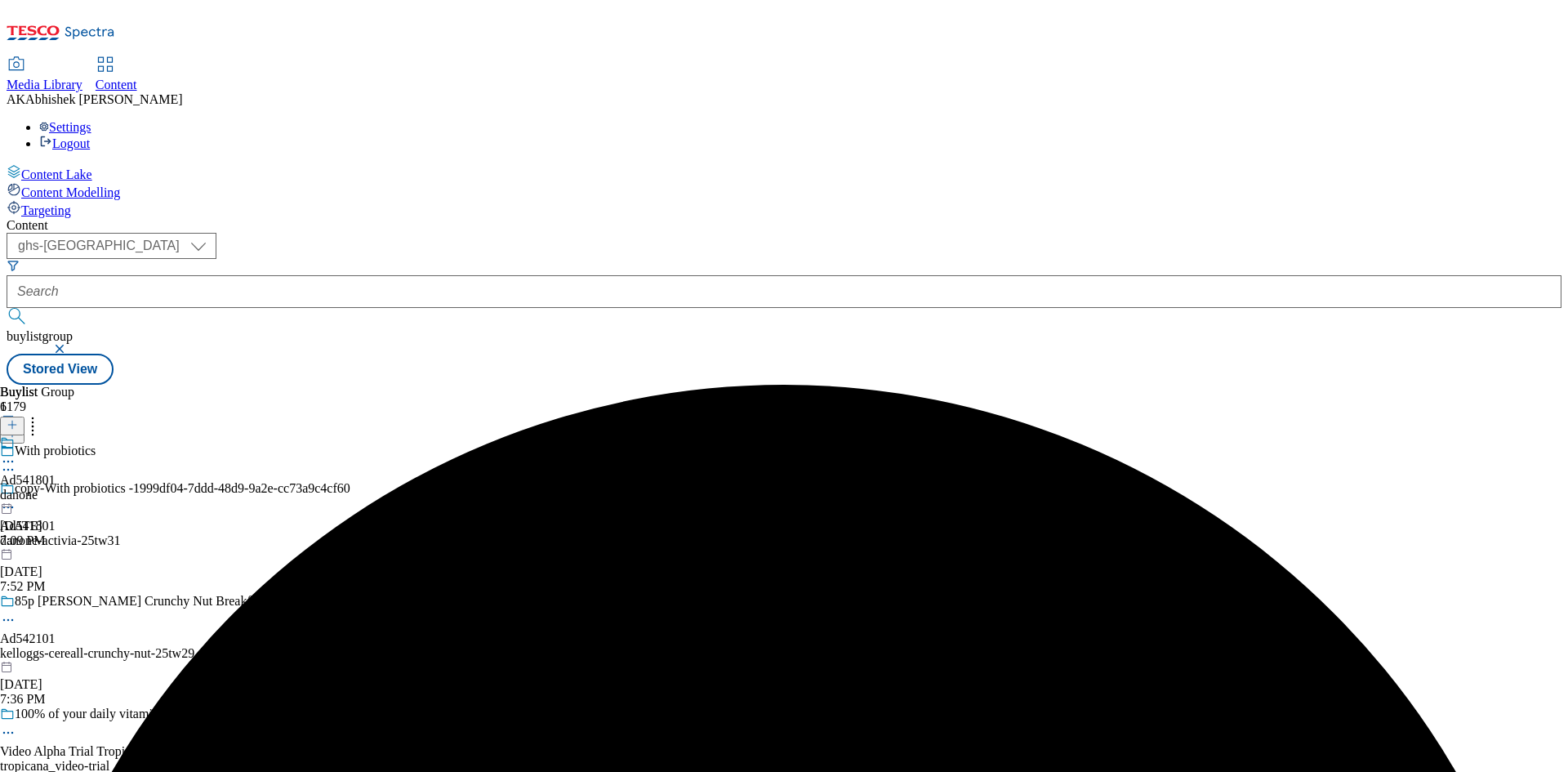
click at [17, 499] on icon at bounding box center [8, 508] width 17 height 17
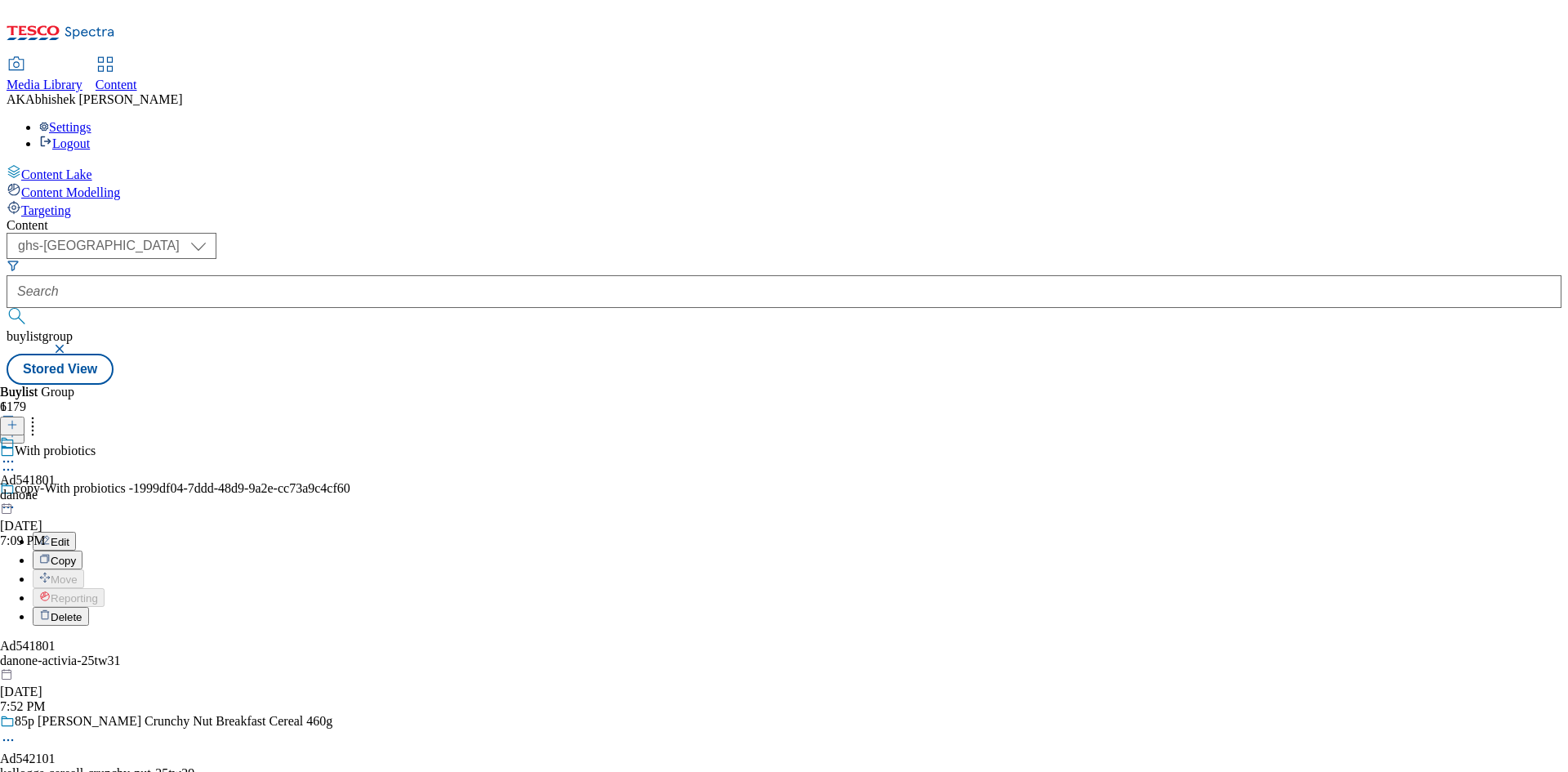
click at [69, 536] on span "Edit" at bounding box center [60, 541] width 19 height 12
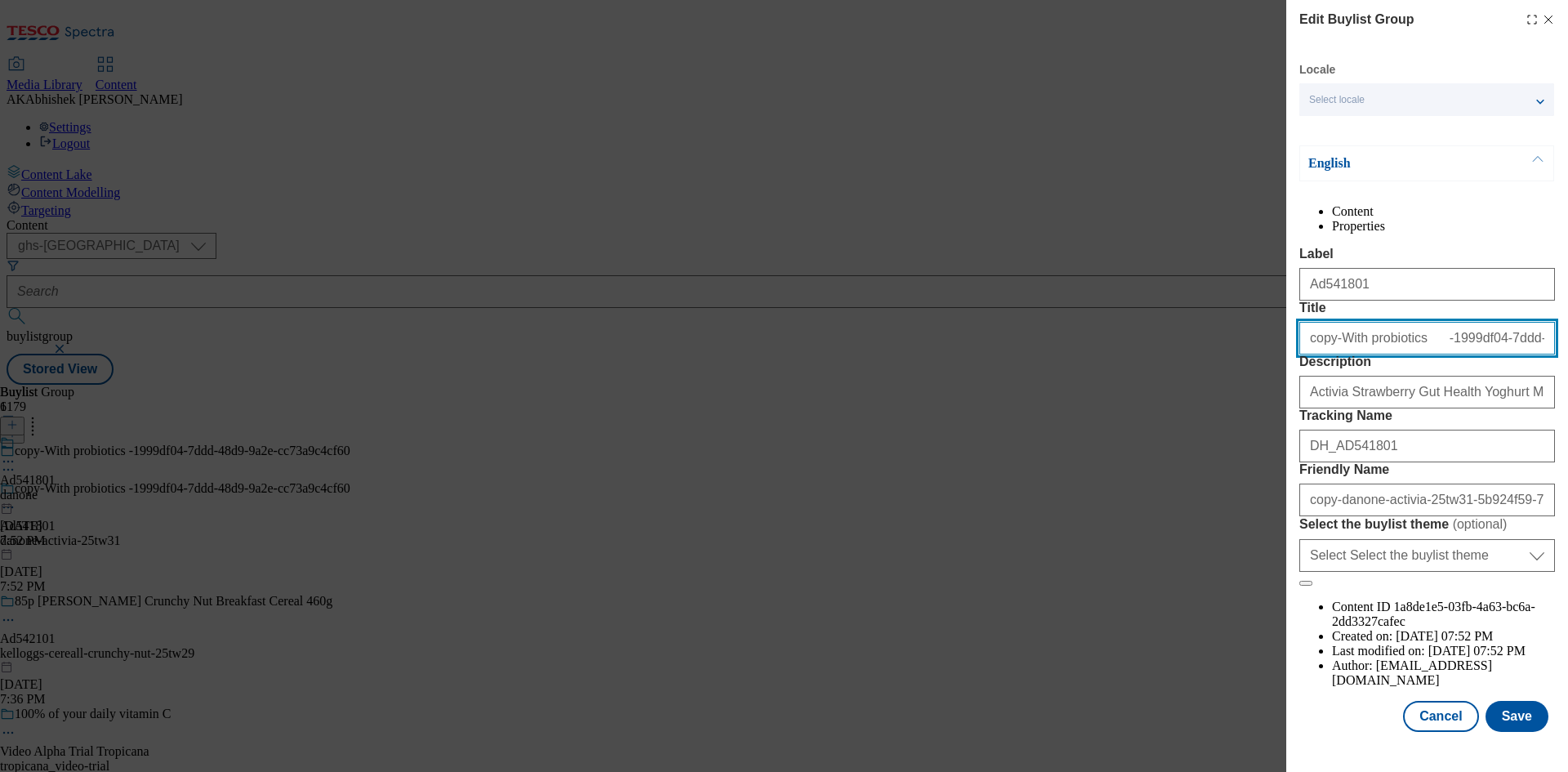
click at [1335, 355] on input "copy-With probiotics -1999df04-7ddd-48d9-9a2e-cc73a9c4cf60" at bounding box center [1427, 338] width 256 height 33
click at [1393, 355] on input "With probiotics -1999df04-7ddd-48d9-9a2e-cc73a9c4cf60" at bounding box center [1427, 338] width 256 height 33
type input "With probiotics"
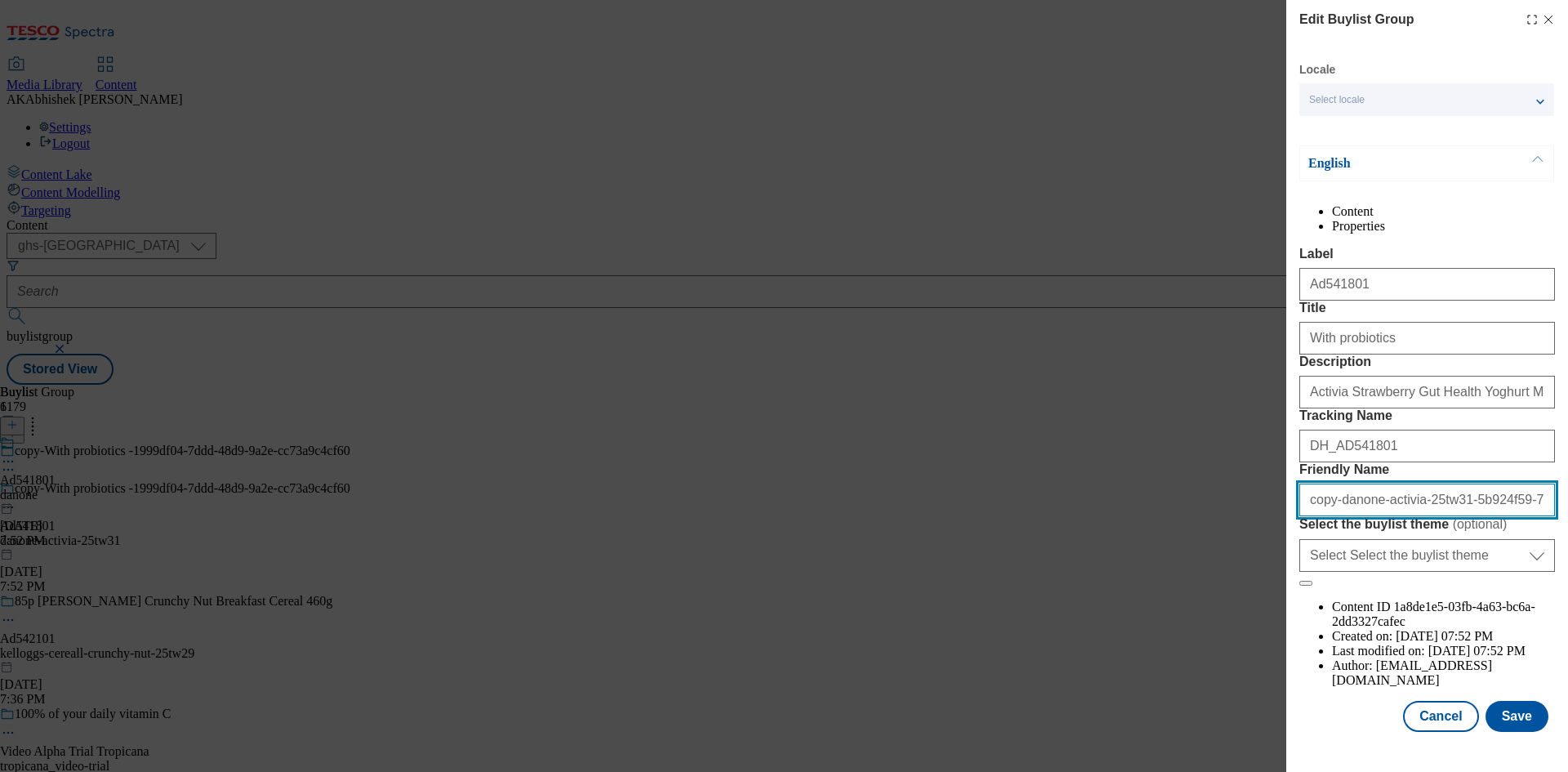
drag, startPoint x: 1337, startPoint y: 647, endPoint x: 1383, endPoint y: 670, distance: 51.4
click at [1337, 516] on input "copy-danone-activia-25tw31-5b924f59-7a6f-466b-9158-b2d4a1113c85" at bounding box center [1427, 499] width 256 height 33
click at [1377, 516] on input "danone-activia-25tw31-5b924f59-7a6f-466b-9158-b2d4a1113c85" at bounding box center [1427, 499] width 256 height 33
click at [1413, 516] on input "danone-activia-25tw31-5b924f59-7a6f-466b-9158-b2d4a1113c85" at bounding box center [1427, 499] width 256 height 33
click at [1379, 516] on input "danone-activia-25tw31" at bounding box center [1427, 499] width 256 height 33
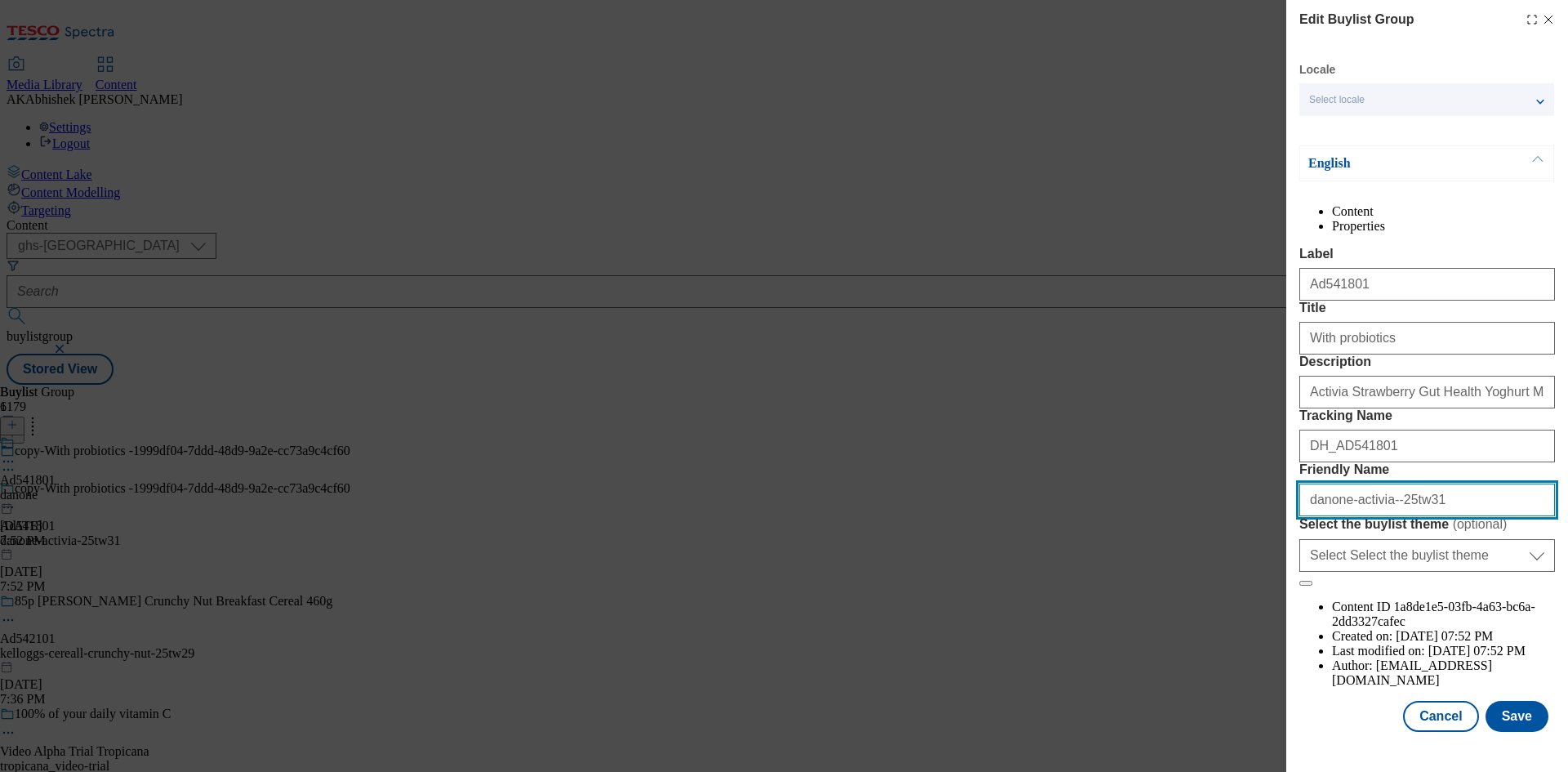
paste input "yoghurt"
click at [1475, 516] on input "danone-activia-yoghurt-25tw31" at bounding box center [1427, 499] width 256 height 33
drag, startPoint x: 1485, startPoint y: 583, endPoint x: 996, endPoint y: 536, distance: 491.3
click at [996, 533] on div "Edit Buylist Group Locale Select locale English Welsh English Content Propertie…" at bounding box center [784, 386] width 1568 height 772
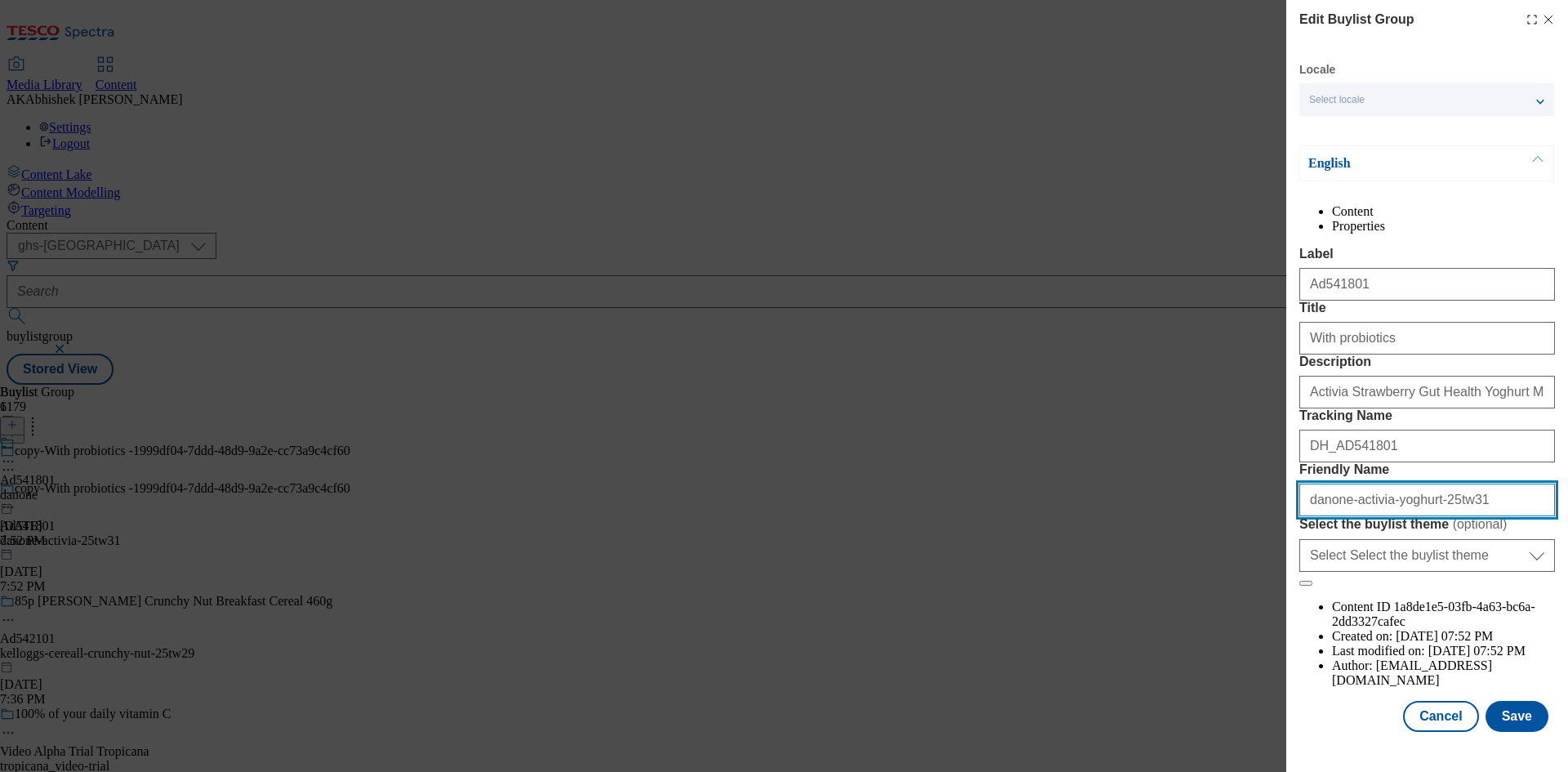
type input "danone-activia-yoghurt-25tw31"
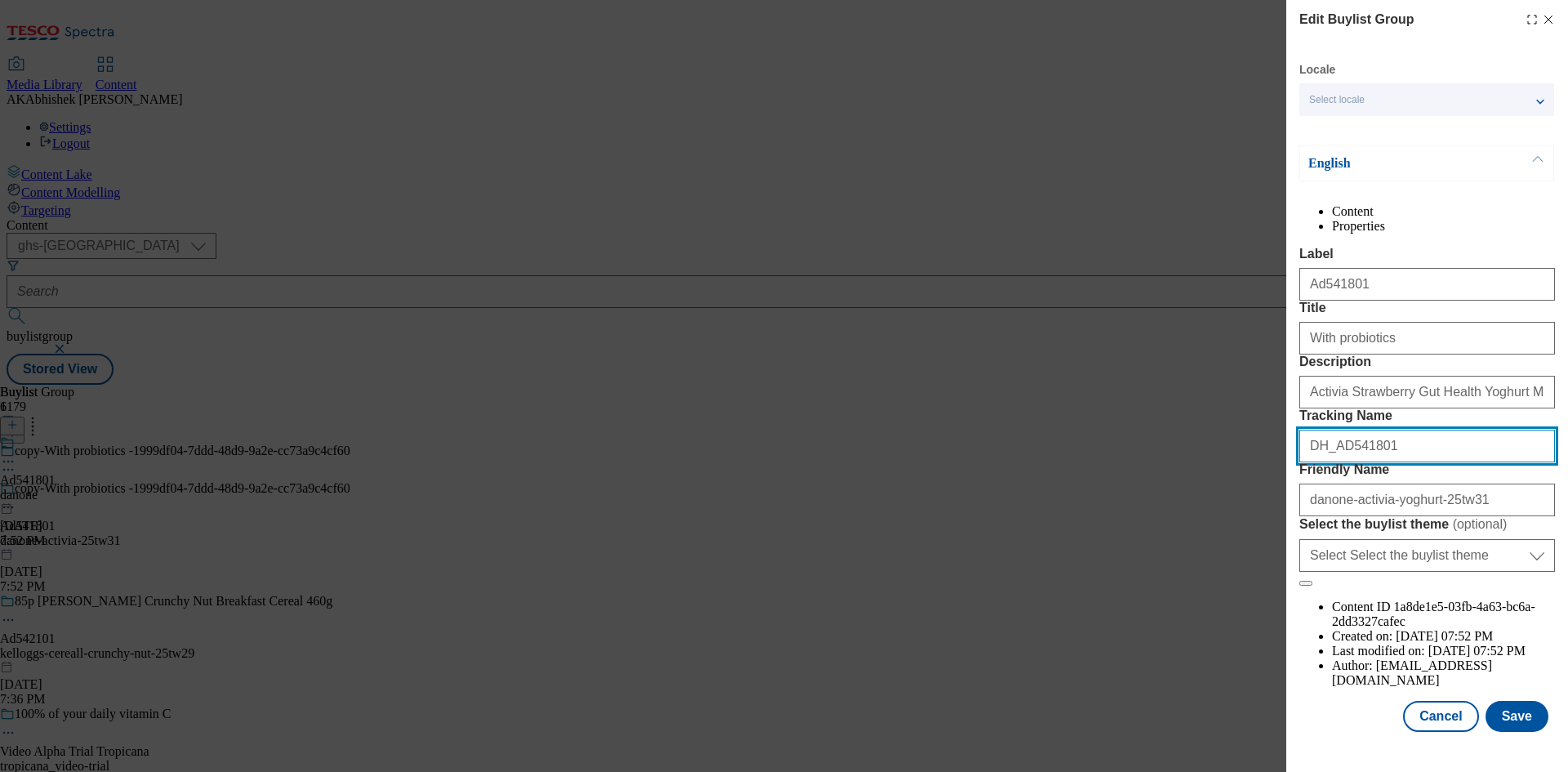
drag, startPoint x: 1403, startPoint y: 500, endPoint x: 1194, endPoint y: 491, distance: 209.2
click at [1194, 491] on div "Edit Buylist Group Locale Select locale English Welsh English Content Propertie…" at bounding box center [784, 386] width 1568 height 772
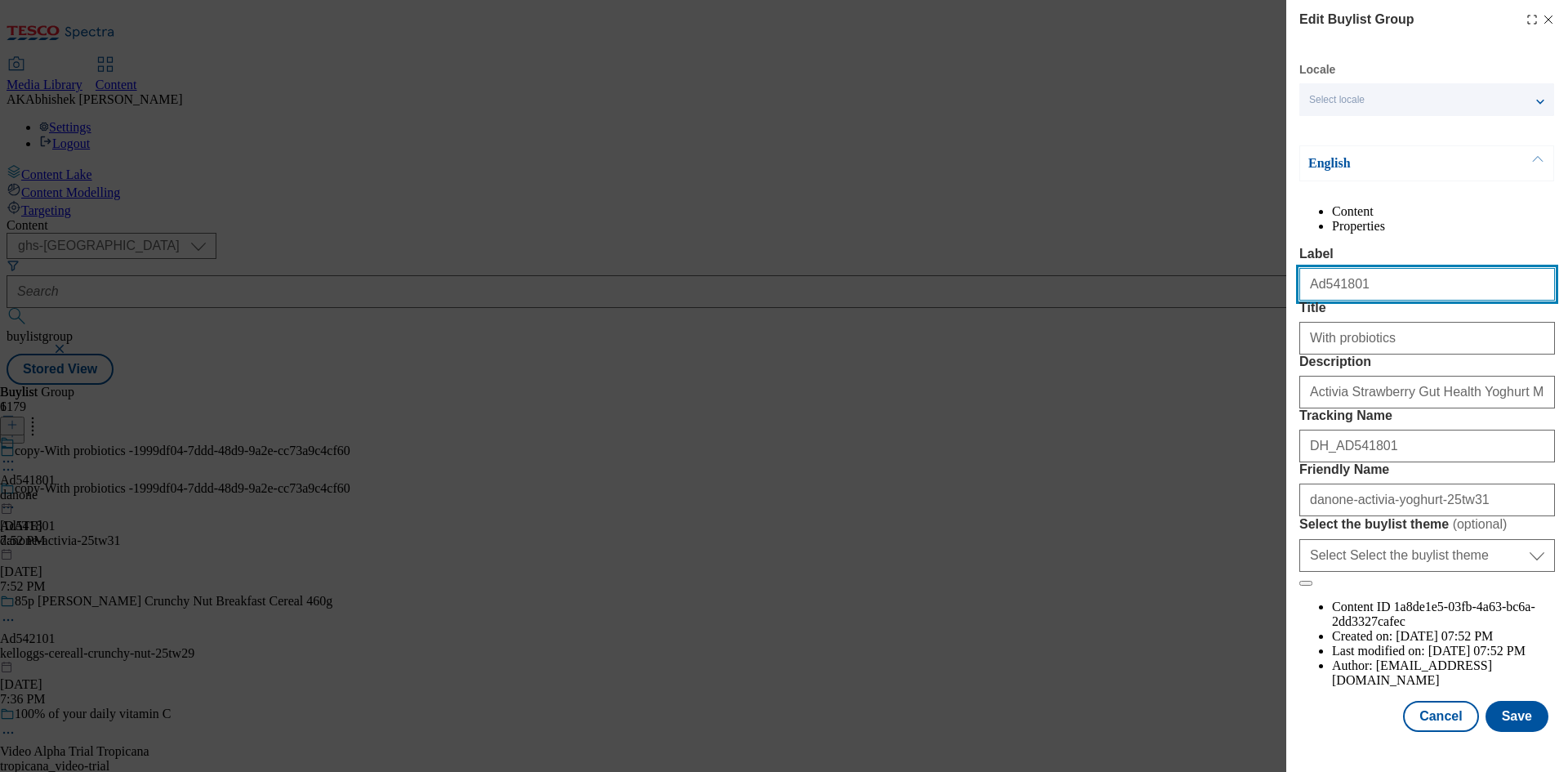
drag, startPoint x: 1322, startPoint y: 256, endPoint x: 1473, endPoint y: 263, distance: 151.2
click at [1473, 268] on input "Ad541801" at bounding box center [1427, 284] width 256 height 33
paste input "2026"
type input "Ad542026"
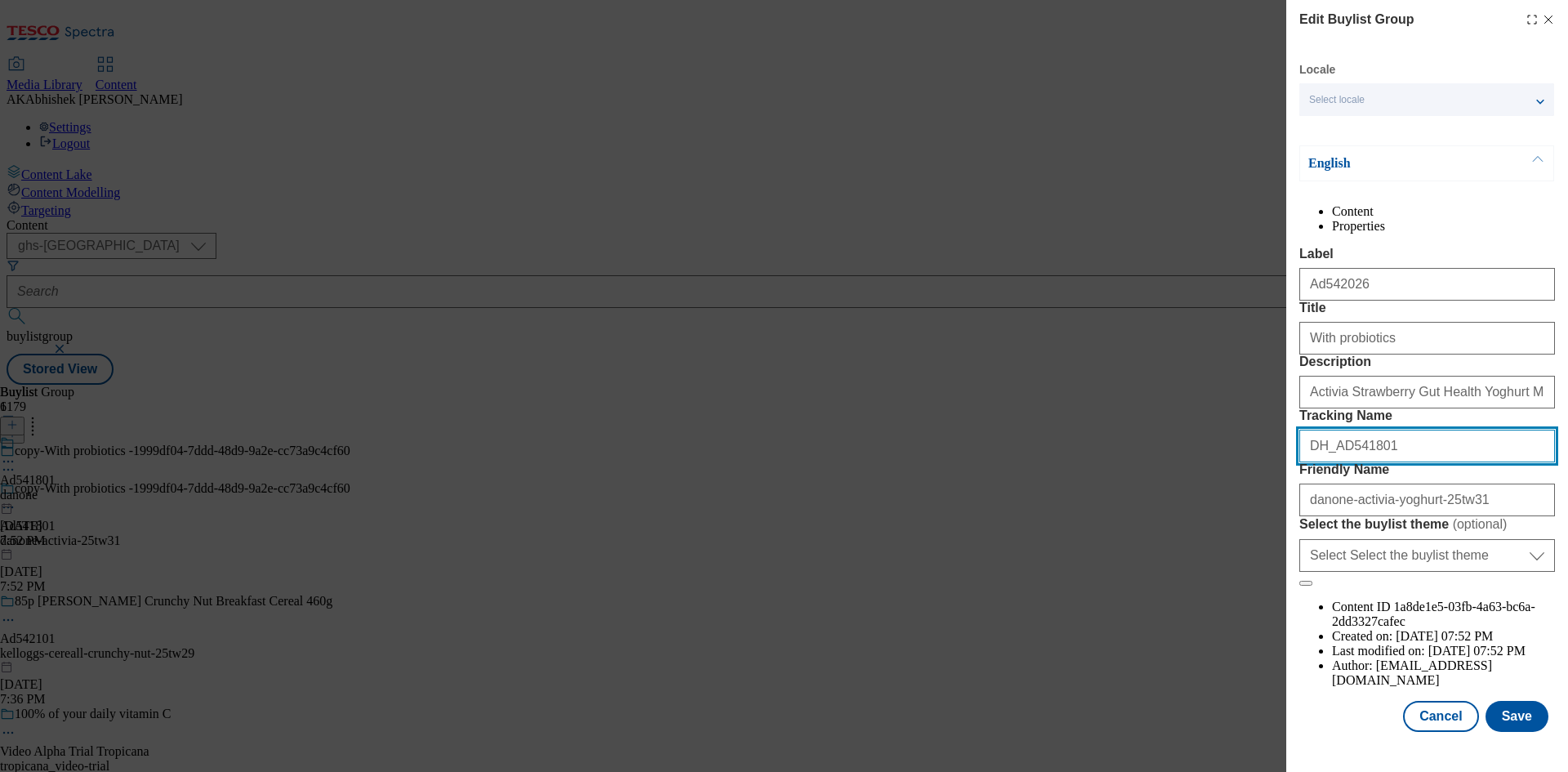
drag, startPoint x: 1338, startPoint y: 505, endPoint x: 1442, endPoint y: 504, distance: 104.0
click at [1442, 462] on input "DH_AD541801" at bounding box center [1427, 445] width 256 height 33
paste input "2026"
type input "DH_AD542026"
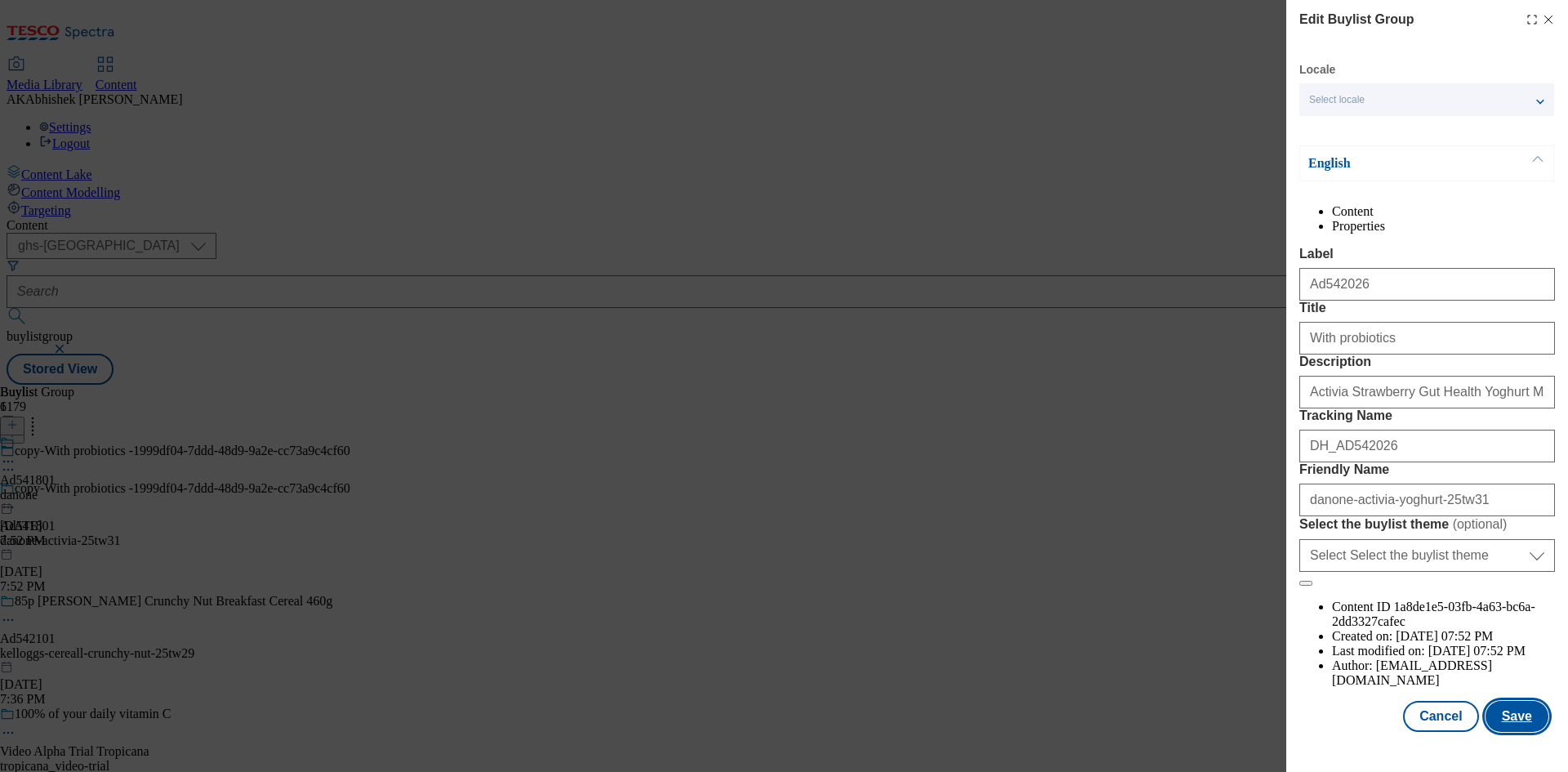
click at [1517, 732] on button "Save" at bounding box center [1517, 716] width 63 height 31
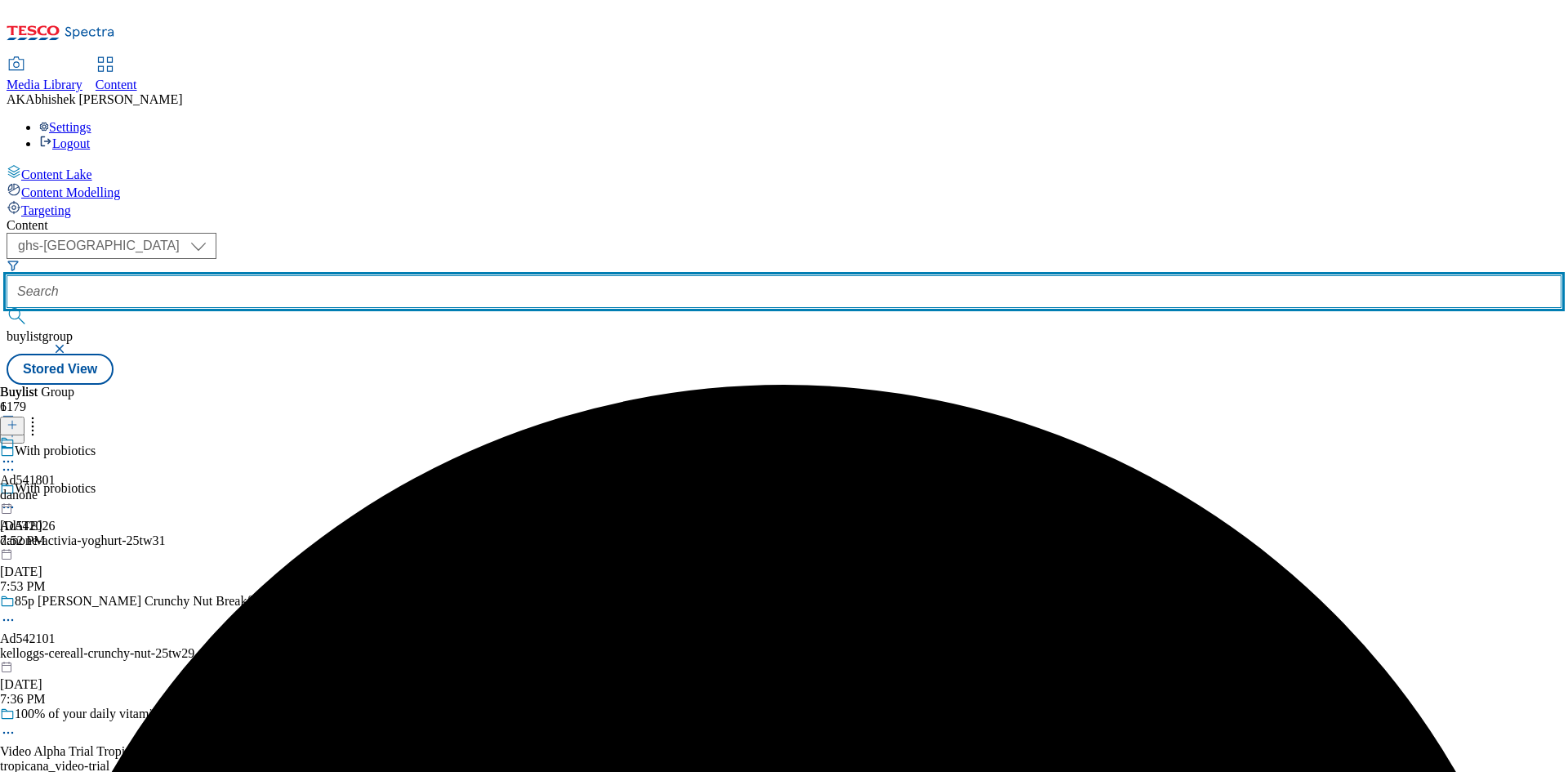
click at [399, 275] on input "text" at bounding box center [784, 291] width 1555 height 33
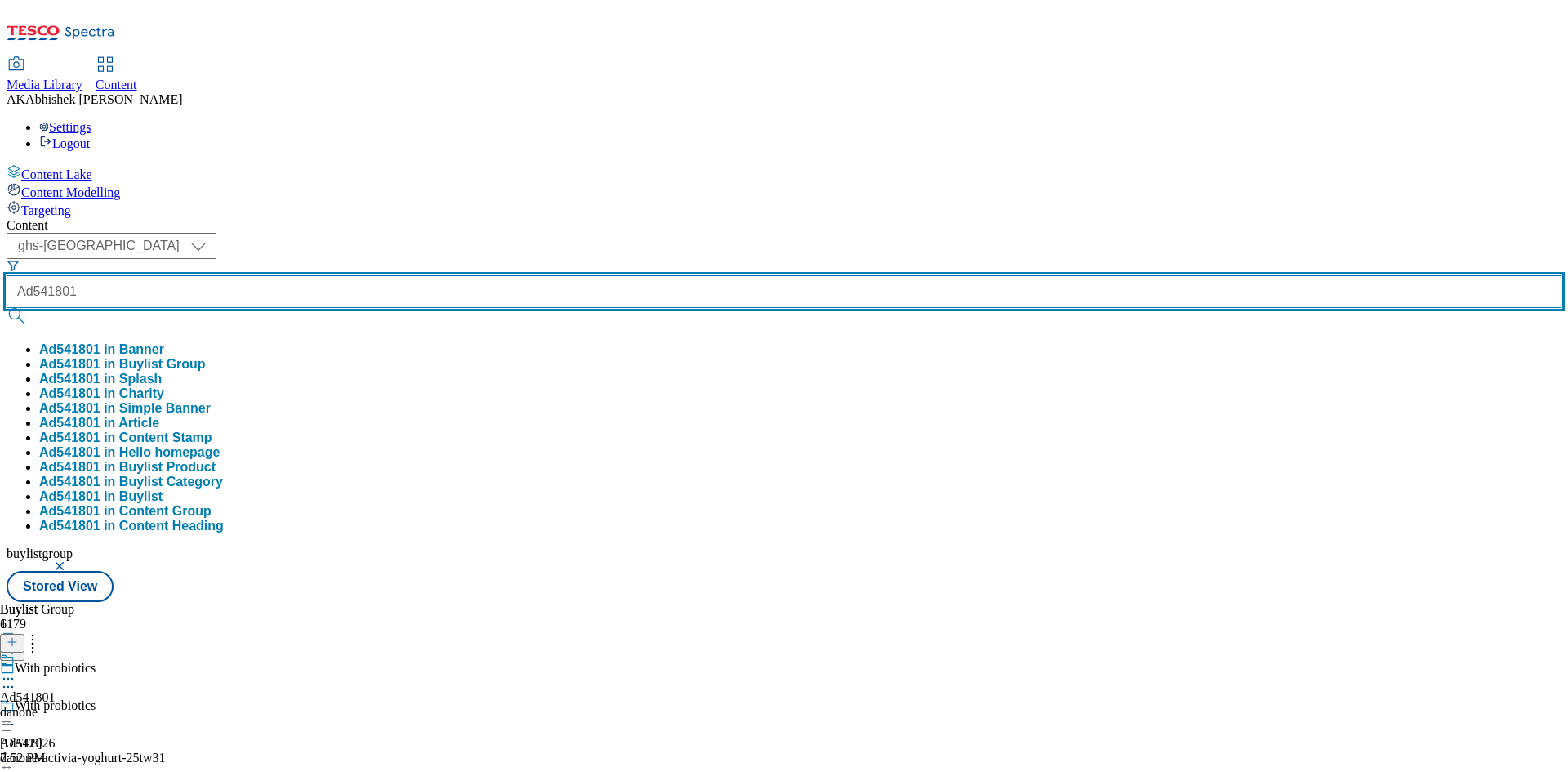
type input "Ad541801"
click at [7, 308] on button "submit" at bounding box center [18, 316] width 23 height 17
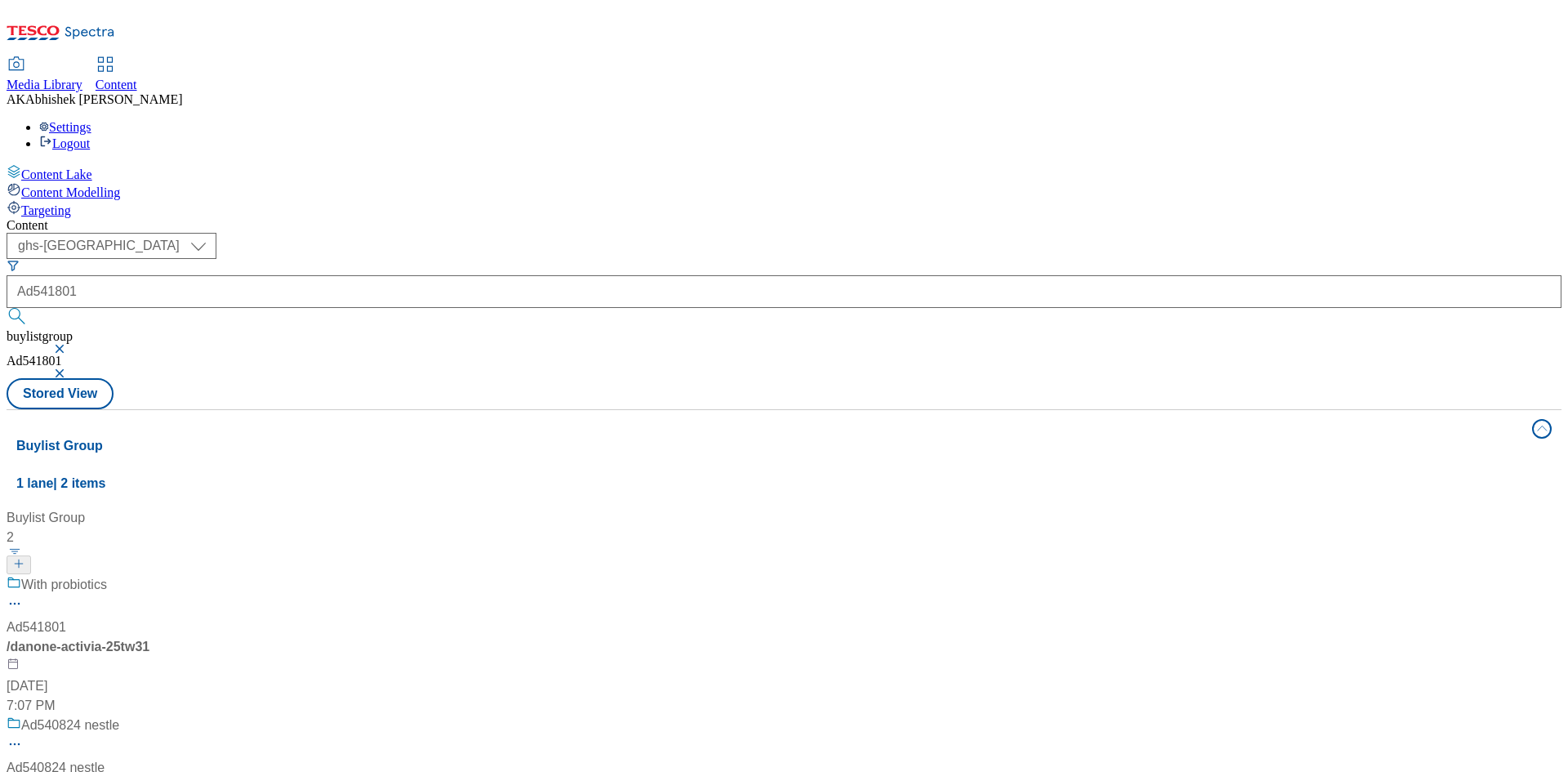
click at [211, 575] on div "With probiotics Ad541801 / danone-activia-25tw31 [DATE] 7:07 PM" at bounding box center [108, 645] width 204 height 141
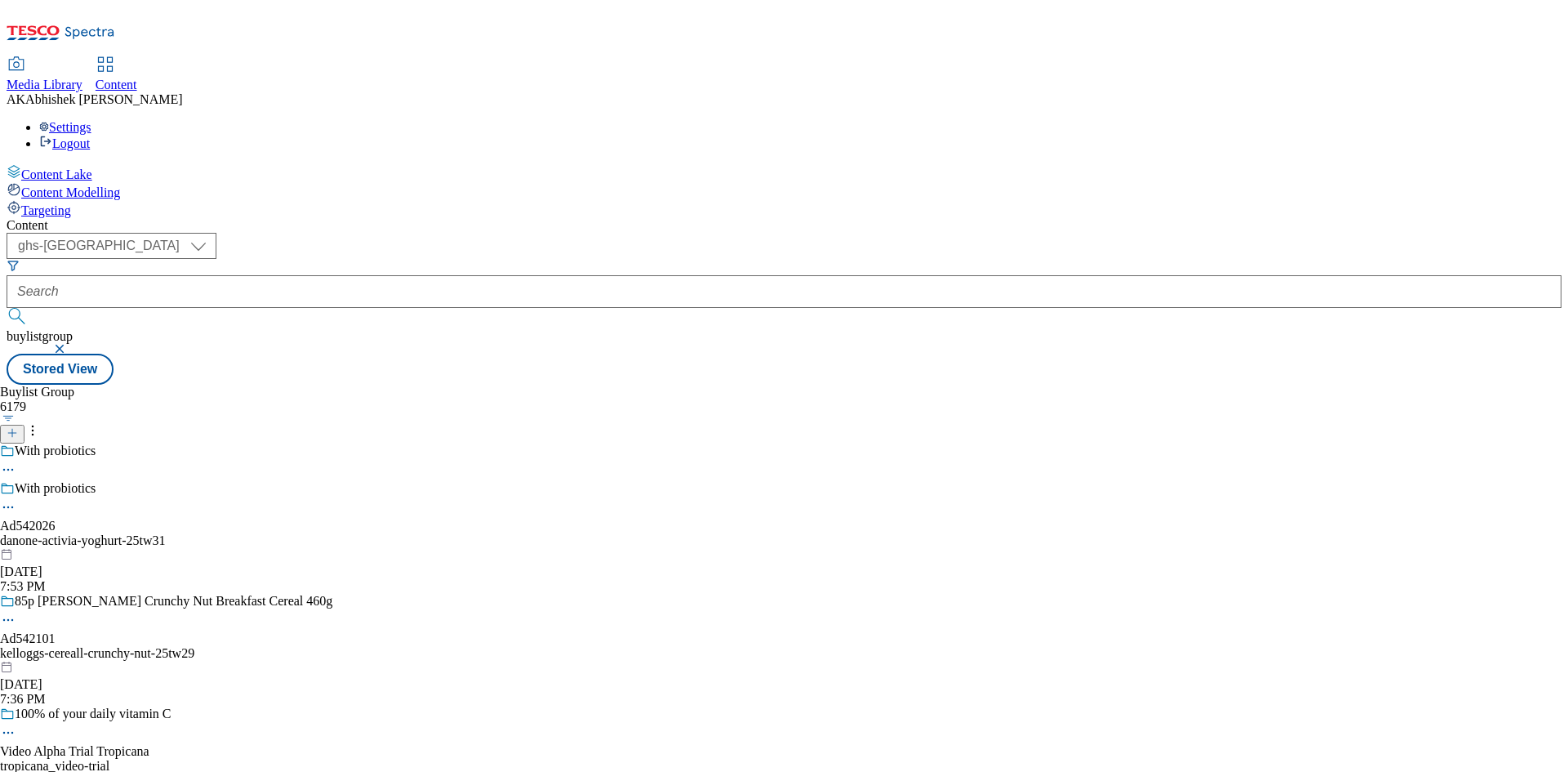
click at [343, 481] on div "With probiotics Ad542026 danone-activia-yoghurt-25tw31 [DATE] 7:53 PM" at bounding box center [171, 537] width 343 height 113
click at [17, 454] on icon at bounding box center [8, 462] width 17 height 17
click at [69, 490] on span "Edit" at bounding box center [60, 496] width 19 height 12
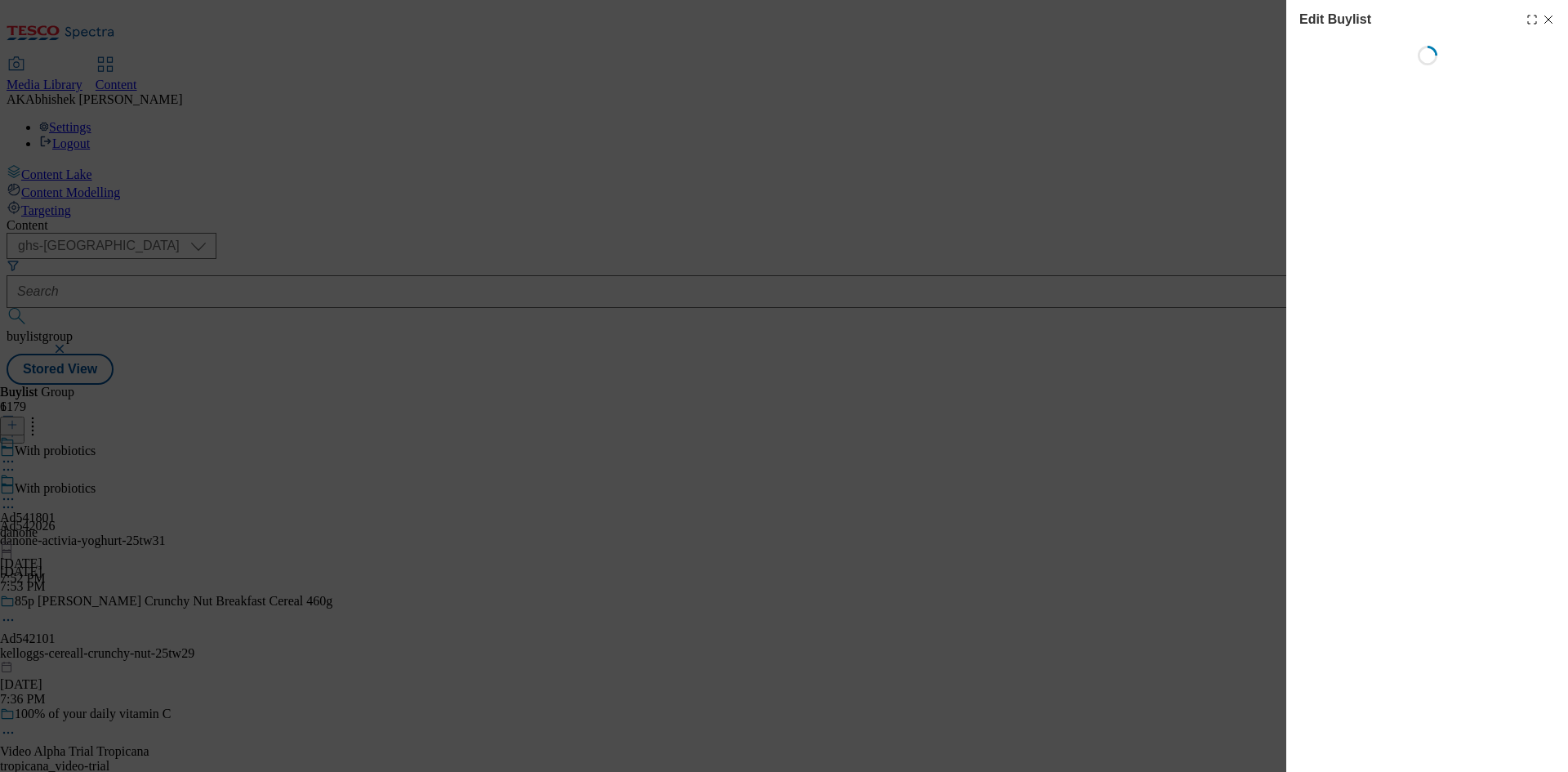
select select "tactical"
select select "supplier funded short term 1-3 weeks"
select select "dunnhumby"
select select "Banner"
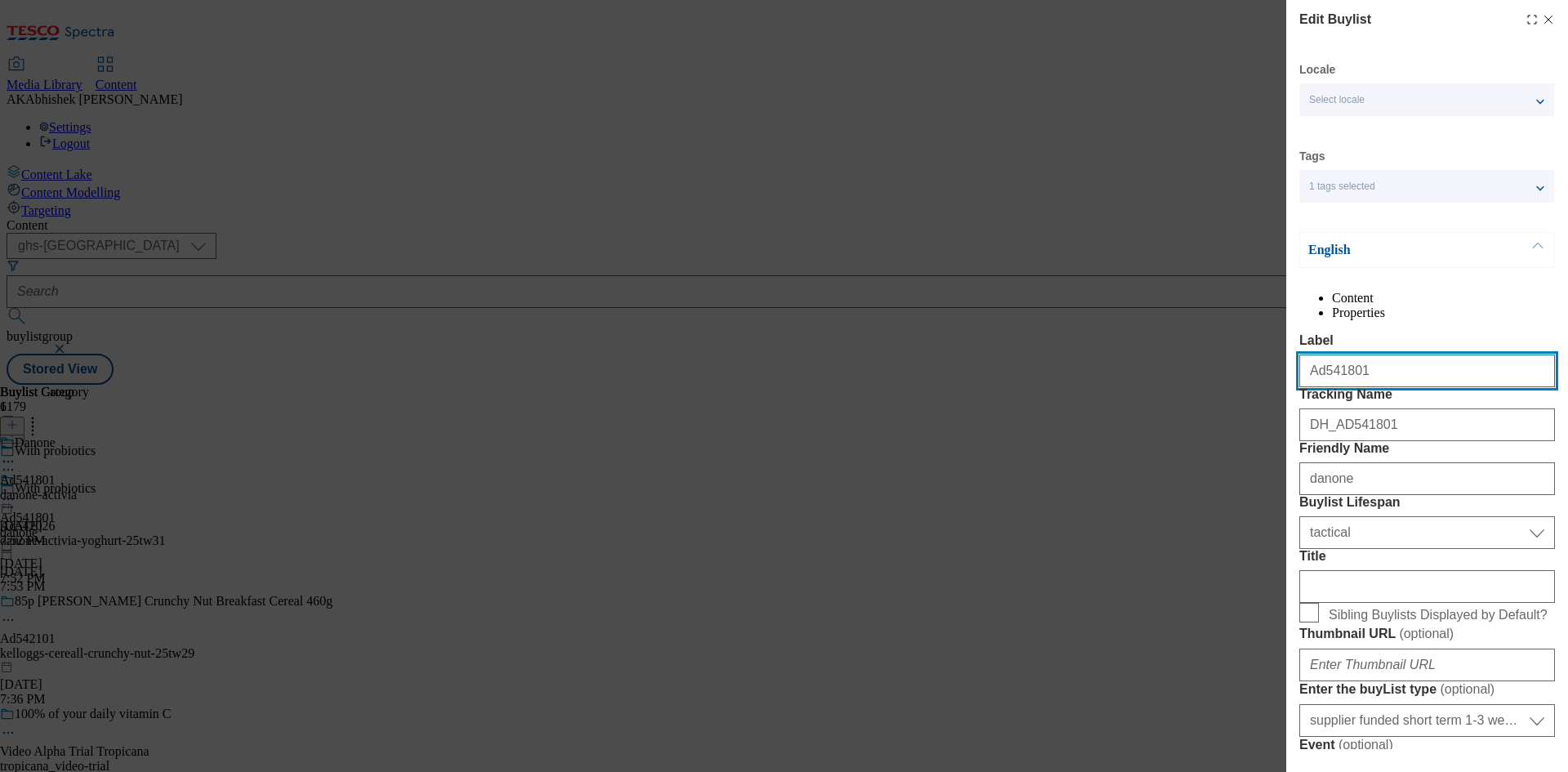
drag, startPoint x: 1321, startPoint y: 405, endPoint x: 1441, endPoint y: 404, distance: 120.0
click at [1441, 387] on input "Ad541801" at bounding box center [1427, 371] width 256 height 33
paste input "2026"
type input "Ad542026"
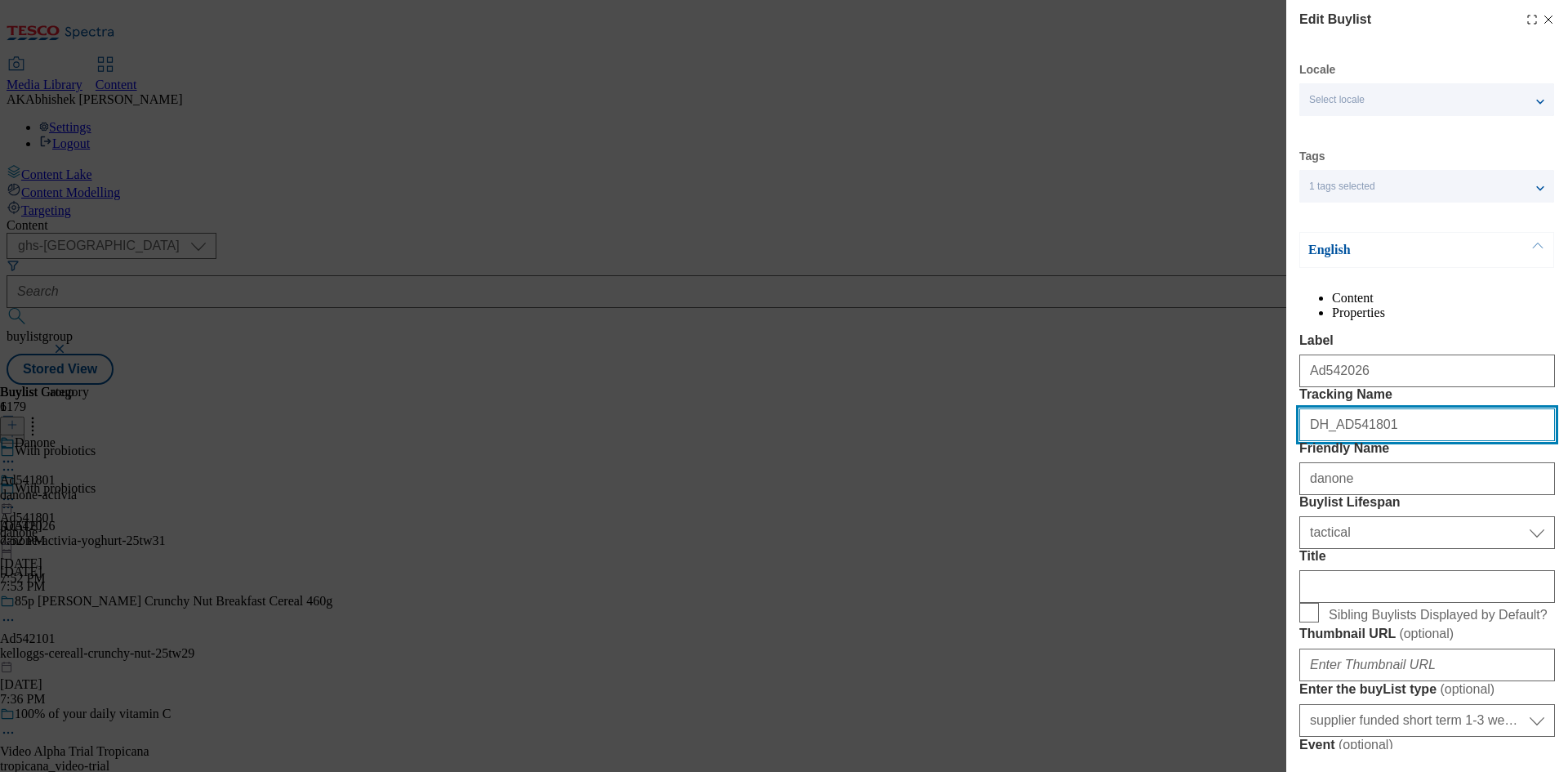
drag, startPoint x: 1338, startPoint y: 486, endPoint x: 1442, endPoint y: 487, distance: 104.0
click at [1442, 442] on input "DH_AD541801" at bounding box center [1427, 425] width 256 height 33
paste input "2026"
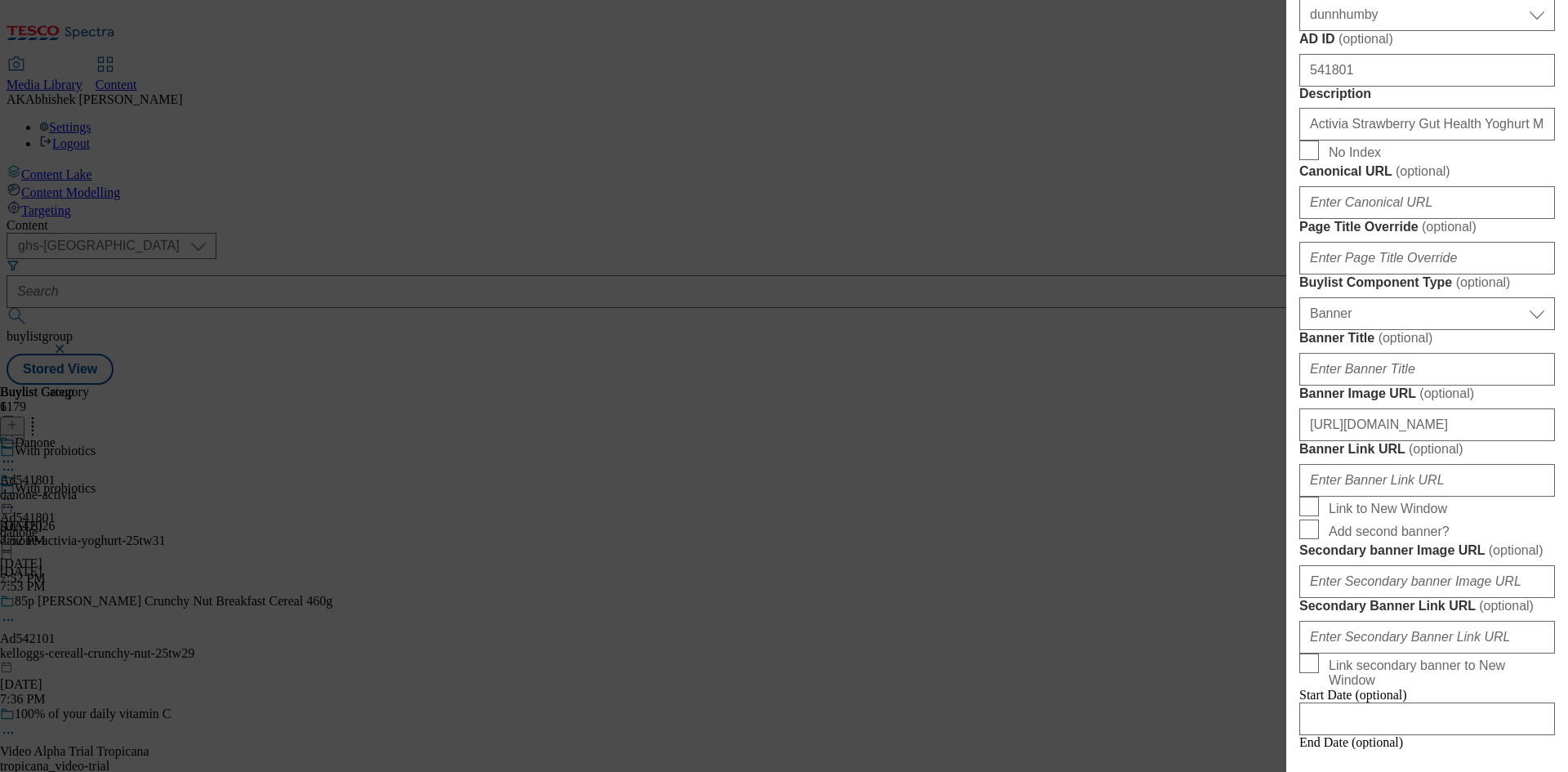
scroll to position [899, 0]
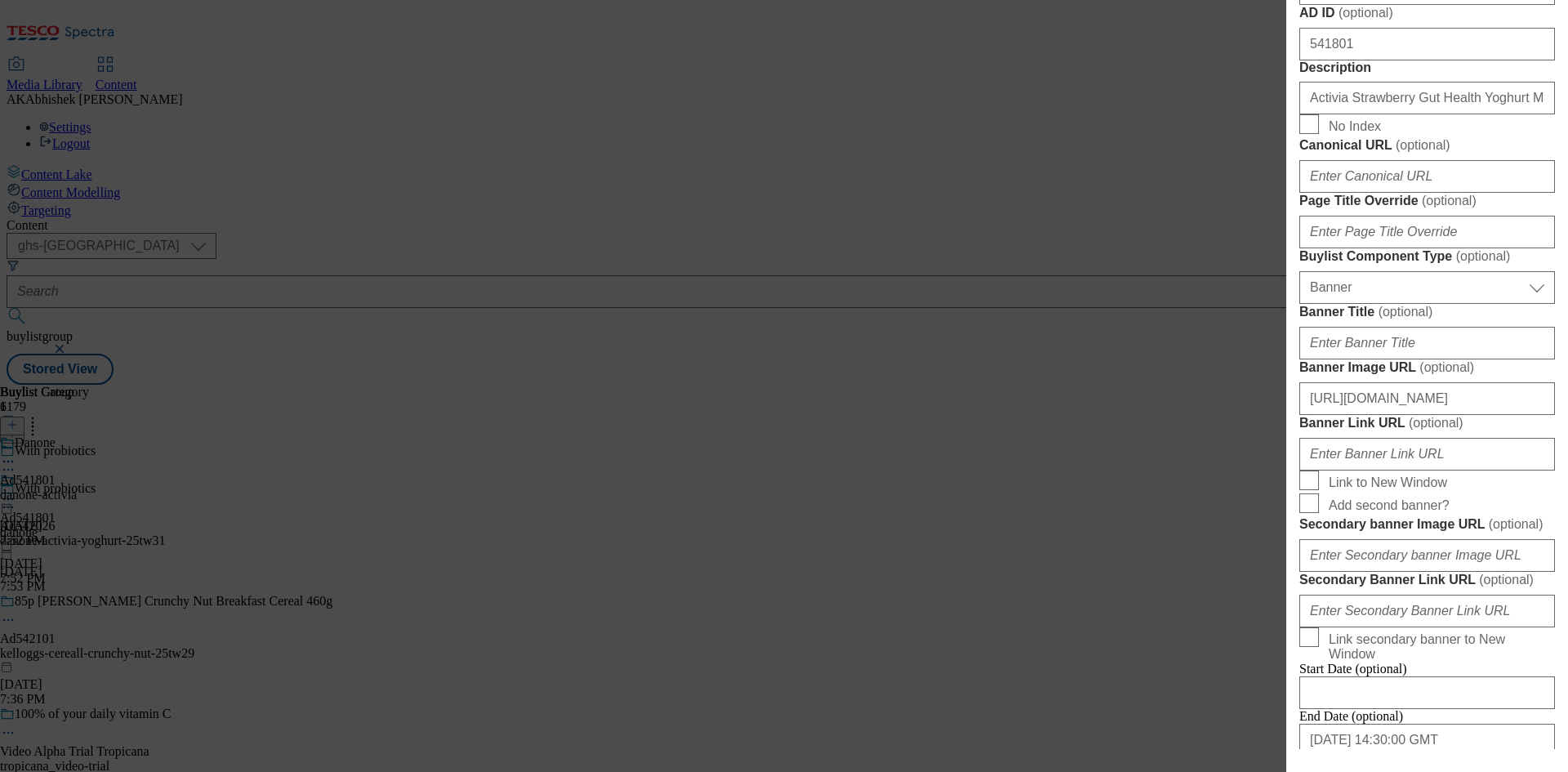
type input "DH_AD542026"
drag, startPoint x: 1362, startPoint y: 368, endPoint x: 1090, endPoint y: 361, distance: 272.1
click at [1090, 361] on div "Edit Buylist Locale Select locale English Welsh Tags 1 tags selected fnf market…" at bounding box center [784, 386] width 1568 height 772
paste input "2026"
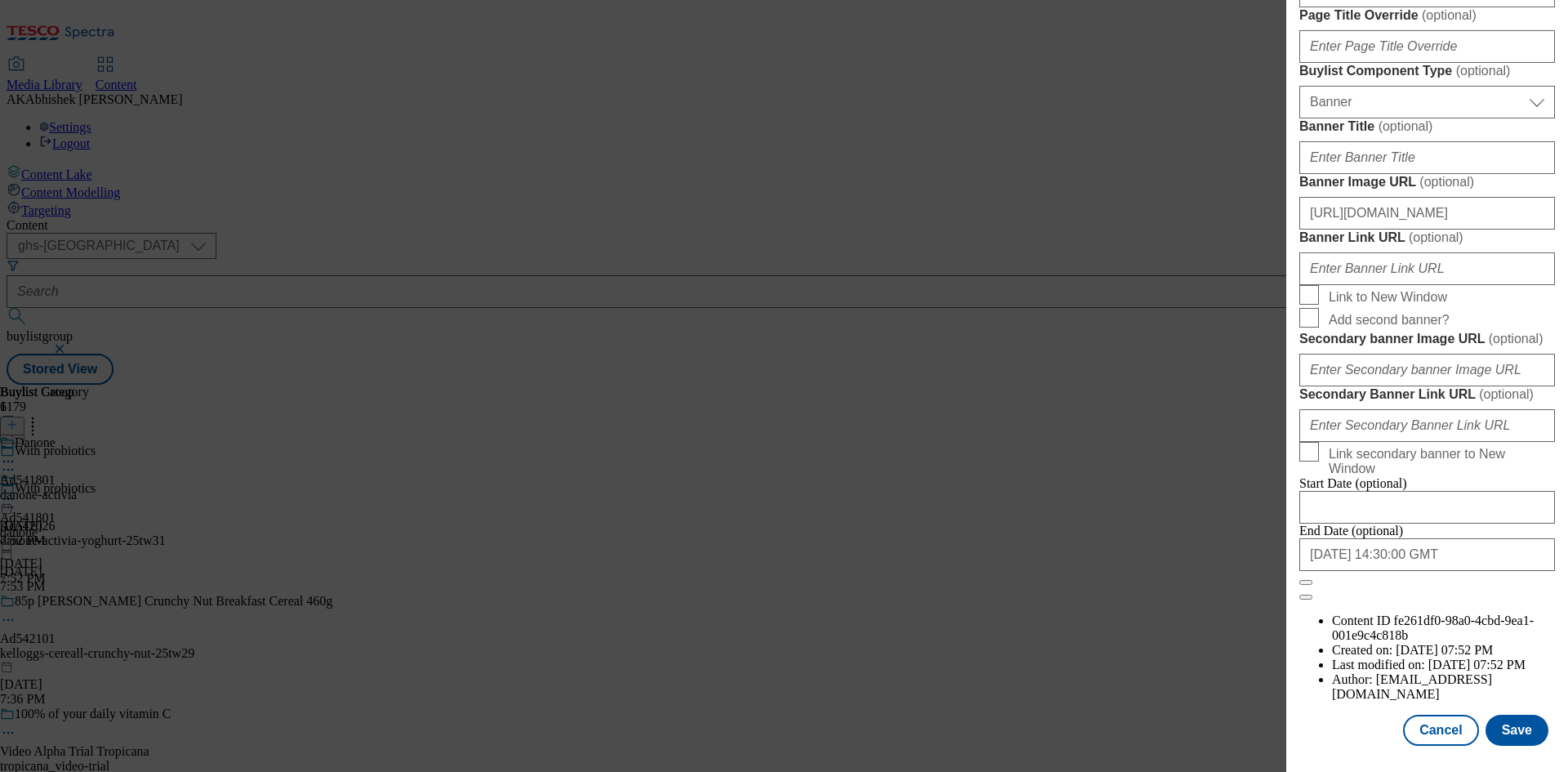
scroll to position [1691, 0]
type input "542026"
click at [1510, 736] on button "Save" at bounding box center [1517, 730] width 63 height 31
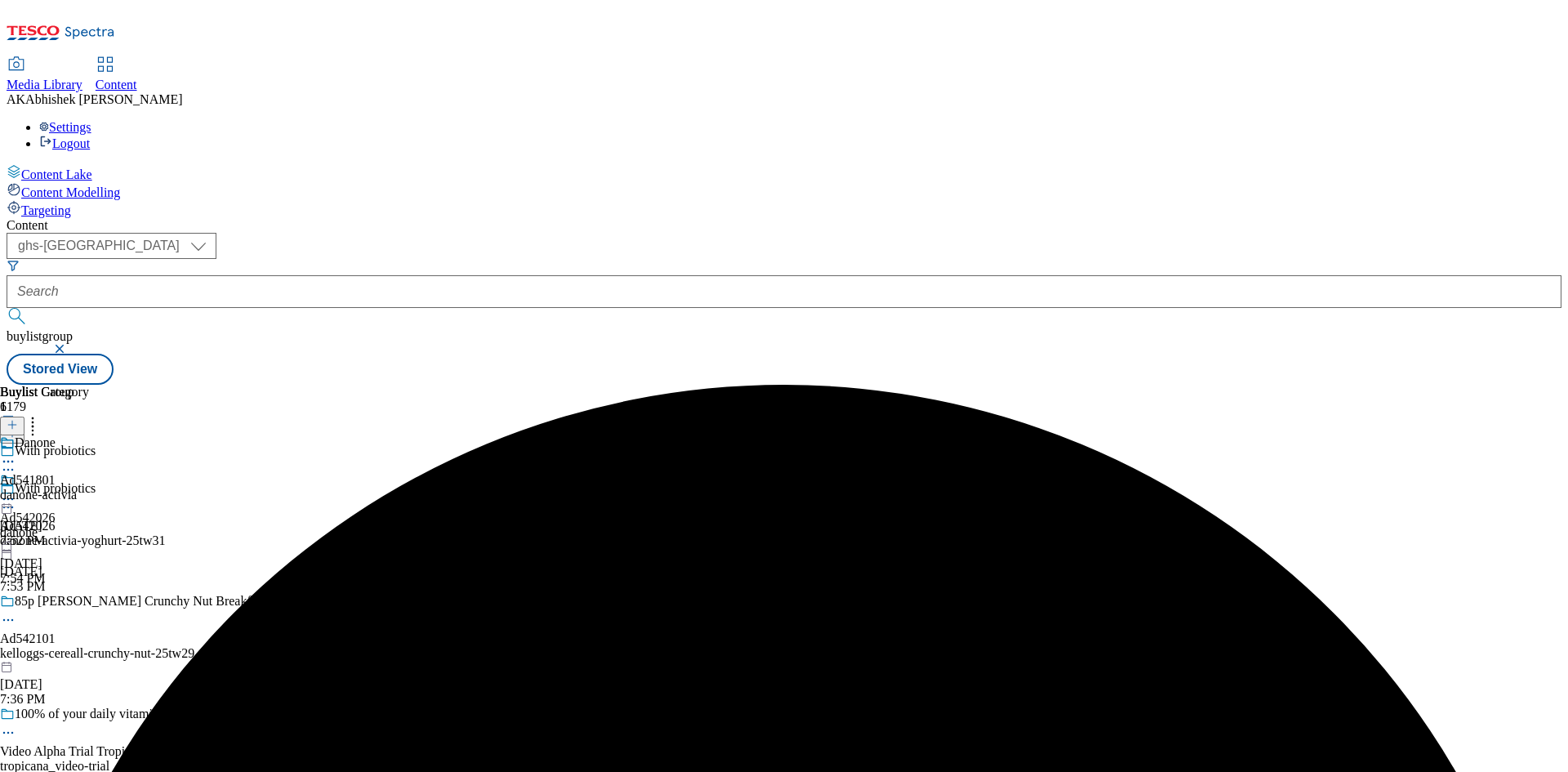
click at [17, 454] on icon at bounding box center [8, 462] width 17 height 17
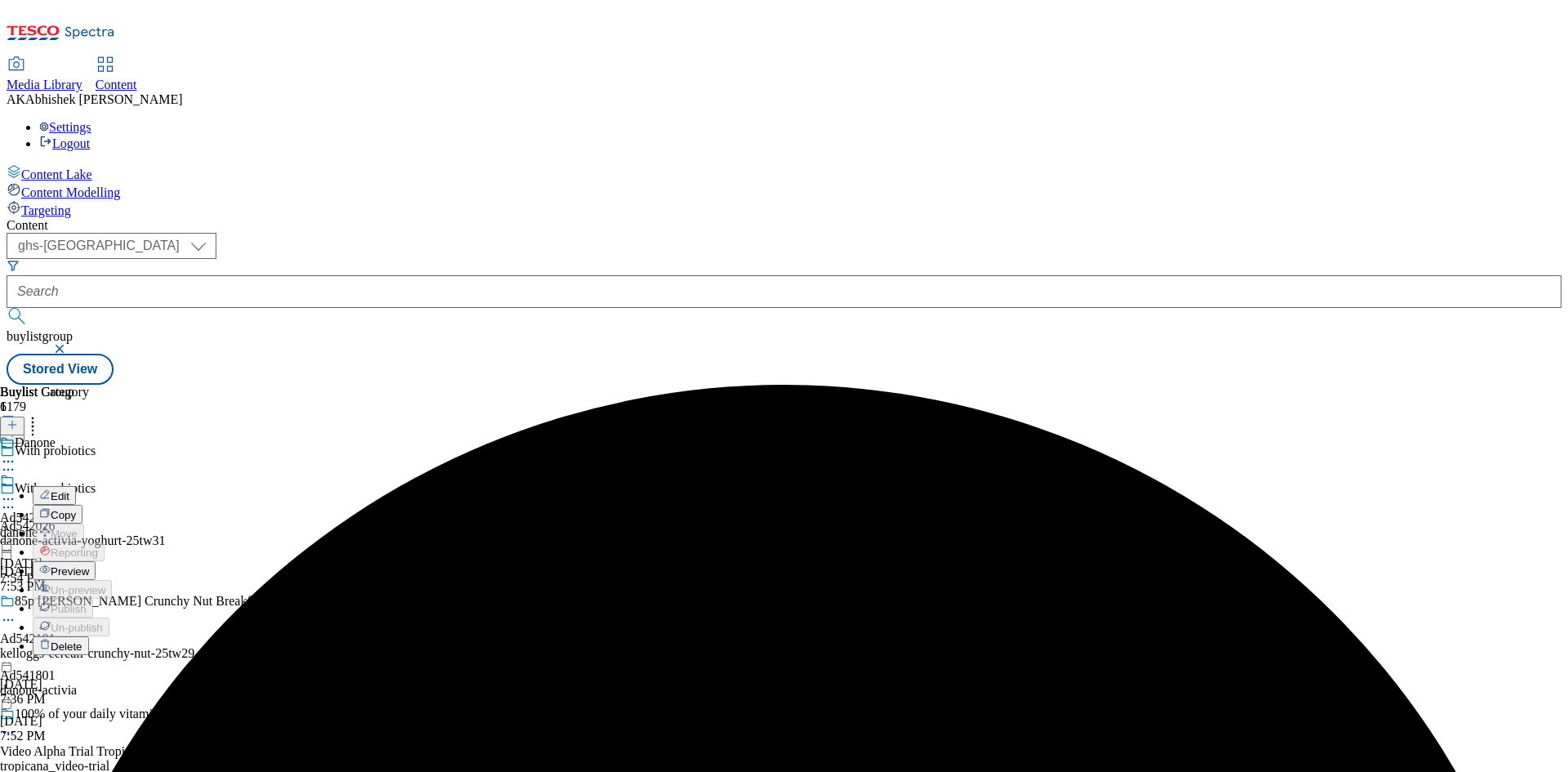
click at [76, 486] on button "Edit" at bounding box center [54, 496] width 43 height 19
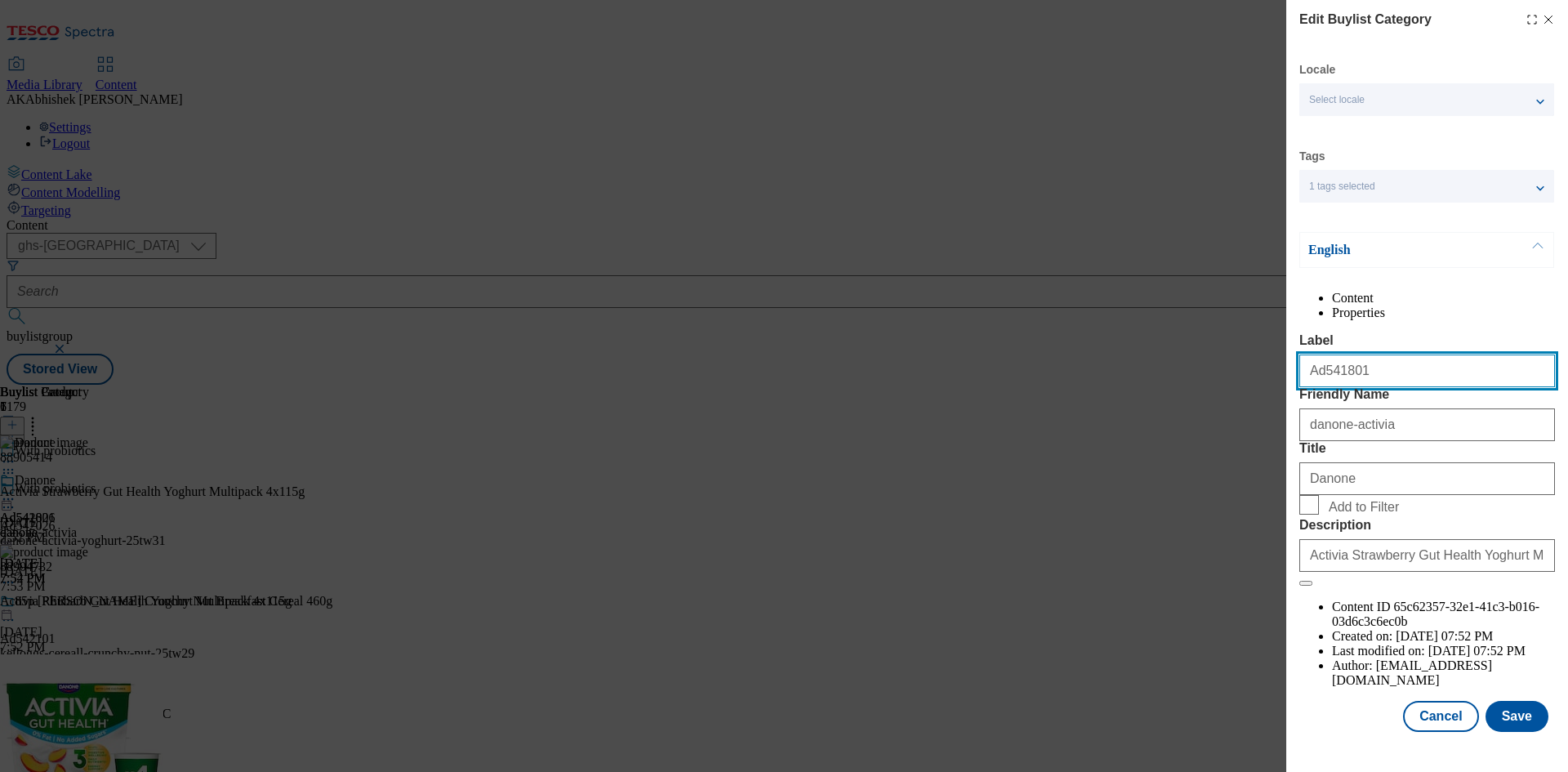
drag, startPoint x: 1320, startPoint y: 408, endPoint x: 1442, endPoint y: 399, distance: 122.3
click at [1442, 387] on input "Ad541801" at bounding box center [1427, 371] width 256 height 33
paste input "2026"
type input "Ad542026"
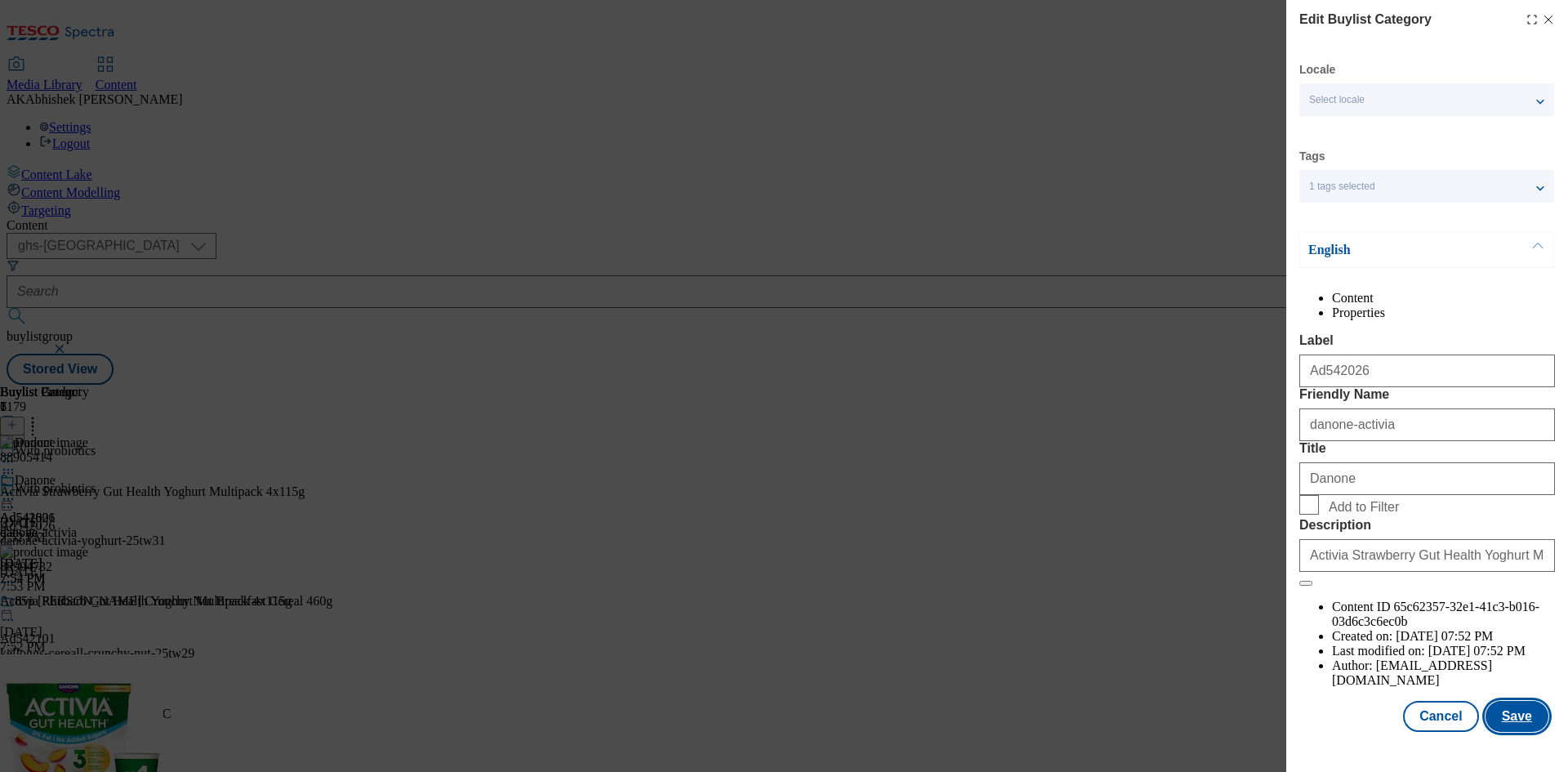
click at [1505, 732] on button "Save" at bounding box center [1517, 716] width 63 height 31
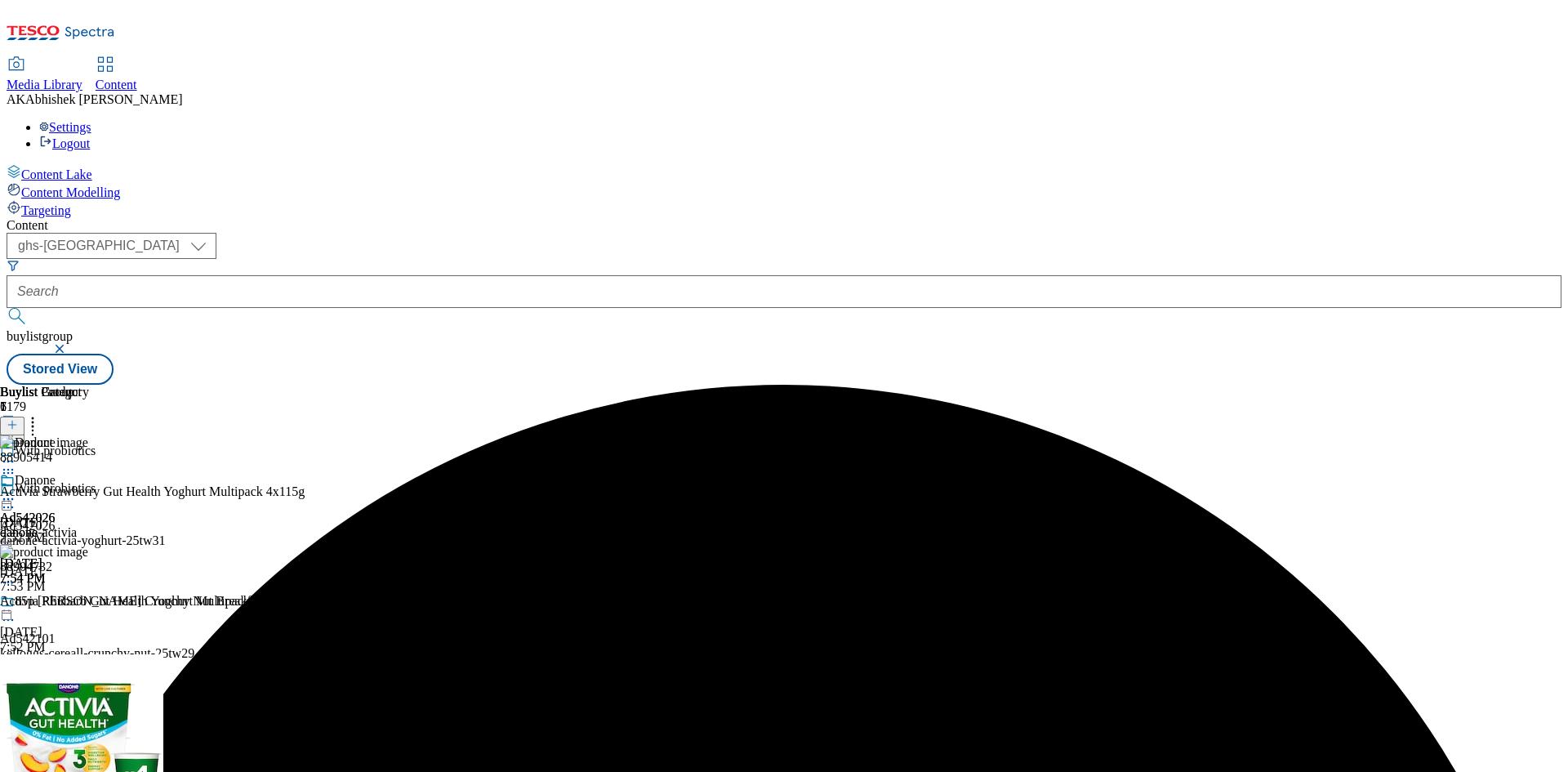
click at [14, 498] on circle at bounding box center [12, 499] width 3 height 3
click at [69, 527] on span "Edit" at bounding box center [60, 533] width 19 height 12
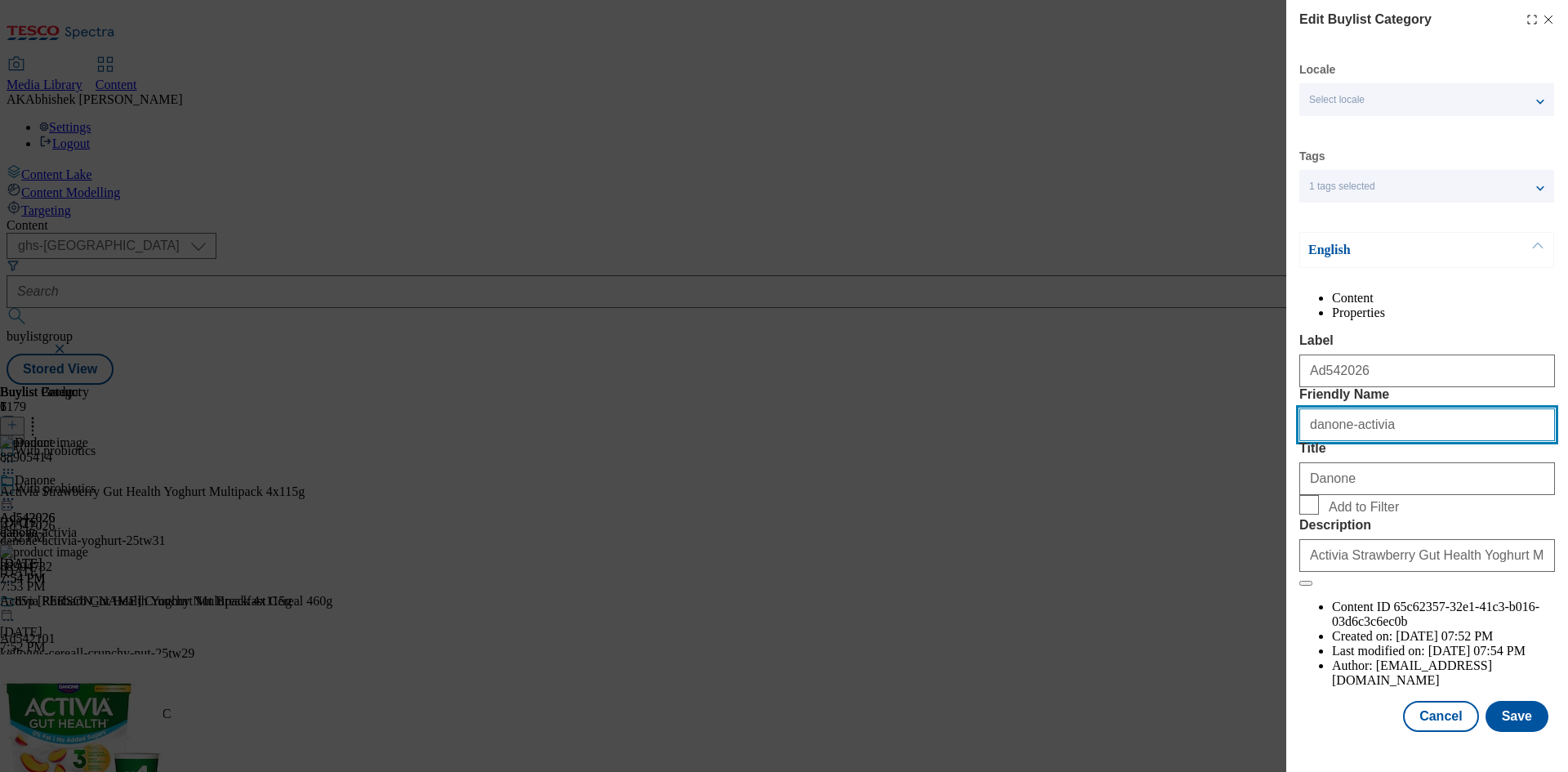
click at [1163, 483] on div "Edit Buylist Category Locale Select locale English Welsh Tags 1 tags selected f…" at bounding box center [784, 386] width 1568 height 772
paste input "-yoghurt"
type input "danone-activia-yoghurt"
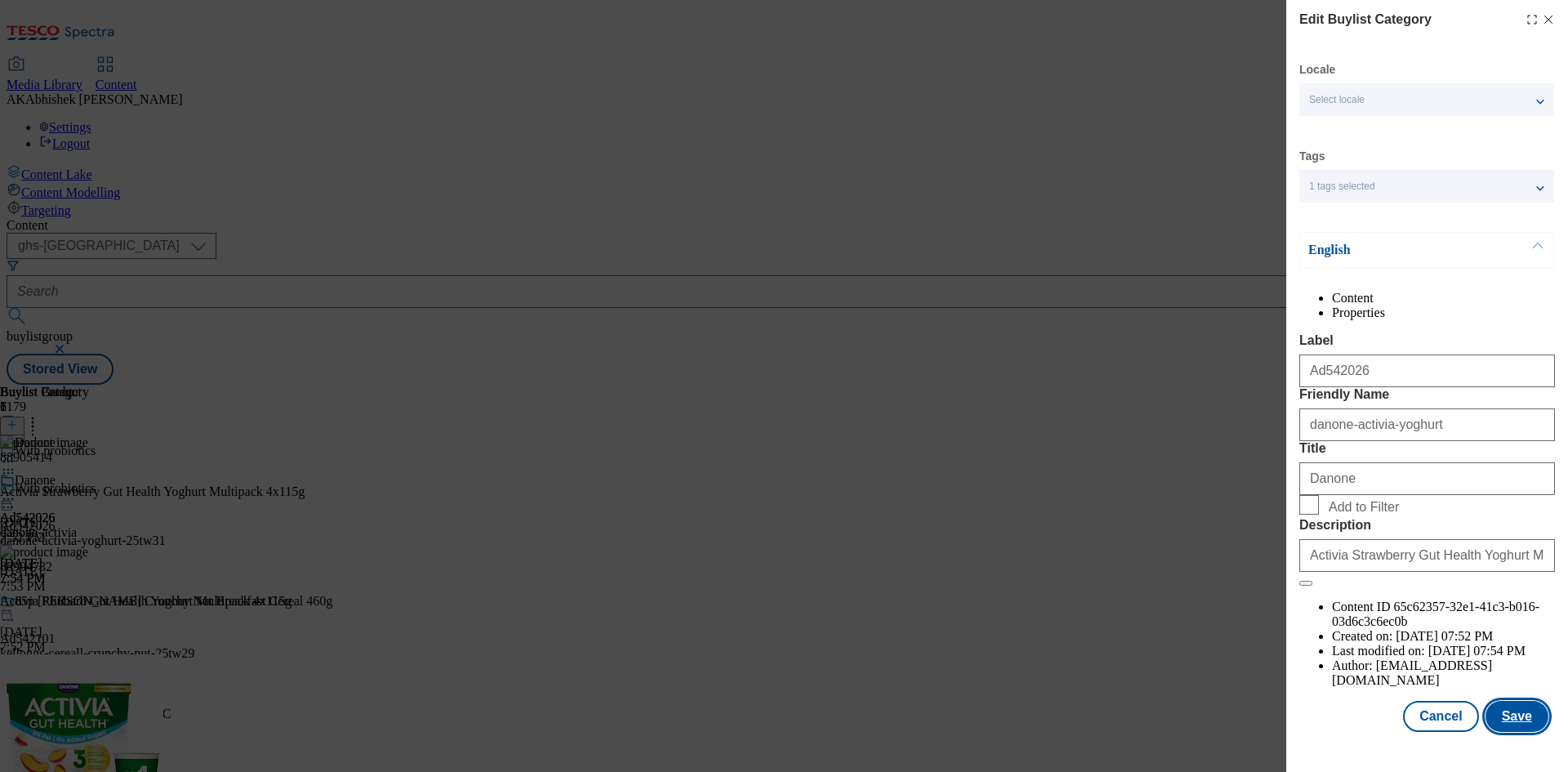
click at [1517, 729] on button "Save" at bounding box center [1517, 716] width 63 height 31
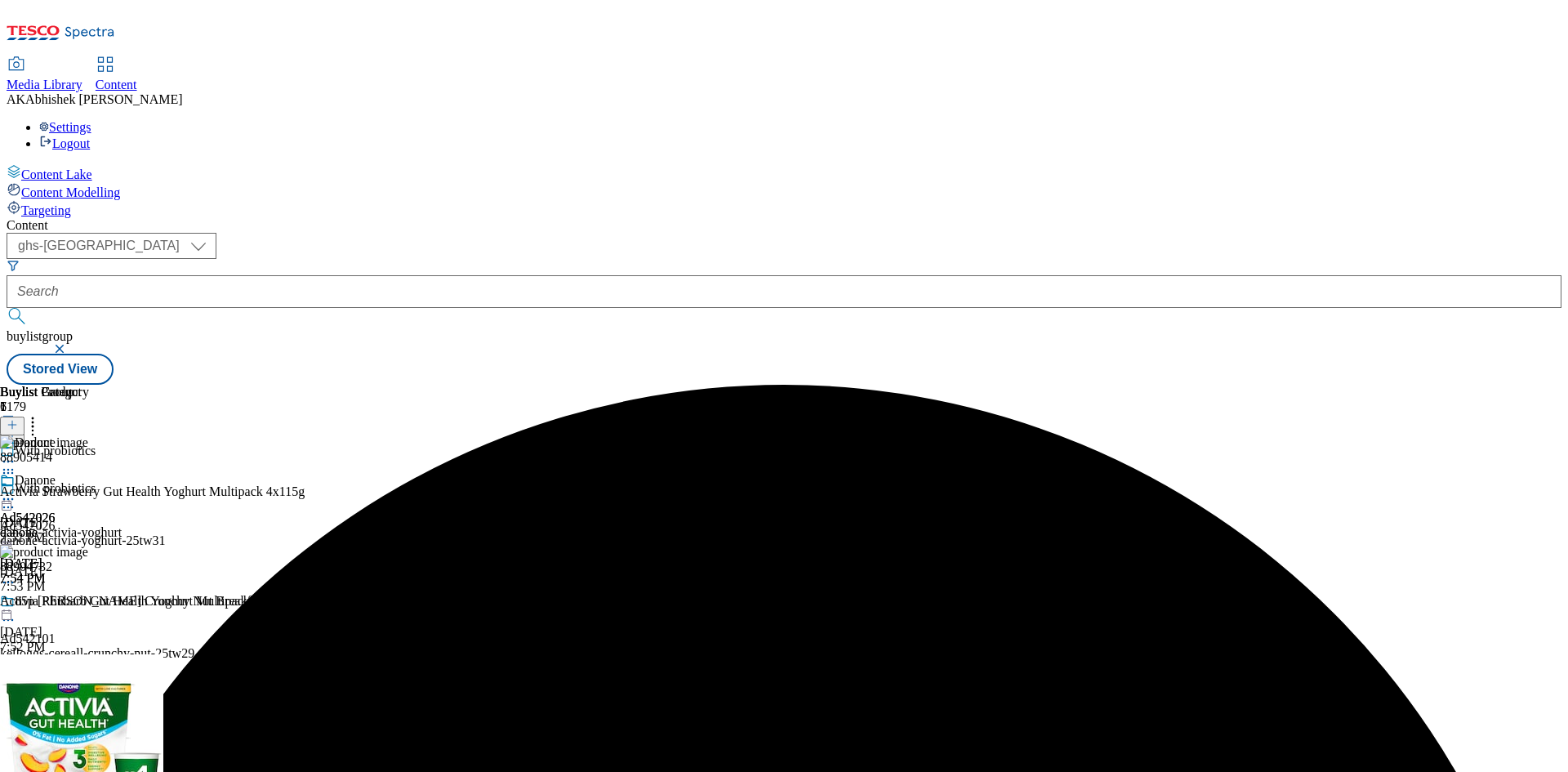
click at [17, 491] on icon at bounding box center [8, 499] width 17 height 17
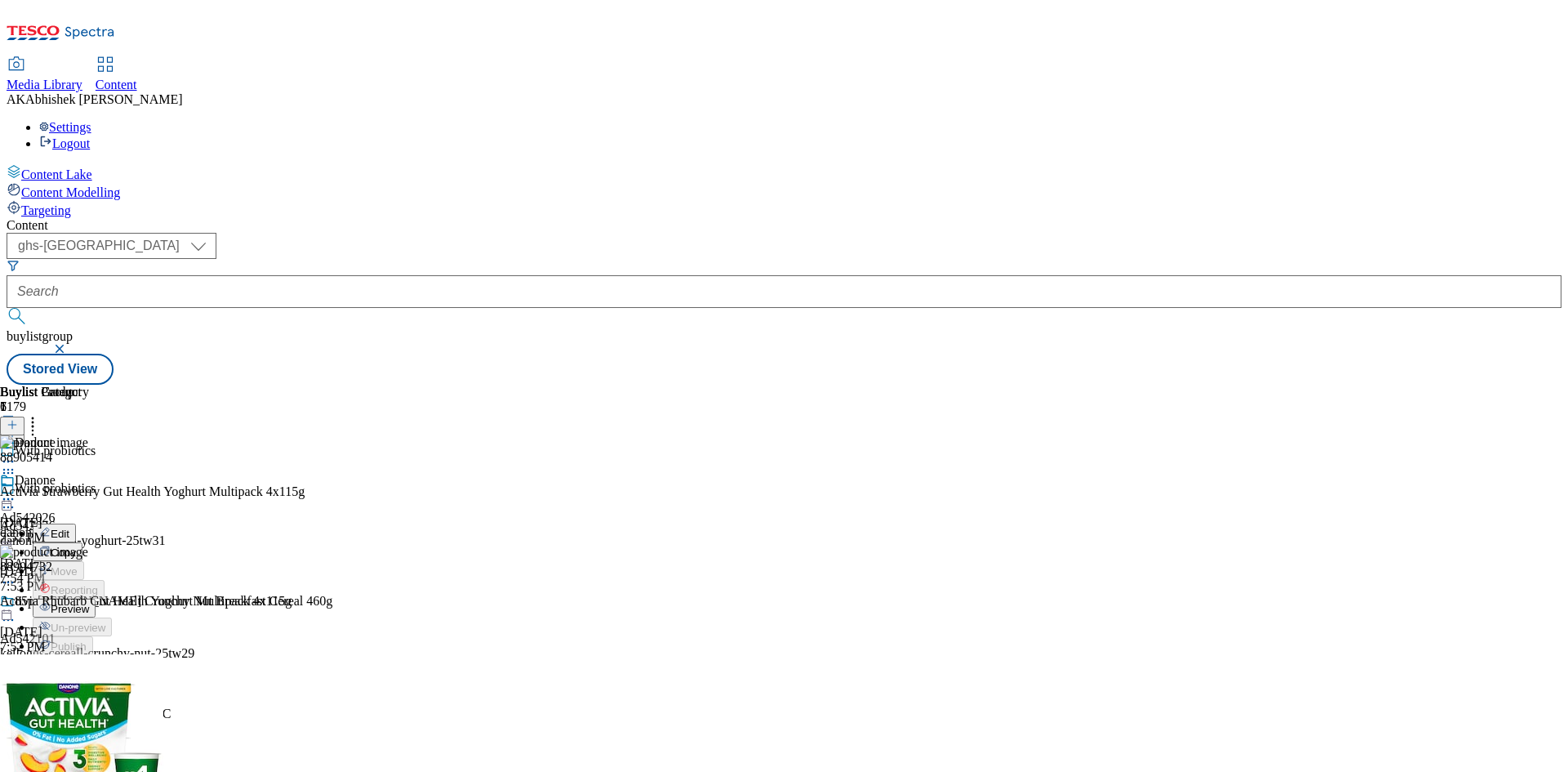
click at [89, 603] on span "Preview" at bounding box center [69, 609] width 38 height 12
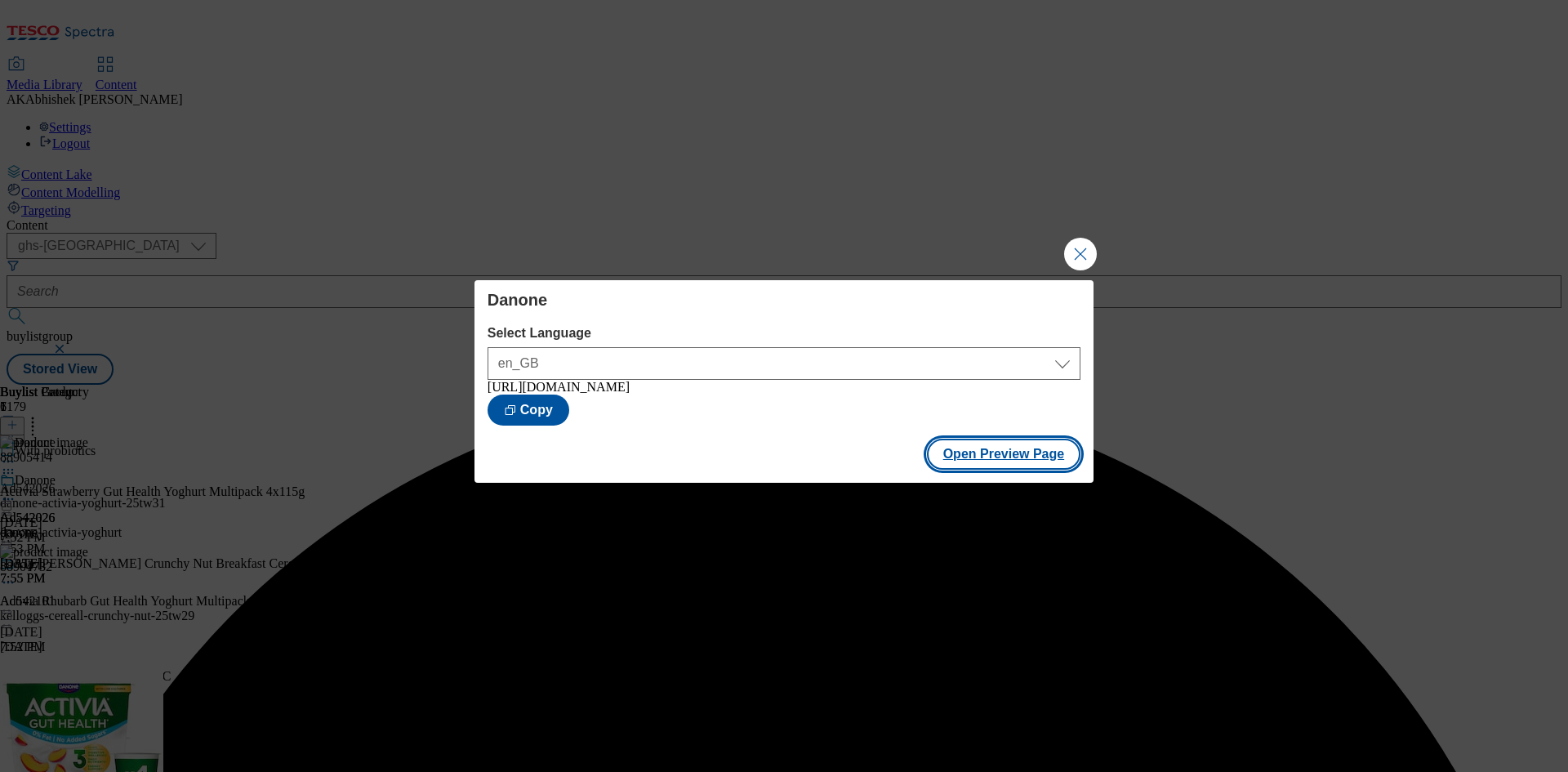
click at [1043, 461] on button "Open Preview Page" at bounding box center [1003, 454] width 154 height 31
click at [1089, 246] on button "Close Modal" at bounding box center [1080, 254] width 33 height 33
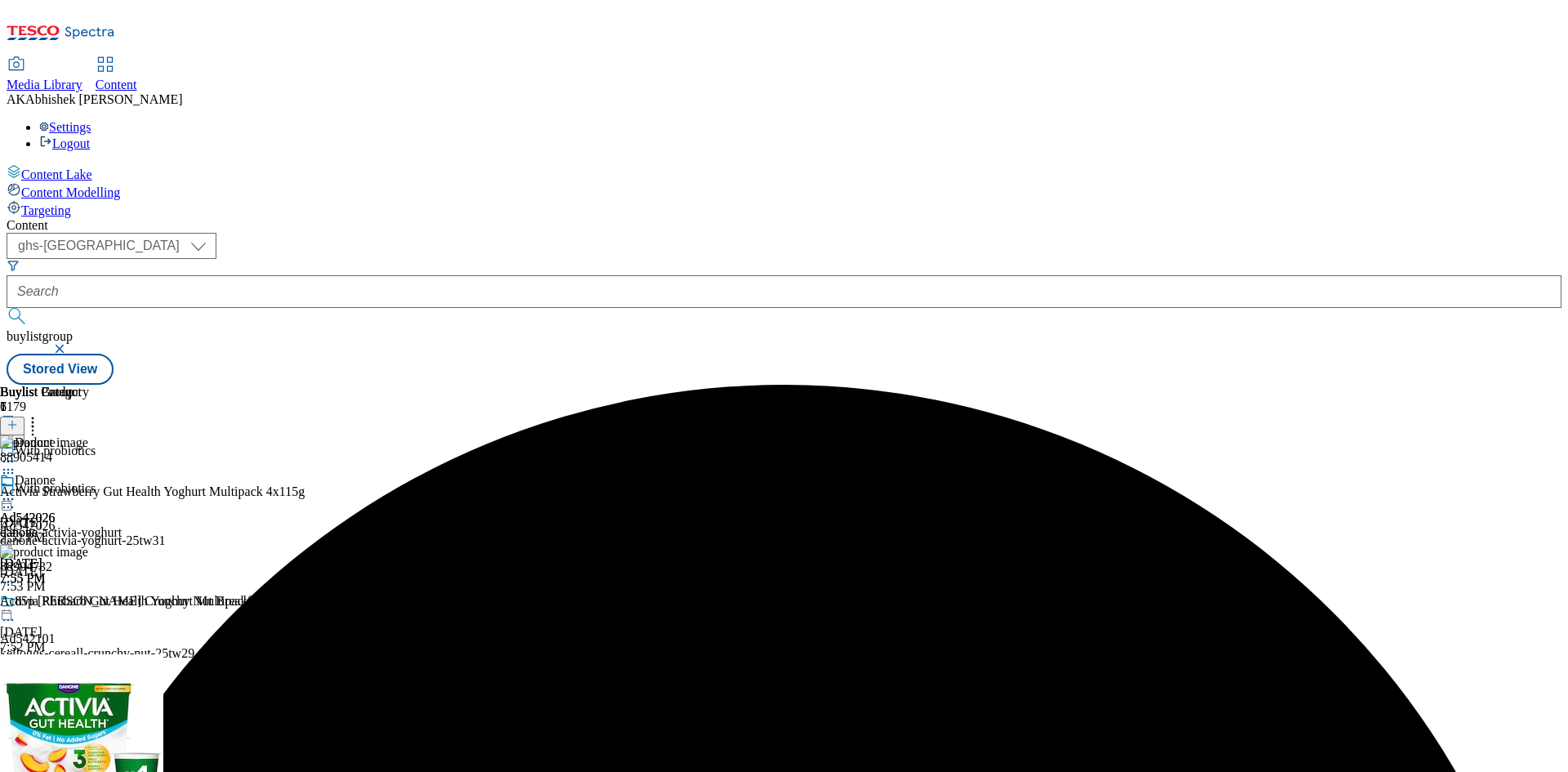
click at [17, 491] on icon at bounding box center [8, 499] width 17 height 17
click at [87, 659] on span "Publish" at bounding box center [68, 665] width 36 height 12
